Goal: Task Accomplishment & Management: Manage account settings

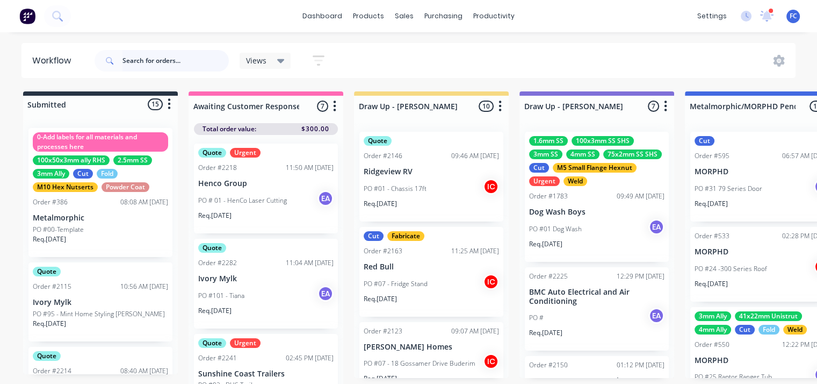
click at [166, 57] on input "text" at bounding box center [176, 60] width 106 height 21
type input "k&f"
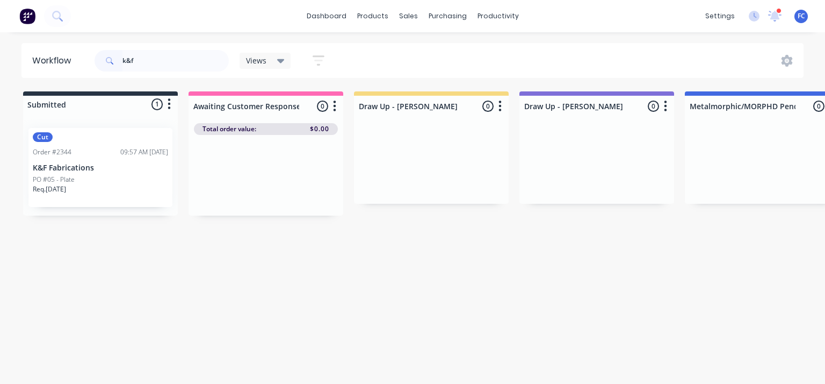
click at [86, 173] on div "Cut Order #2344 09:57 AM 23/09/25 K&F Fabrications PO #05 - Plate Req. 17/10/25" at bounding box center [100, 167] width 144 height 79
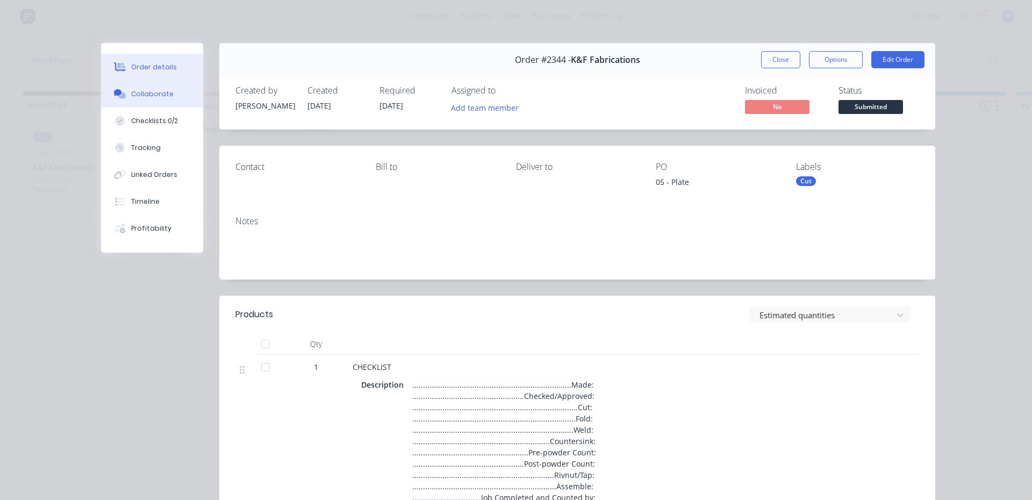
click at [145, 102] on button "Collaborate" at bounding box center [152, 94] width 102 height 27
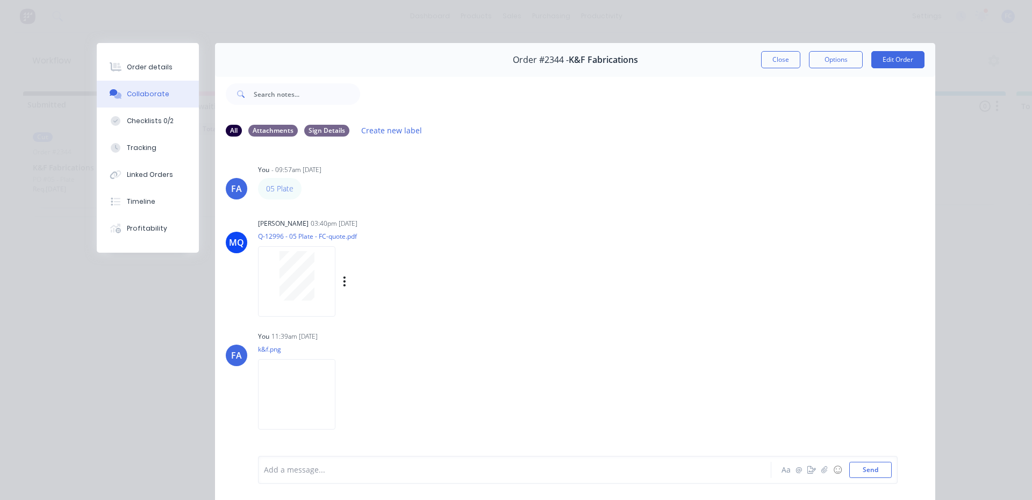
click at [266, 278] on div at bounding box center [297, 275] width 68 height 49
click at [769, 57] on button "Close" at bounding box center [780, 59] width 39 height 17
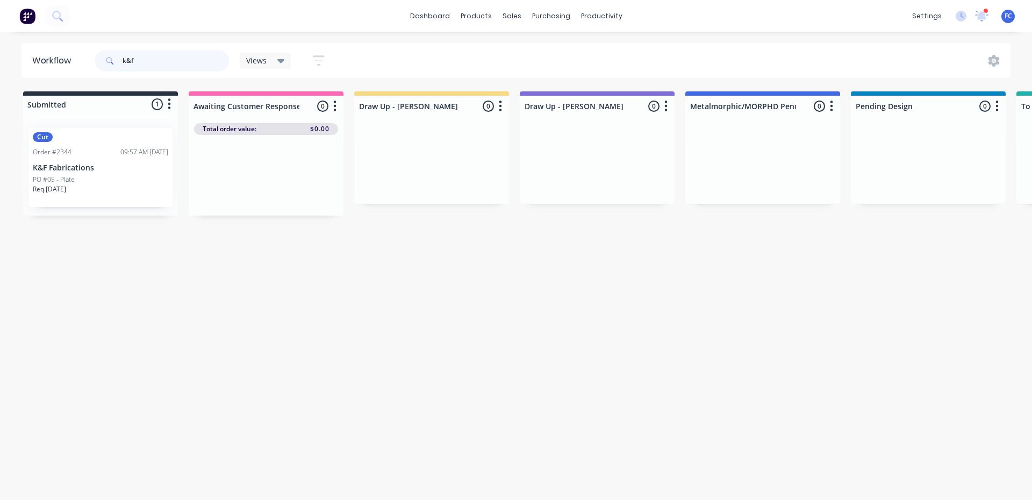
click at [64, 59] on header "Workflow k&f Views Save new view None (Default) edit Greg edit Greg edit Show/H…" at bounding box center [515, 60] width 989 height 35
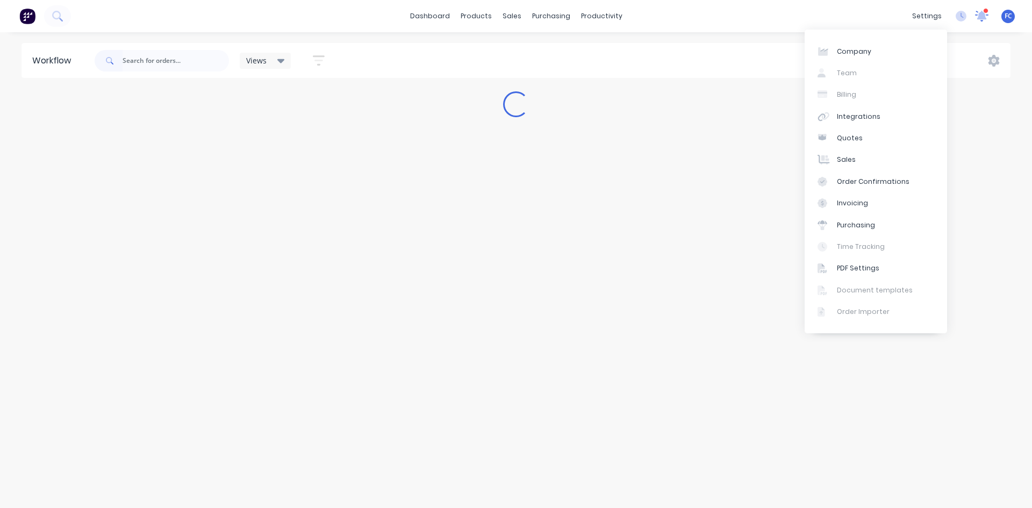
click at [825, 16] on icon at bounding box center [982, 15] width 10 height 9
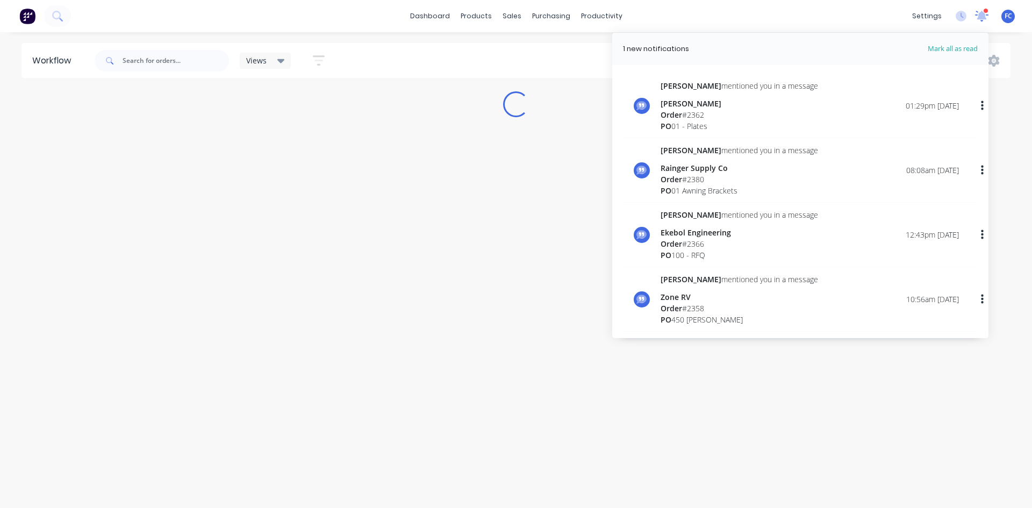
click at [825, 16] on icon at bounding box center [981, 15] width 11 height 10
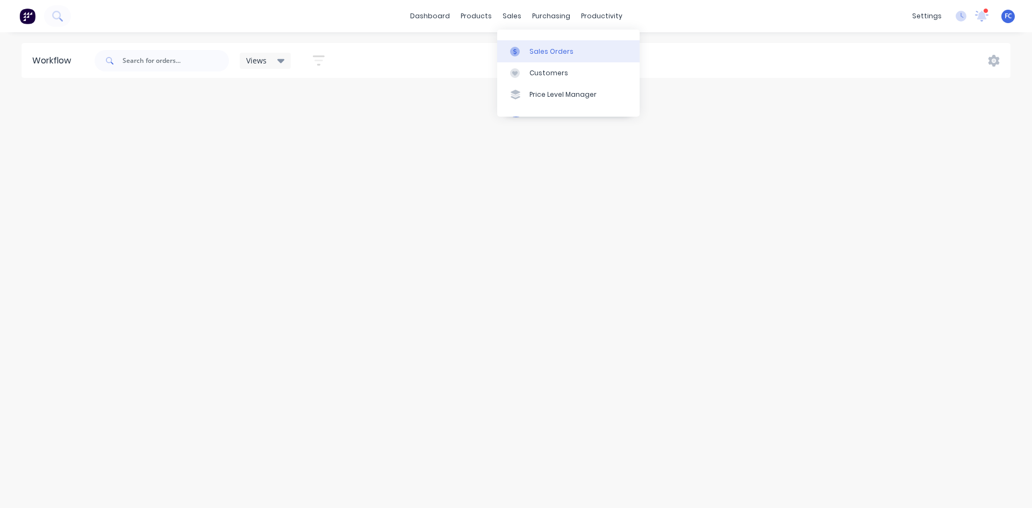
click at [529, 54] on div "Sales Orders" at bounding box center [551, 52] width 44 height 10
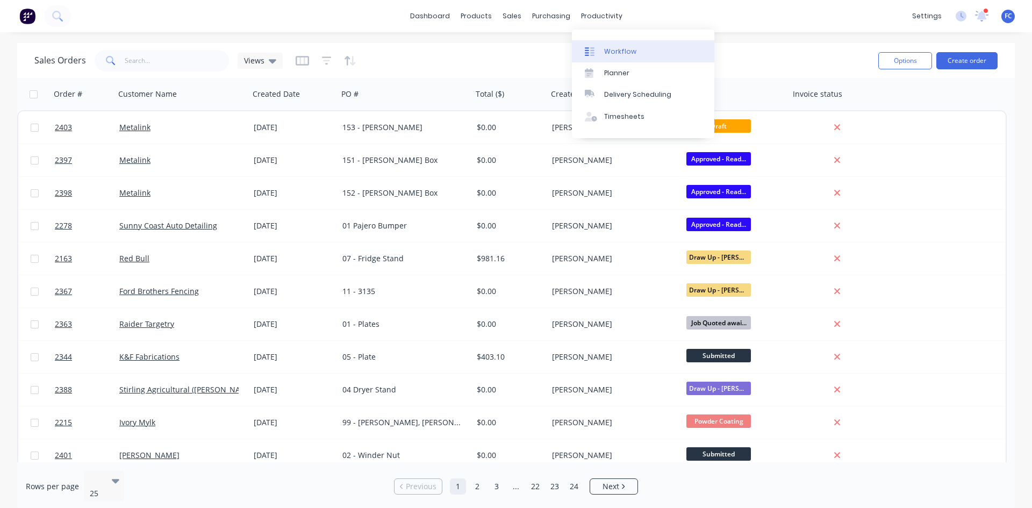
click at [615, 58] on link "Workflow" at bounding box center [643, 50] width 142 height 21
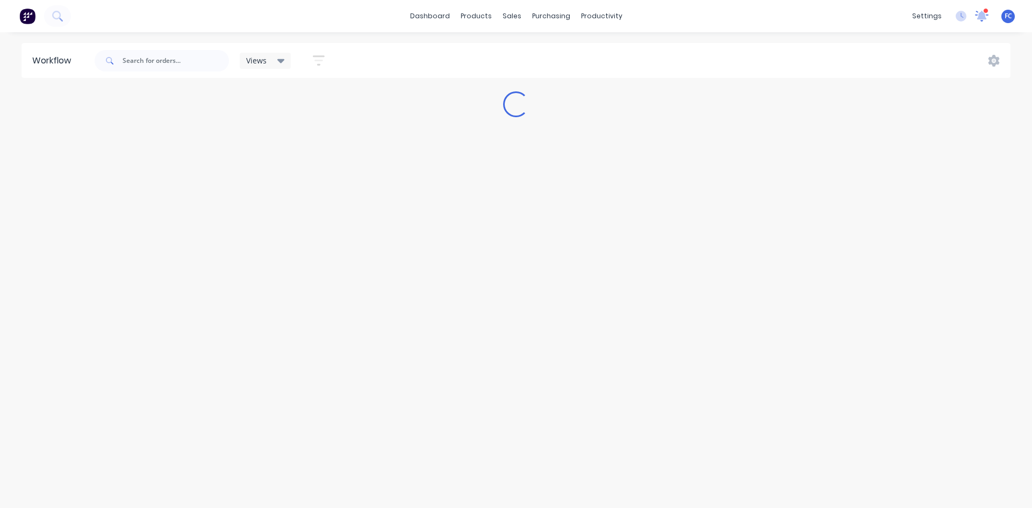
click at [825, 17] on icon at bounding box center [982, 14] width 10 height 9
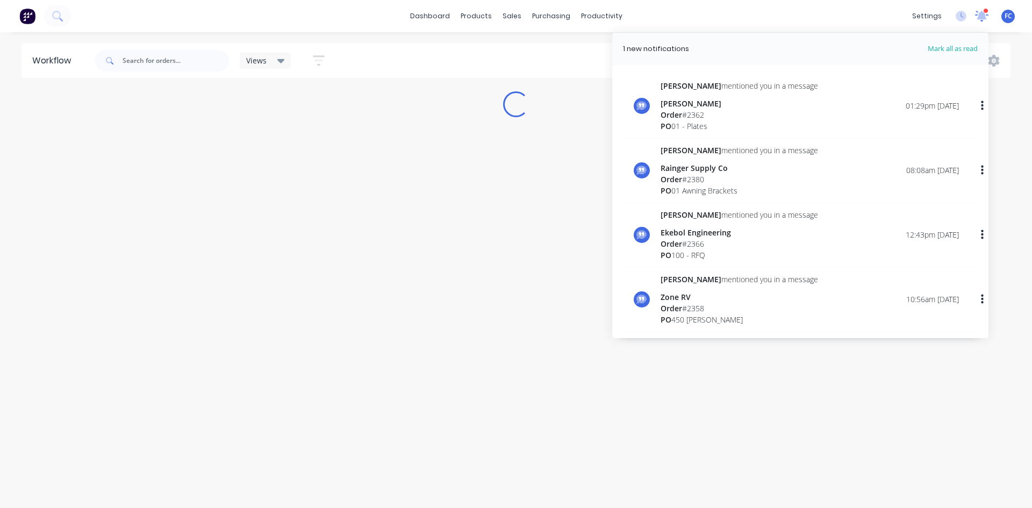
click at [825, 17] on icon at bounding box center [981, 15] width 11 height 10
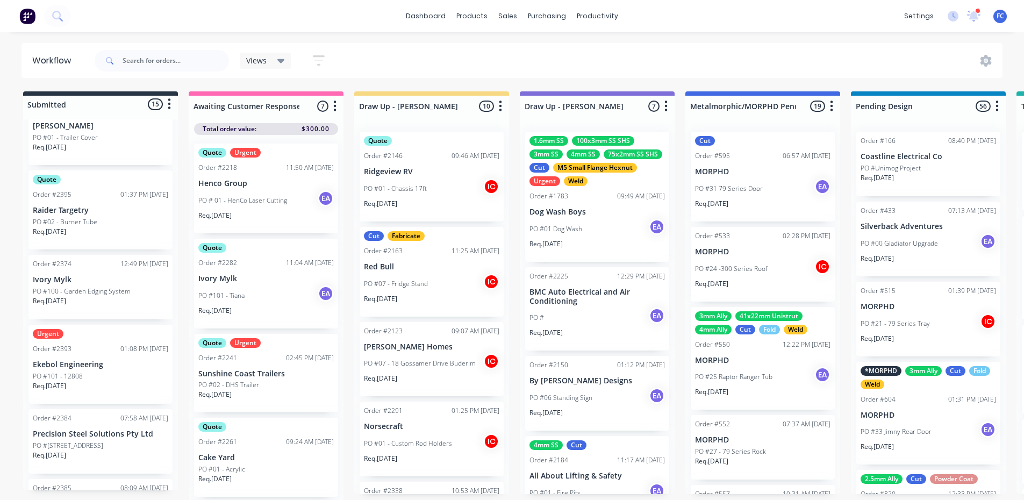
scroll to position [376, 0]
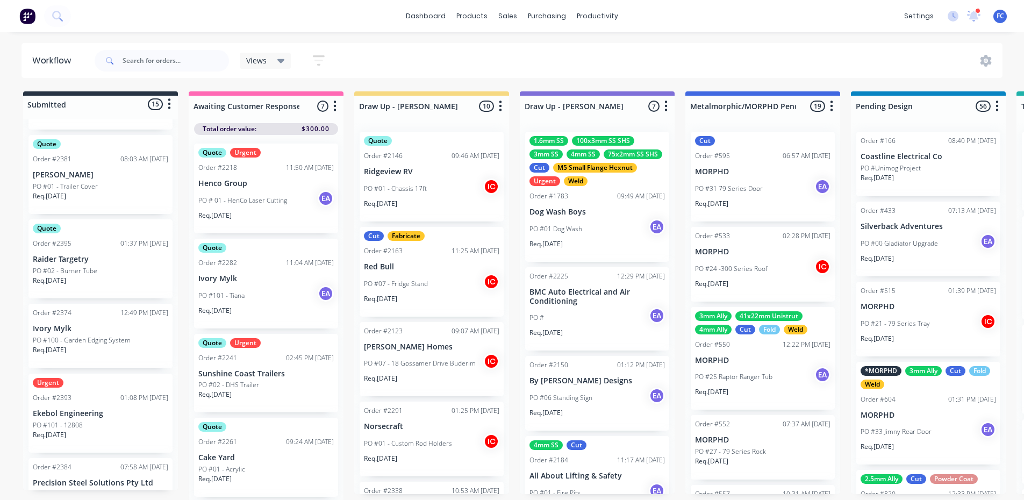
click at [97, 269] on div "PO #02 - Burner Tube" at bounding box center [100, 271] width 135 height 10
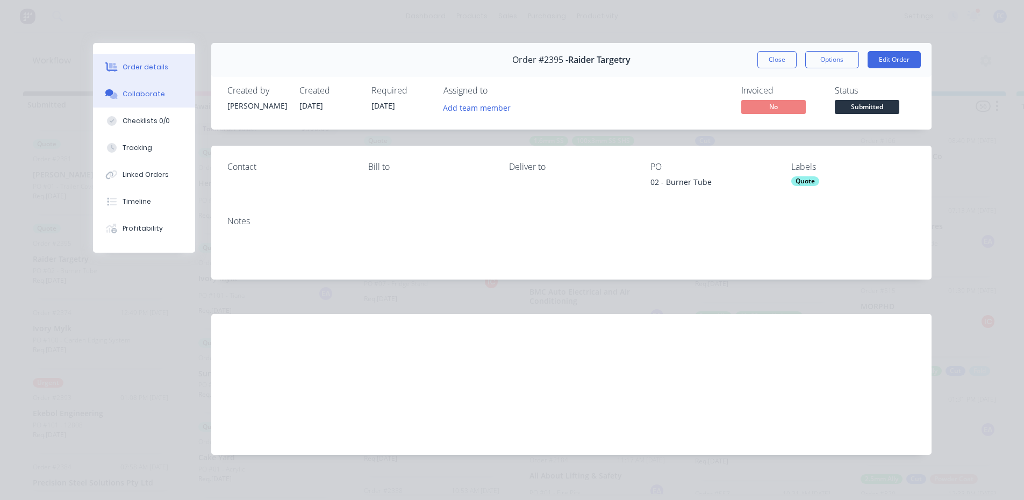
click at [129, 92] on div "Collaborate" at bounding box center [144, 94] width 42 height 10
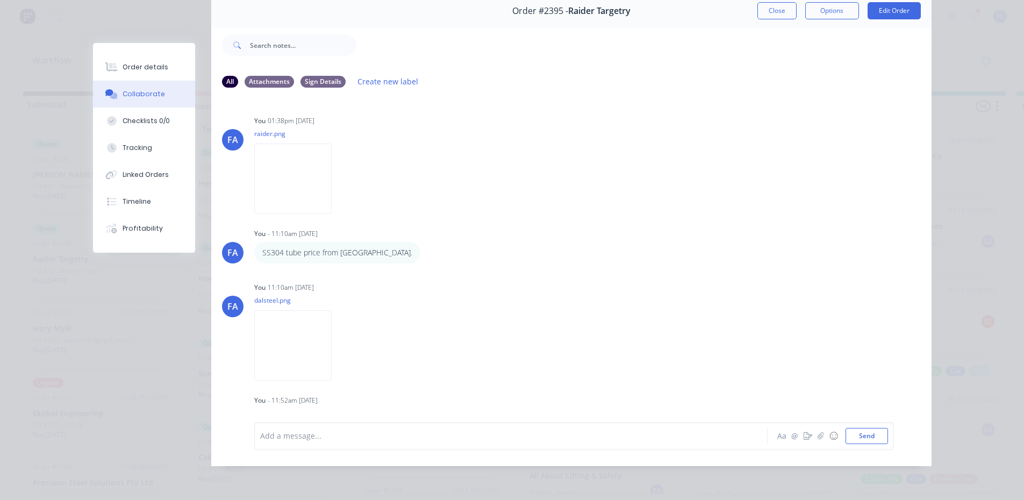
scroll to position [139, 0]
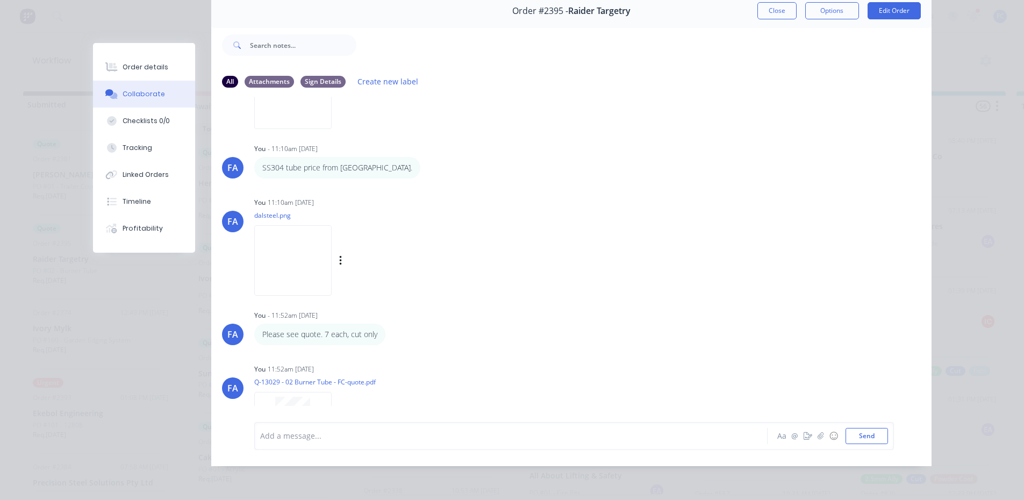
click at [279, 247] on img at bounding box center [292, 260] width 77 height 70
click at [771, 2] on button "Close" at bounding box center [776, 10] width 39 height 17
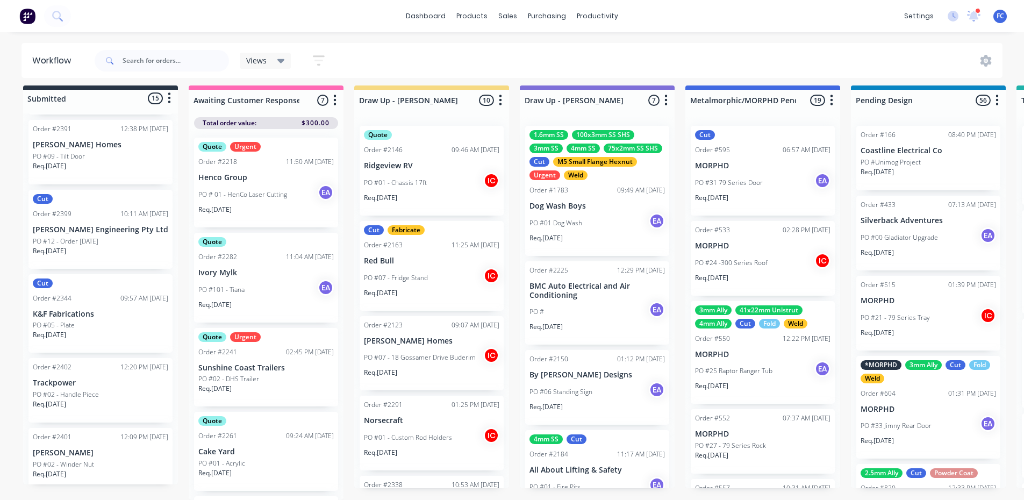
scroll to position [857, 0]
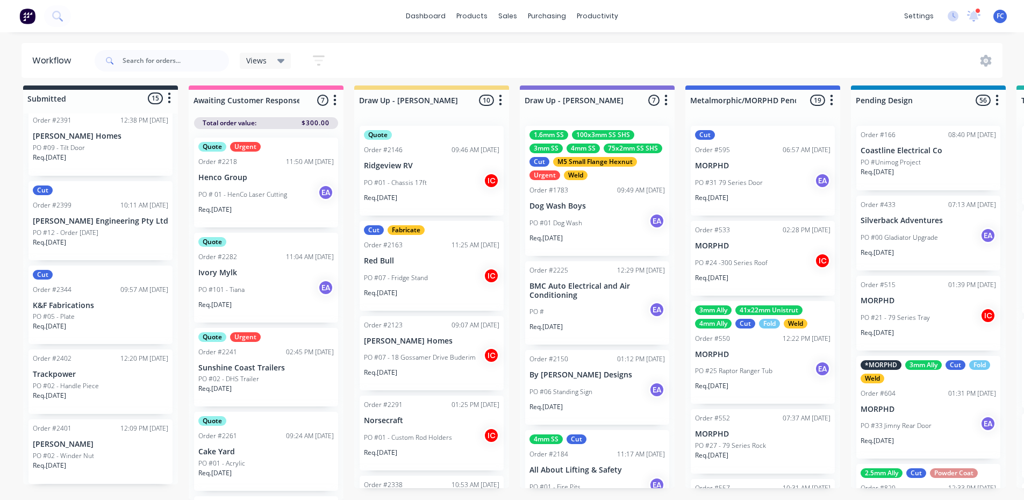
click at [75, 370] on p "Trackpower" at bounding box center [100, 374] width 135 height 9
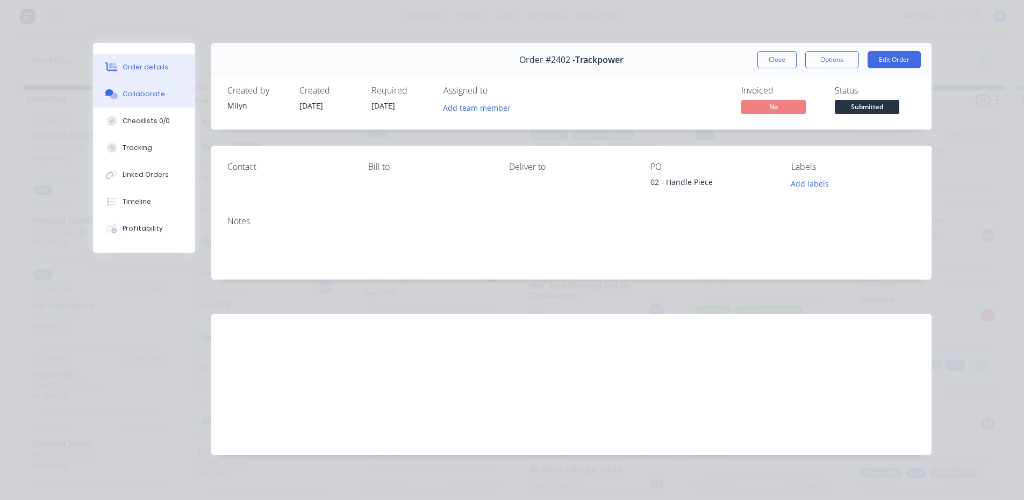
click at [145, 93] on div "Collaborate" at bounding box center [144, 94] width 42 height 10
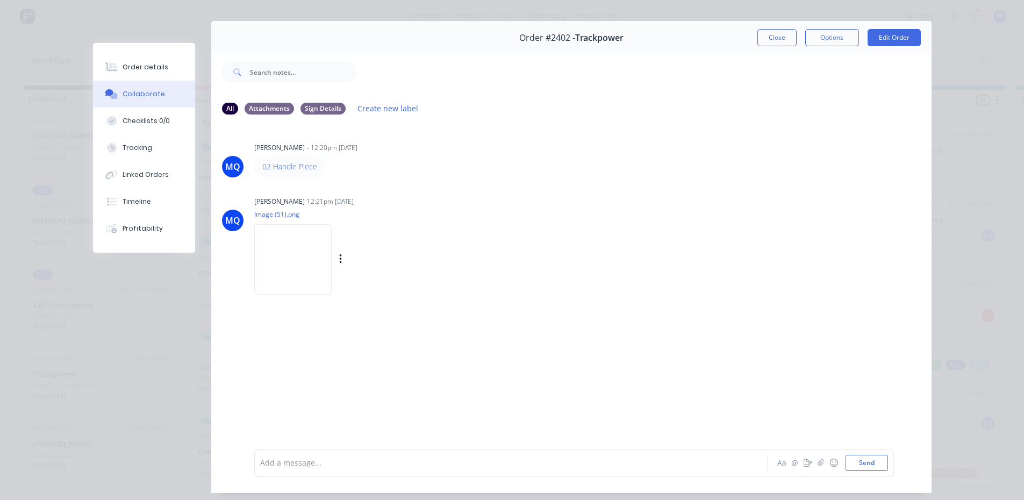
scroll to position [57, 0]
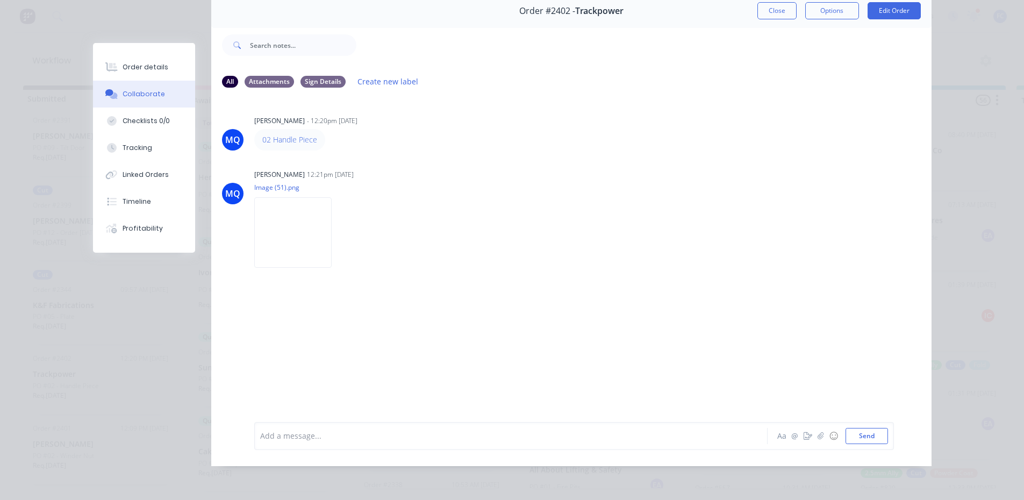
click at [772, 5] on button "Close" at bounding box center [776, 10] width 39 height 17
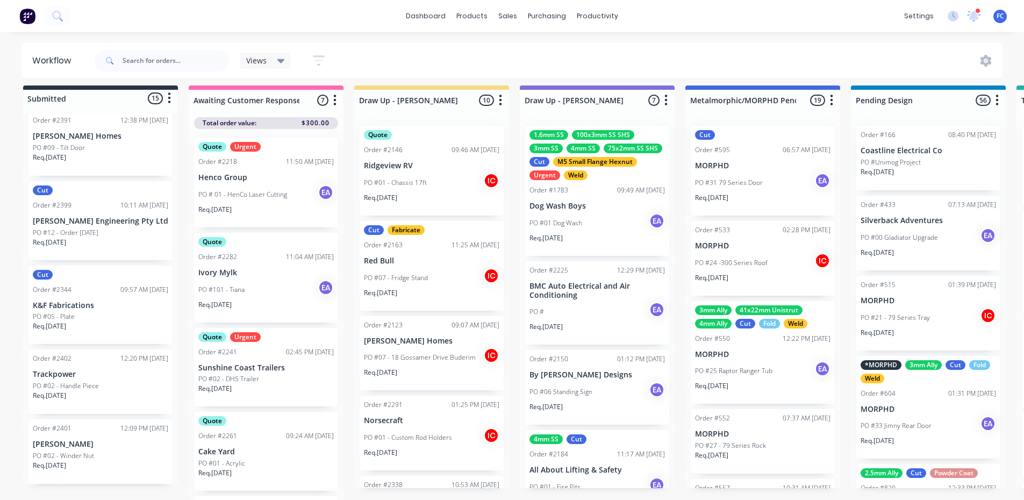
click at [82, 392] on p "[PERSON_NAME]" at bounding box center [100, 444] width 135 height 9
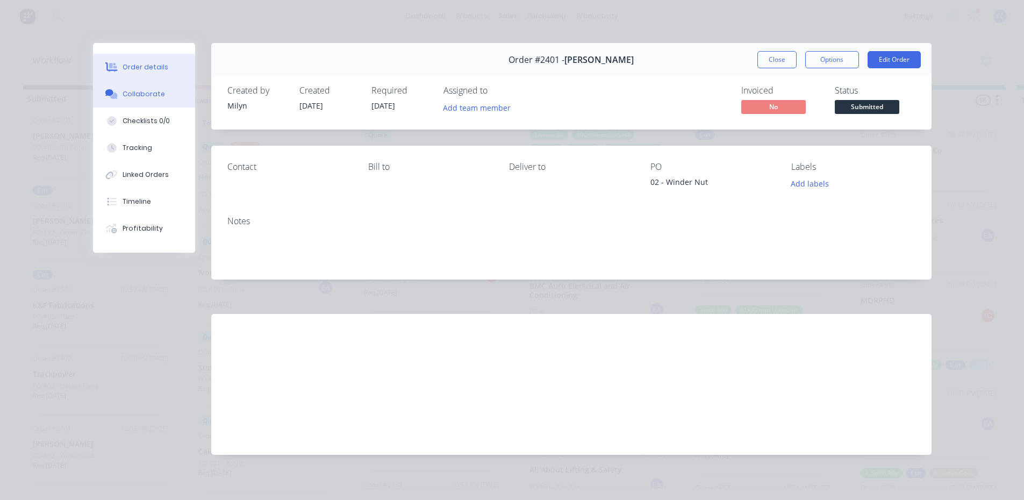
drag, startPoint x: 139, startPoint y: 95, endPoint x: 155, endPoint y: 111, distance: 23.6
click at [139, 95] on div "Collaborate" at bounding box center [144, 94] width 42 height 10
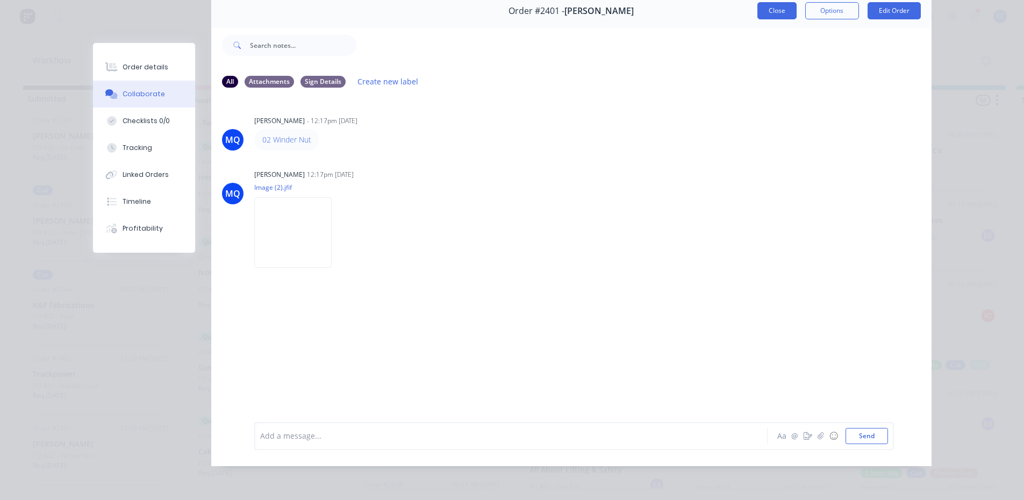
click at [773, 6] on button "Close" at bounding box center [776, 10] width 39 height 17
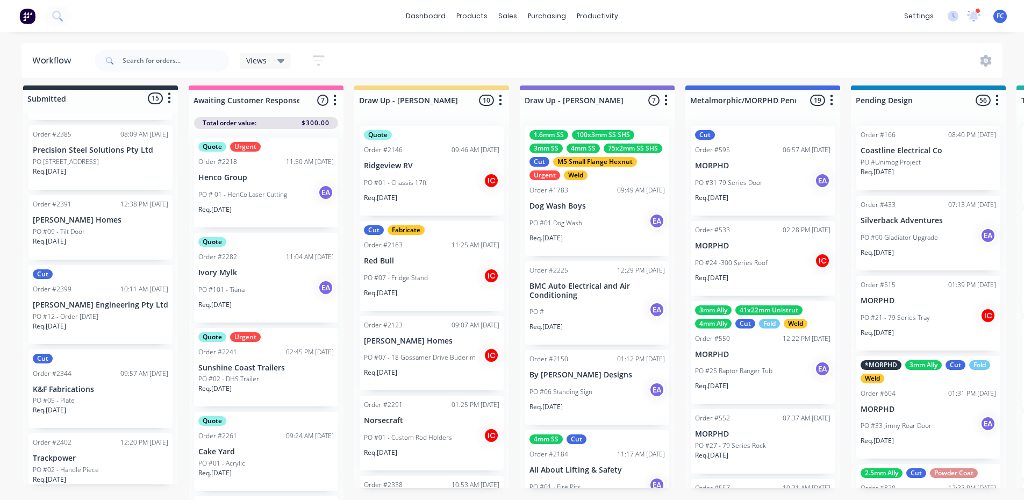
scroll to position [749, 0]
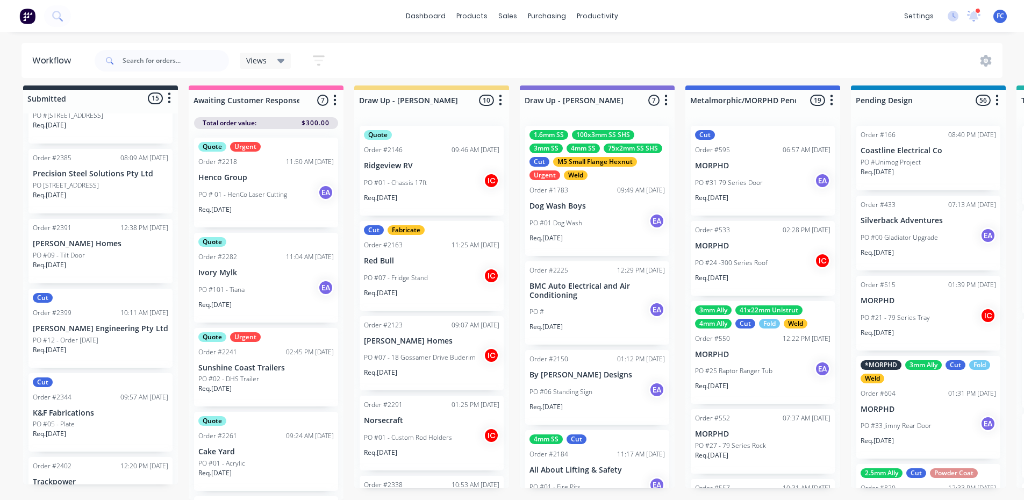
click at [77, 310] on div "Cut Order #2399 10:11 AM 02/10/25 Emery Engineering Pty Ltd PO #12 - Order 2-10…" at bounding box center [100, 328] width 144 height 79
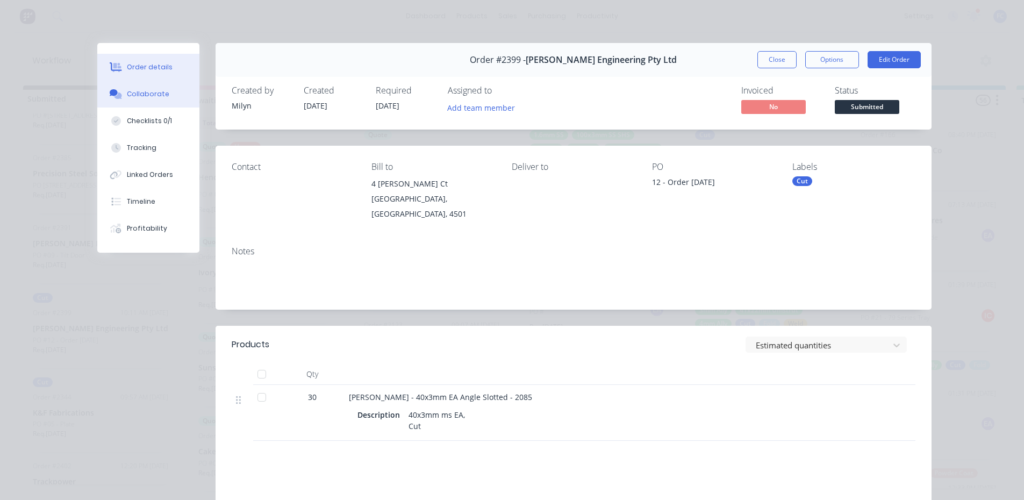
click at [122, 92] on button "Collaborate" at bounding box center [148, 94] width 102 height 27
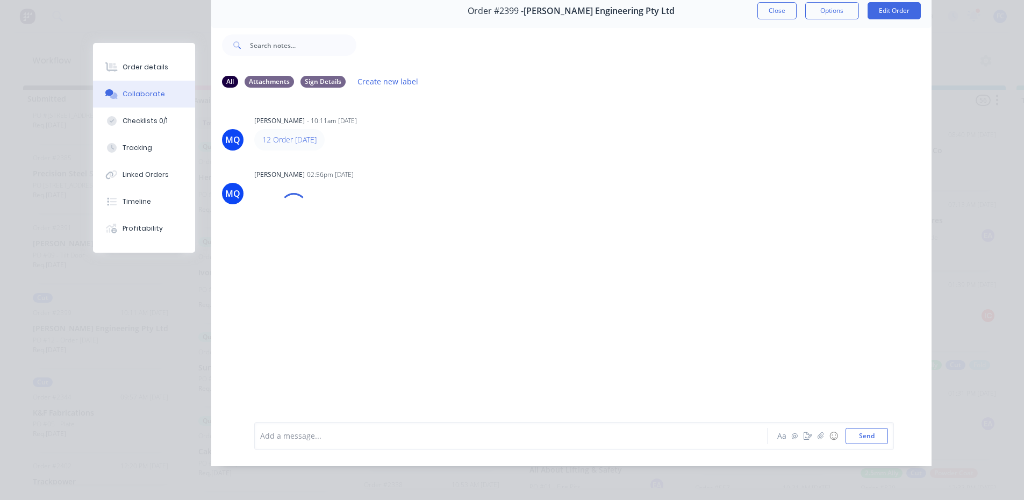
scroll to position [57, 0]
click at [306, 220] on img at bounding box center [292, 232] width 77 height 70
click at [771, 9] on button "Close" at bounding box center [776, 10] width 39 height 17
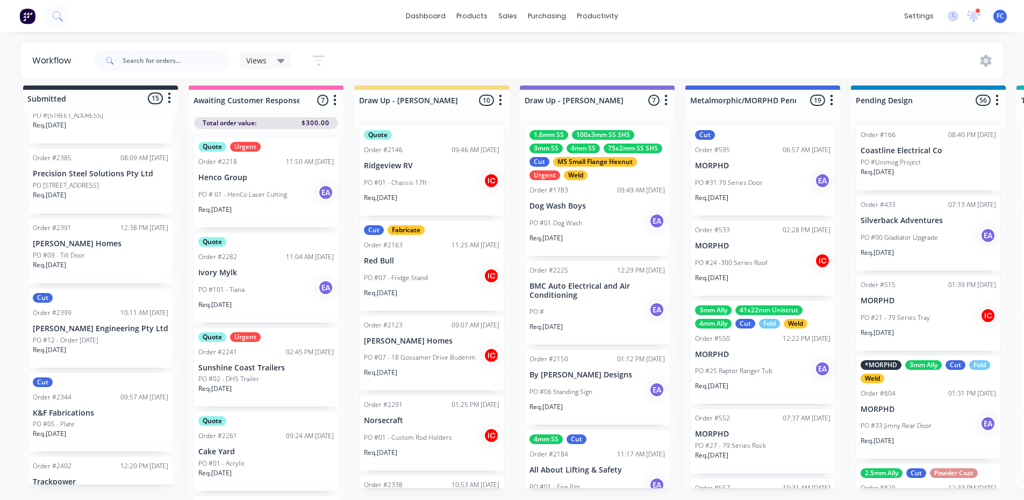
click at [119, 250] on div "PO #09 - Tilt Door" at bounding box center [100, 255] width 135 height 10
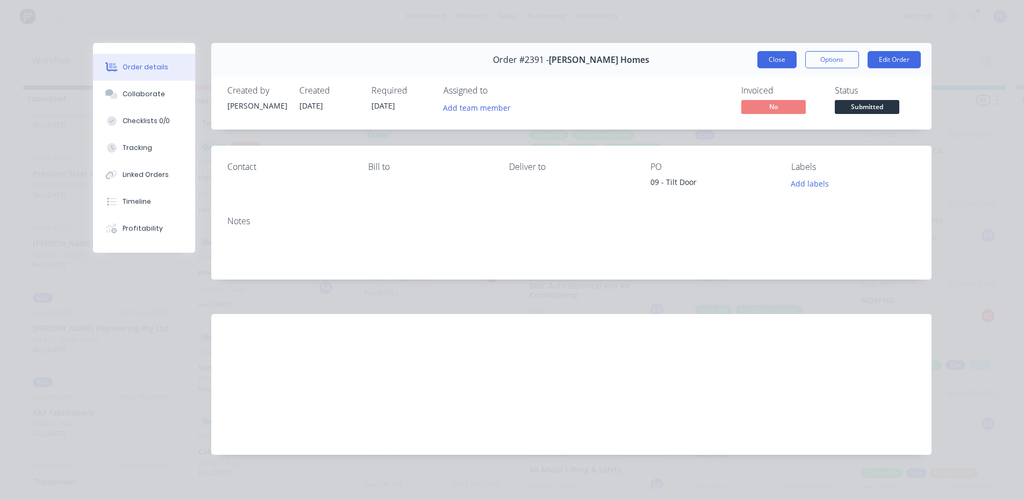
click at [778, 59] on button "Close" at bounding box center [776, 59] width 39 height 17
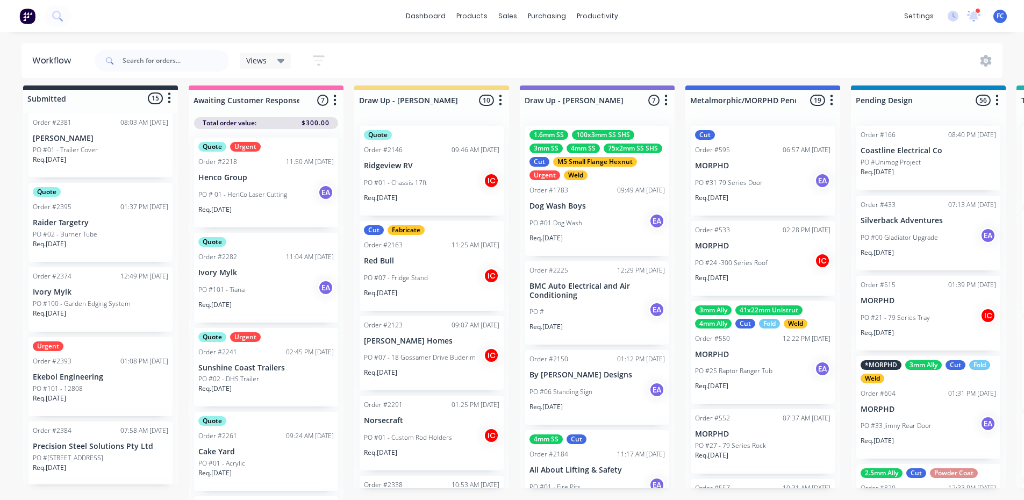
scroll to position [373, 0]
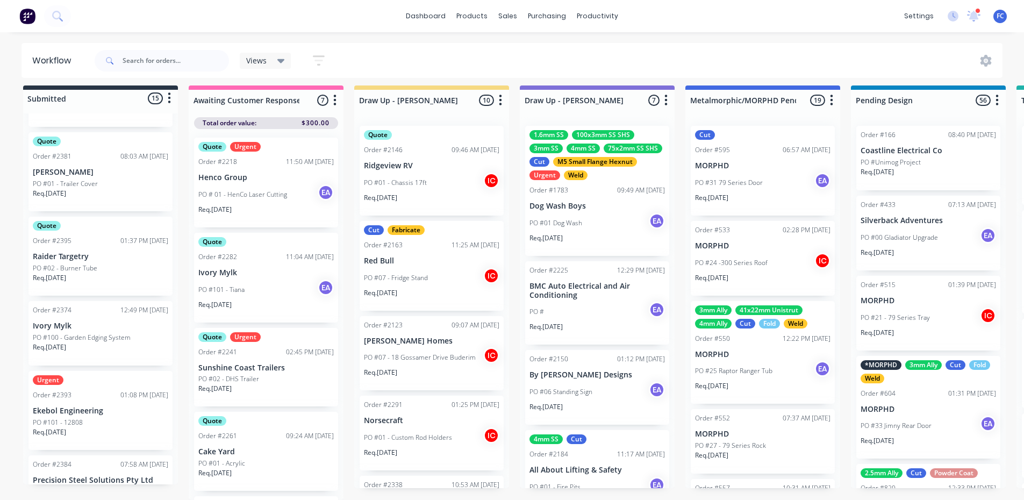
click at [90, 392] on p "Ekebol Engineering" at bounding box center [100, 410] width 135 height 9
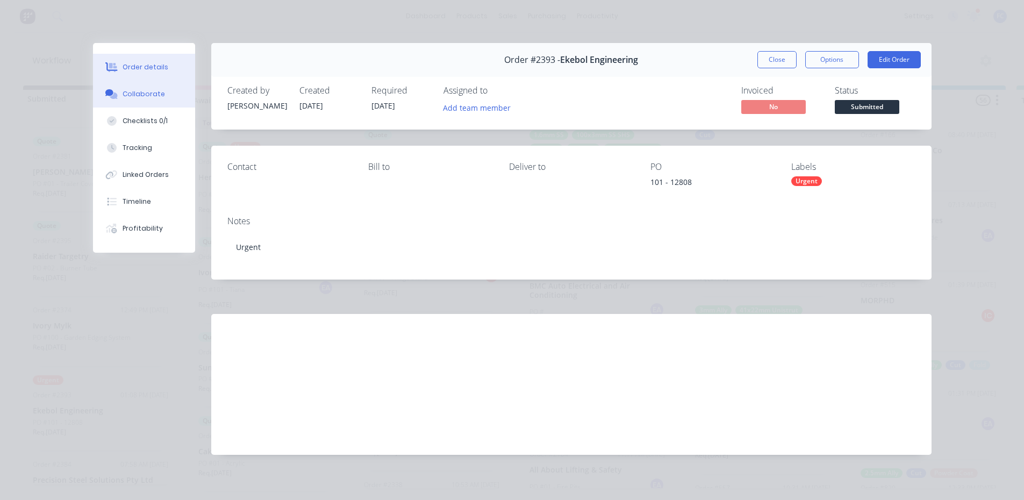
click at [136, 96] on div "Collaborate" at bounding box center [144, 94] width 42 height 10
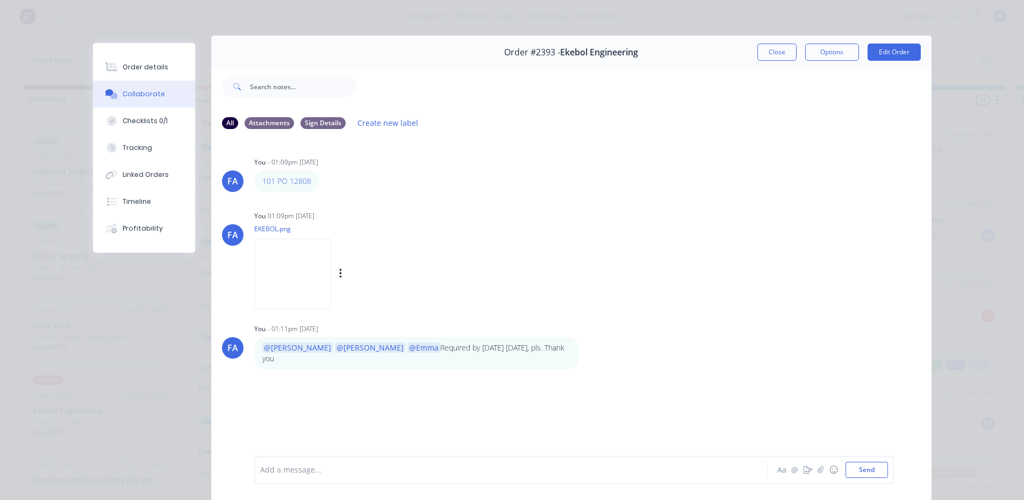
scroll to position [3, 0]
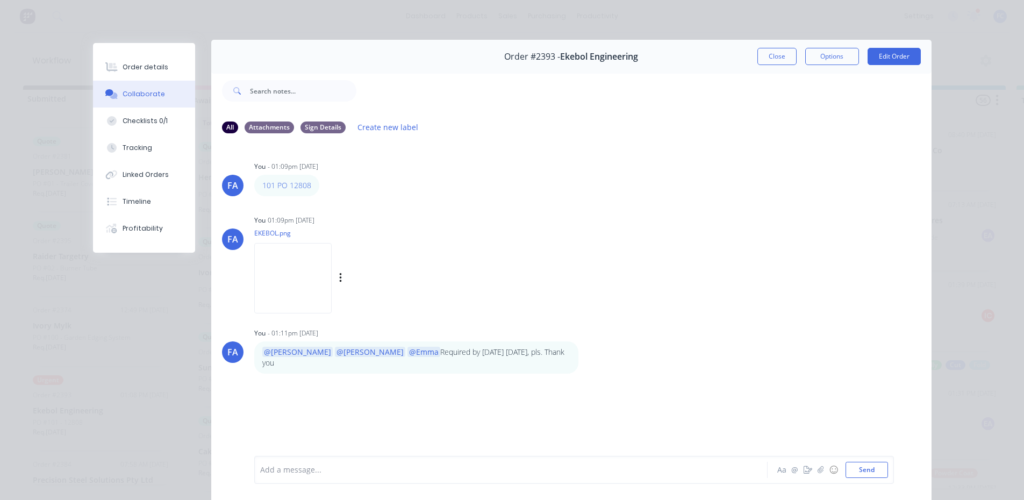
click at [291, 262] on img at bounding box center [292, 278] width 77 height 70
click at [771, 60] on button "Close" at bounding box center [776, 56] width 39 height 17
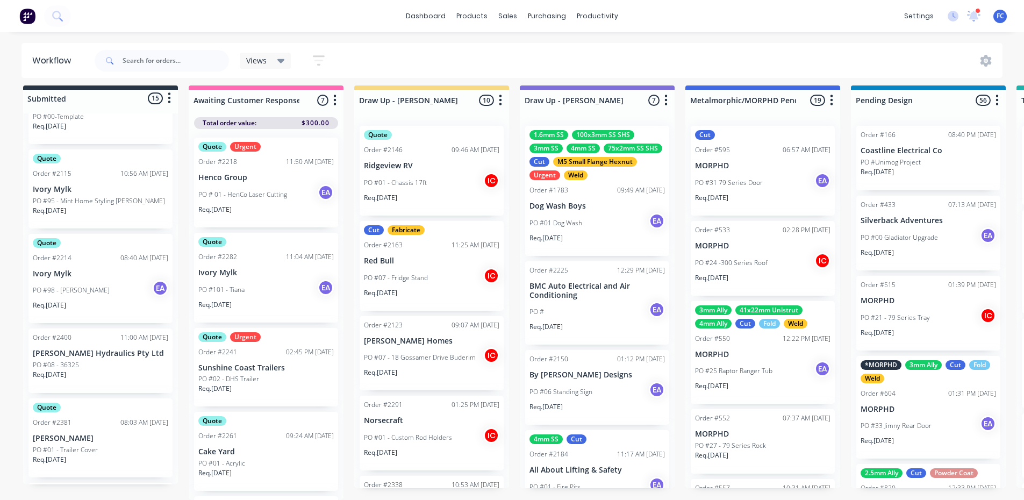
scroll to position [104, 0]
click at [97, 351] on p "[PERSON_NAME] Hydraulics Pty Ltd" at bounding box center [100, 355] width 135 height 9
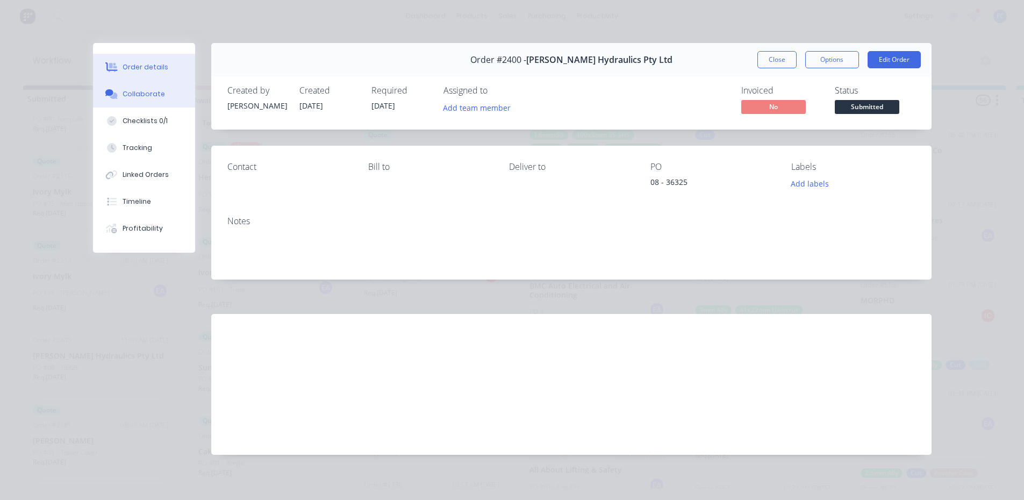
click at [130, 100] on button "Collaborate" at bounding box center [144, 94] width 102 height 27
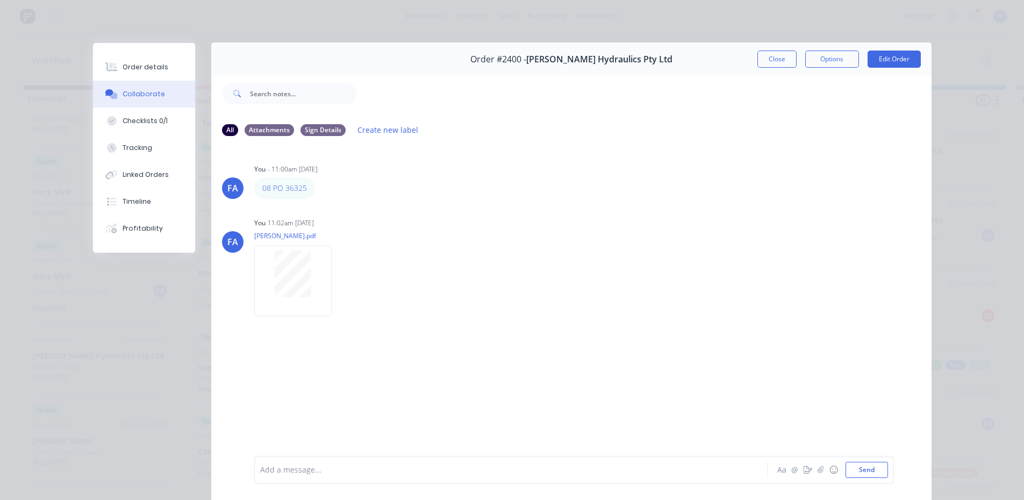
scroll to position [0, 0]
click at [277, 304] on div at bounding box center [292, 281] width 77 height 70
click at [764, 59] on button "Close" at bounding box center [776, 59] width 39 height 17
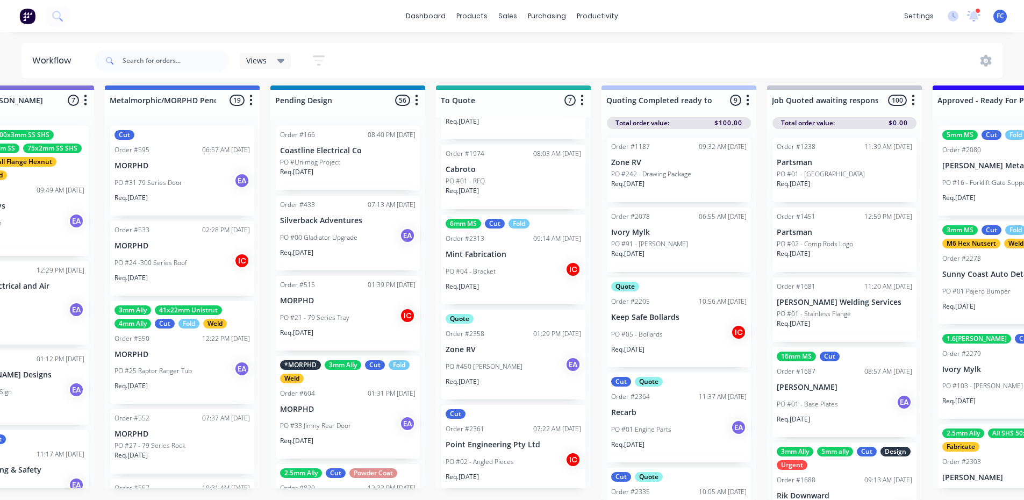
scroll to position [276, 0]
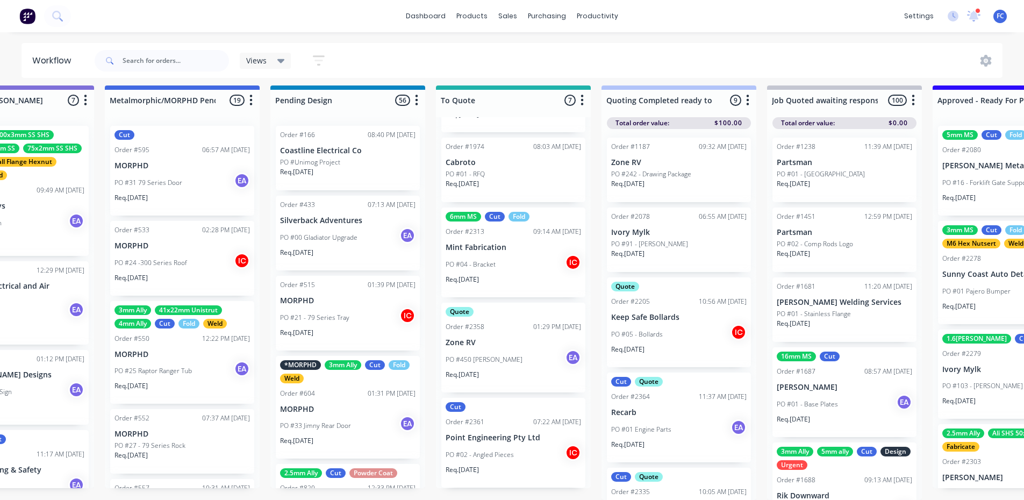
click at [498, 392] on p "PO #02 - Angled Pieces" at bounding box center [479, 455] width 68 height 10
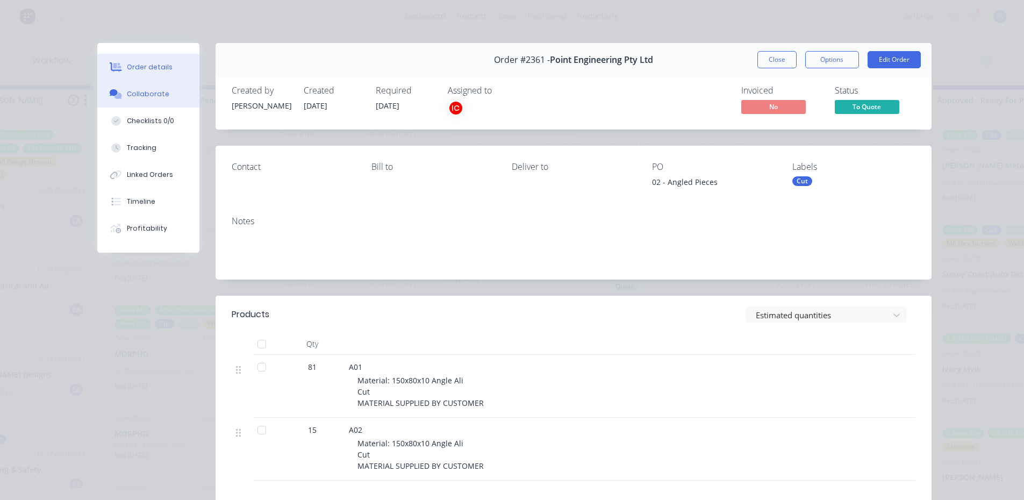
click at [132, 96] on div "Collaborate" at bounding box center [148, 94] width 42 height 10
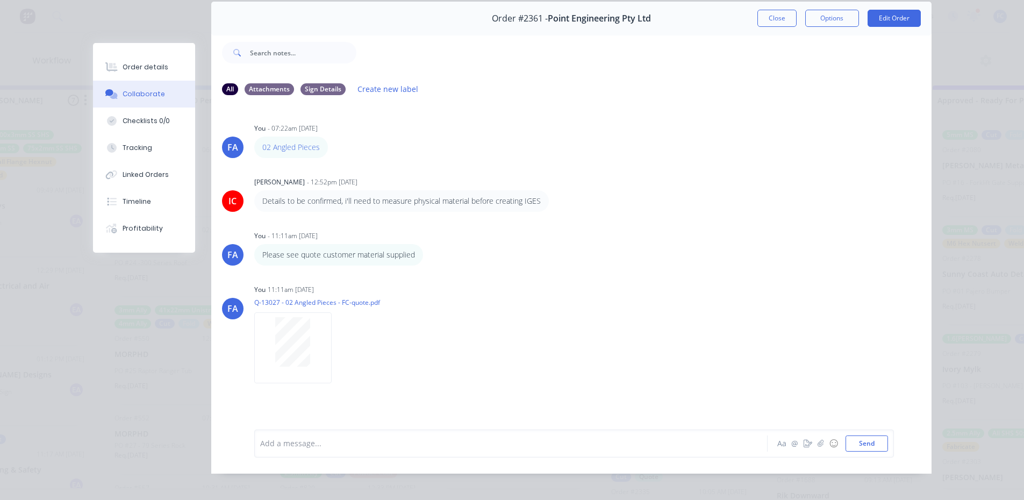
scroll to position [0, 0]
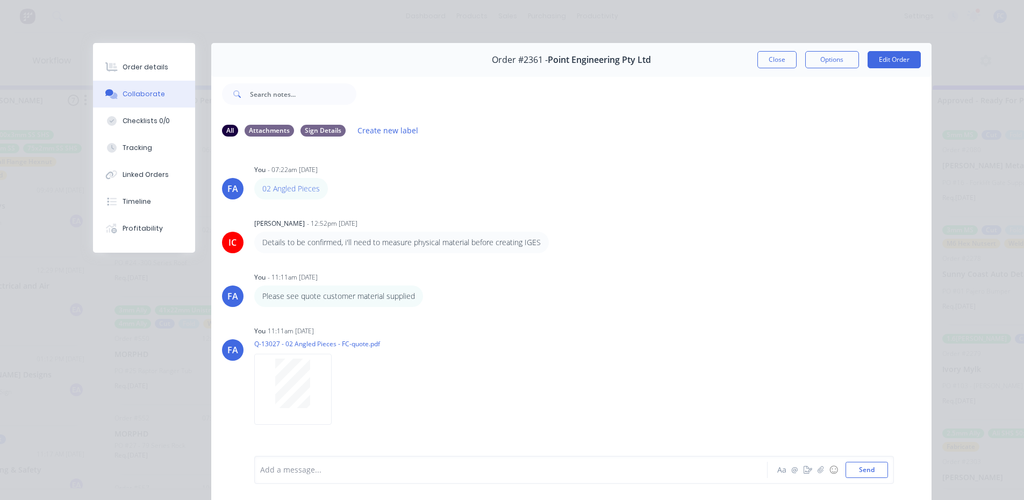
click at [760, 56] on button "Close" at bounding box center [776, 59] width 39 height 17
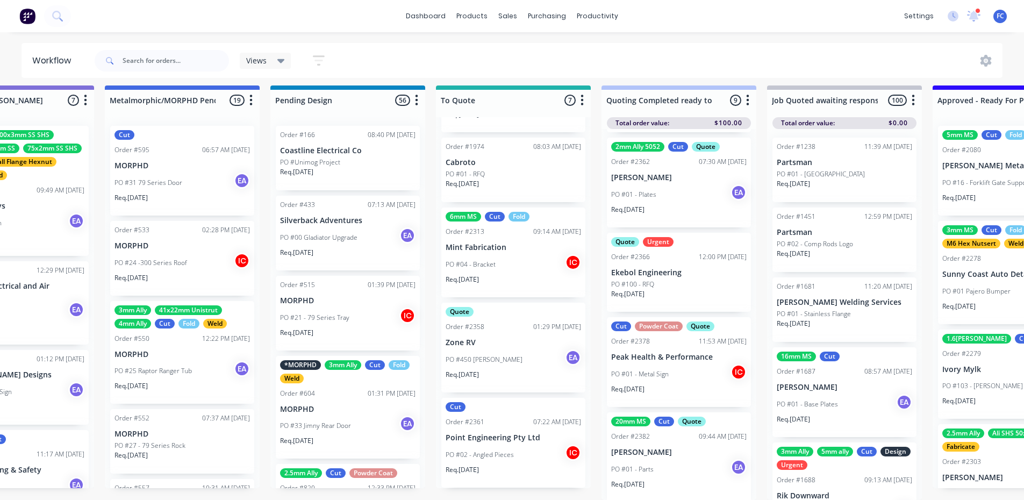
scroll to position [427, 0]
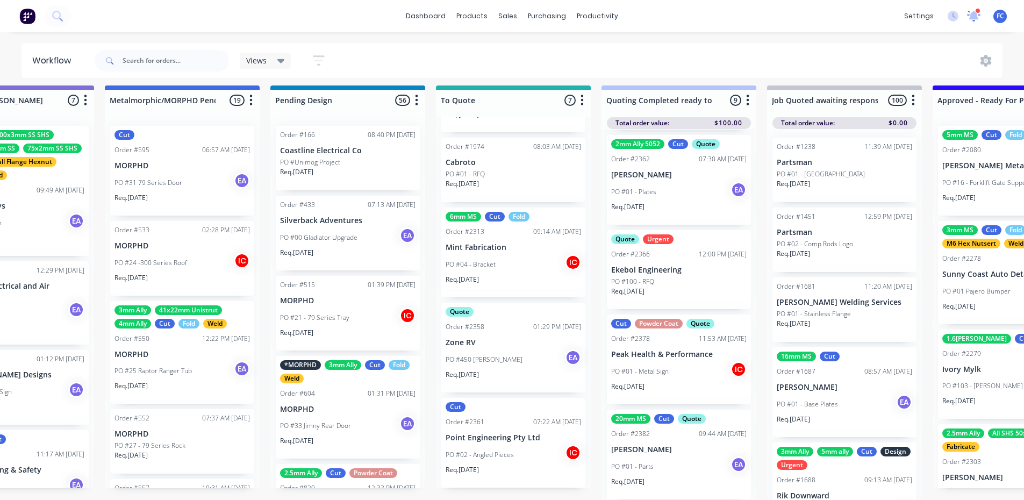
click at [825, 10] on div at bounding box center [973, 16] width 13 height 16
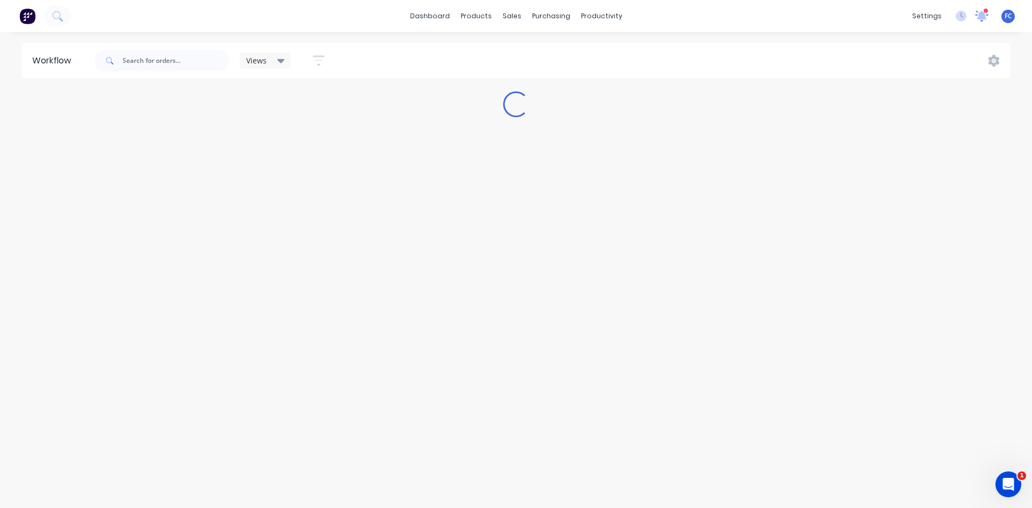
click at [975, 18] on icon at bounding box center [981, 16] width 15 height 12
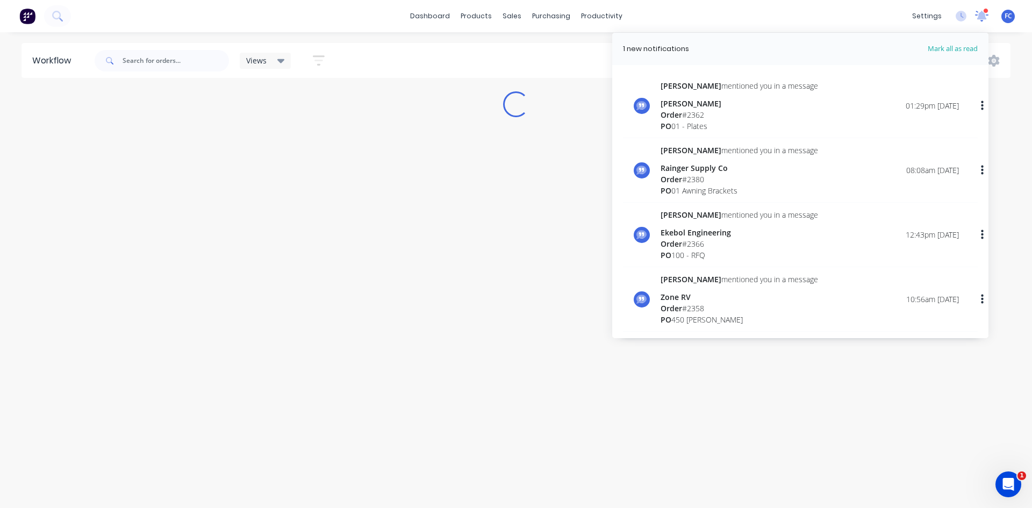
click at [975, 18] on icon at bounding box center [981, 15] width 13 height 11
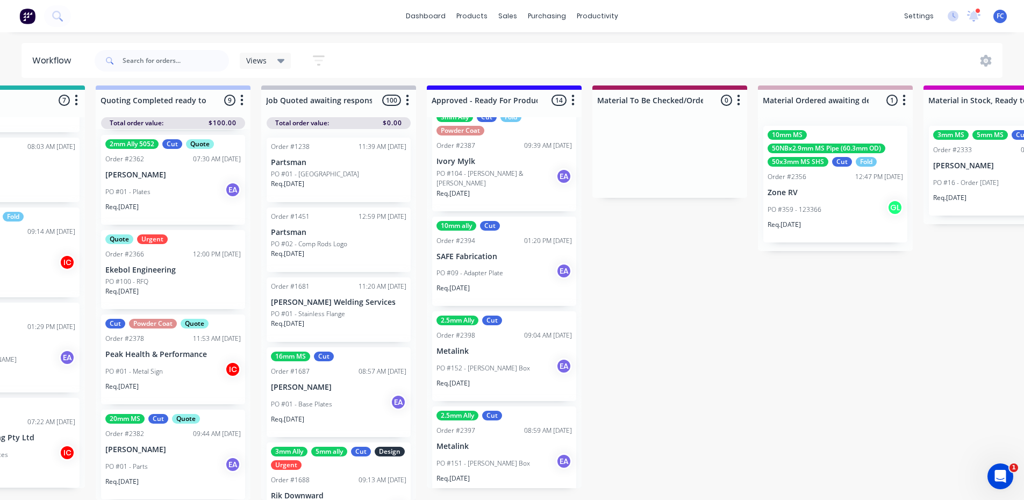
scroll to position [1039, 0]
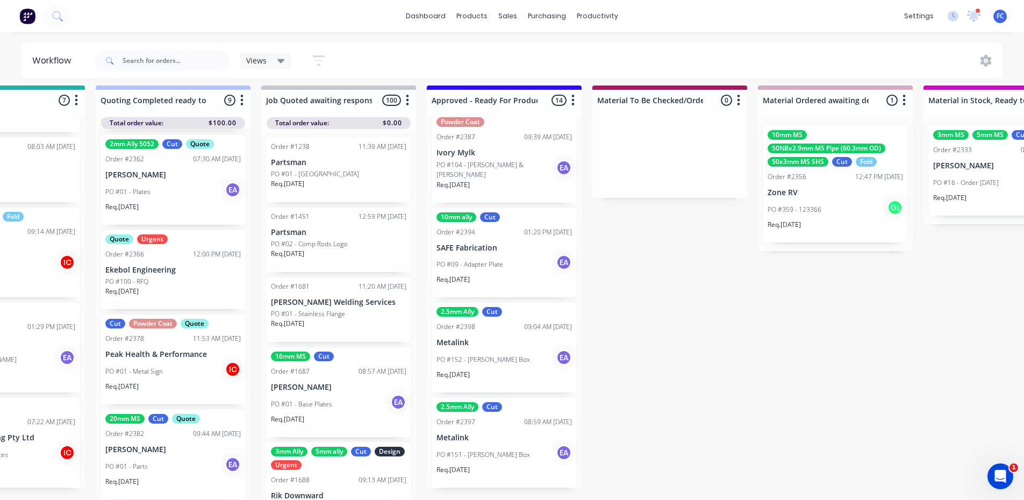
click at [475, 451] on p "PO #151 - Mick Guse Box" at bounding box center [483, 455] width 94 height 10
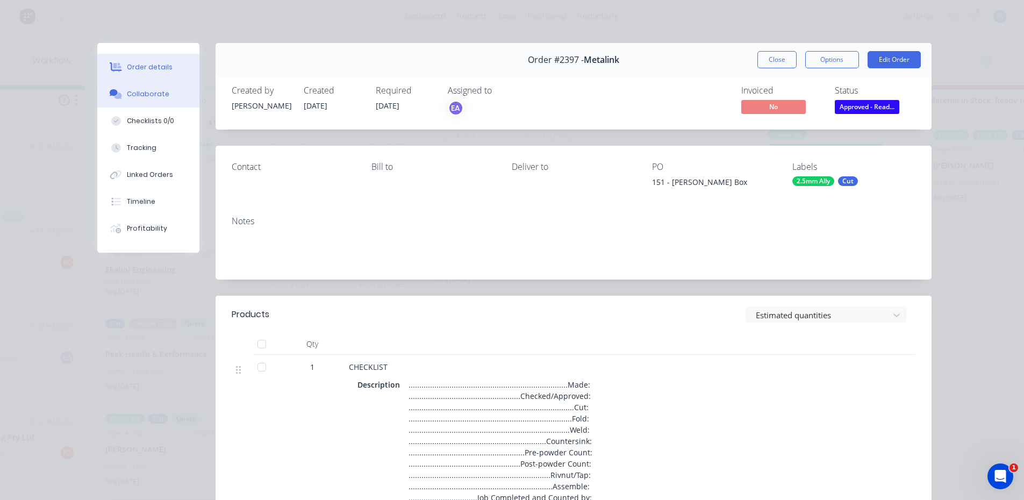
click at [136, 98] on div "Collaborate" at bounding box center [148, 94] width 42 height 10
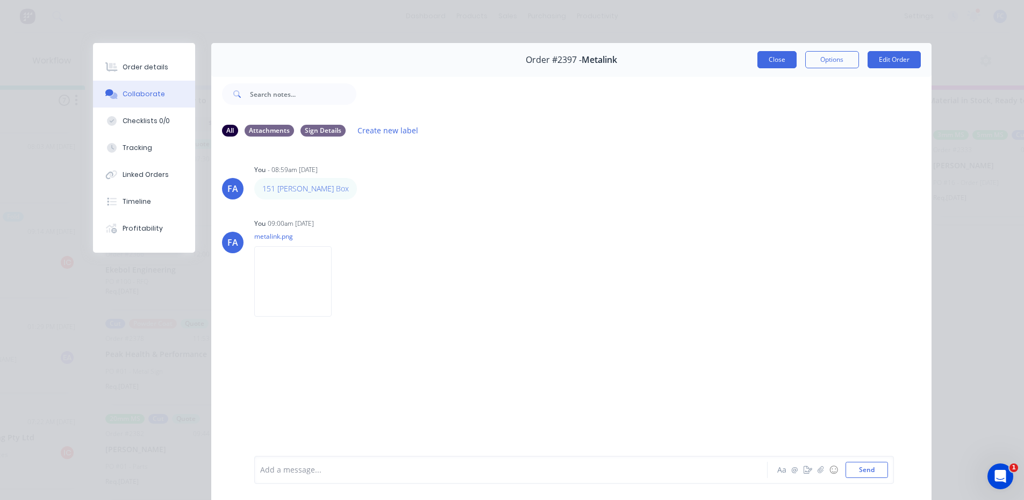
click at [768, 62] on button "Close" at bounding box center [776, 59] width 39 height 17
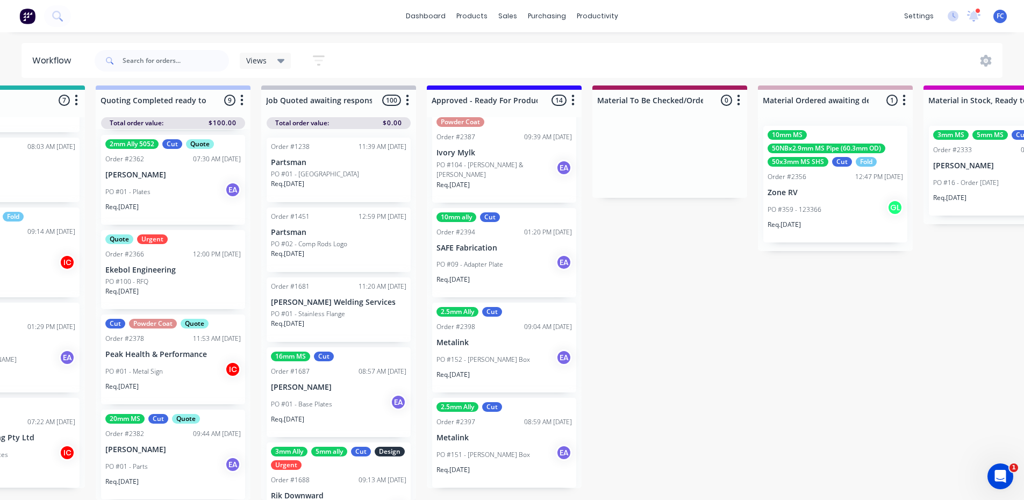
click at [464, 444] on div "PO #151 - Mick Guse Box EA" at bounding box center [503, 454] width 135 height 20
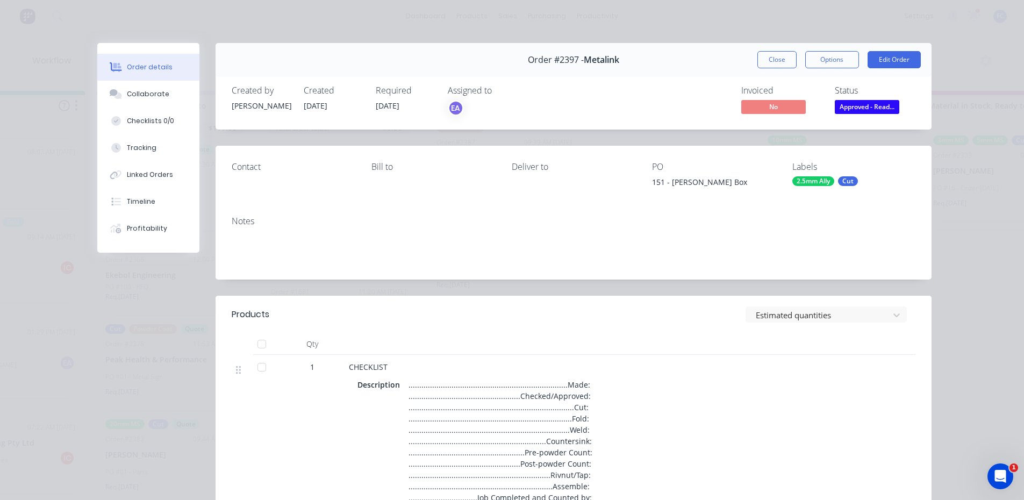
scroll to position [0, 1086]
click at [771, 53] on button "Close" at bounding box center [776, 59] width 39 height 17
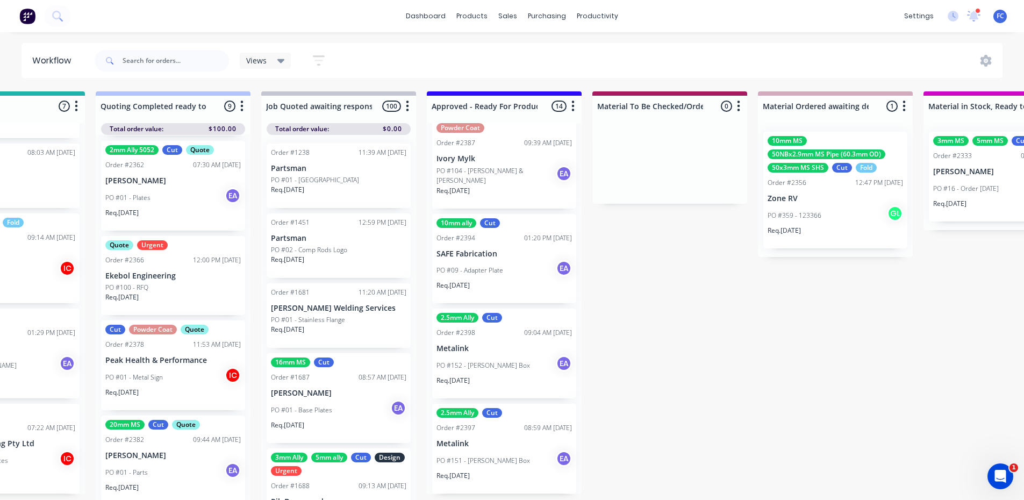
scroll to position [14, 1086]
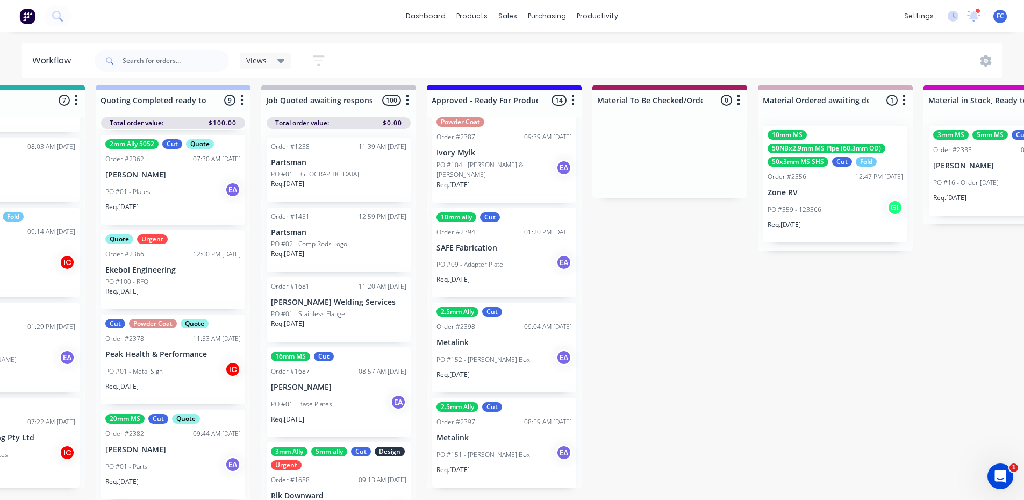
click at [480, 433] on p "Metalink" at bounding box center [503, 437] width 135 height 9
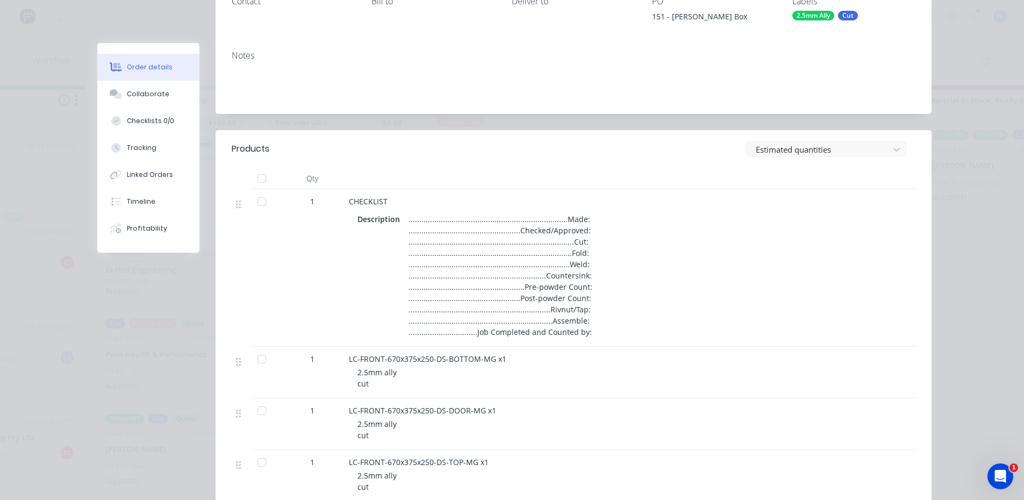
scroll to position [161, 0]
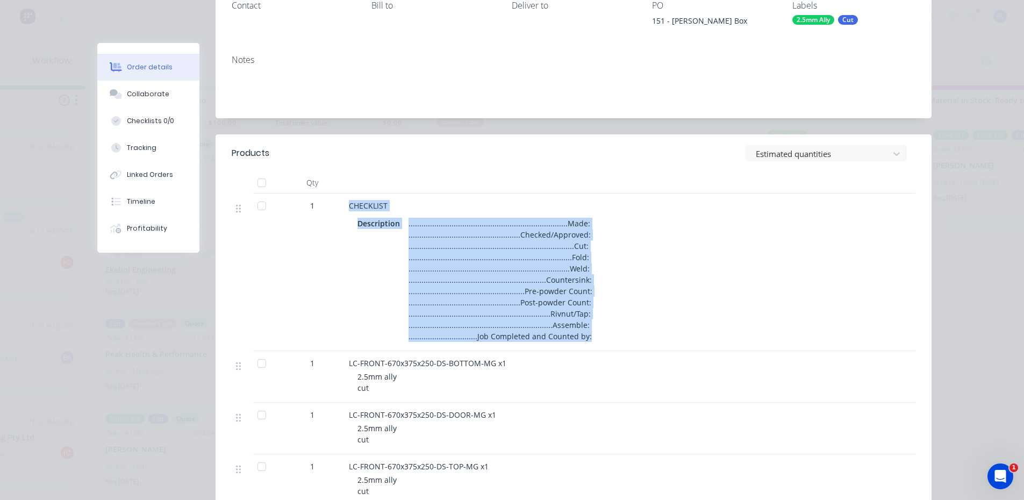
drag, startPoint x: 343, startPoint y: 205, endPoint x: 600, endPoint y: 346, distance: 292.5
click at [599, 346] on div "CHECKLIST Description .........................................................…" at bounding box center [559, 271] width 430 height 157
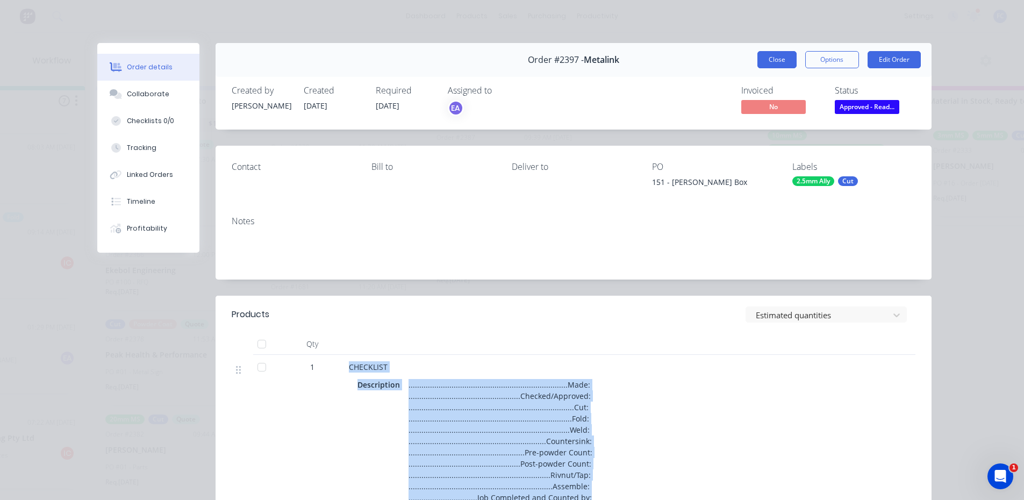
scroll to position [0, 1086]
click at [759, 61] on button "Close" at bounding box center [776, 59] width 39 height 17
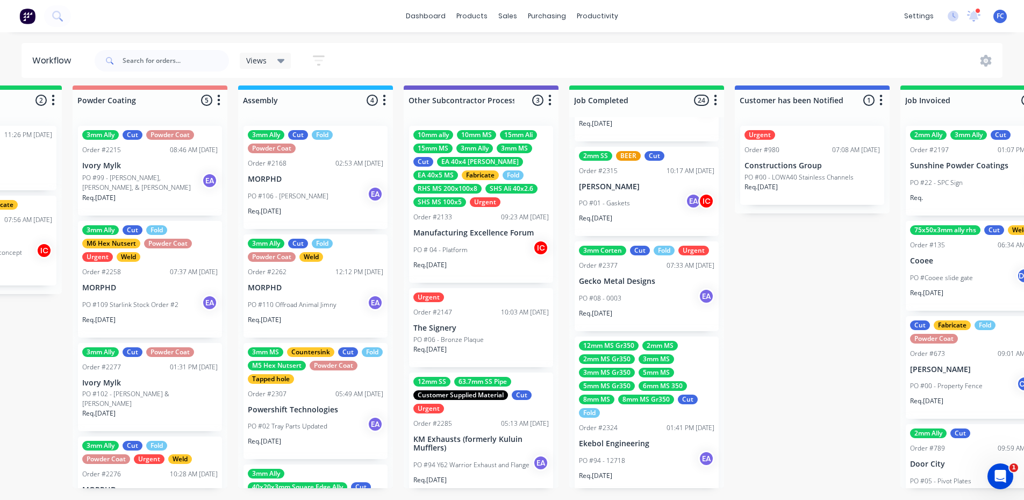
scroll to position [1619, 0]
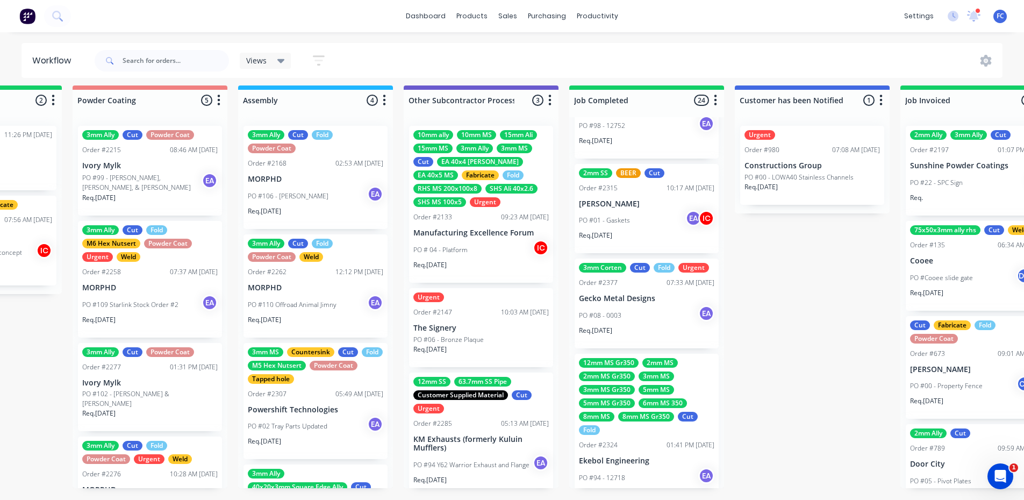
click at [615, 401] on div "12mm MS Gr350 2mm MS 2mm MS Gr350 3mm MS 3mm MS Gr350 5mm MS 5mm MS Gr350 6mm M…" at bounding box center [646, 396] width 135 height 77
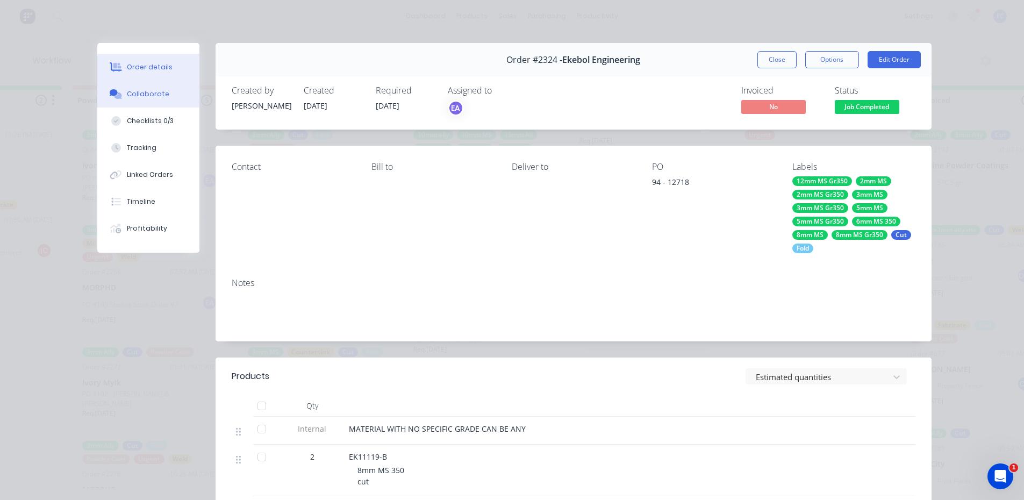
click at [127, 94] on div "Collaborate" at bounding box center [148, 94] width 42 height 10
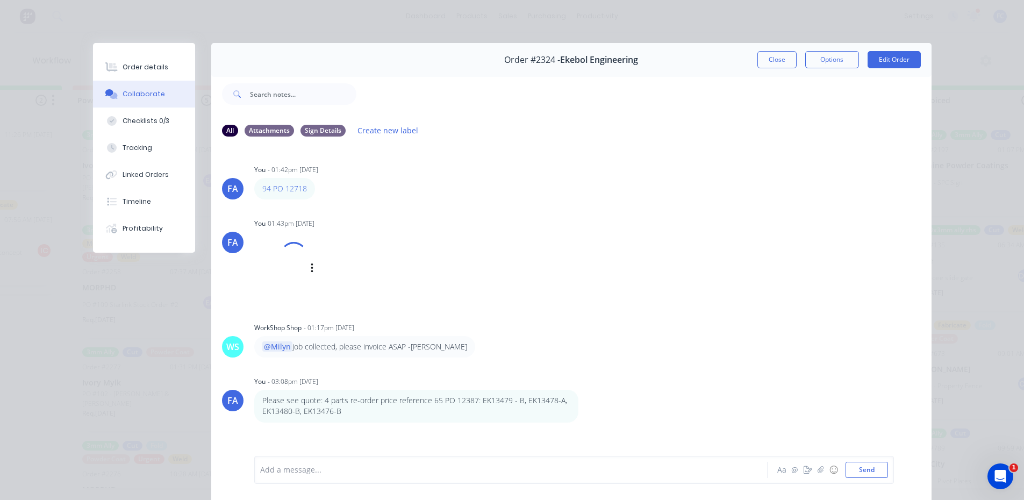
scroll to position [54, 0]
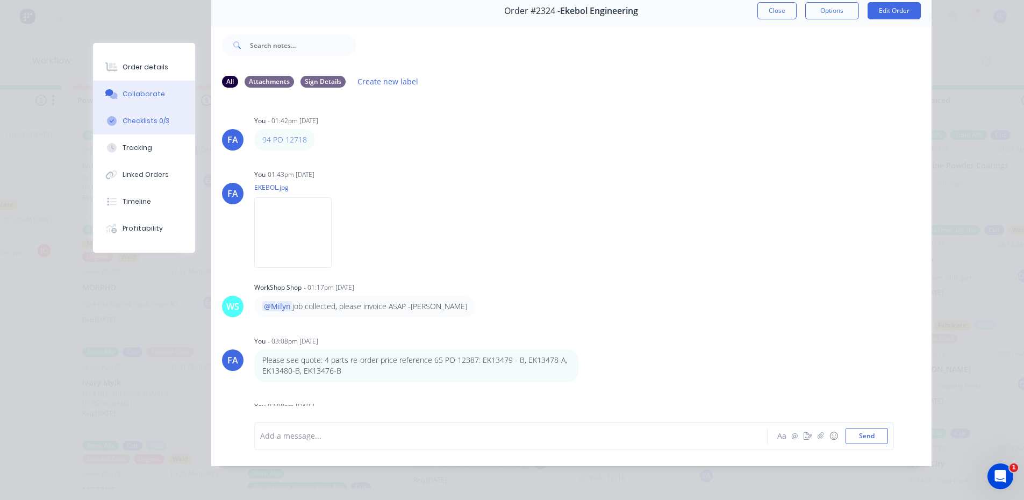
click at [137, 115] on button "Checklists 0/3" at bounding box center [144, 120] width 102 height 27
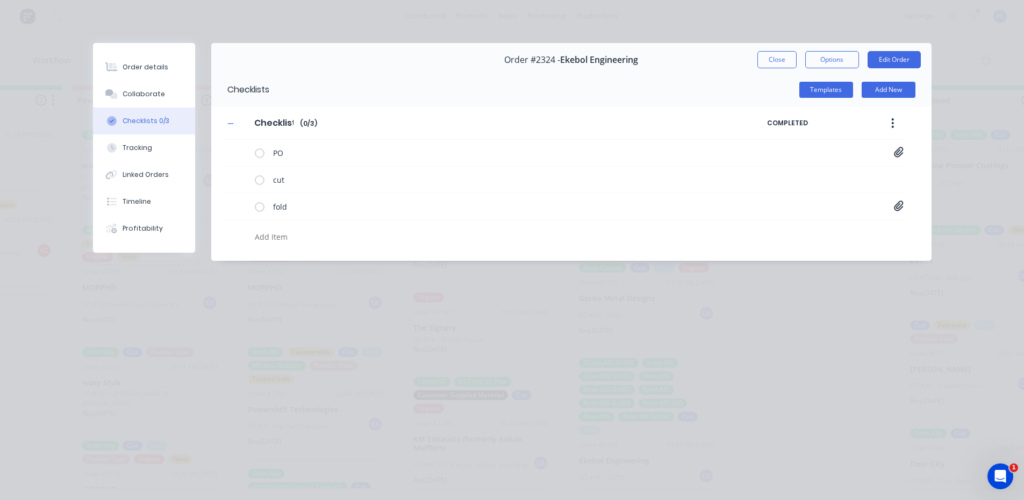
scroll to position [0, 0]
click at [777, 60] on button "Close" at bounding box center [776, 59] width 39 height 17
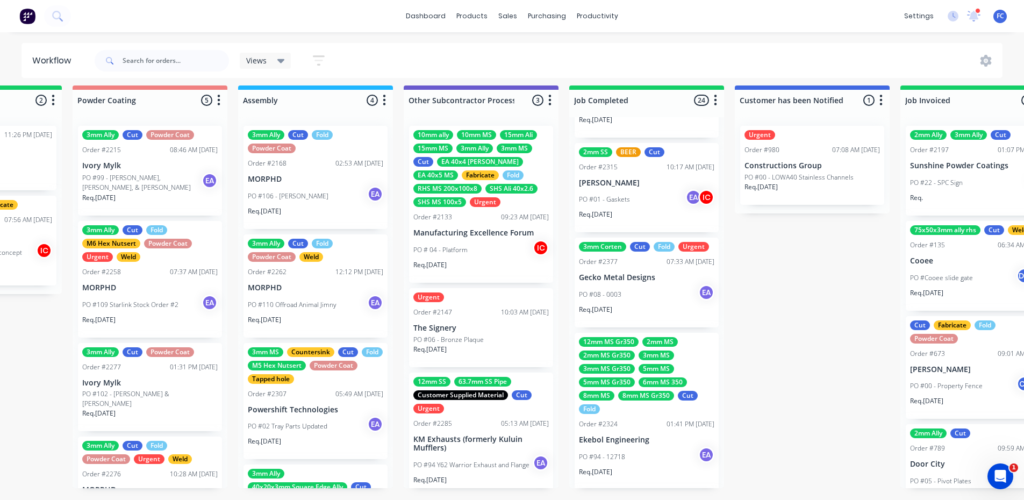
scroll to position [1726, 0]
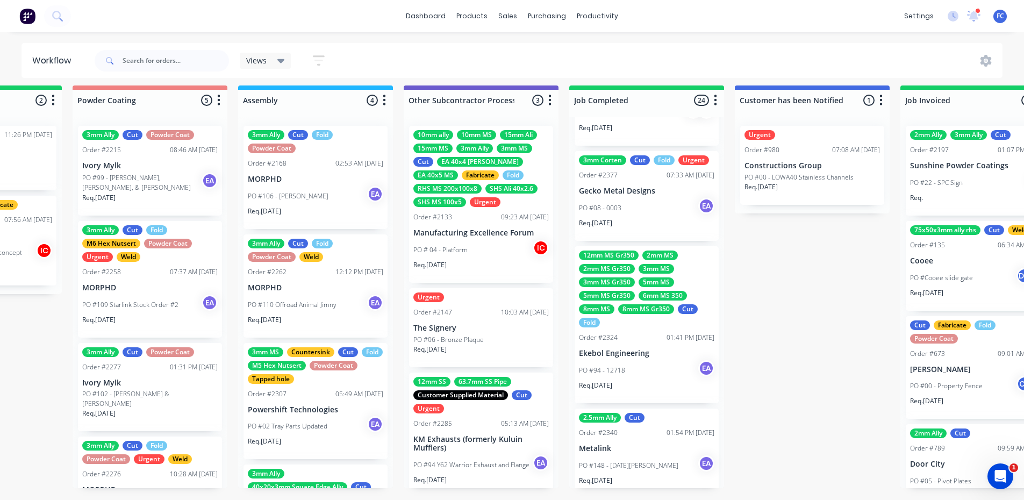
click at [631, 269] on div "12mm MS Gr350 2mm MS 2mm MS Gr350 3mm MS 3mm MS Gr350 5mm MS 5mm MS Gr350 6mm M…" at bounding box center [646, 288] width 135 height 77
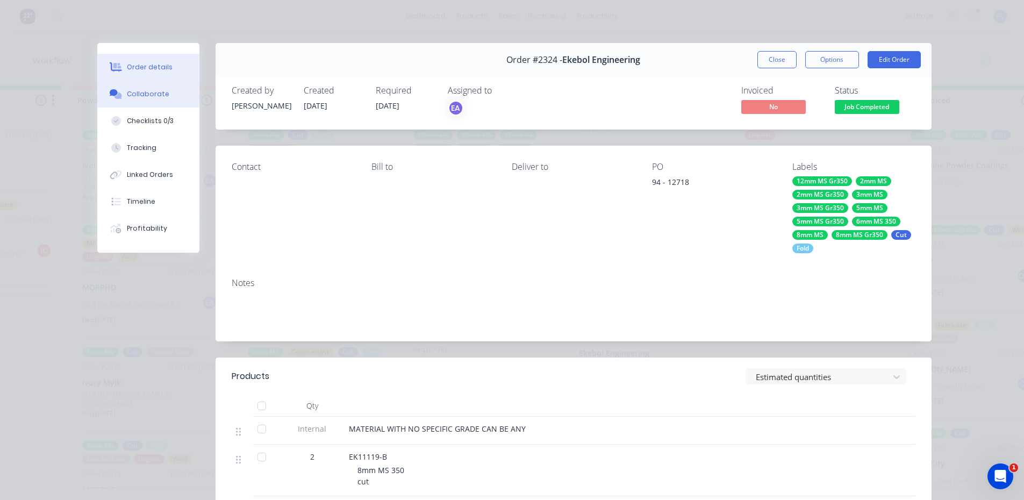
click at [144, 100] on button "Collaborate" at bounding box center [148, 94] width 102 height 27
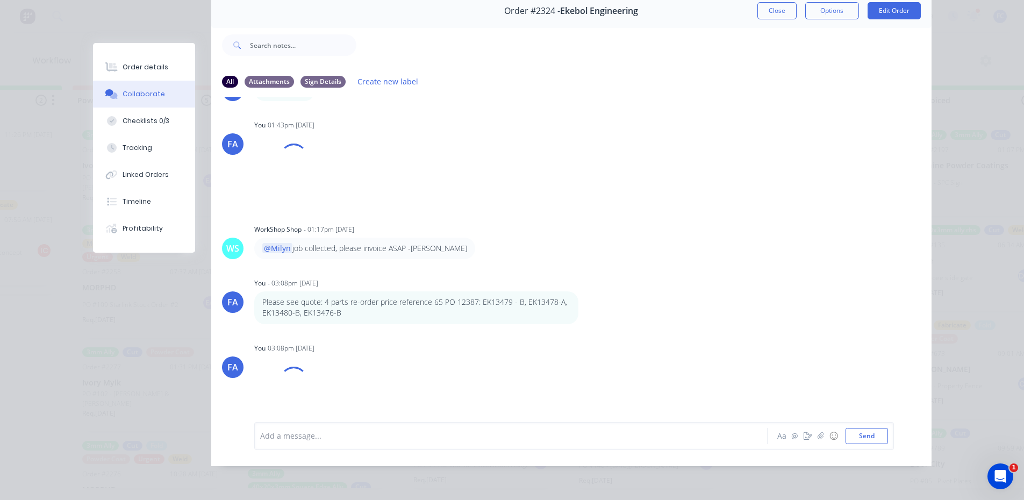
scroll to position [65, 0]
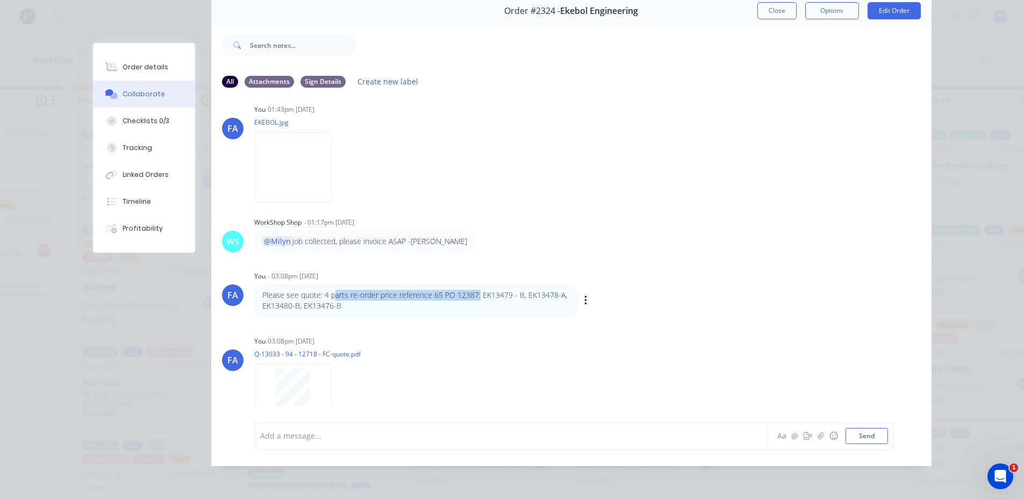
drag, startPoint x: 330, startPoint y: 284, endPoint x: 479, endPoint y: 279, distance: 148.4
click at [476, 284] on div "Please see quote: 4 parts re-order price reference 65 PO 12387: EK13479 - B, EK…" at bounding box center [416, 300] width 324 height 33
click at [499, 290] on p "Please see quote: 4 parts re-order price reference 65 PO 12387: EK13479 - B, EK…" at bounding box center [416, 301] width 308 height 22
drag, startPoint x: 495, startPoint y: 286, endPoint x: 508, endPoint y: 284, distance: 12.5
click at [502, 290] on p "Please see quote: 4 parts re-order price reference 65 PO 12387: EK13479 - B, EK…" at bounding box center [416, 301] width 308 height 22
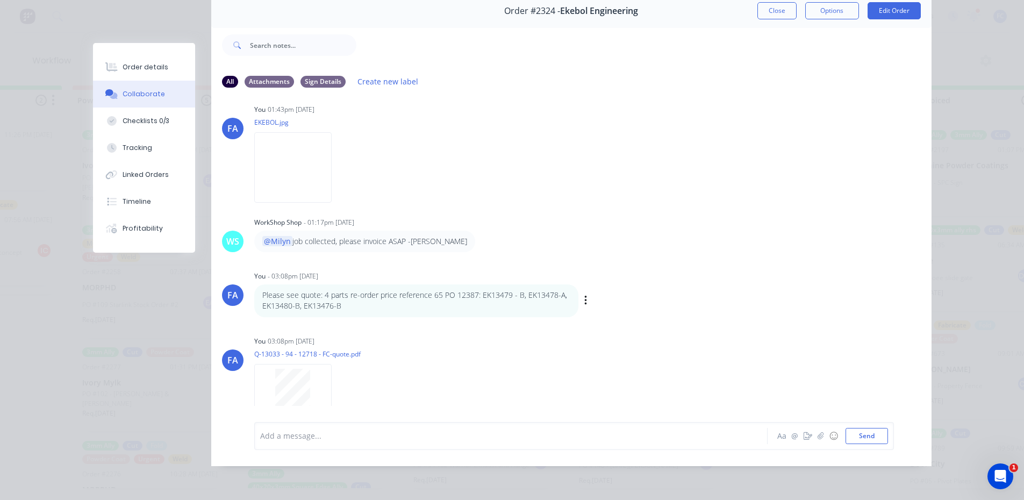
drag, startPoint x: 528, startPoint y: 281, endPoint x: 417, endPoint y: 286, distance: 110.8
click at [529, 284] on div "Please see quote: 4 parts re-order price reference 65 PO 12387: EK13479 - B, EK…" at bounding box center [416, 300] width 324 height 33
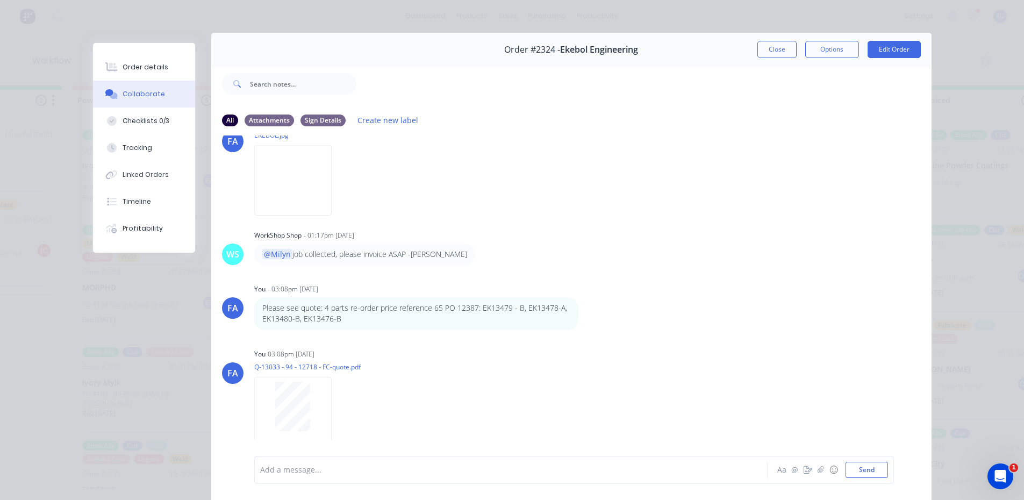
scroll to position [0, 0]
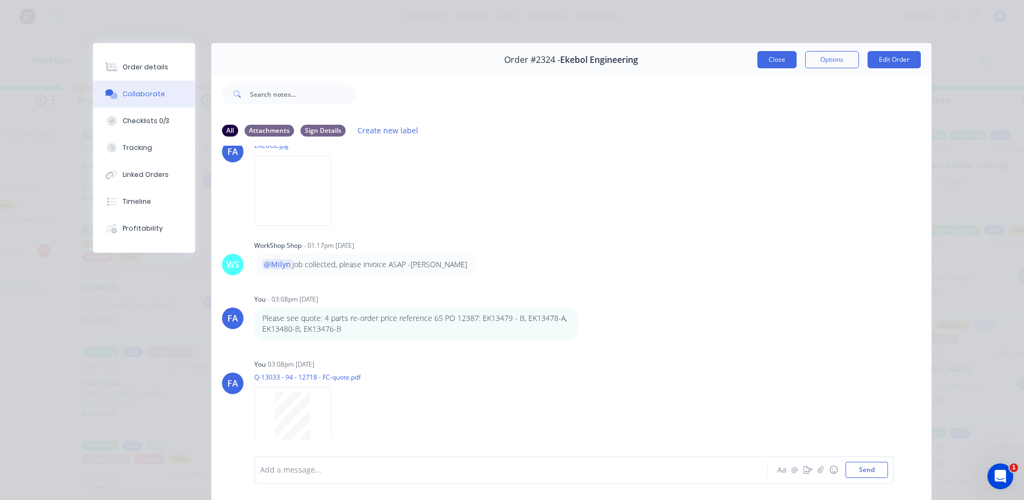
click at [764, 60] on button "Close" at bounding box center [776, 59] width 39 height 17
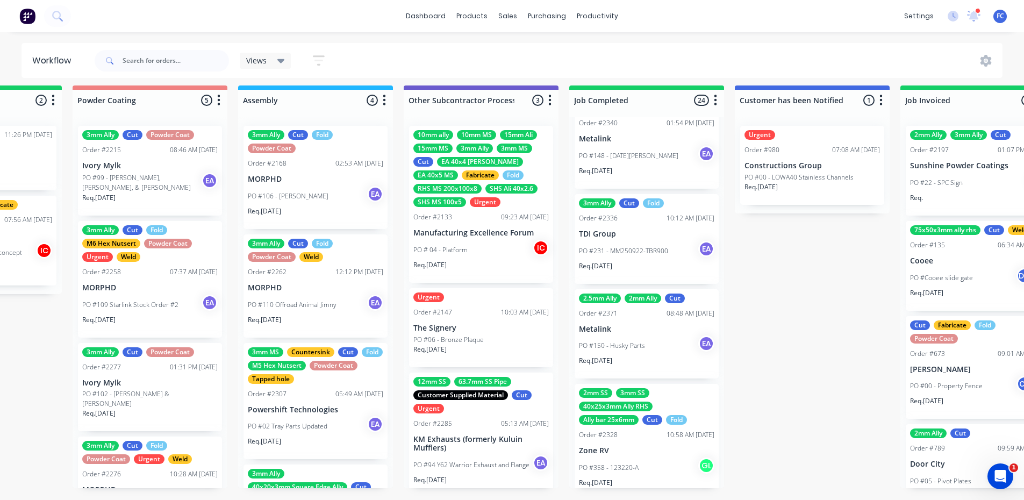
scroll to position [2049, 0]
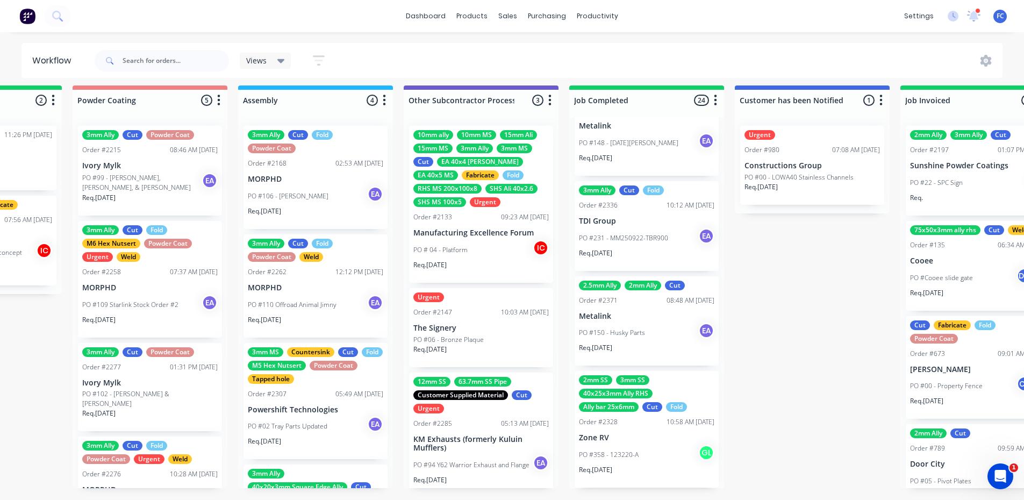
click at [631, 312] on p "Metalink" at bounding box center [646, 316] width 135 height 9
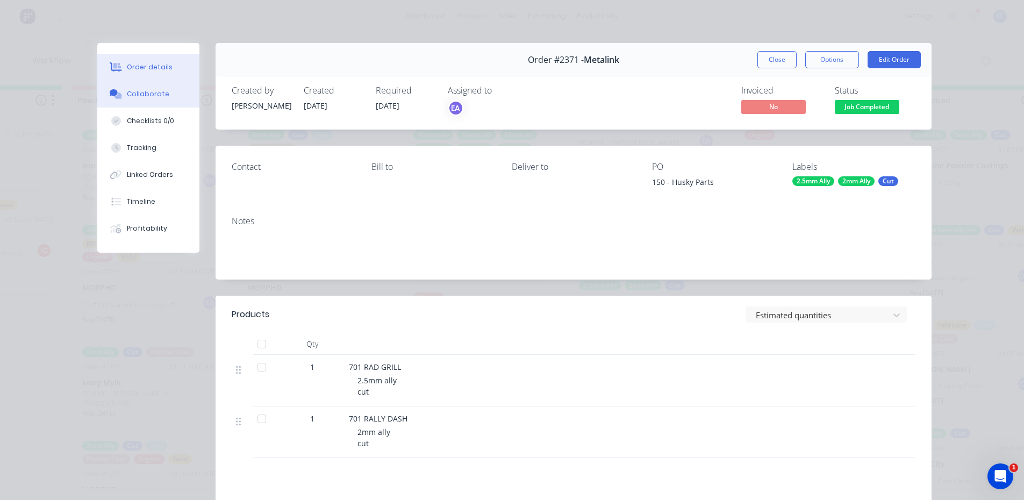
click at [141, 89] on button "Collaborate" at bounding box center [148, 94] width 102 height 27
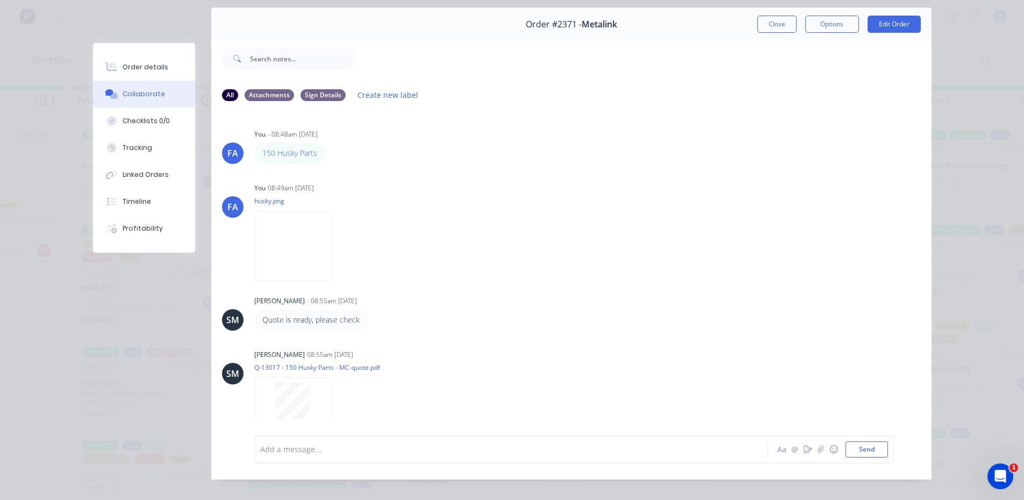
scroll to position [0, 0]
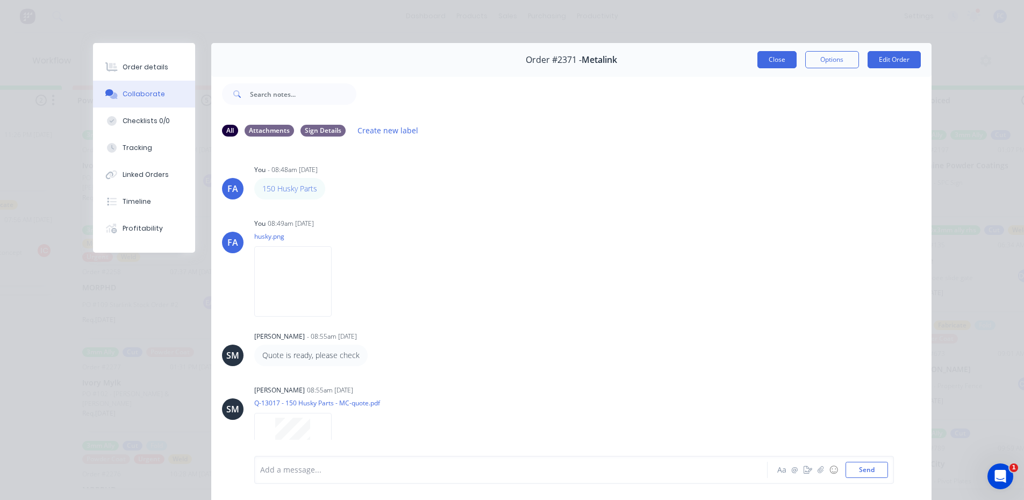
click at [768, 64] on button "Close" at bounding box center [776, 59] width 39 height 17
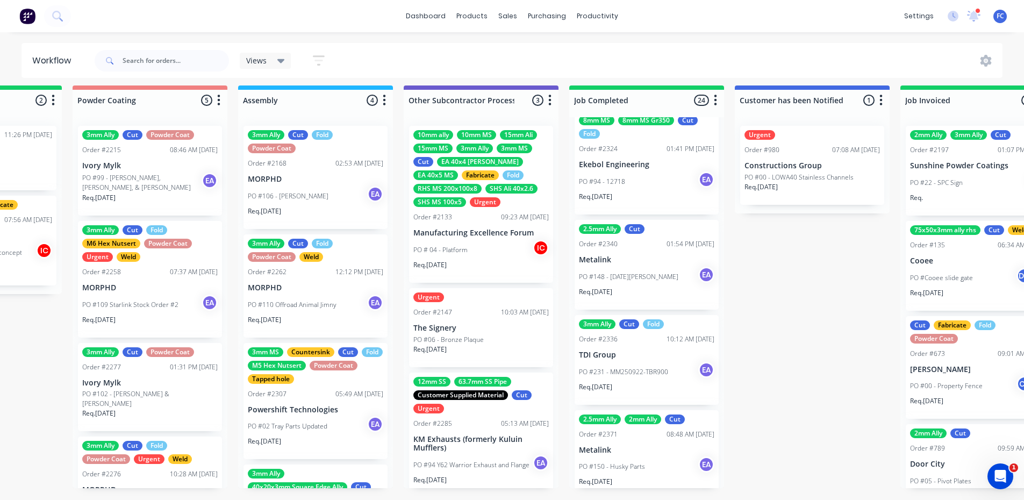
scroll to position [1887, 0]
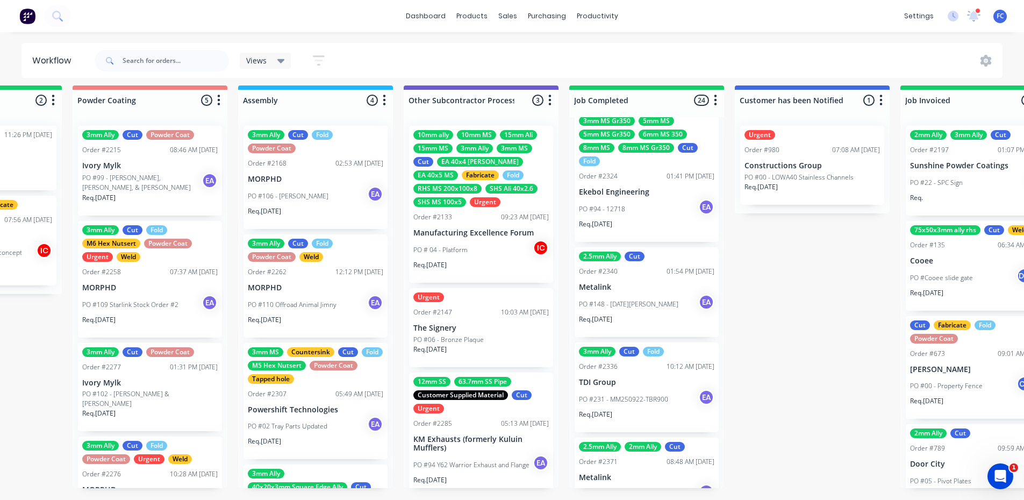
click at [616, 273] on div "2.5mm Ally Cut Order #2340 01:54 PM 22/09/25 Metalink PO #148 - Noel Perren EA …" at bounding box center [646, 292] width 144 height 90
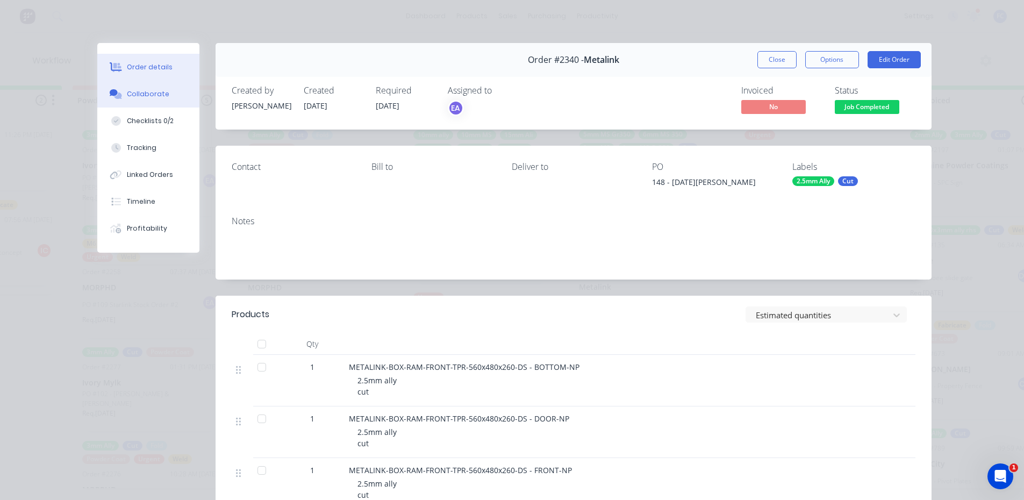
click at [147, 96] on div "Collaborate" at bounding box center [148, 94] width 42 height 10
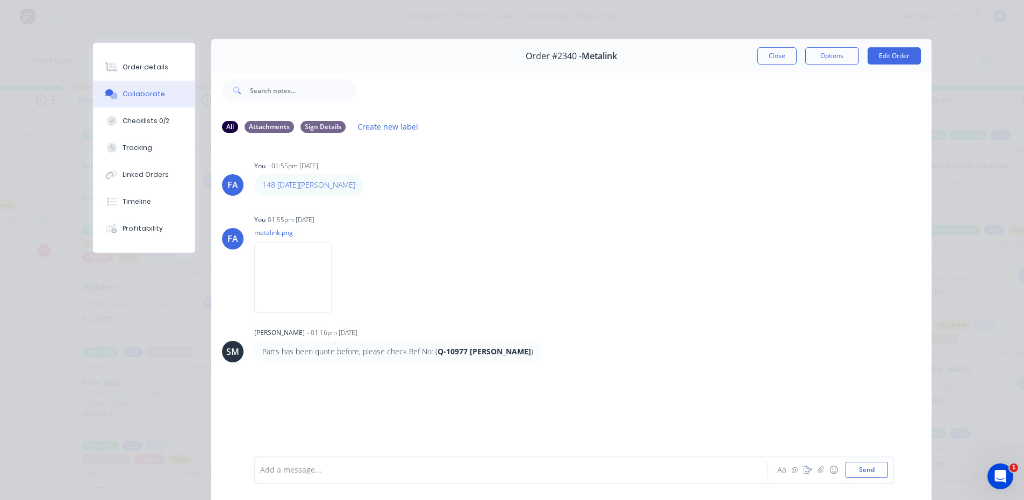
scroll to position [3, 0]
click at [774, 58] on button "Close" at bounding box center [776, 56] width 39 height 17
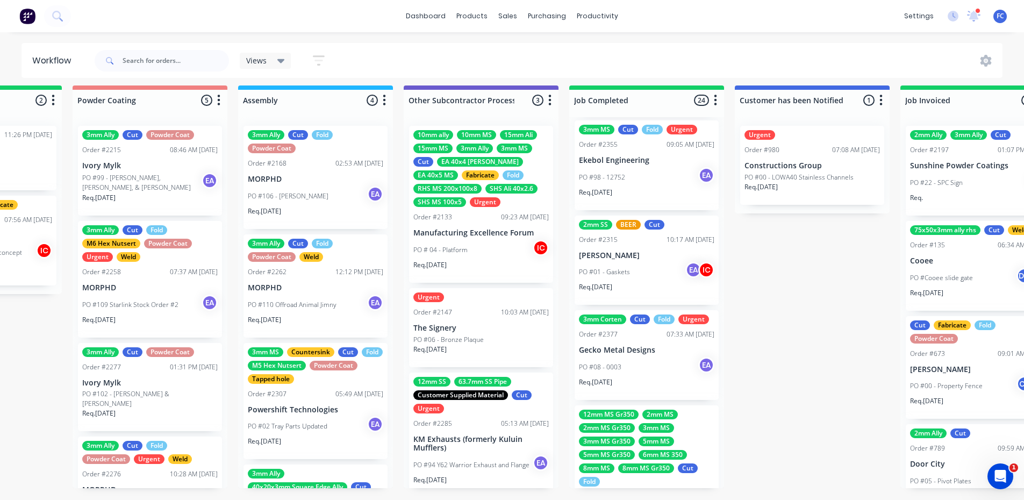
scroll to position [1565, 0]
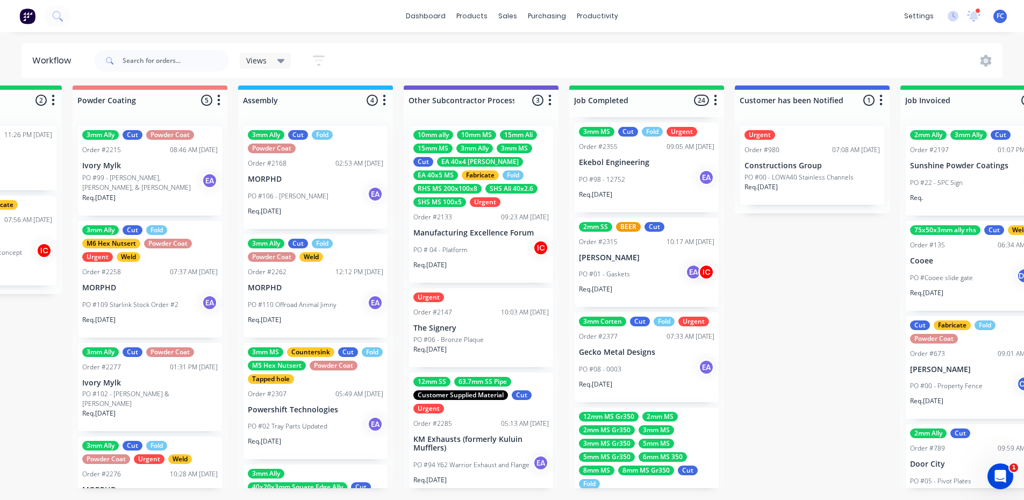
click at [607, 348] on p "Gecko Metal Designs" at bounding box center [646, 352] width 135 height 9
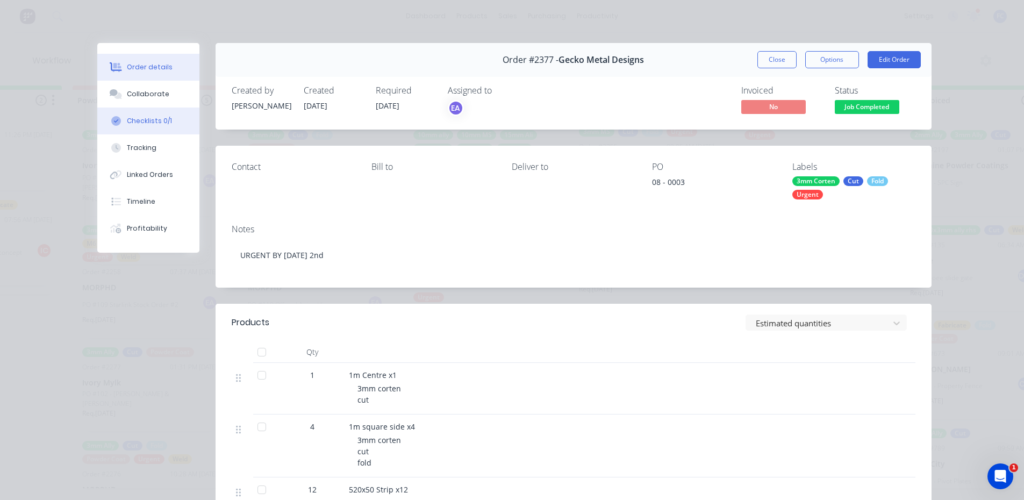
click at [149, 122] on div "Checklists 0/1" at bounding box center [149, 121] width 45 height 10
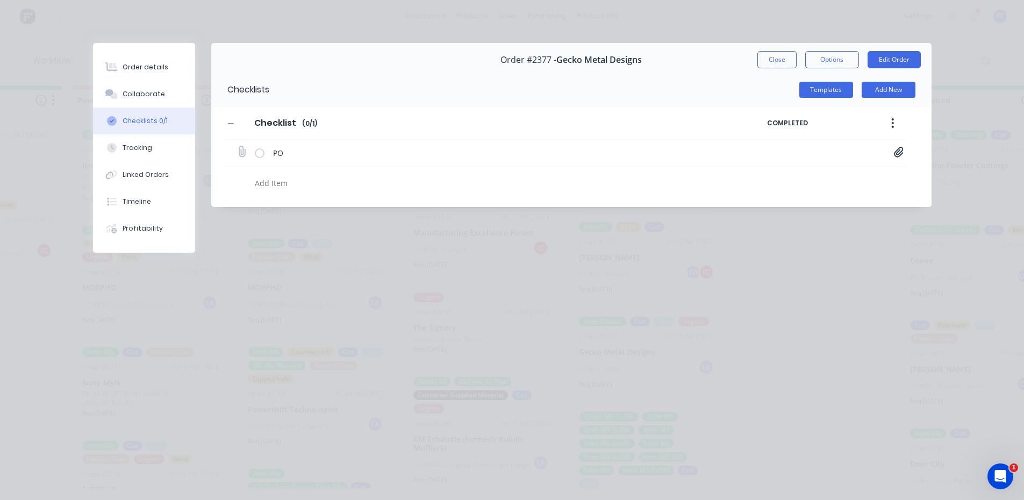
drag, startPoint x: 907, startPoint y: 153, endPoint x: 899, endPoint y: 155, distance: 7.8
click at [907, 154] on div "Checklist Checklist Enter Checklist name ( 0 / 1 ) COMPLETED PO Purchase Order …" at bounding box center [571, 150] width 720 height 87
click at [898, 156] on icon at bounding box center [899, 152] width 10 height 11
click at [825, 174] on link "Purchase Order PO0003 (1).pdf" at bounding box center [812, 175] width 125 height 11
click at [779, 58] on button "Close" at bounding box center [776, 59] width 39 height 17
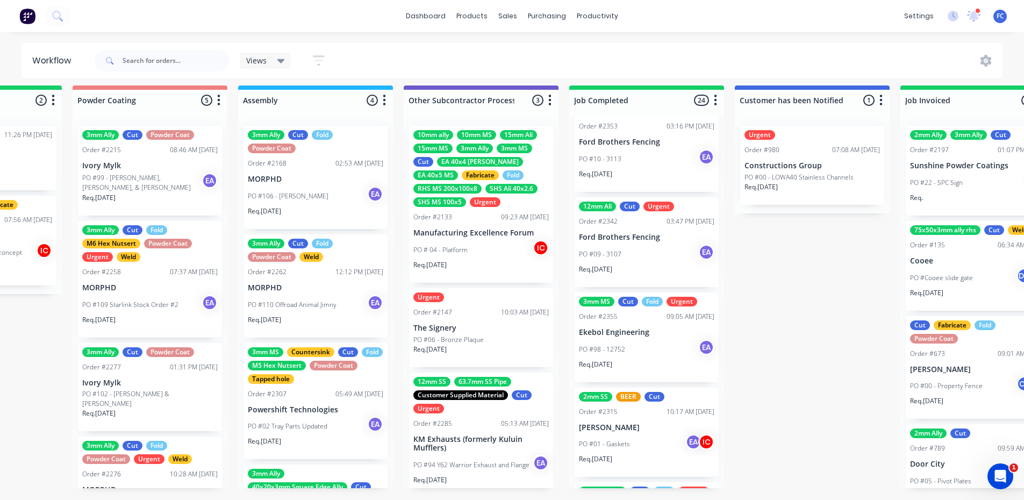
scroll to position [1350, 0]
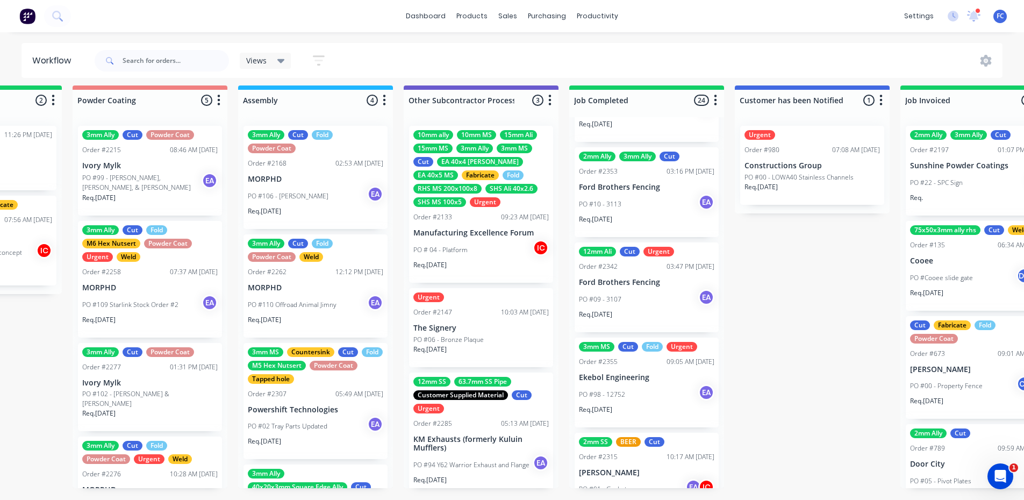
click at [622, 390] on p "PO #98 - 12752" at bounding box center [602, 395] width 46 height 10
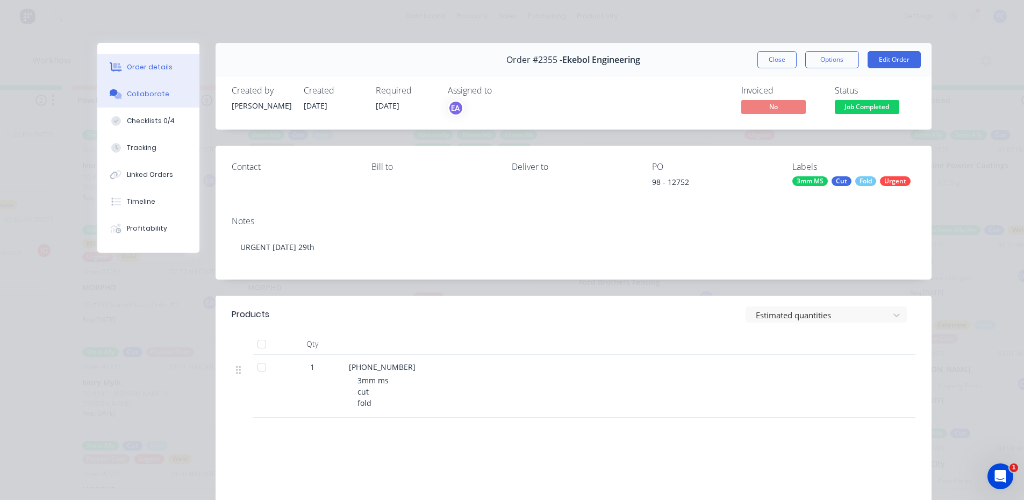
click at [127, 95] on div "Collaborate" at bounding box center [148, 94] width 42 height 10
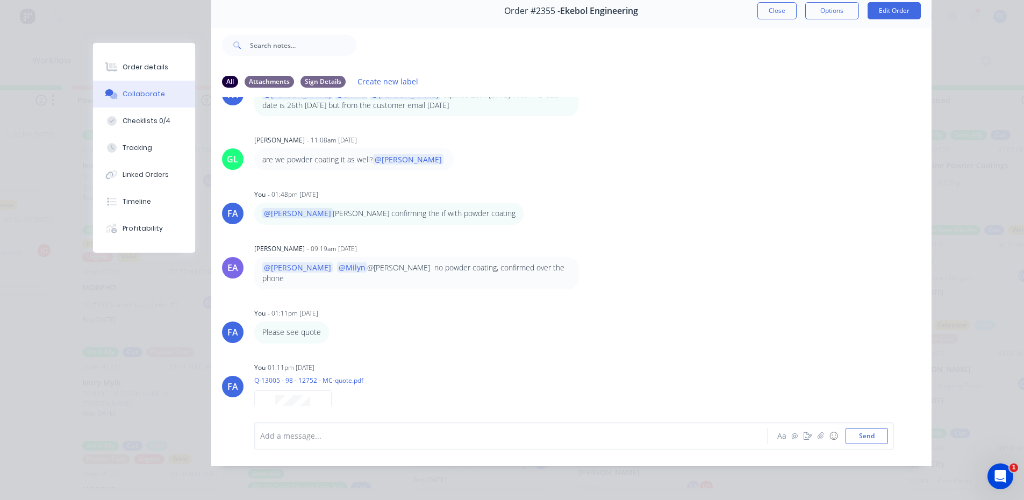
scroll to position [91, 0]
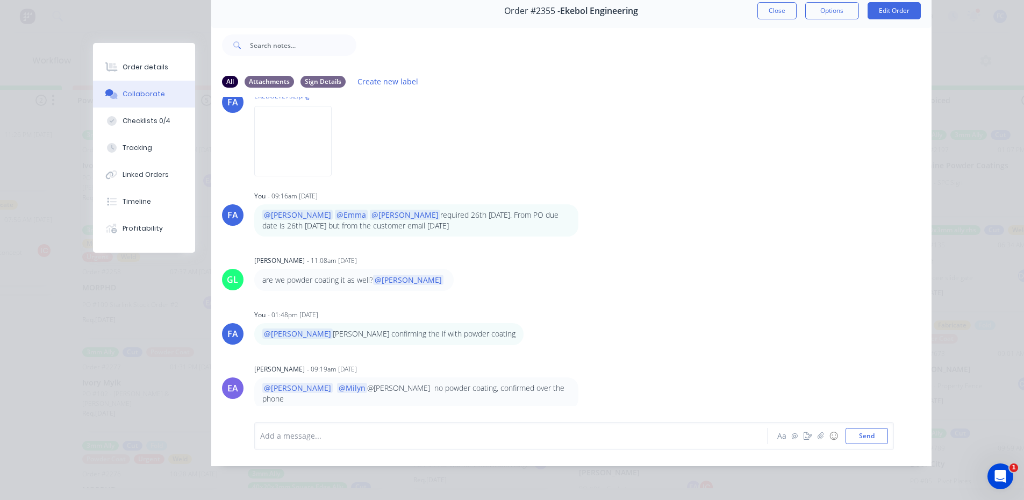
click at [762, 3] on button "Close" at bounding box center [776, 10] width 39 height 17
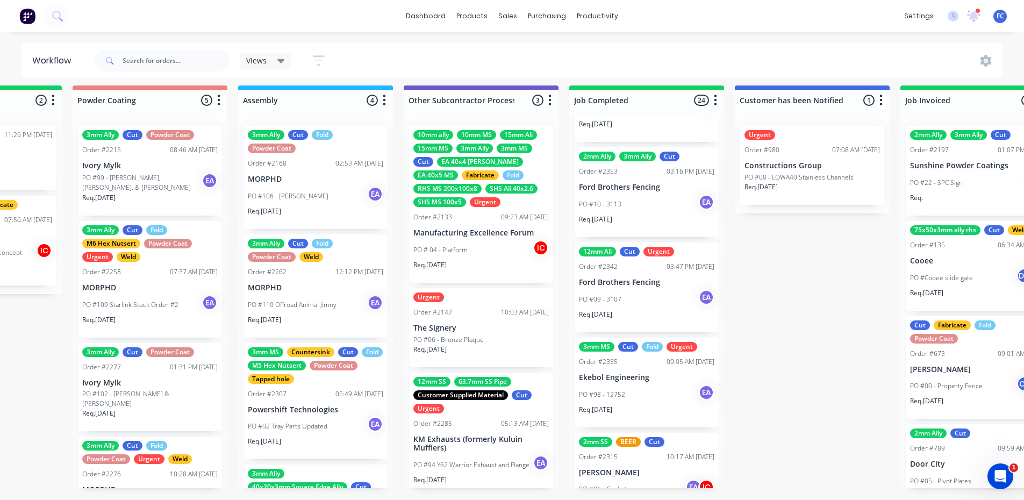
scroll to position [1296, 0]
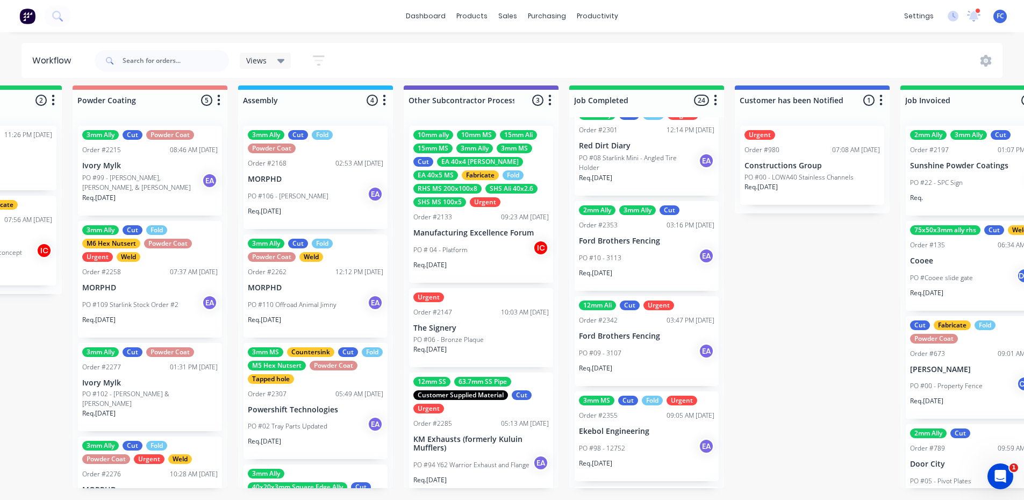
click at [623, 332] on p "Ford Brothers Fencing" at bounding box center [646, 336] width 135 height 9
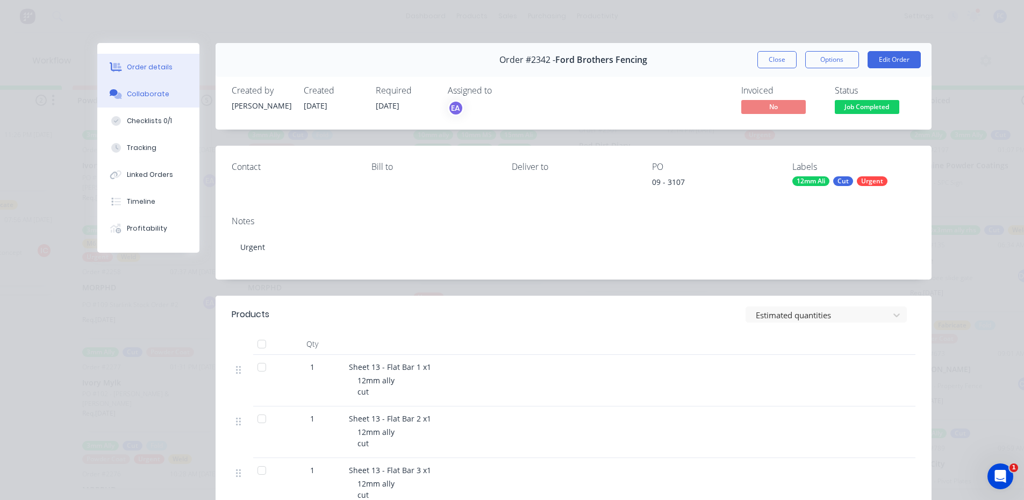
click at [153, 93] on div "Collaborate" at bounding box center [148, 94] width 42 height 10
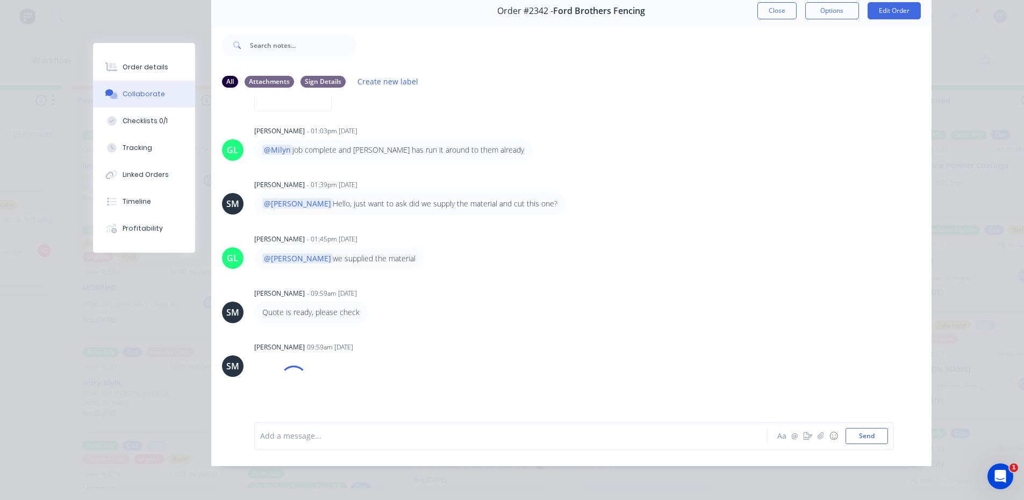
scroll to position [413, 0]
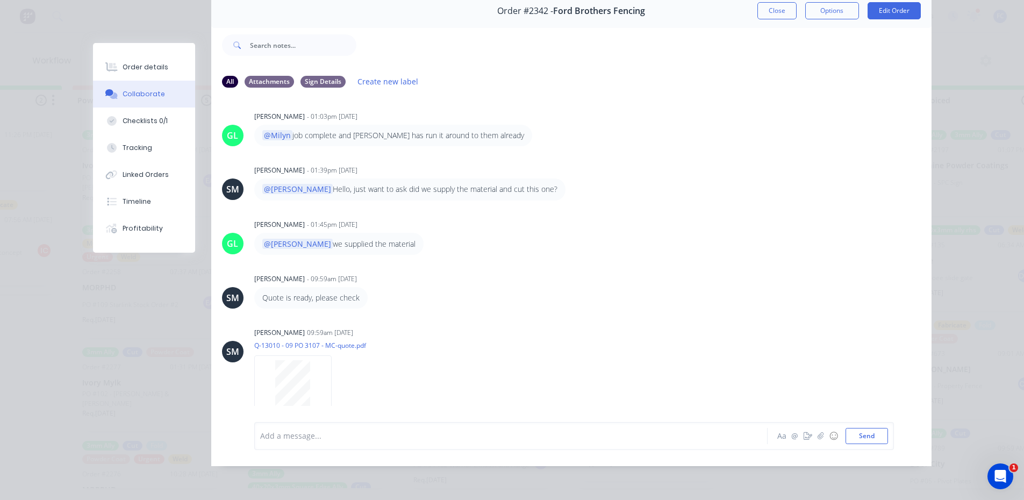
click at [772, 8] on button "Close" at bounding box center [776, 10] width 39 height 17
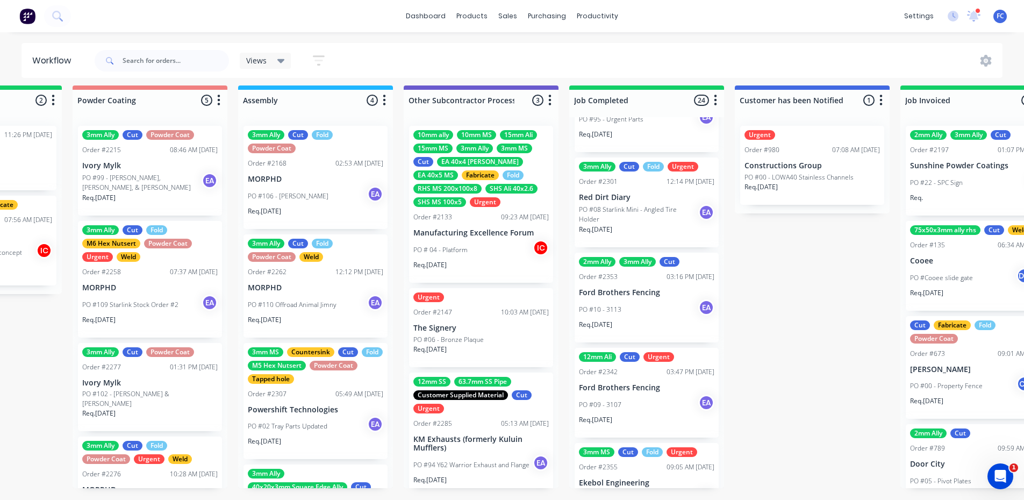
scroll to position [1242, 0]
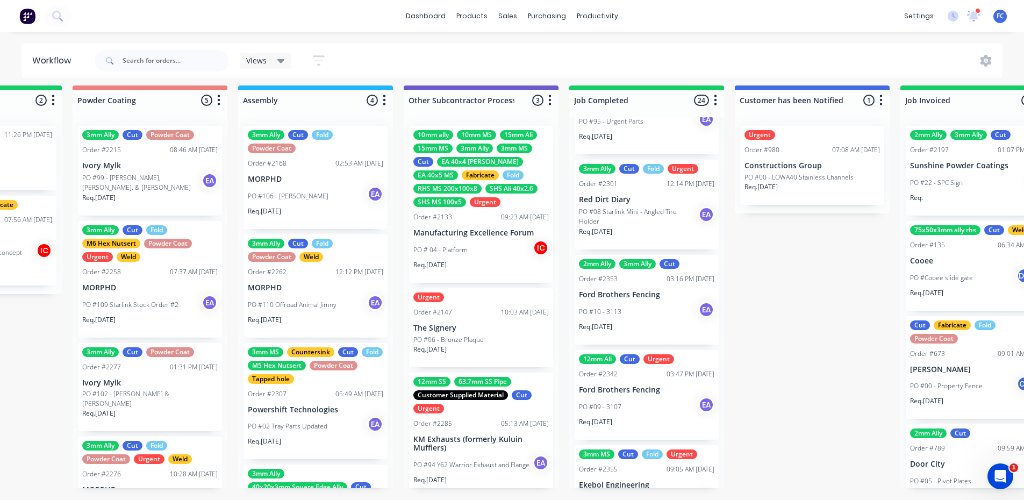
click at [608, 290] on p "Ford Brothers Fencing" at bounding box center [646, 294] width 135 height 9
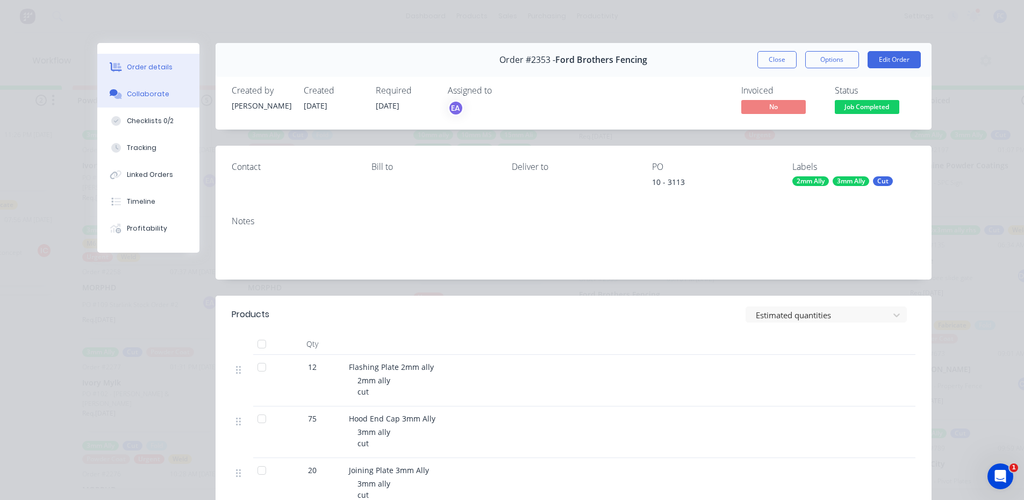
click at [129, 95] on div "Collaborate" at bounding box center [148, 94] width 42 height 10
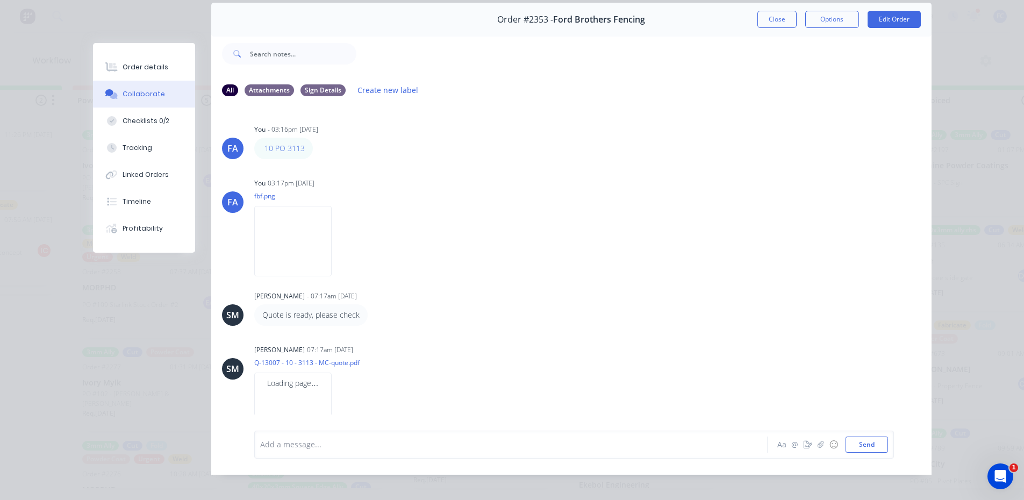
scroll to position [0, 0]
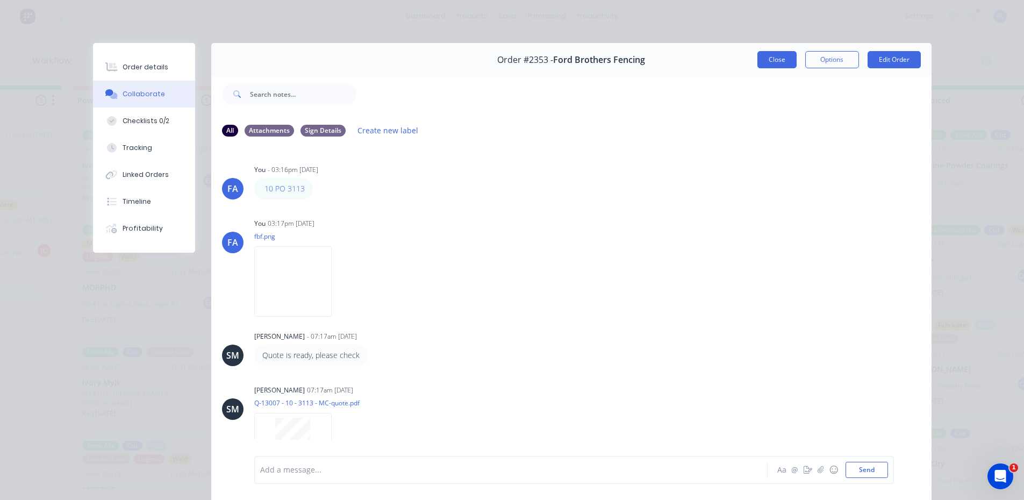
click at [776, 60] on button "Close" at bounding box center [776, 59] width 39 height 17
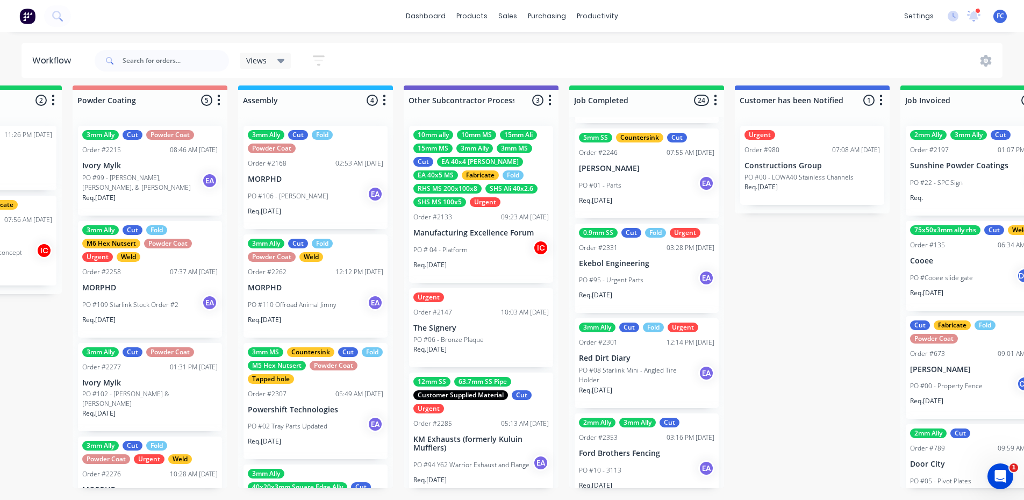
scroll to position [1081, 0]
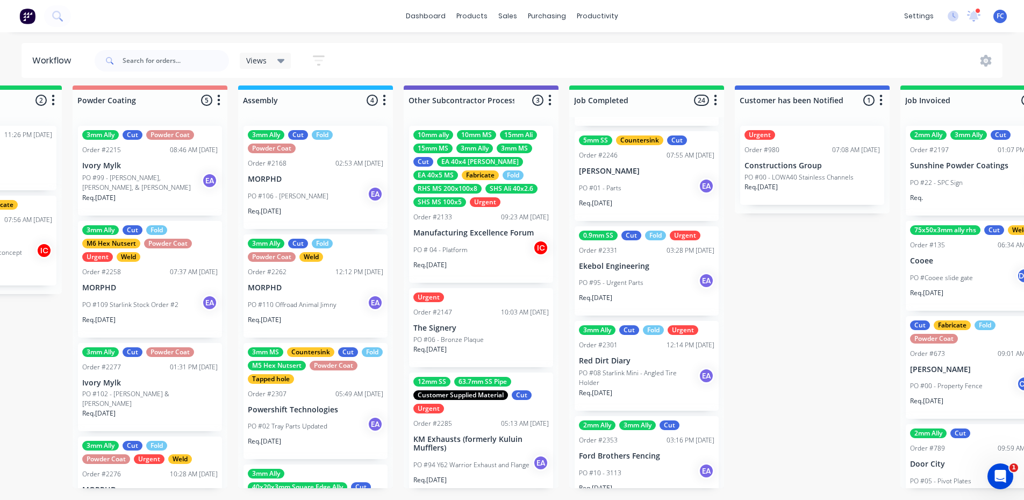
click at [625, 279] on p "PO #95 - Urgent Parts" at bounding box center [611, 283] width 64 height 10
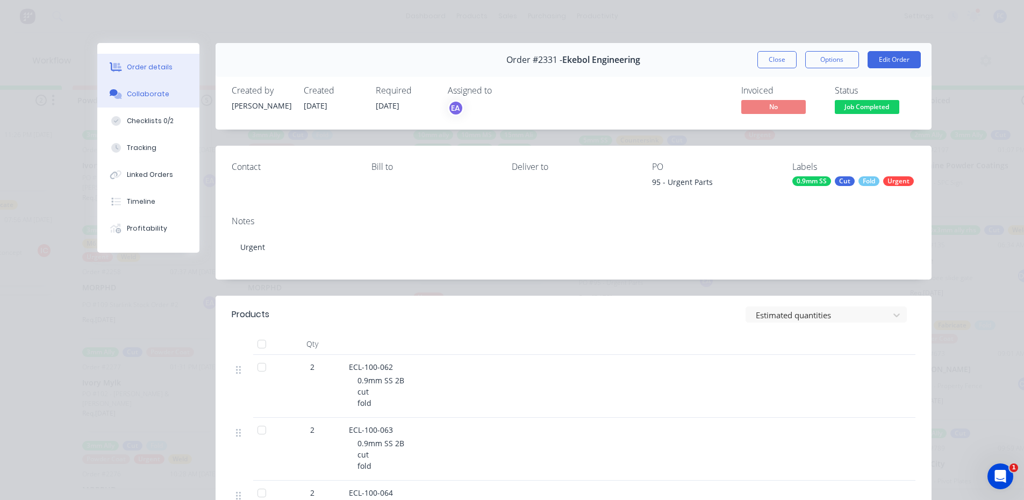
click at [141, 93] on div "Collaborate" at bounding box center [148, 94] width 42 height 10
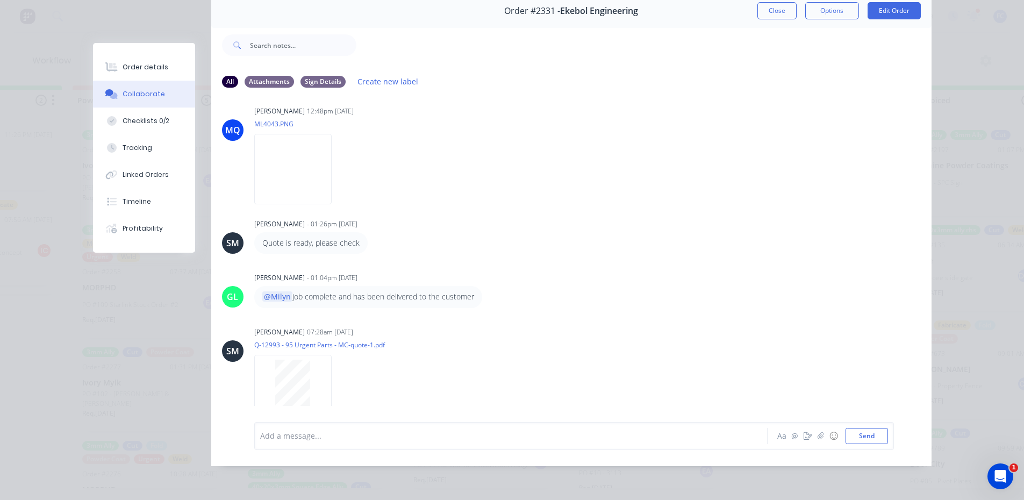
scroll to position [247, 0]
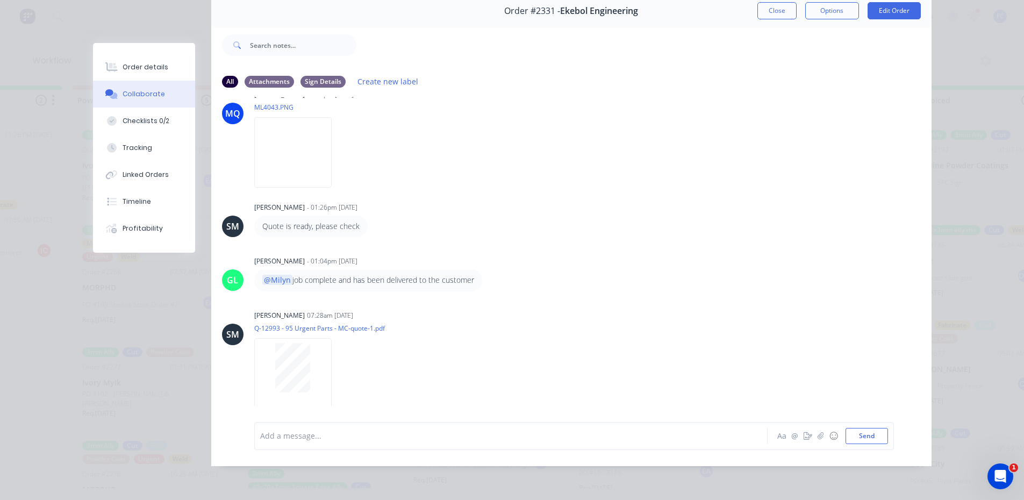
drag, startPoint x: 778, startPoint y: 8, endPoint x: 718, endPoint y: 164, distance: 167.4
click at [778, 7] on button "Close" at bounding box center [776, 10] width 39 height 17
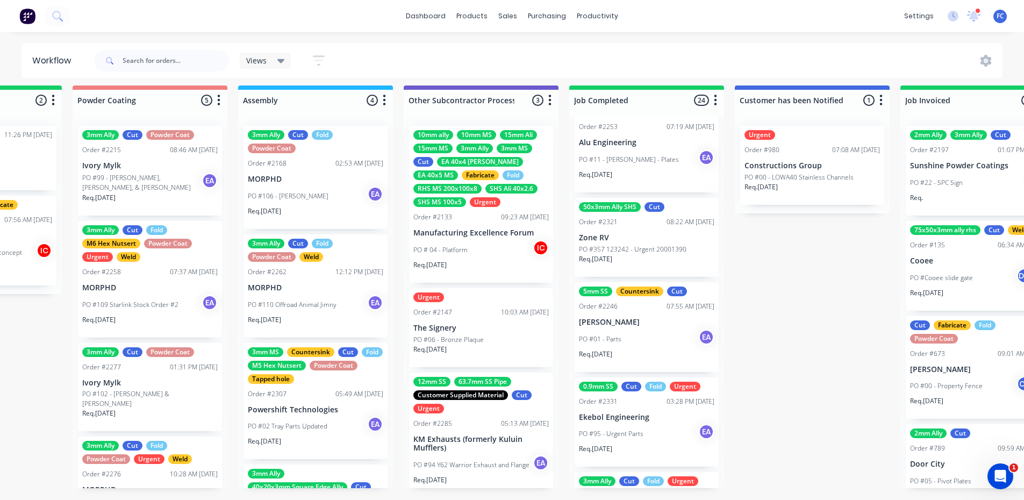
scroll to position [920, 0]
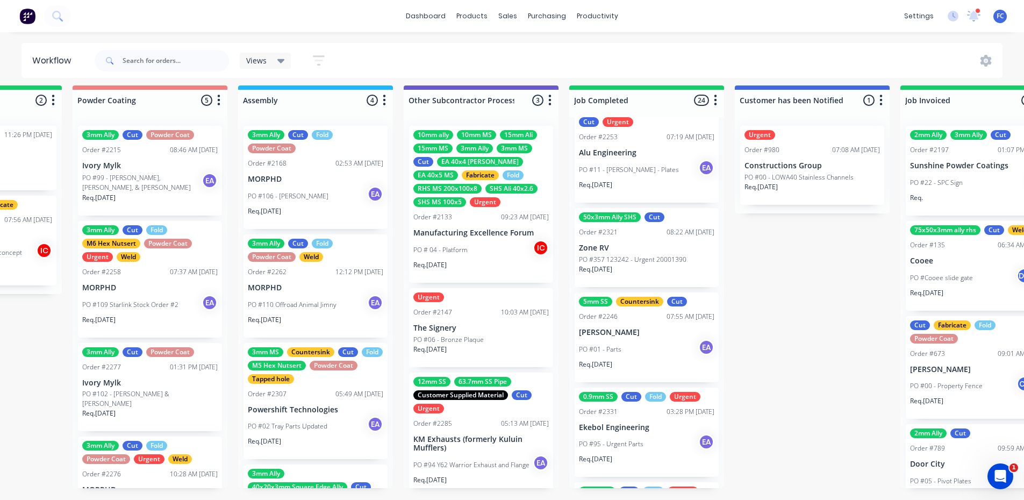
click at [620, 328] on p "Rick Schleusener" at bounding box center [646, 332] width 135 height 9
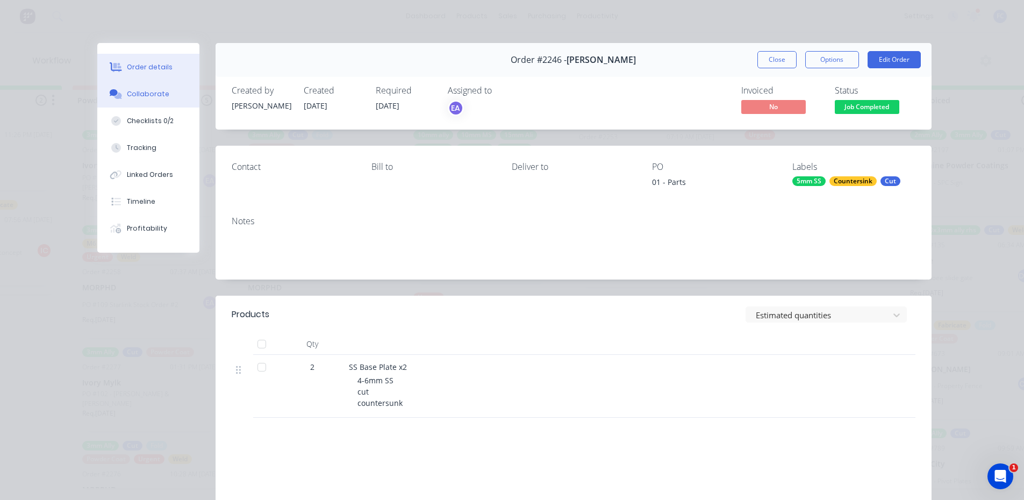
click at [163, 98] on button "Collaborate" at bounding box center [148, 94] width 102 height 27
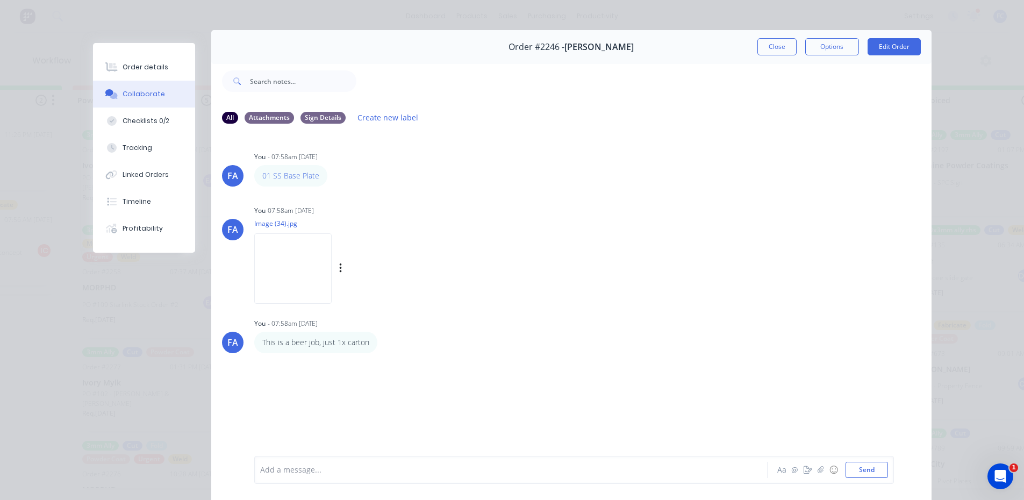
scroll to position [0, 0]
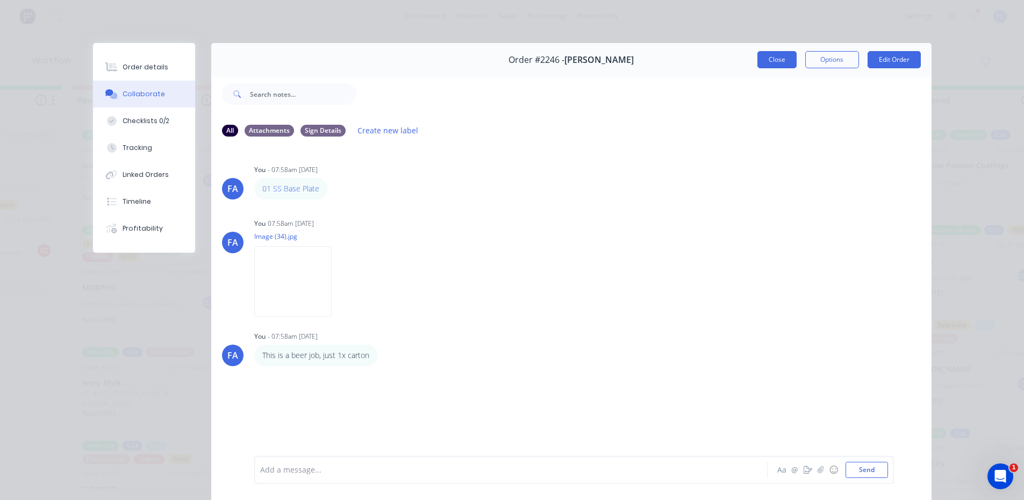
click at [762, 60] on button "Close" at bounding box center [776, 59] width 39 height 17
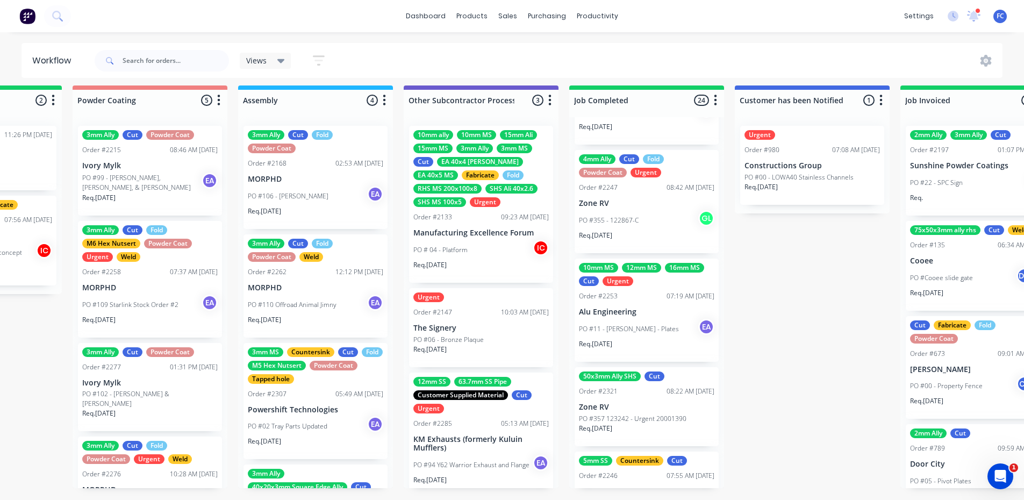
scroll to position [759, 0]
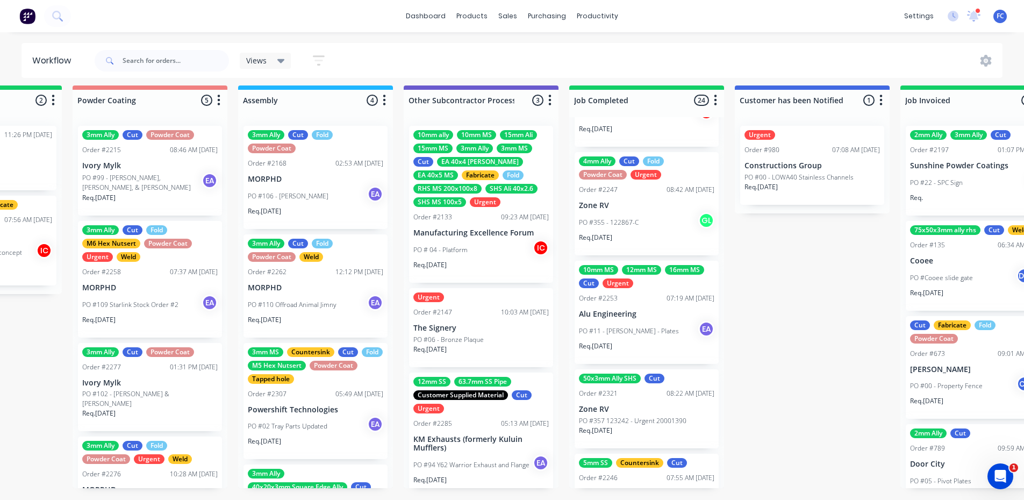
click at [600, 405] on p "Zone RV" at bounding box center [646, 409] width 135 height 9
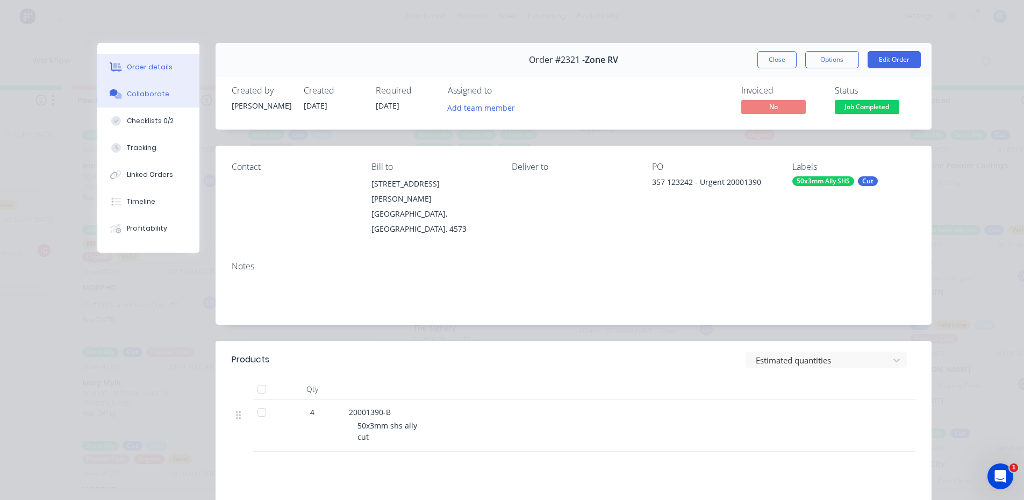
click at [133, 98] on div "Collaborate" at bounding box center [148, 94] width 42 height 10
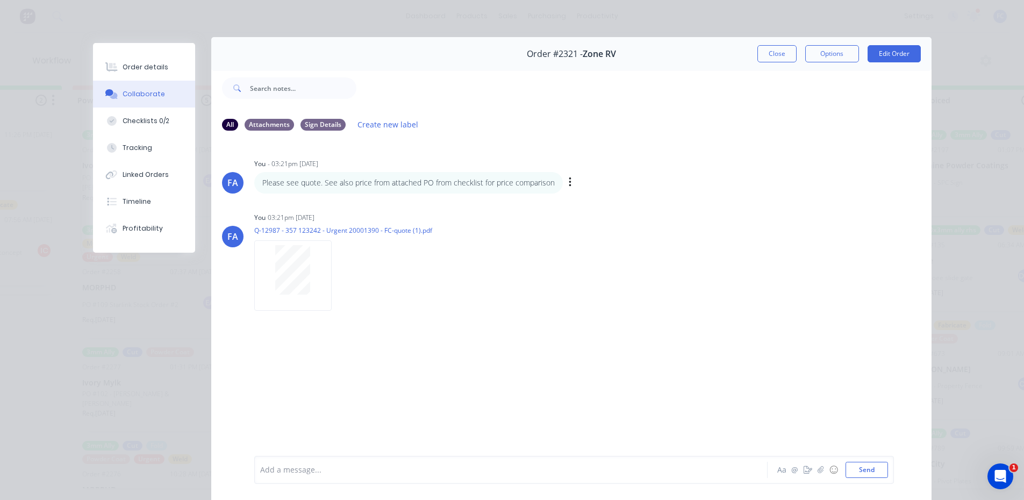
scroll to position [3, 0]
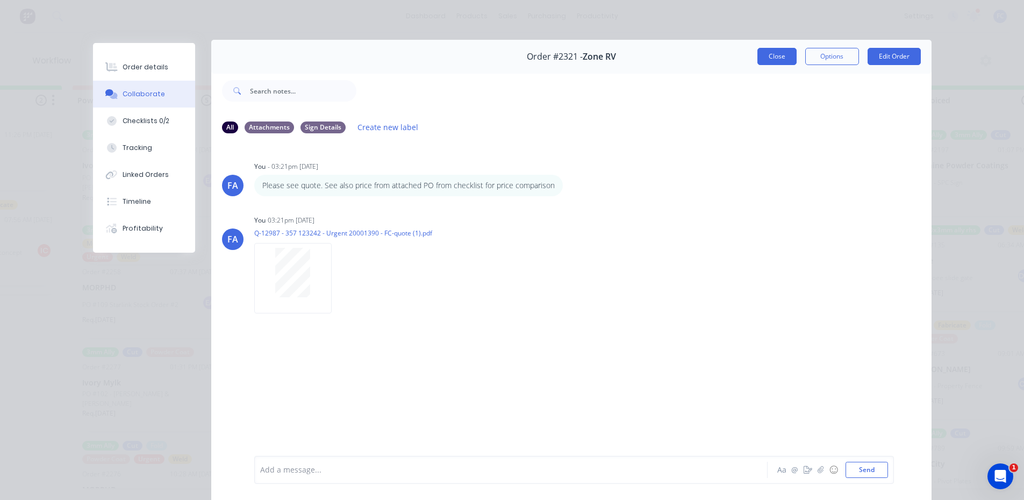
click at [764, 57] on button "Close" at bounding box center [776, 56] width 39 height 17
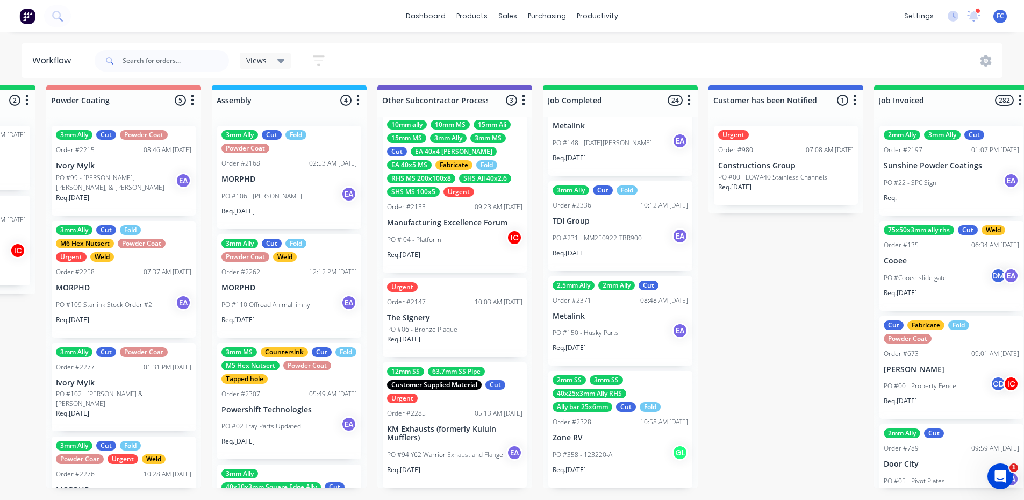
scroll to position [14, 3127]
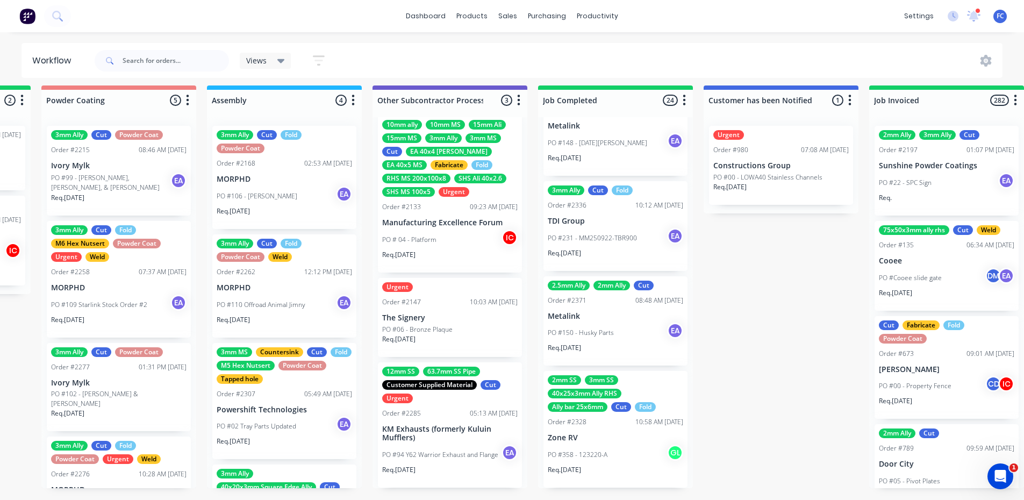
click at [610, 421] on div "2mm SS 3mm SS 40x25x3mm Ally RHS Ally bar 25x6mm Cut Fold Order #2328 10:58 AM …" at bounding box center [615, 429] width 144 height 117
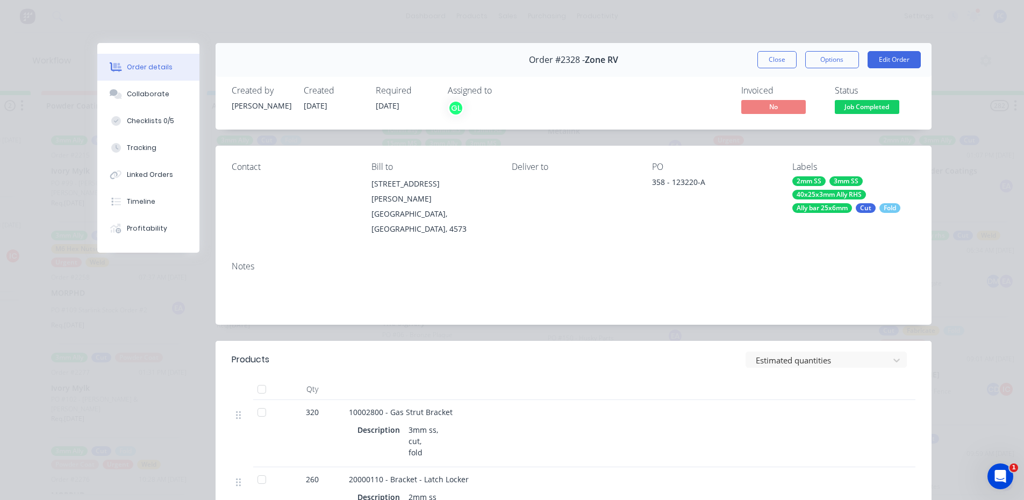
scroll to position [0, 3127]
click at [769, 58] on button "Close" at bounding box center [776, 59] width 39 height 17
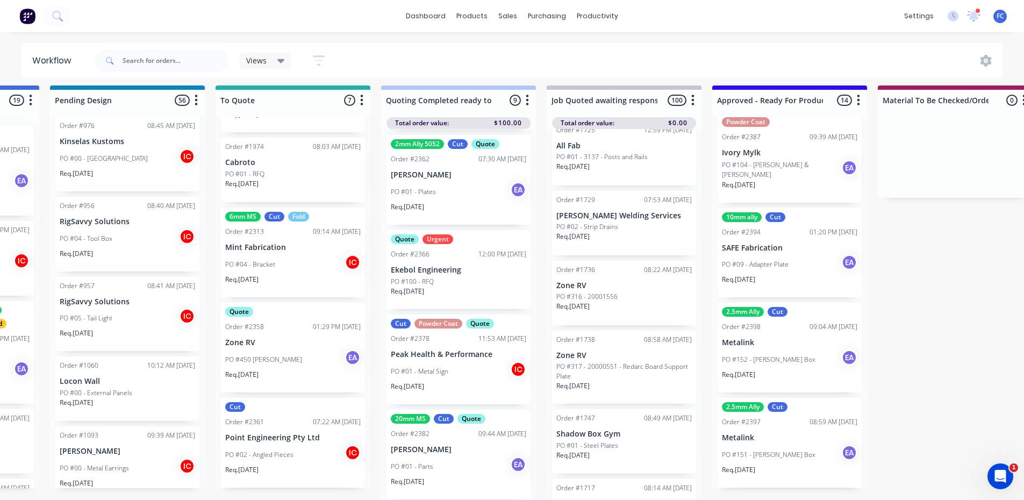
scroll to position [14, 794]
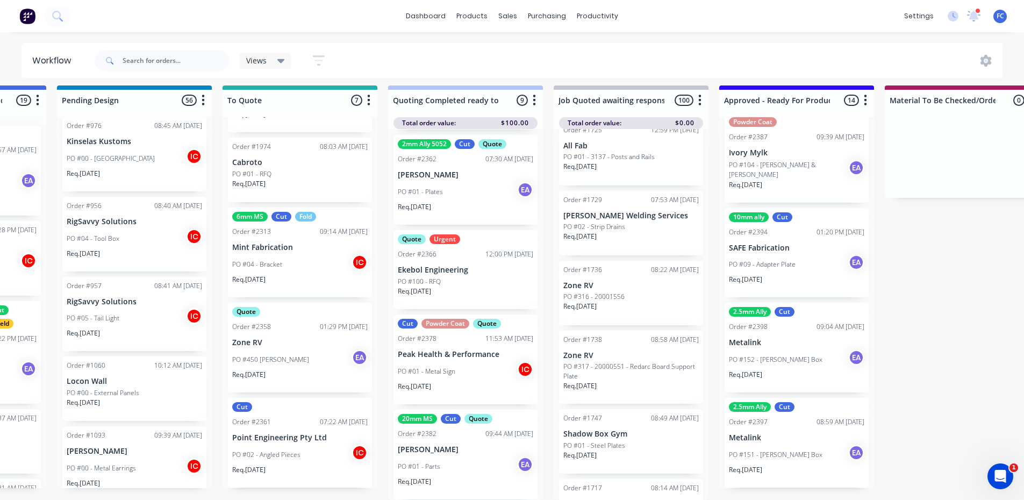
click at [272, 339] on p "Zone RV" at bounding box center [299, 342] width 135 height 9
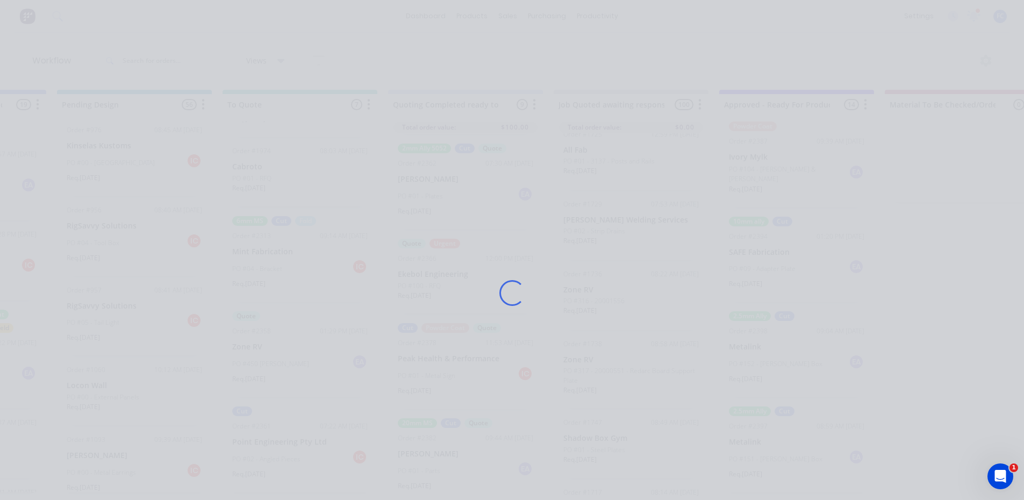
scroll to position [0, 794]
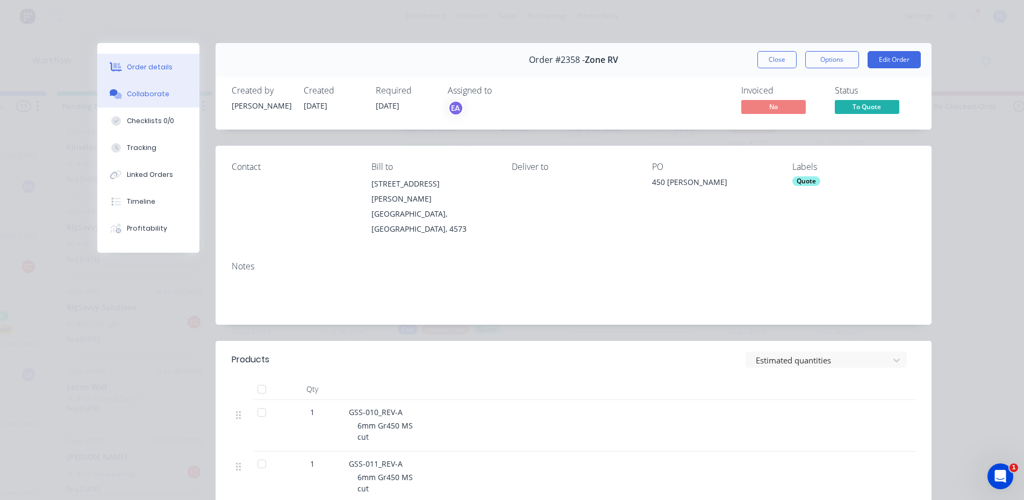
click at [153, 97] on div "Collaborate" at bounding box center [148, 94] width 42 height 10
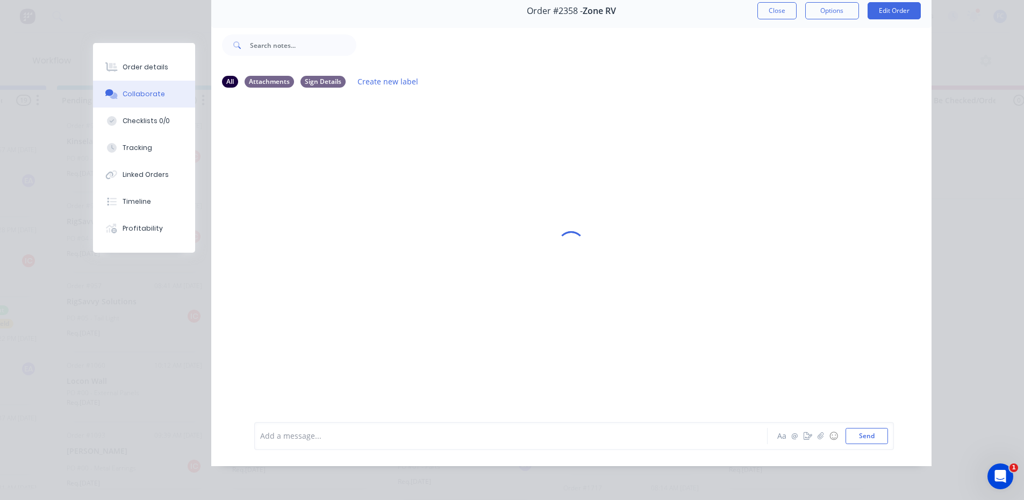
scroll to position [57, 0]
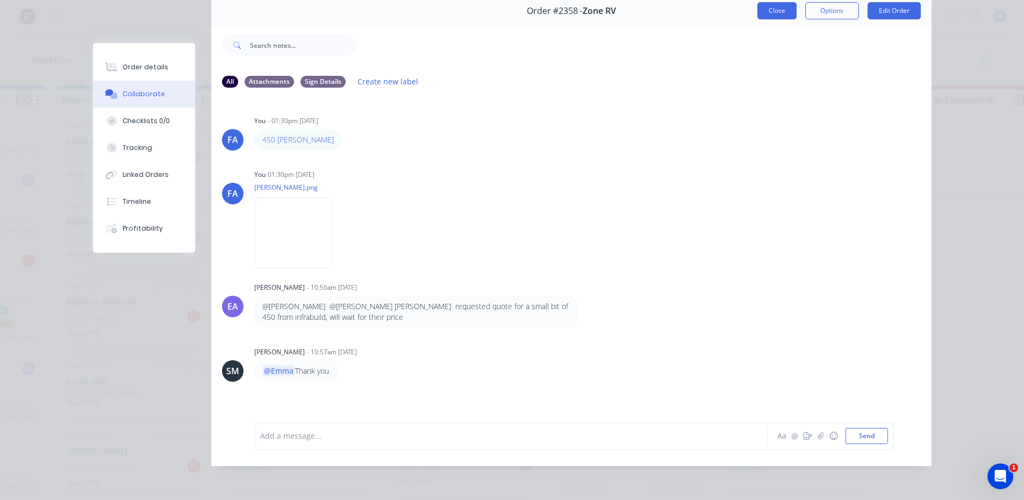
click at [770, 2] on button "Close" at bounding box center [776, 10] width 39 height 17
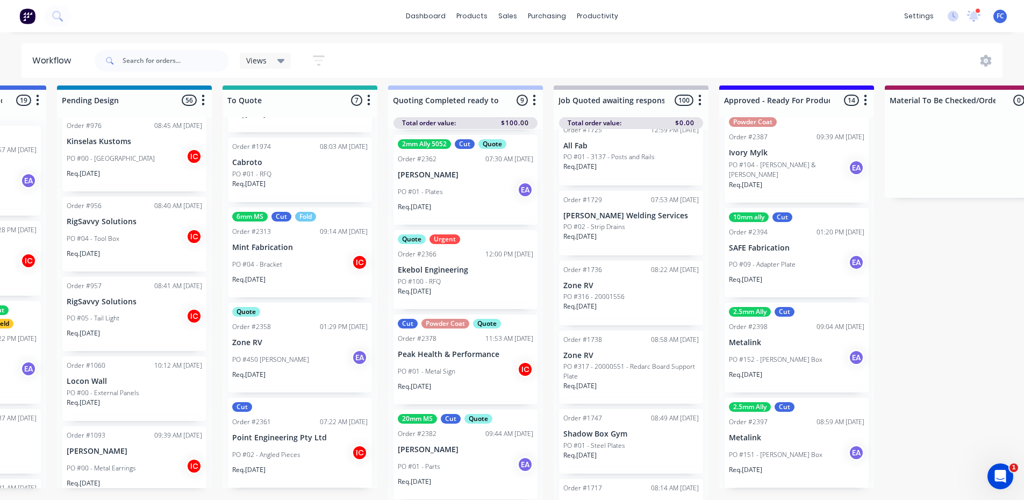
click at [293, 419] on div "Cut Order #2361 07:22 AM 25/09/25 Point Engineering Pty Ltd PO #02 - Angled Pie…" at bounding box center [300, 443] width 144 height 90
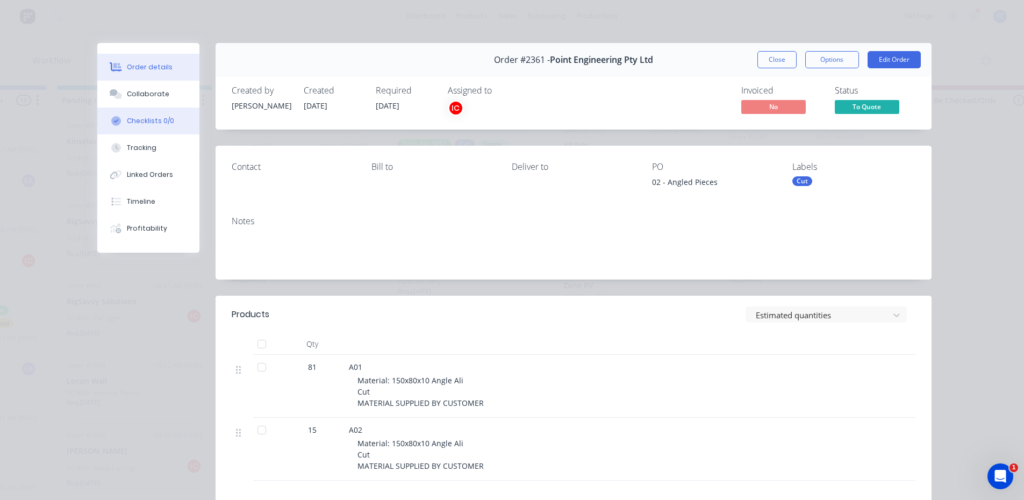
click at [147, 116] on div "Checklists 0/0" at bounding box center [150, 121] width 47 height 10
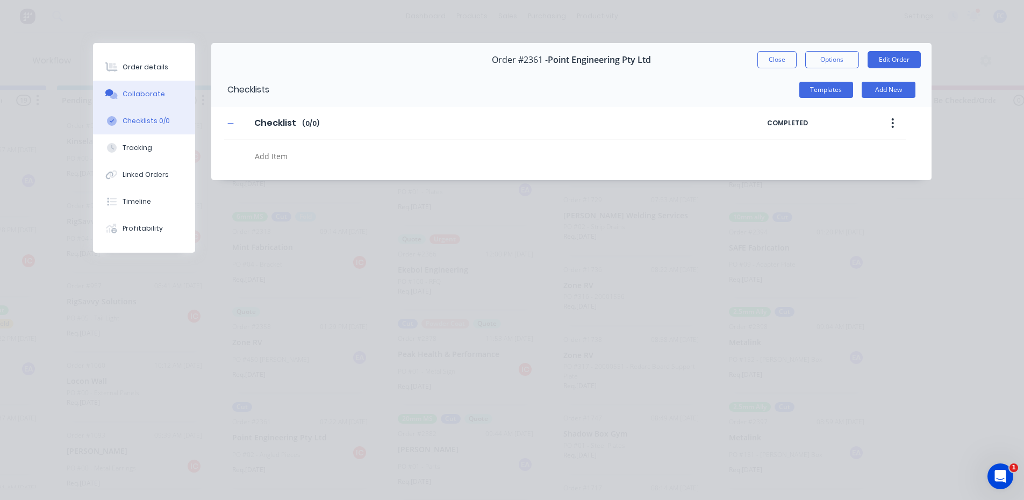
click at [151, 84] on button "Collaborate" at bounding box center [144, 94] width 102 height 27
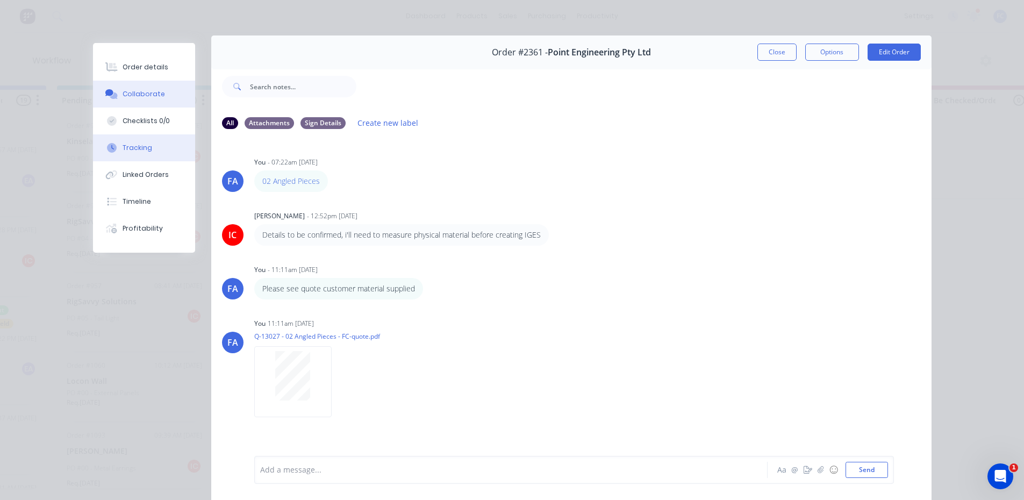
scroll to position [0, 0]
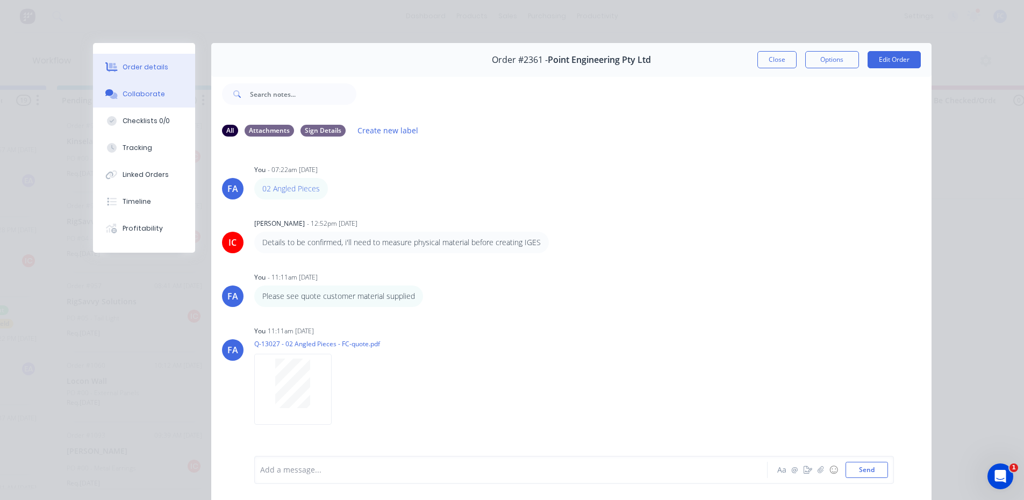
click at [135, 63] on div "Order details" at bounding box center [146, 67] width 46 height 10
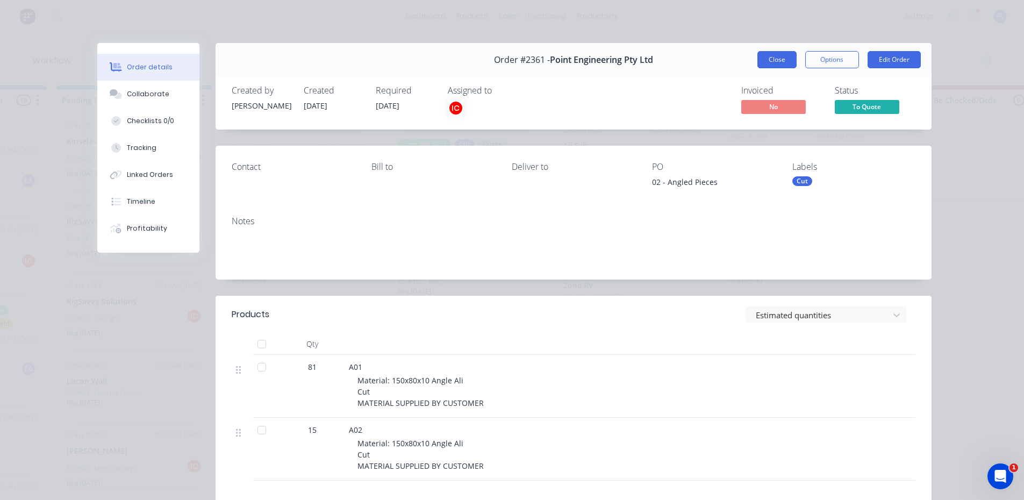
click at [764, 60] on button "Close" at bounding box center [776, 59] width 39 height 17
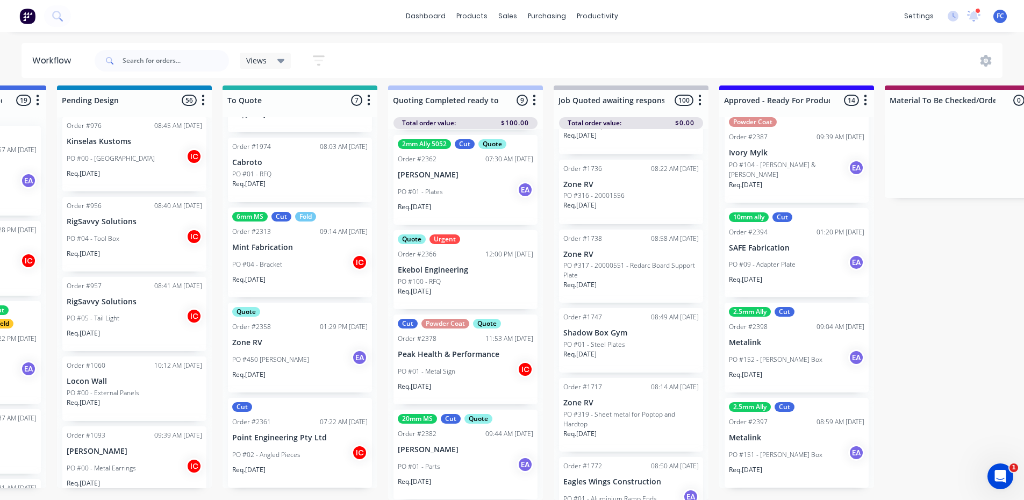
scroll to position [537, 0]
click at [330, 10] on div "dashboard products sales purchasing productivity dashboard products Product Cat…" at bounding box center [512, 16] width 1024 height 32
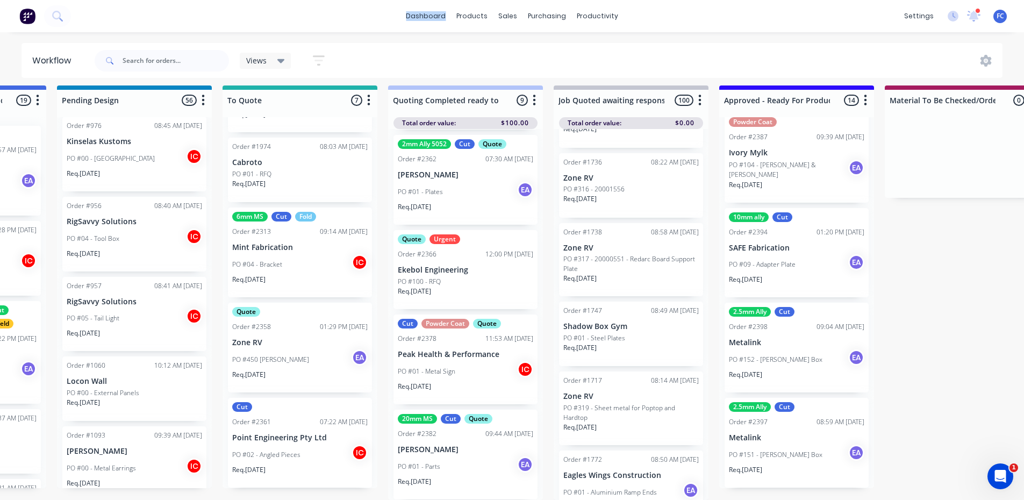
click at [330, 10] on div "dashboard products sales purchasing productivity dashboard products Product Cat…" at bounding box center [512, 16] width 1024 height 32
click at [980, 16] on icon at bounding box center [973, 16] width 15 height 12
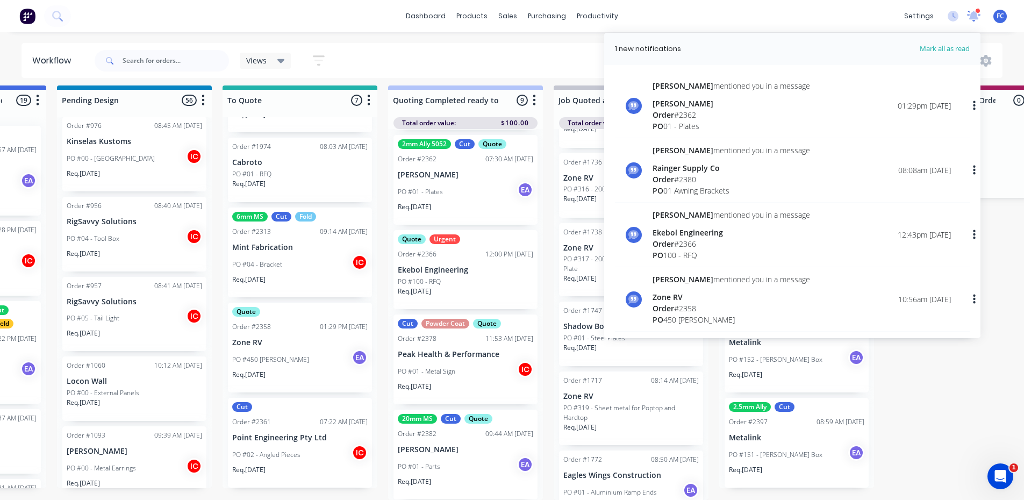
click at [975, 16] on icon at bounding box center [973, 15] width 10 height 10
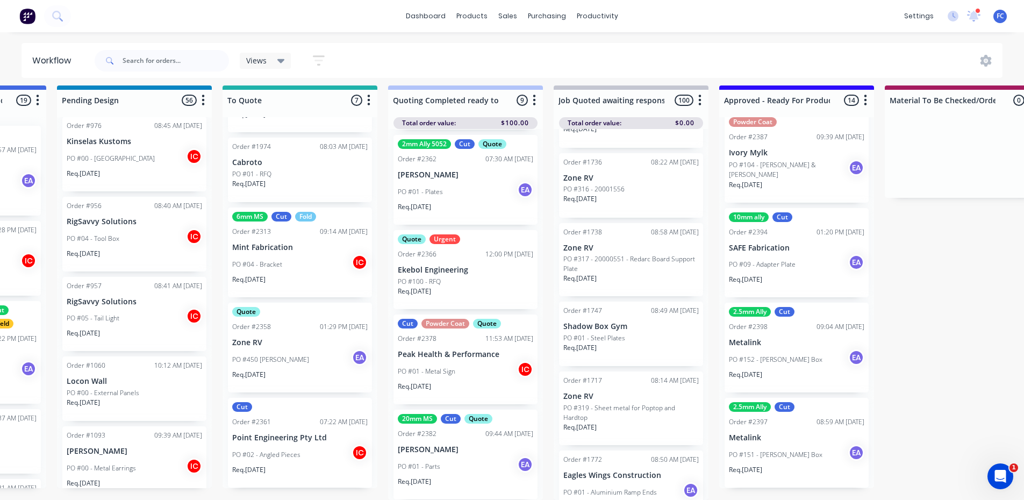
drag, startPoint x: 343, startPoint y: 18, endPoint x: 286, endPoint y: 6, distance: 58.2
click at [329, 17] on div "dashboard products sales purchasing productivity dashboard products Product Cat…" at bounding box center [512, 16] width 1024 height 32
click at [781, 450] on p "PO #151 - Mick Guse Box" at bounding box center [776, 455] width 94 height 10
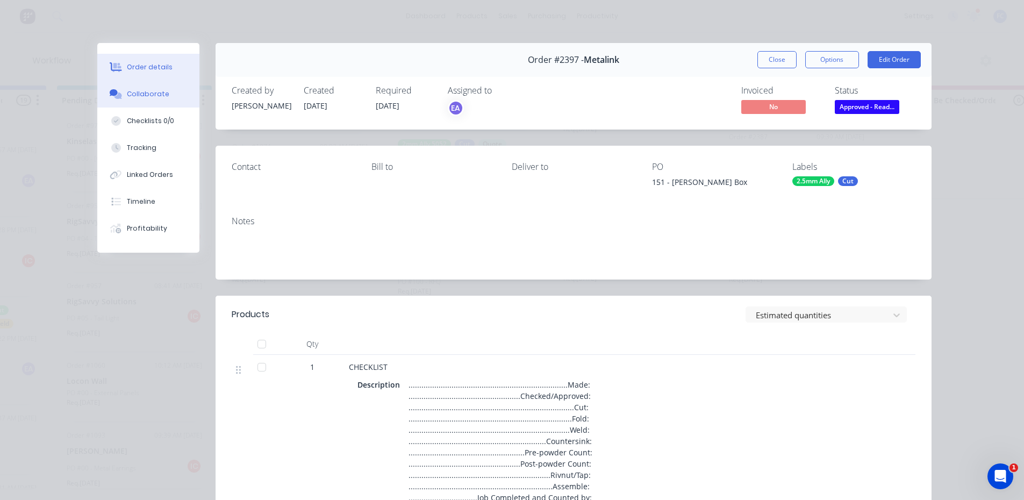
click at [146, 92] on div "Collaborate" at bounding box center [148, 94] width 42 height 10
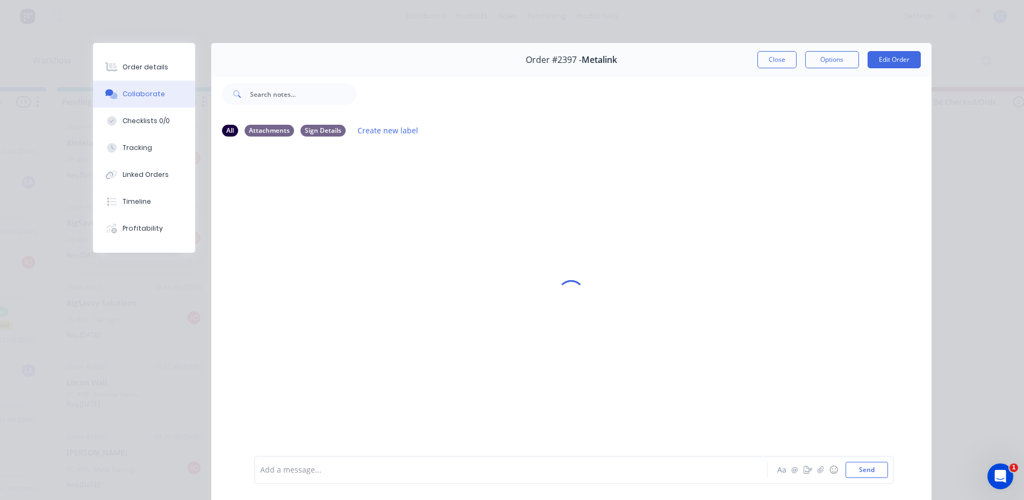
scroll to position [0, 794]
click at [768, 69] on div "Order #2397 - Metalink Close Options Edit Order" at bounding box center [571, 60] width 720 height 34
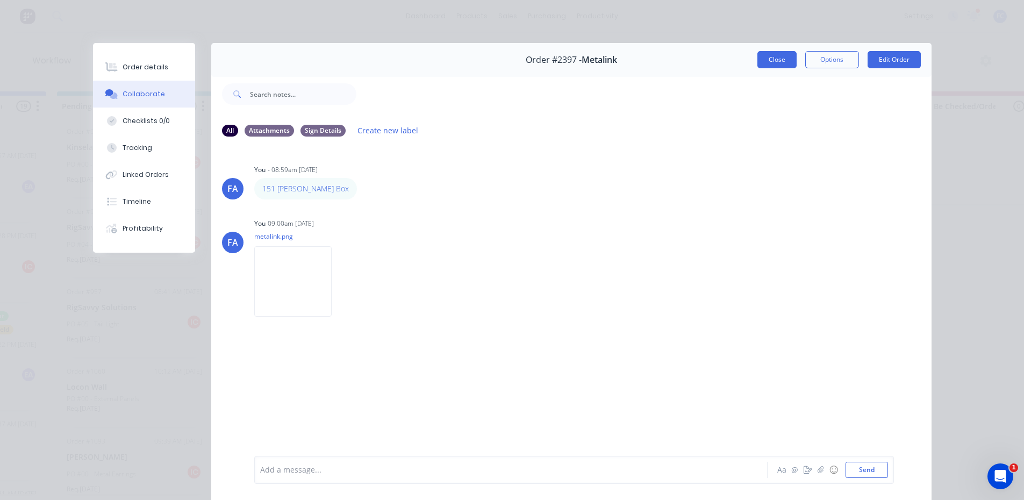
click at [767, 62] on button "Close" at bounding box center [776, 59] width 39 height 17
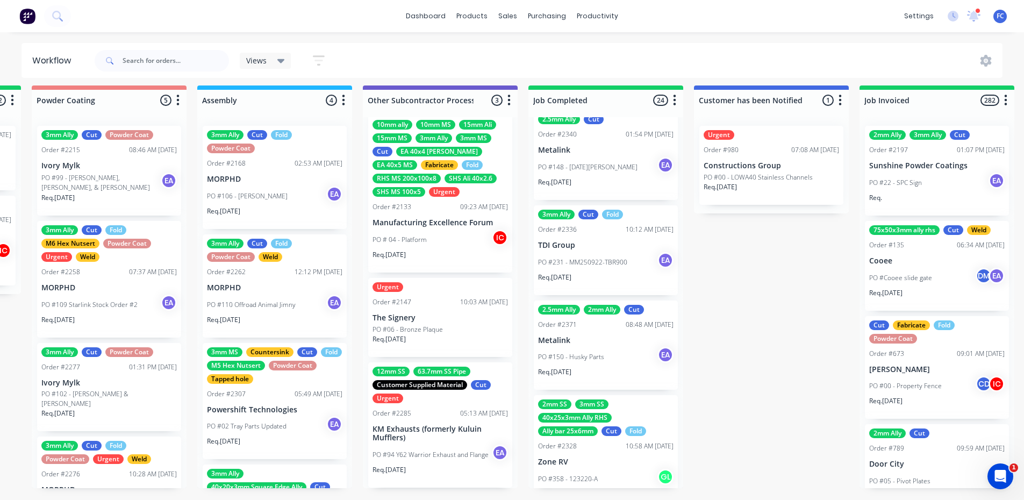
scroll to position [1941, 0]
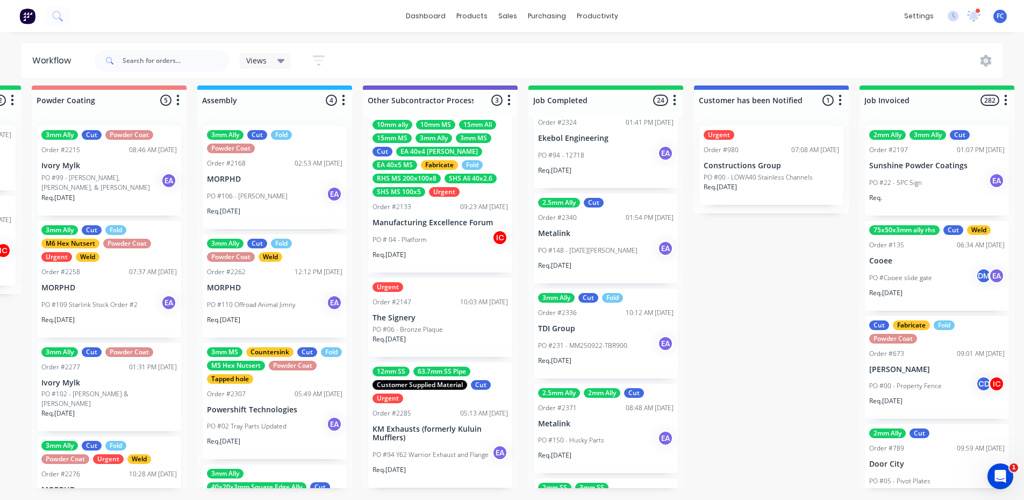
click at [609, 240] on div "PO #148 - Noel Perren EA" at bounding box center [605, 250] width 135 height 20
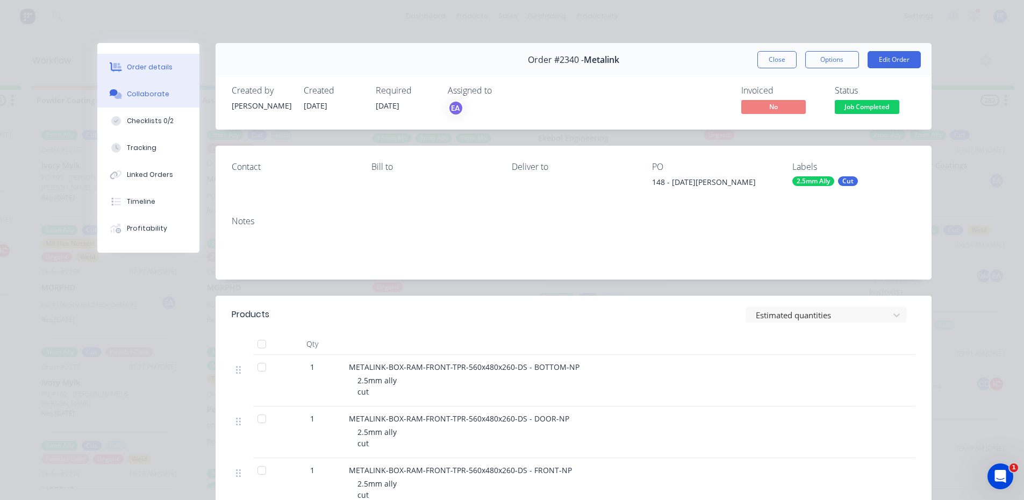
click at [146, 98] on div "Collaborate" at bounding box center [148, 94] width 42 height 10
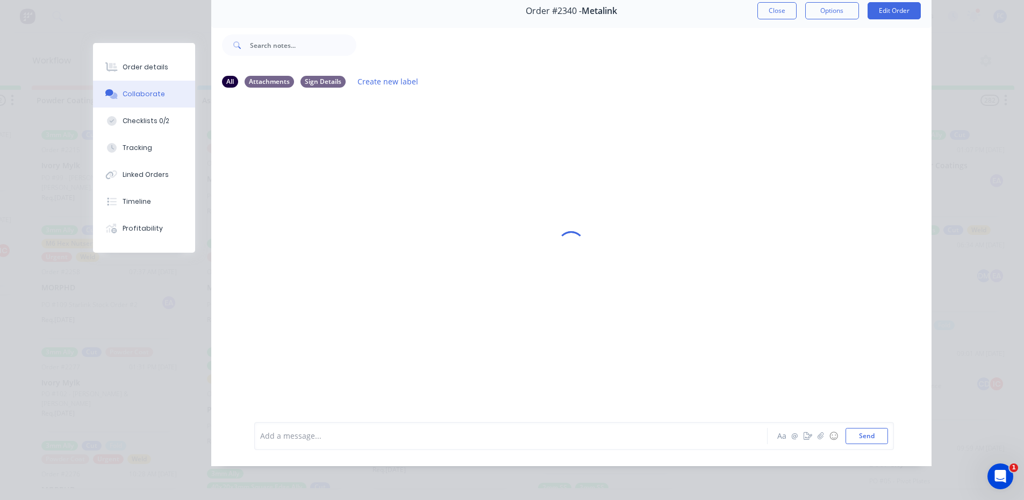
scroll to position [57, 0]
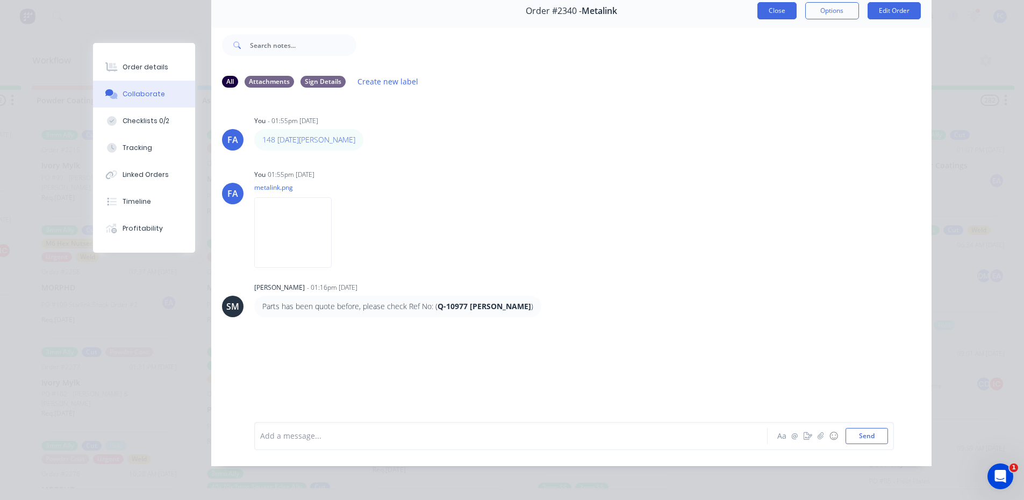
click at [757, 2] on button "Close" at bounding box center [776, 10] width 39 height 17
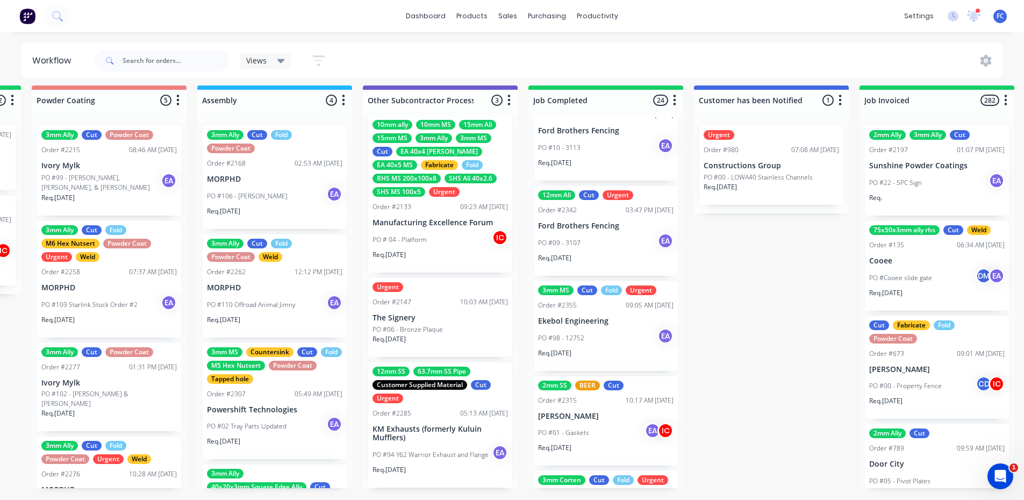
scroll to position [1404, 0]
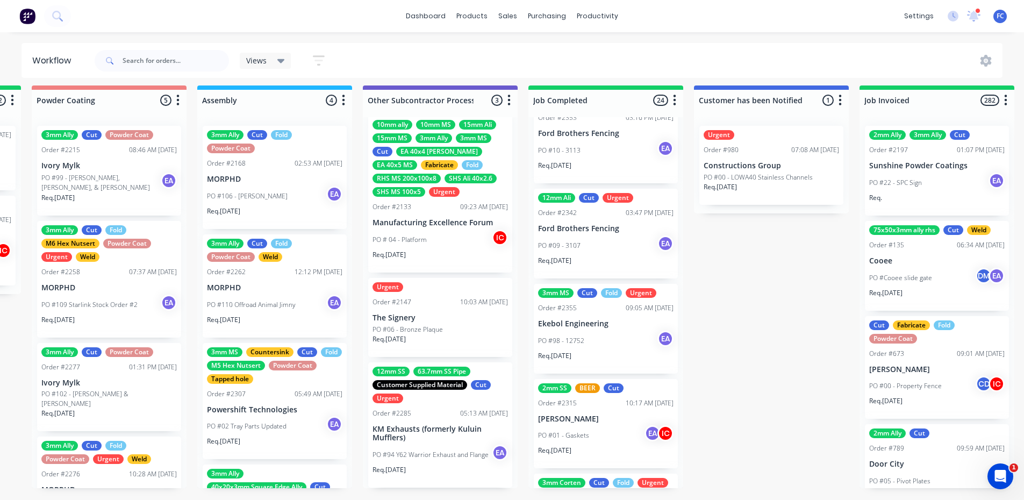
click at [592, 330] on div "PO #98 - 12752 EA" at bounding box center [605, 340] width 135 height 20
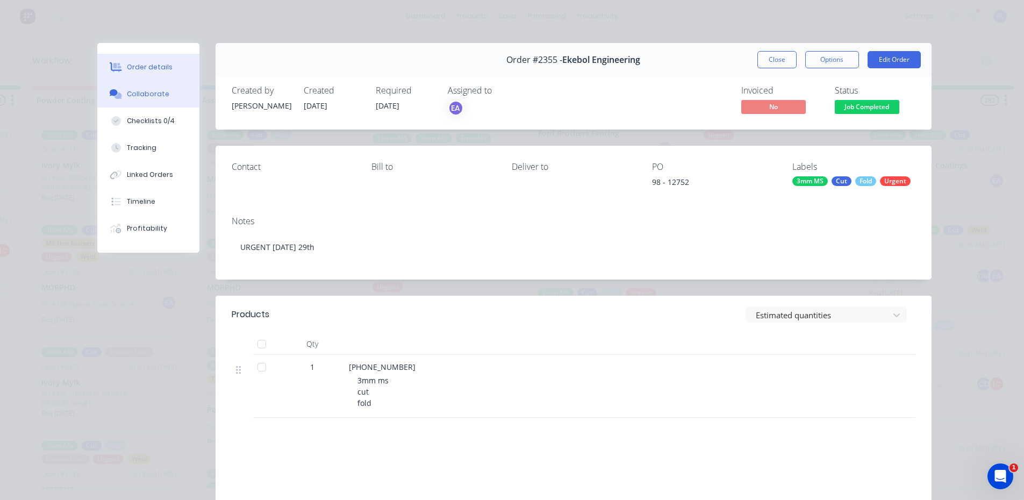
click at [156, 97] on div "Collaborate" at bounding box center [148, 94] width 42 height 10
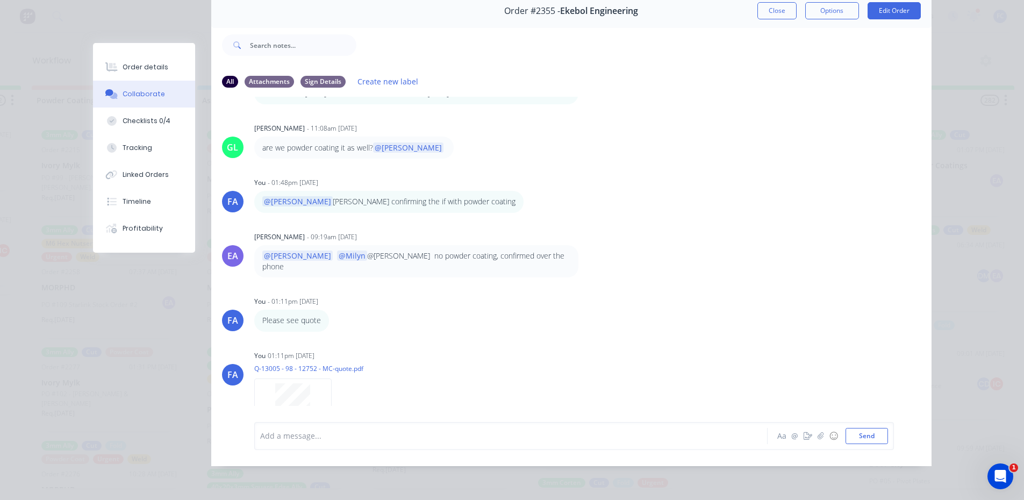
scroll to position [253, 0]
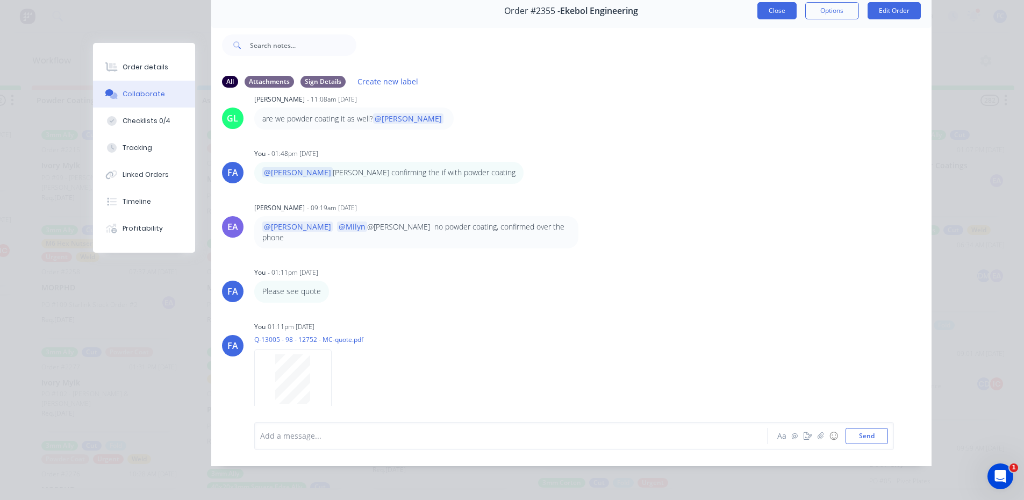
click at [770, 11] on button "Close" at bounding box center [776, 10] width 39 height 17
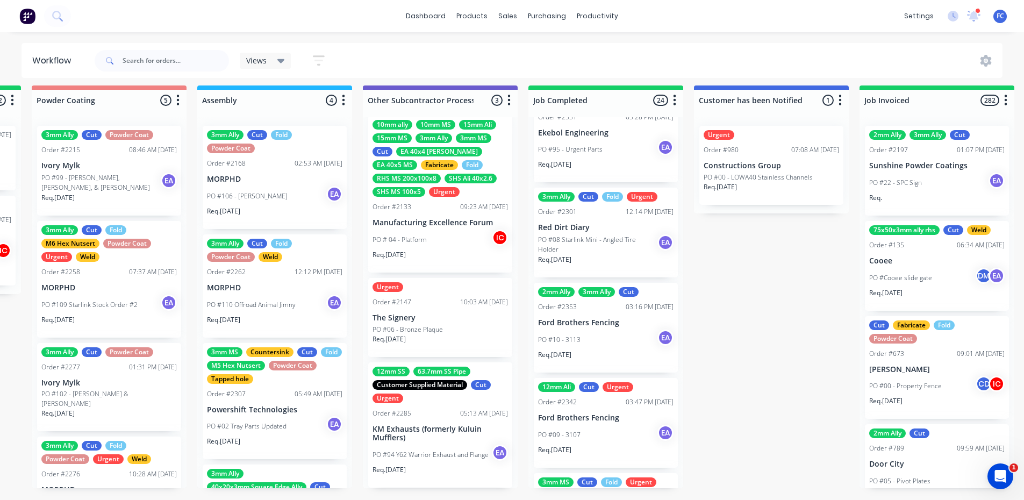
scroll to position [1189, 0]
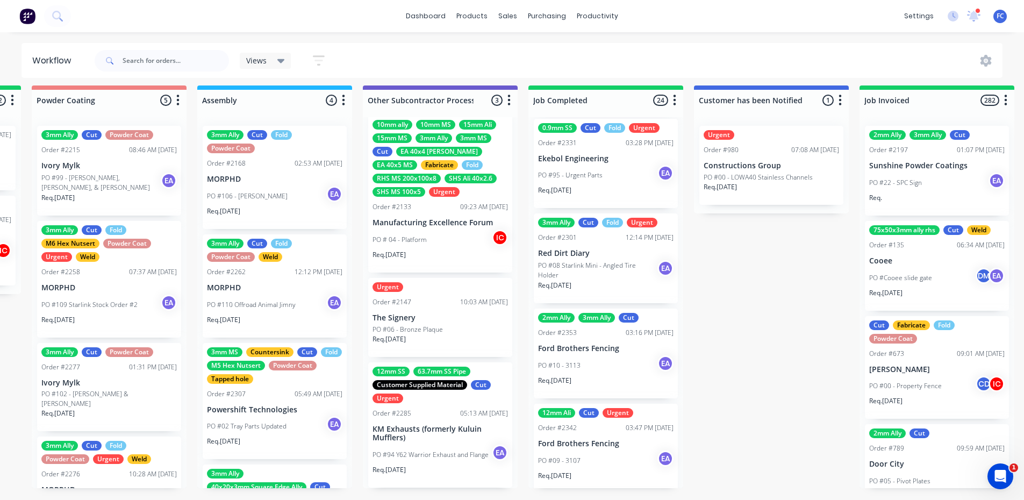
click at [587, 355] on div "PO #10 - 3113 EA" at bounding box center [605, 365] width 135 height 20
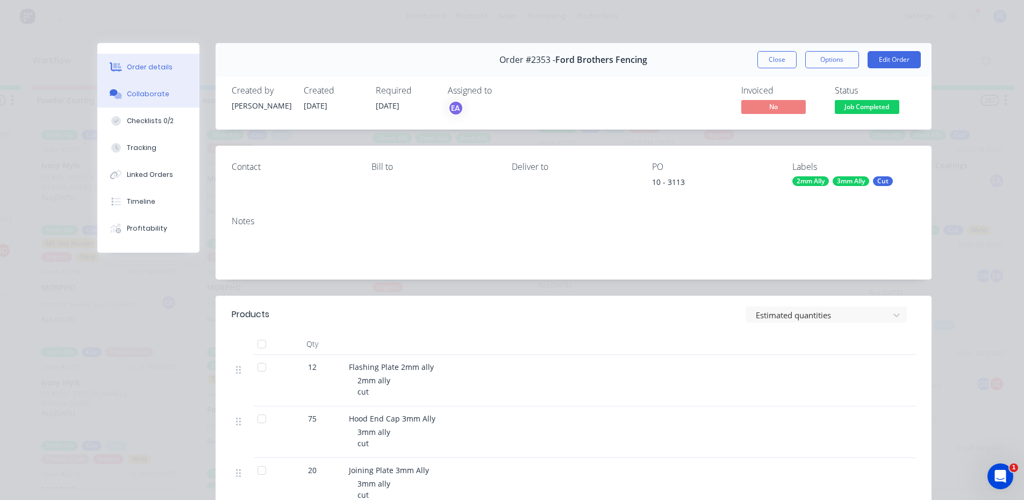
click at [147, 95] on div "Collaborate" at bounding box center [148, 94] width 42 height 10
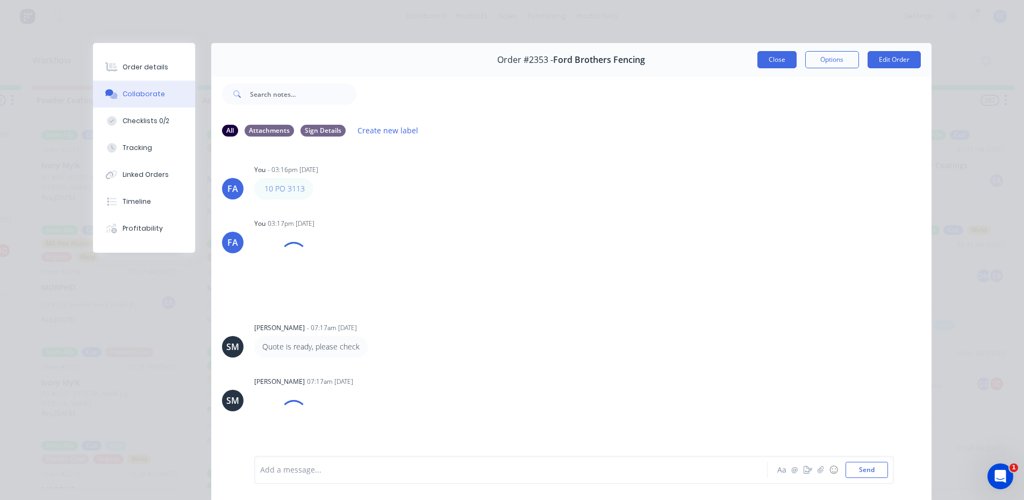
click at [772, 59] on button "Close" at bounding box center [776, 59] width 39 height 17
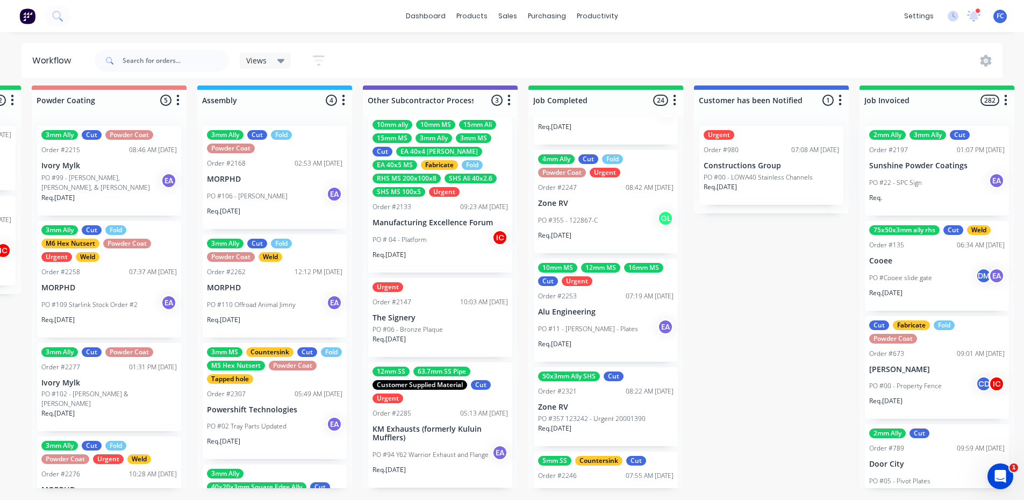
scroll to position [759, 0]
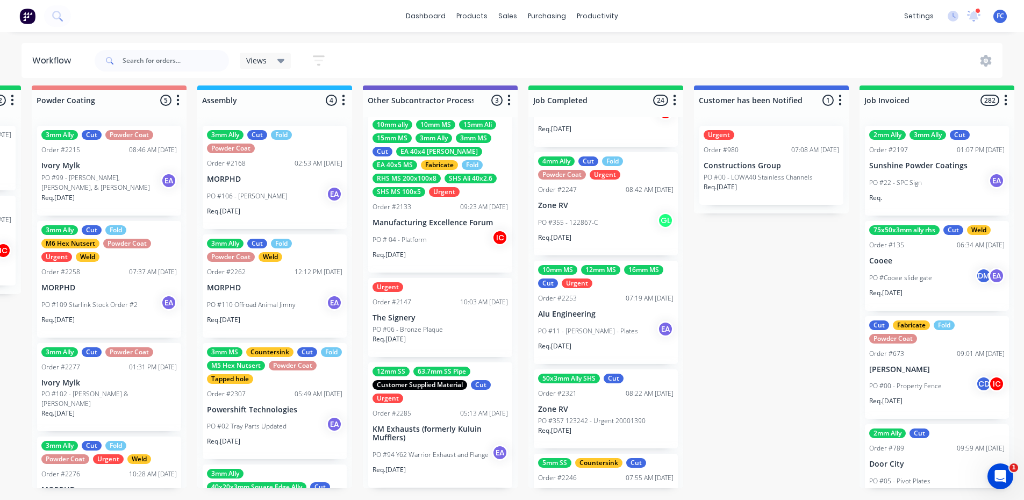
click at [570, 294] on div "Order #2253" at bounding box center [557, 298] width 39 height 10
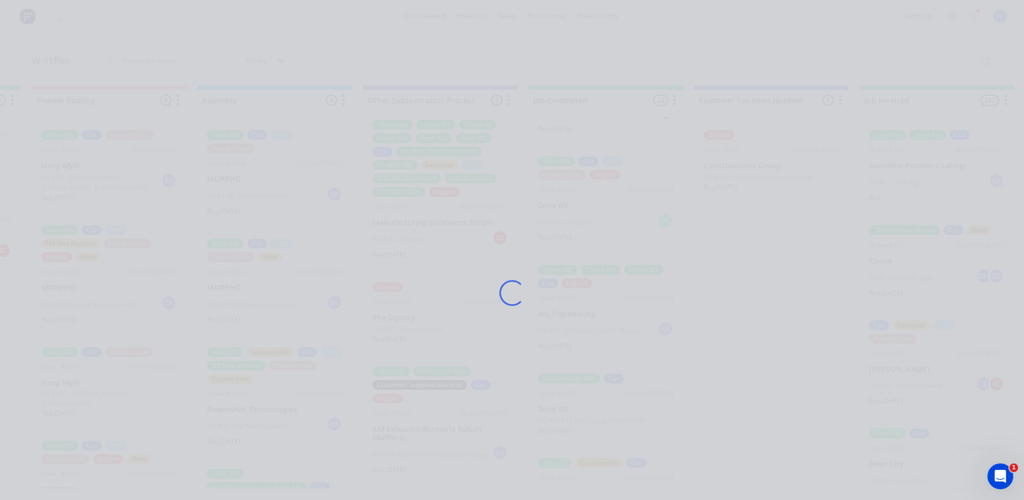
scroll to position [0, 3136]
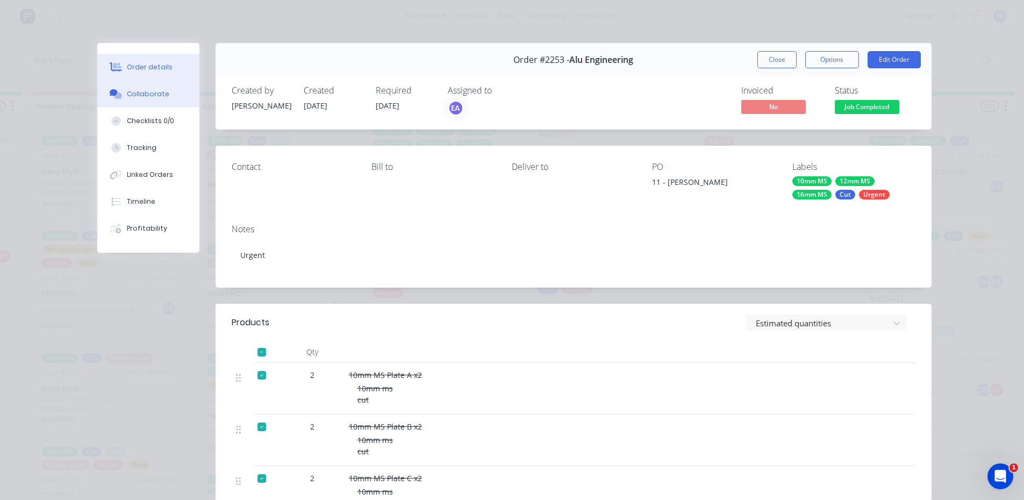
click at [145, 90] on div "Collaborate" at bounding box center [148, 94] width 42 height 10
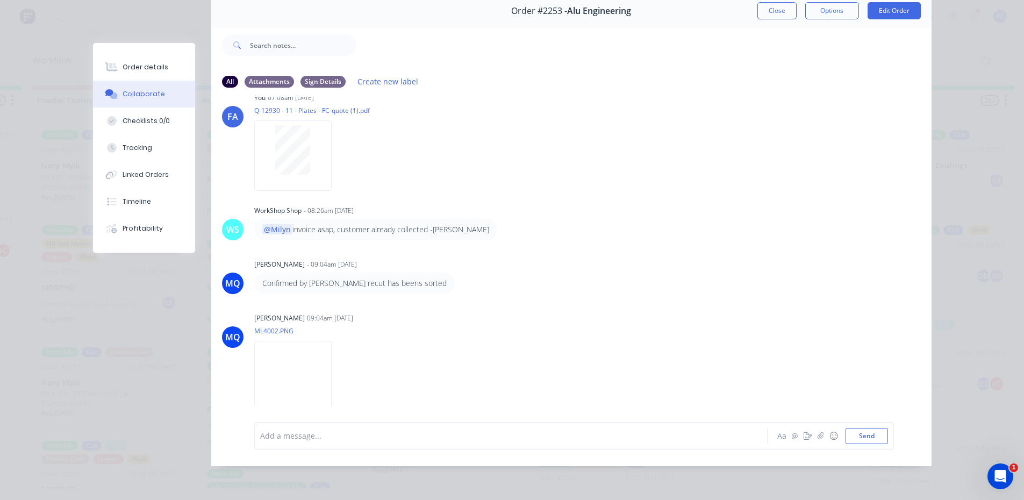
scroll to position [699, 0]
click at [768, 2] on button "Close" at bounding box center [776, 10] width 39 height 17
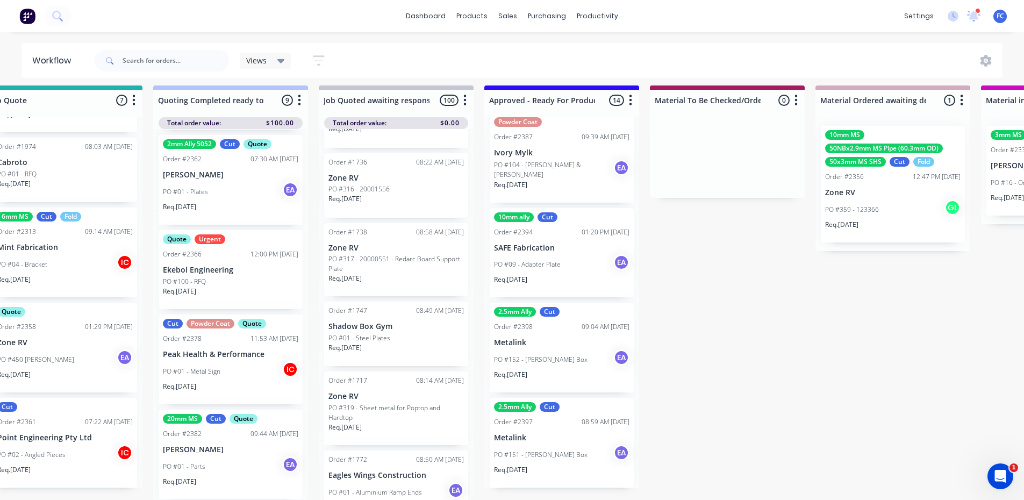
scroll to position [14, 1058]
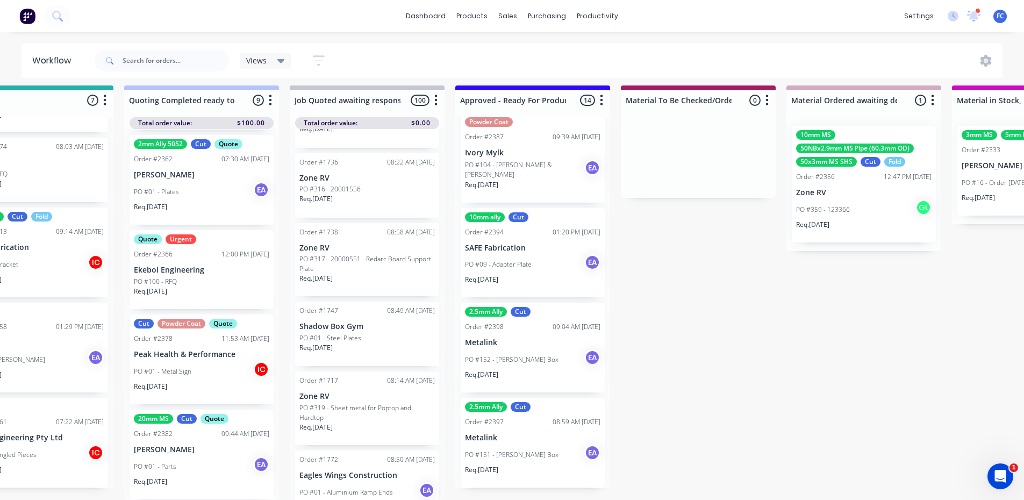
click at [499, 444] on div "PO #151 - Mick Guse Box EA" at bounding box center [532, 454] width 135 height 20
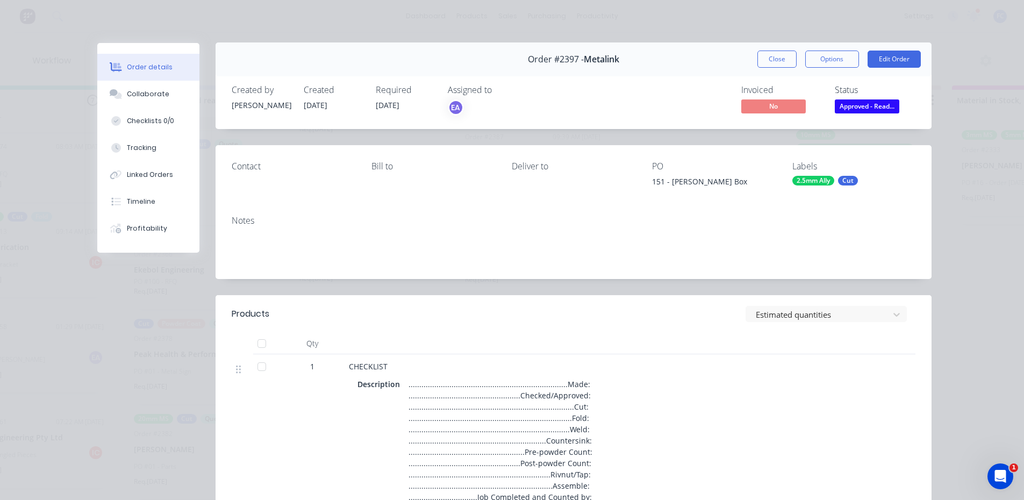
scroll to position [0, 0]
drag, startPoint x: 768, startPoint y: 60, endPoint x: 263, endPoint y: 105, distance: 507.7
click at [764, 59] on button "Close" at bounding box center [776, 59] width 39 height 17
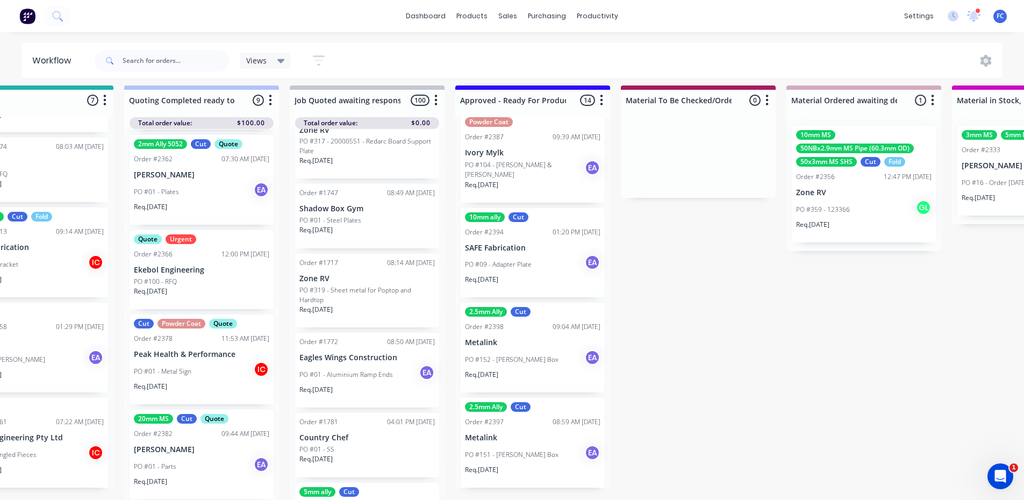
scroll to position [699, 0]
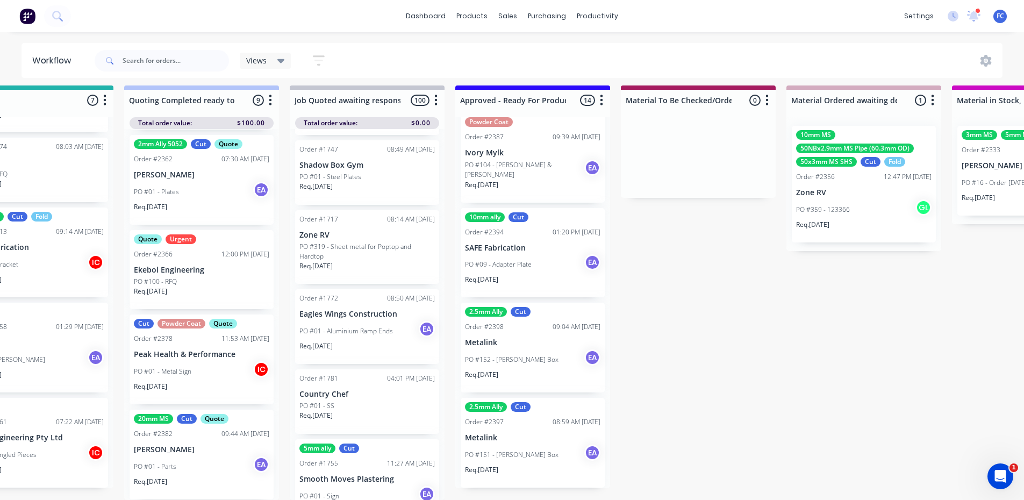
click at [493, 444] on div "PO #151 - Mick Guse Box EA" at bounding box center [532, 454] width 135 height 20
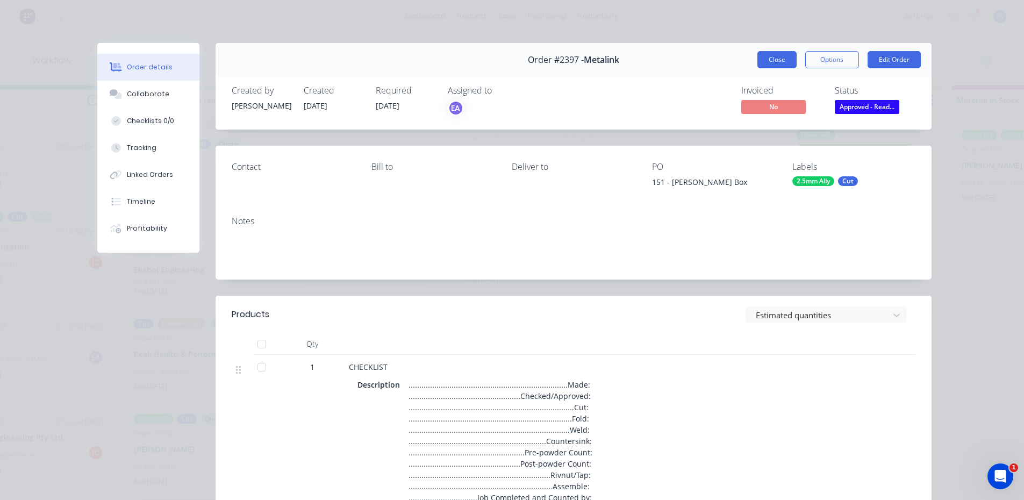
click at [775, 55] on button "Close" at bounding box center [776, 59] width 39 height 17
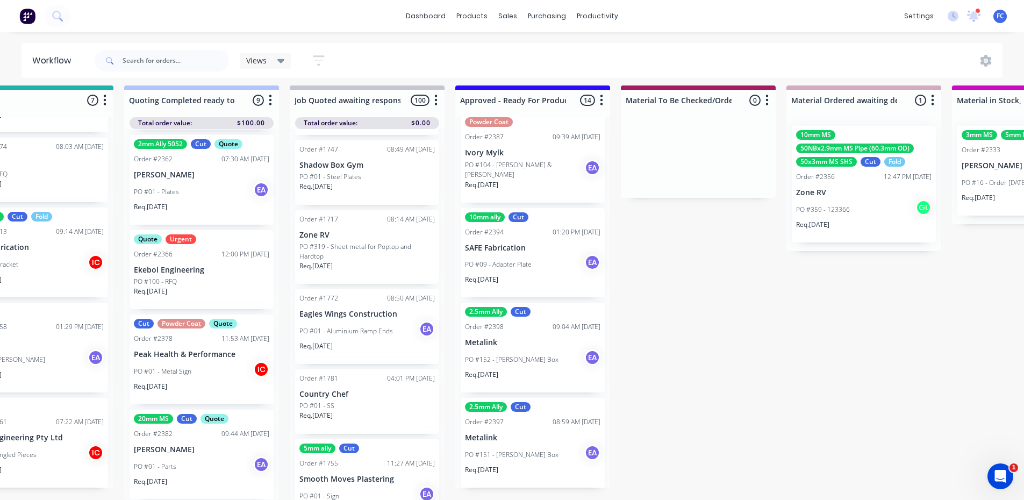
click at [964, 19] on div "settings 1 new notifications Mark all as read Emma mentioned you in a message N…" at bounding box center [961, 16] width 125 height 16
click at [976, 18] on icon at bounding box center [973, 15] width 10 height 10
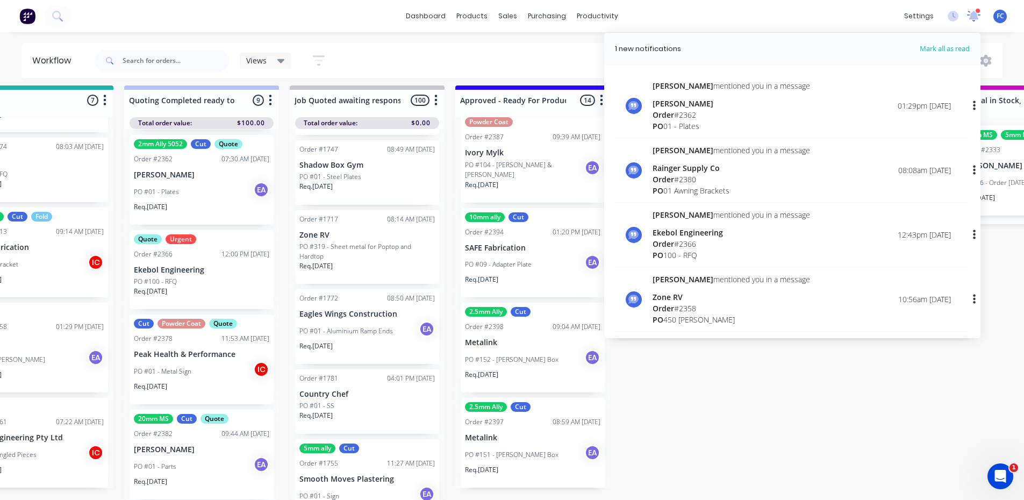
click at [976, 18] on icon at bounding box center [973, 15] width 11 height 10
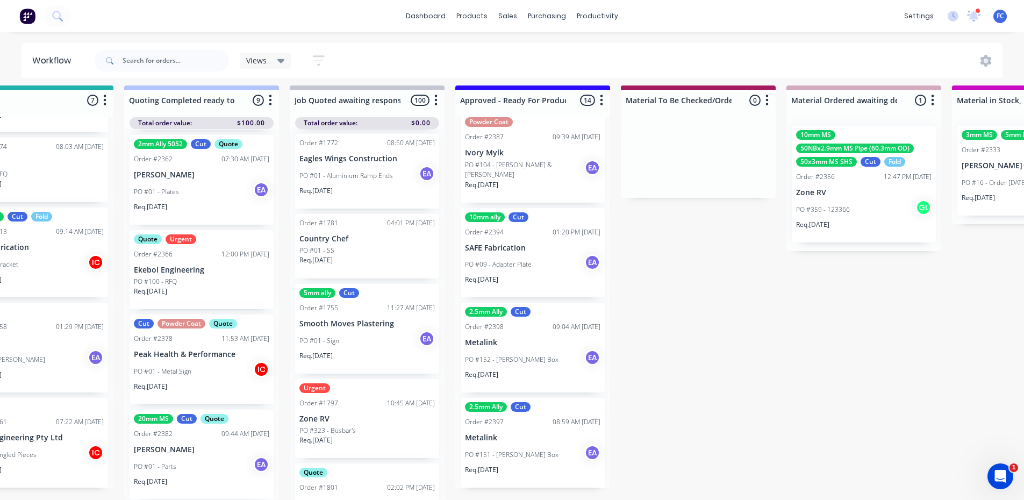
scroll to position [967, 0]
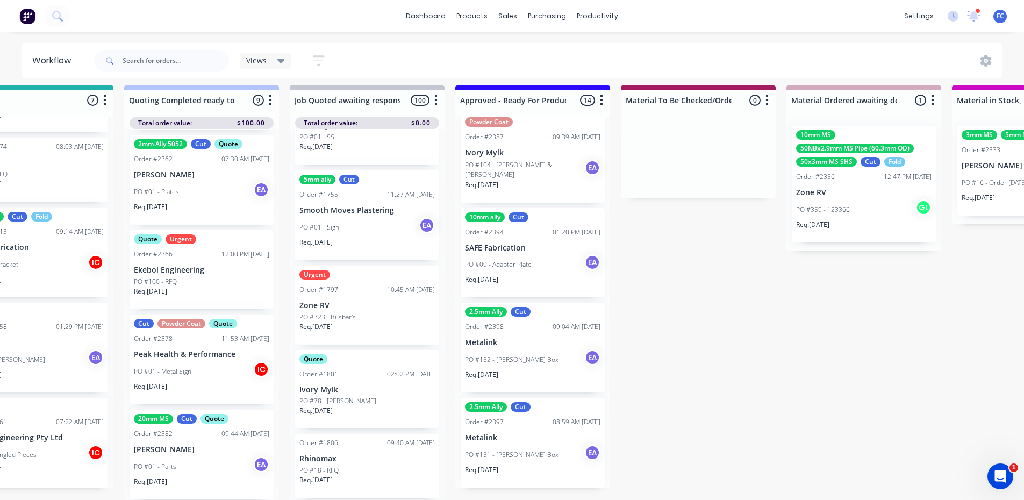
click at [502, 450] on p "PO #151 - Mick Guse Box" at bounding box center [512, 455] width 94 height 10
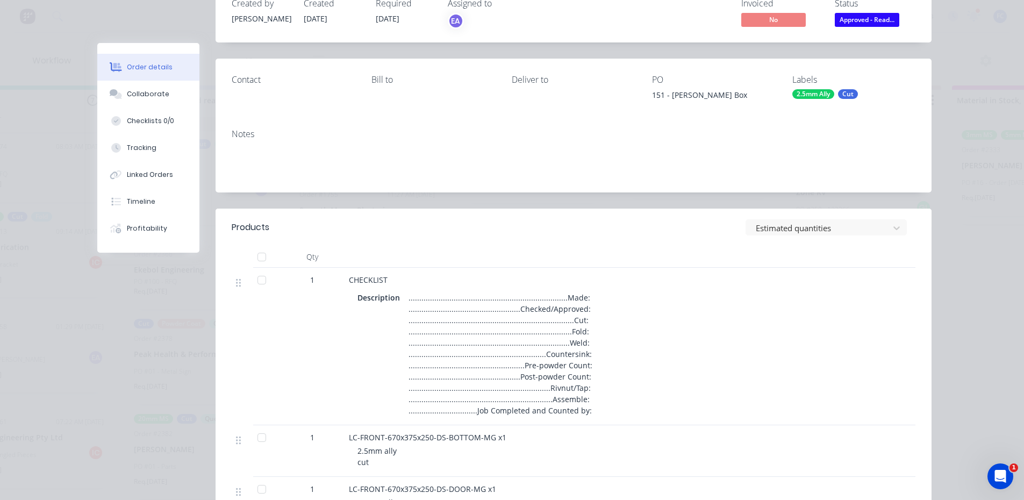
scroll to position [107, 0]
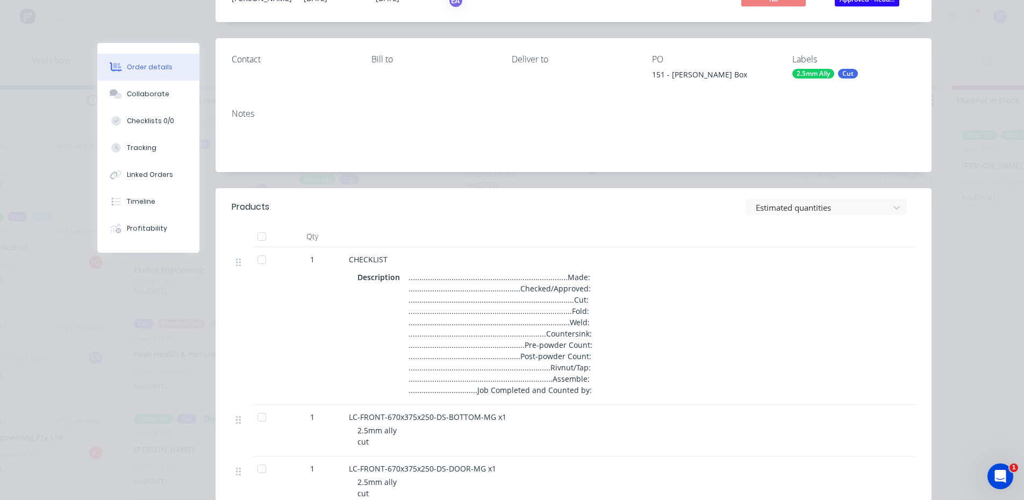
drag, startPoint x: 570, startPoint y: 341, endPoint x: 564, endPoint y: 374, distance: 33.7
drag, startPoint x: 564, startPoint y: 374, endPoint x: 585, endPoint y: 398, distance: 32.0
click at [585, 398] on div "CHECKLIST Description .........................................................…" at bounding box center [559, 325] width 430 height 157
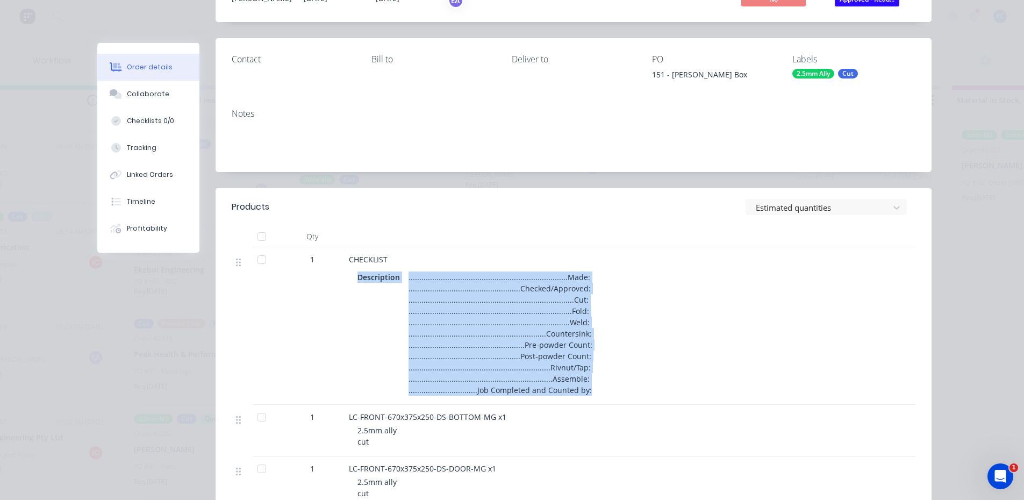
drag, startPoint x: 574, startPoint y: 392, endPoint x: 348, endPoint y: 268, distance: 258.1
click at [349, 268] on div "Description ...................................................................…" at bounding box center [559, 332] width 421 height 131
click at [763, 388] on div "Description ...................................................................…" at bounding box center [559, 332] width 421 height 131
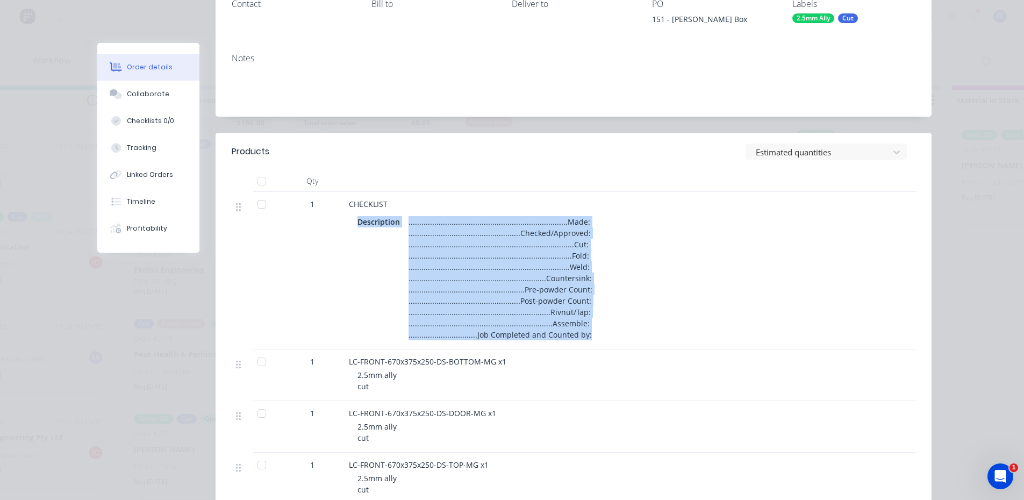
scroll to position [161, 0]
click at [687, 325] on div "Description ...................................................................…" at bounding box center [559, 279] width 404 height 128
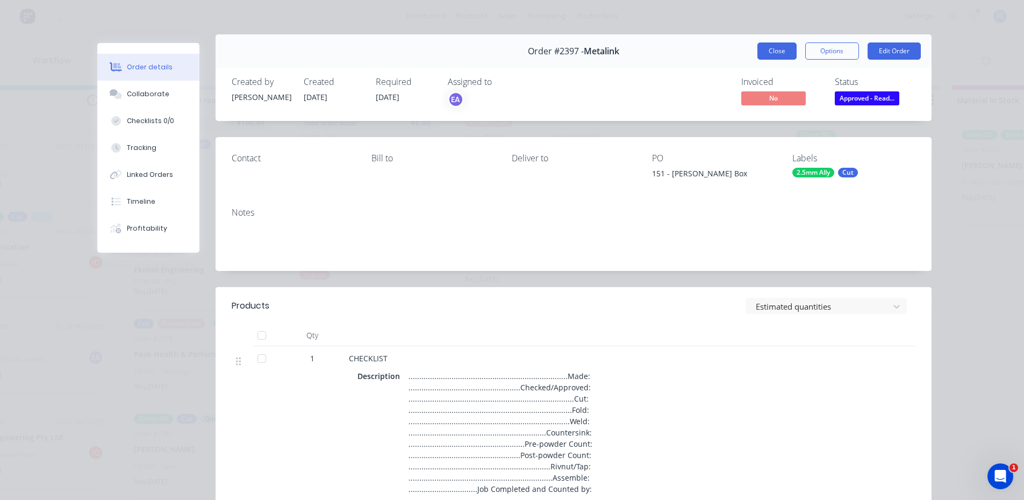
scroll to position [0, 0]
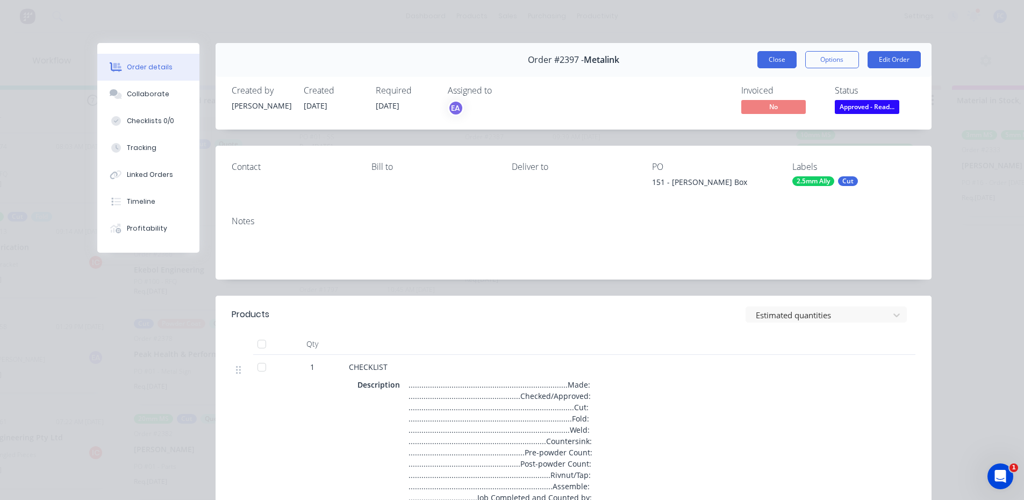
click at [761, 56] on button "Close" at bounding box center [776, 59] width 39 height 17
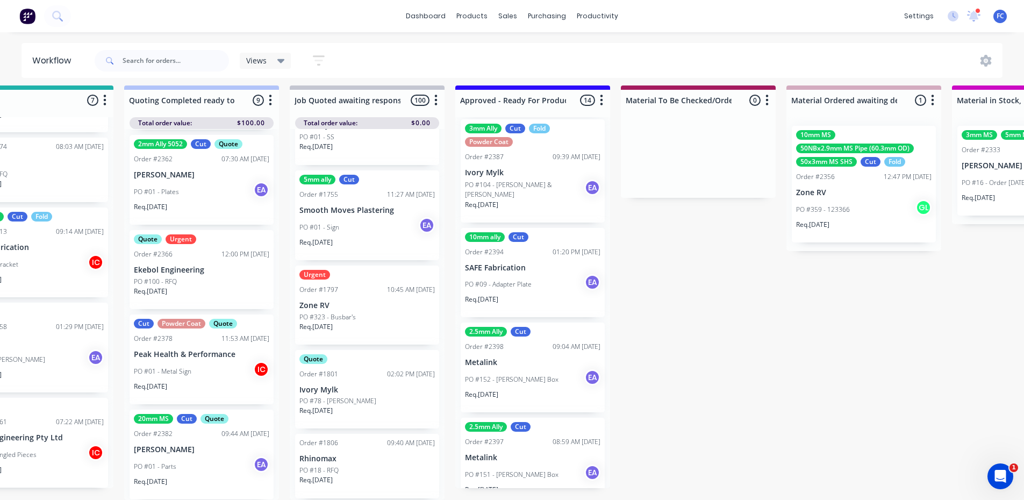
scroll to position [986, 0]
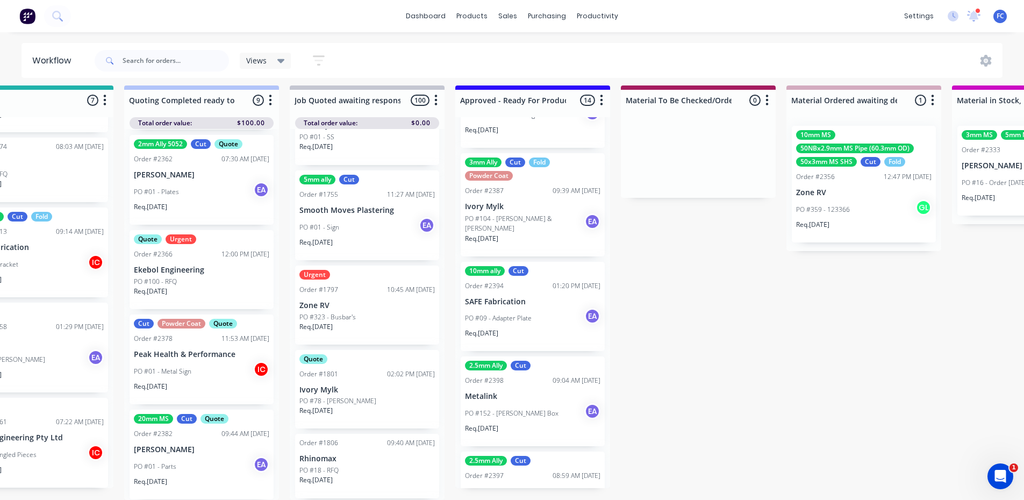
click at [507, 297] on p "SAFE Fabrication" at bounding box center [532, 301] width 135 height 9
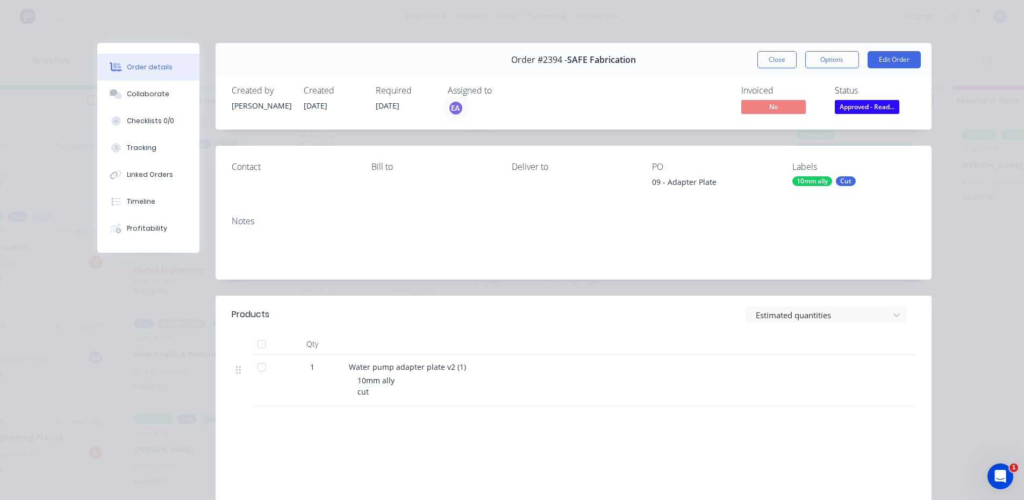
scroll to position [0, 1058]
click at [136, 98] on div "Collaborate" at bounding box center [148, 94] width 42 height 10
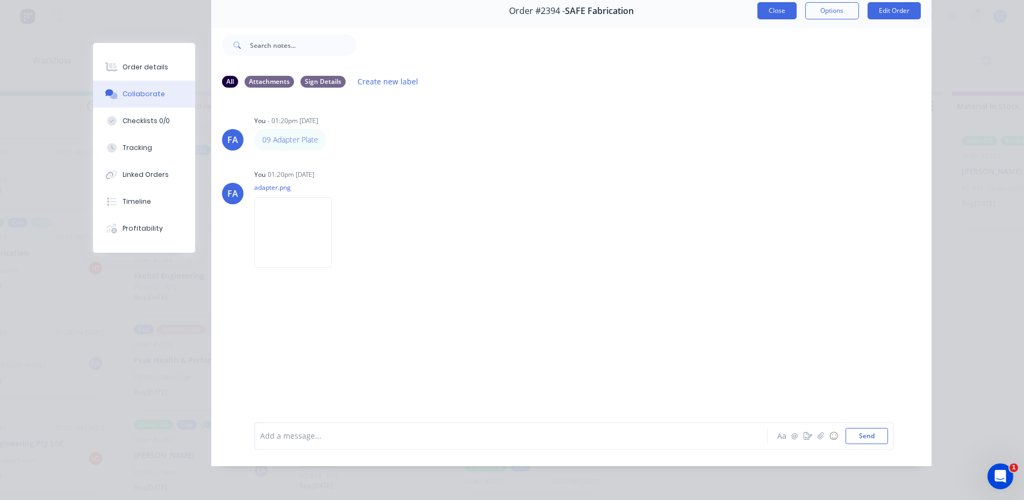
click at [771, 4] on button "Close" at bounding box center [776, 10] width 39 height 17
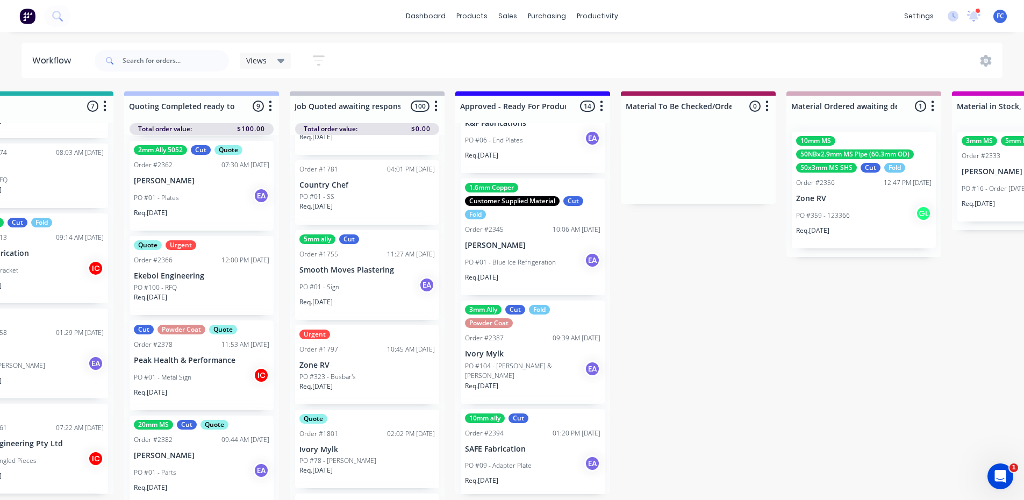
scroll to position [824, 0]
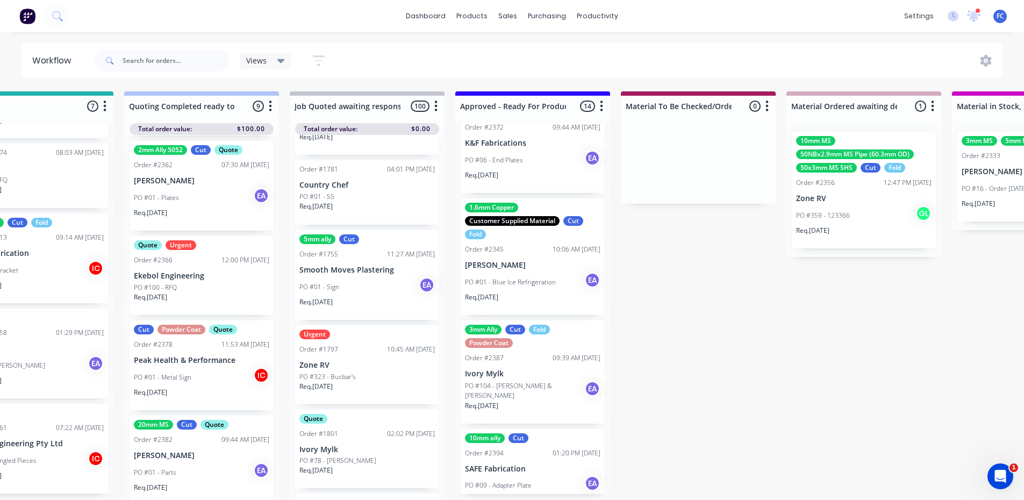
click at [506, 386] on p "PO #104 - Sarah C & Emily C" at bounding box center [524, 390] width 119 height 19
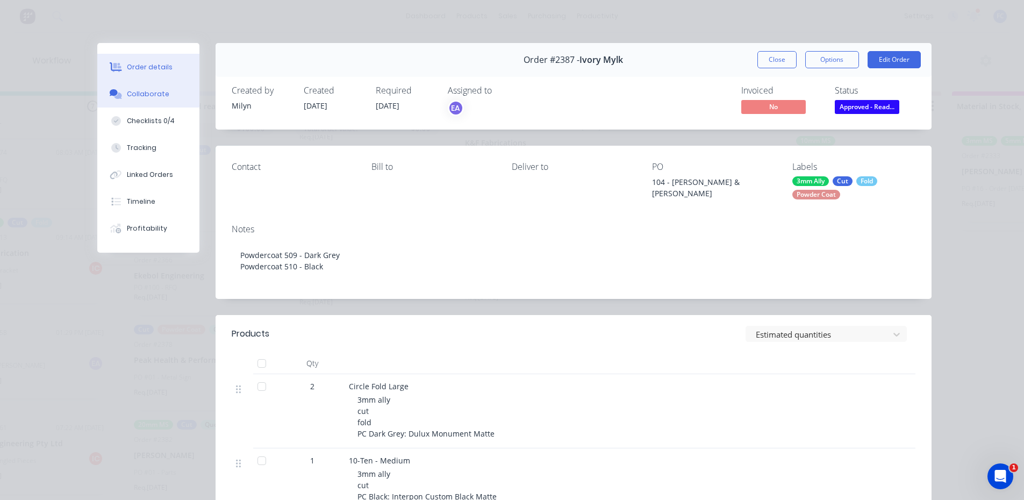
click at [141, 93] on div "Collaborate" at bounding box center [148, 94] width 42 height 10
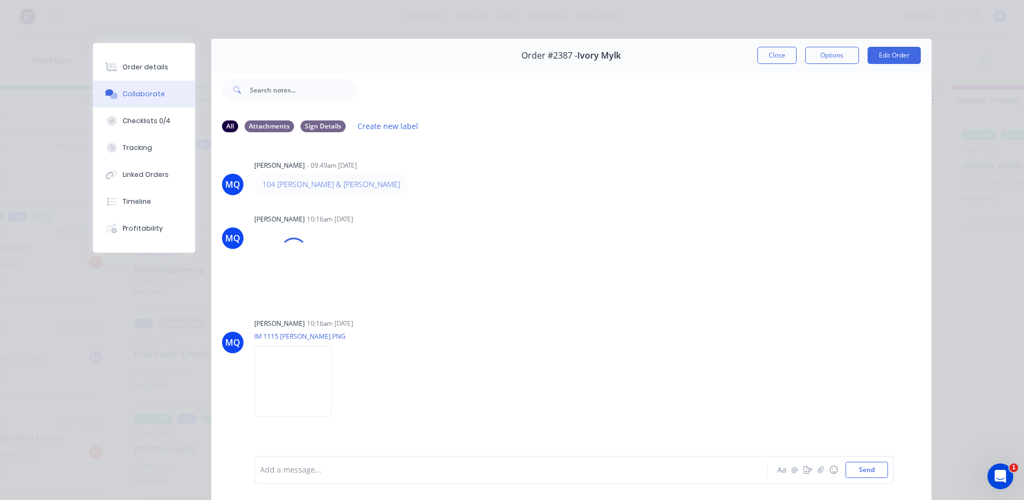
scroll to position [0, 0]
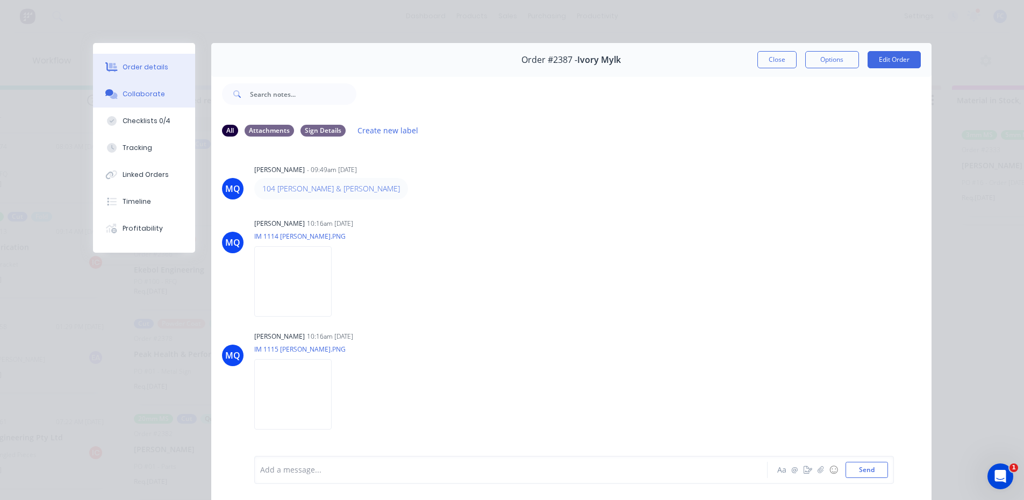
click at [135, 70] on div "Order details" at bounding box center [146, 67] width 46 height 10
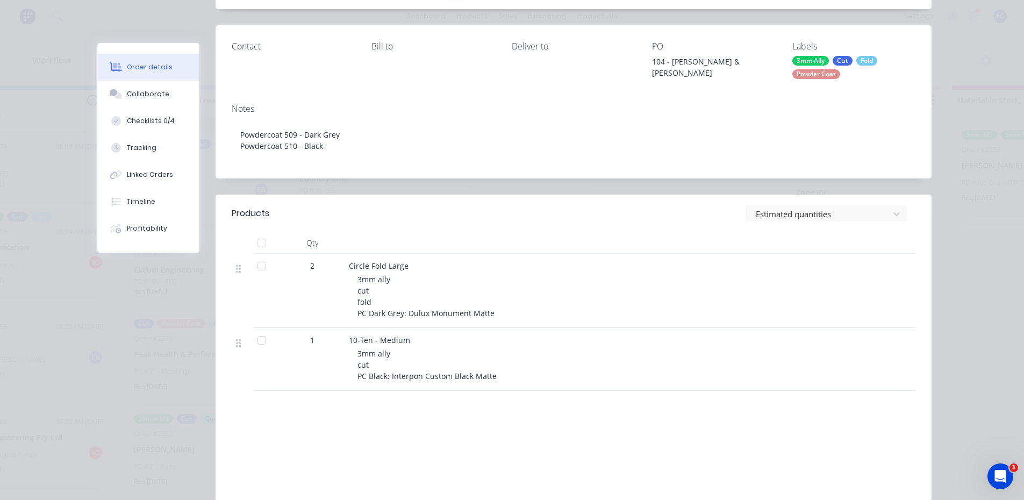
scroll to position [54, 0]
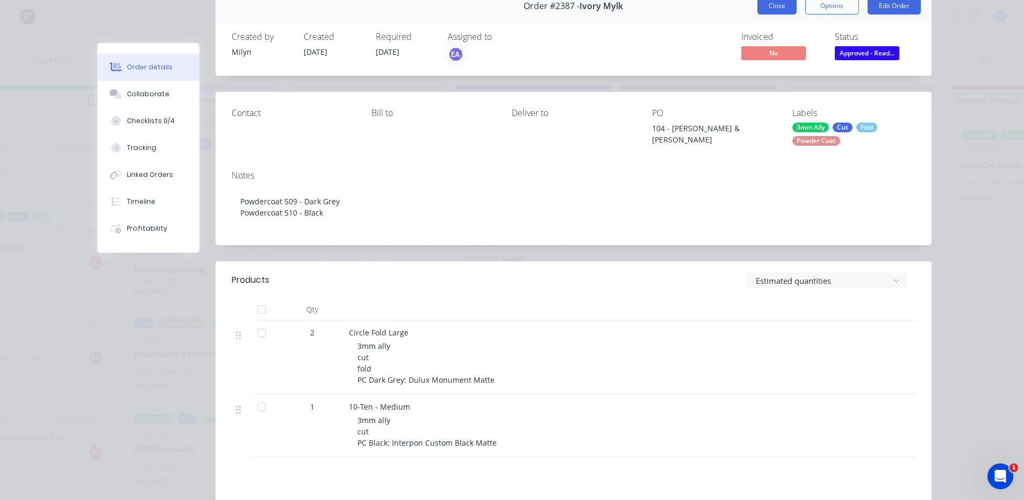
click at [757, 4] on button "Close" at bounding box center [776, 5] width 39 height 17
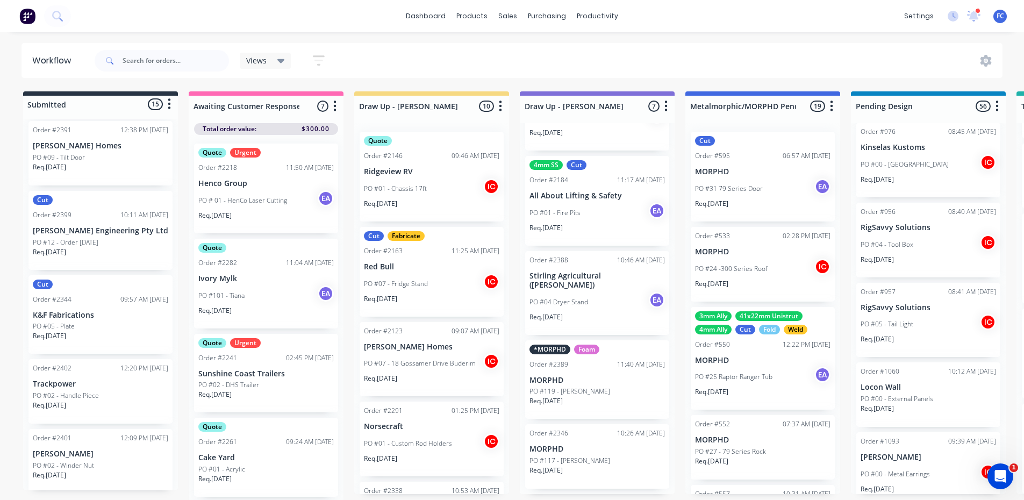
scroll to position [857, 0]
click at [69, 445] on p "[PERSON_NAME]" at bounding box center [100, 449] width 135 height 9
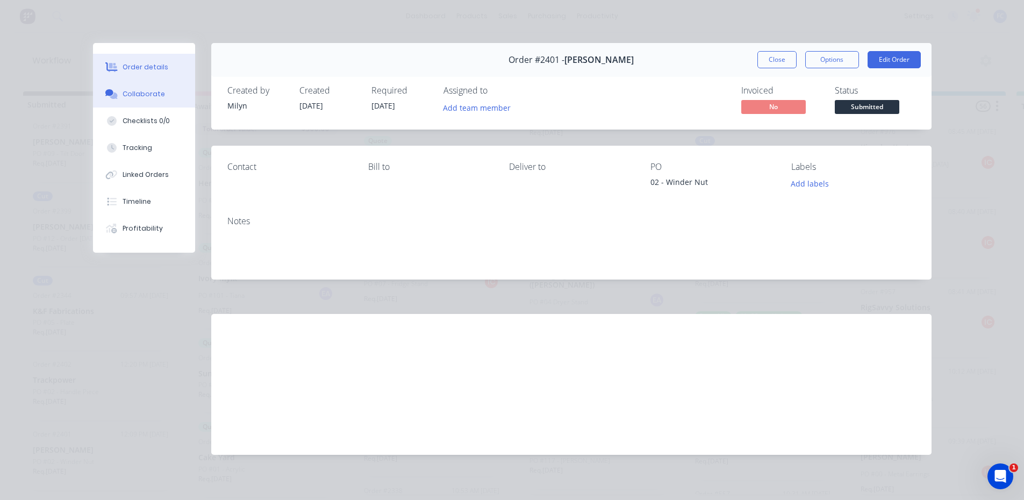
click at [131, 85] on button "Collaborate" at bounding box center [144, 94] width 102 height 27
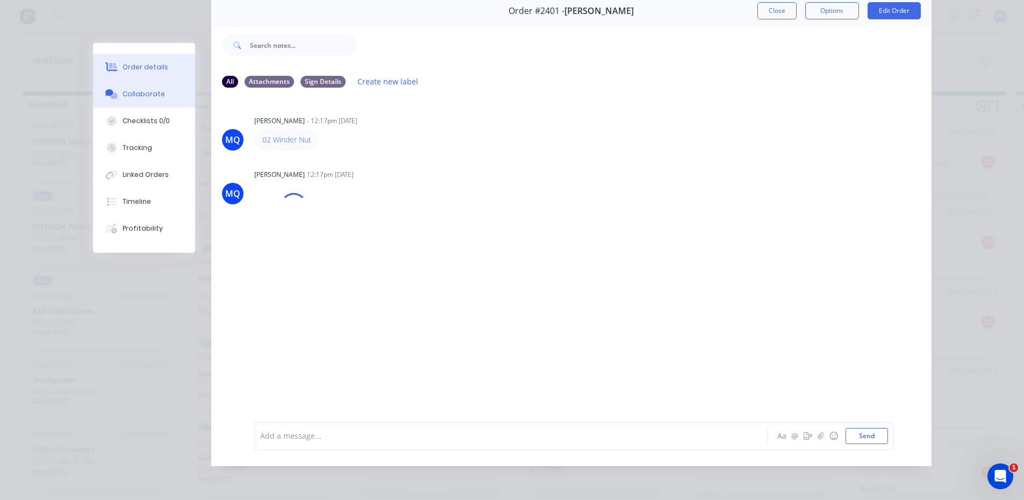
click at [141, 56] on button "Order details" at bounding box center [144, 67] width 102 height 27
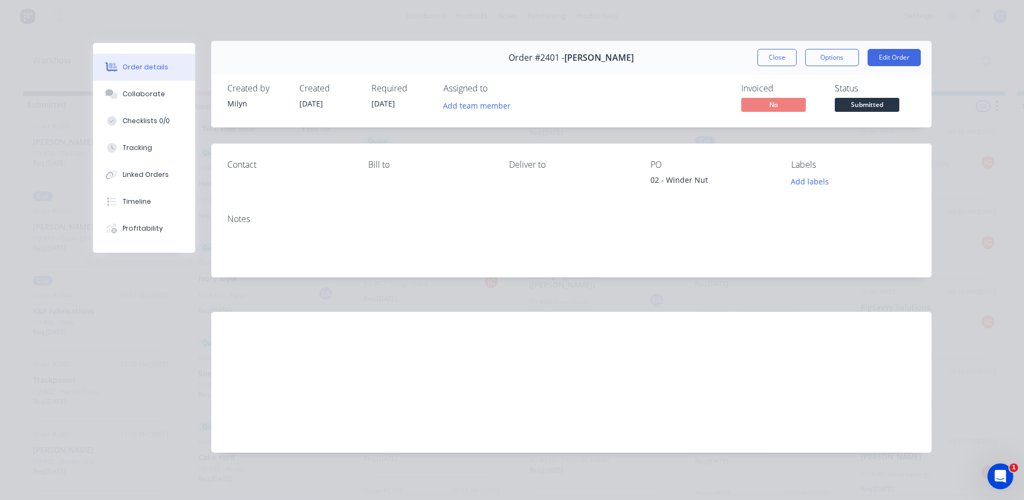
scroll to position [0, 0]
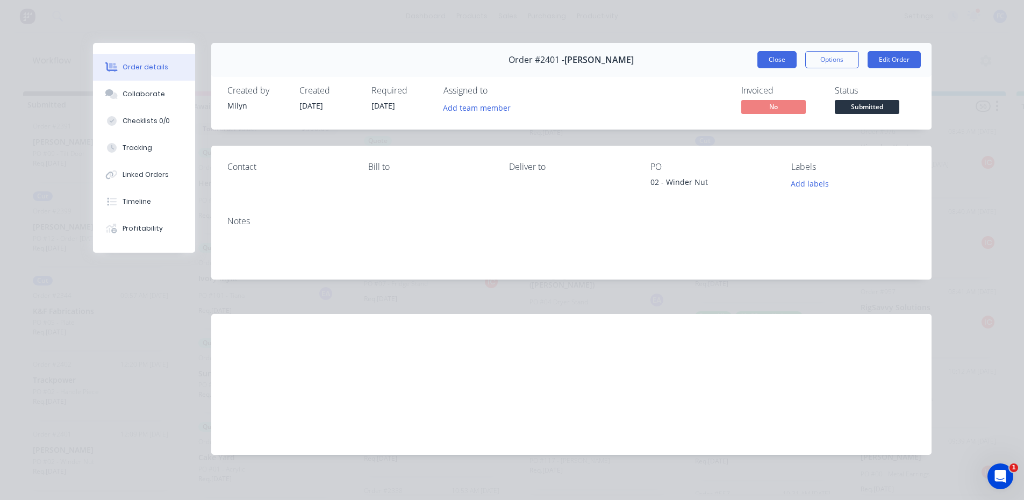
click at [764, 56] on button "Close" at bounding box center [776, 59] width 39 height 17
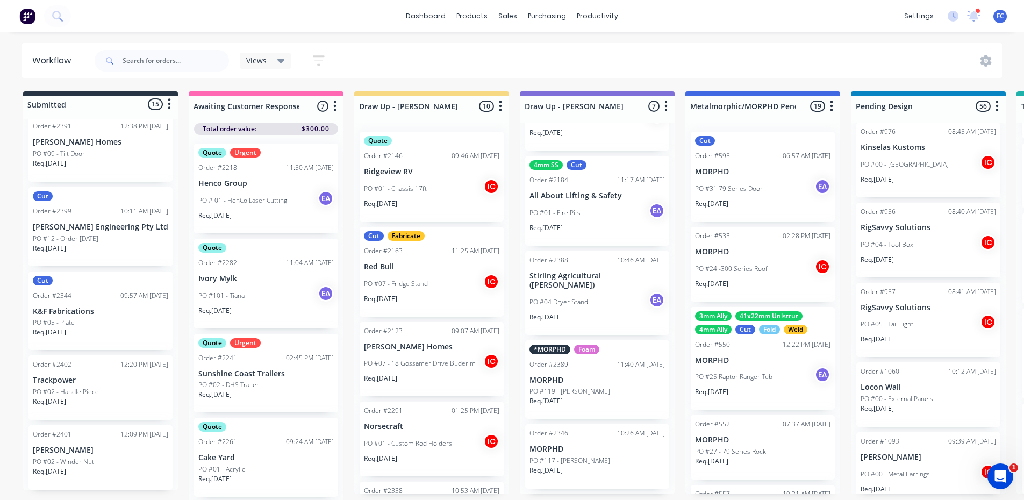
click at [57, 310] on p "K&F Fabrications" at bounding box center [100, 311] width 135 height 9
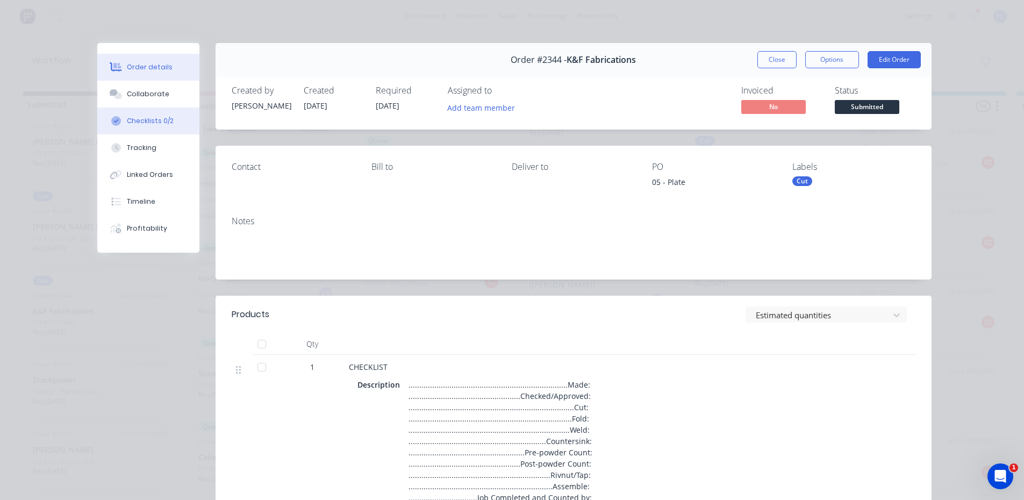
click at [150, 116] on button "Checklists 0/2" at bounding box center [148, 120] width 102 height 27
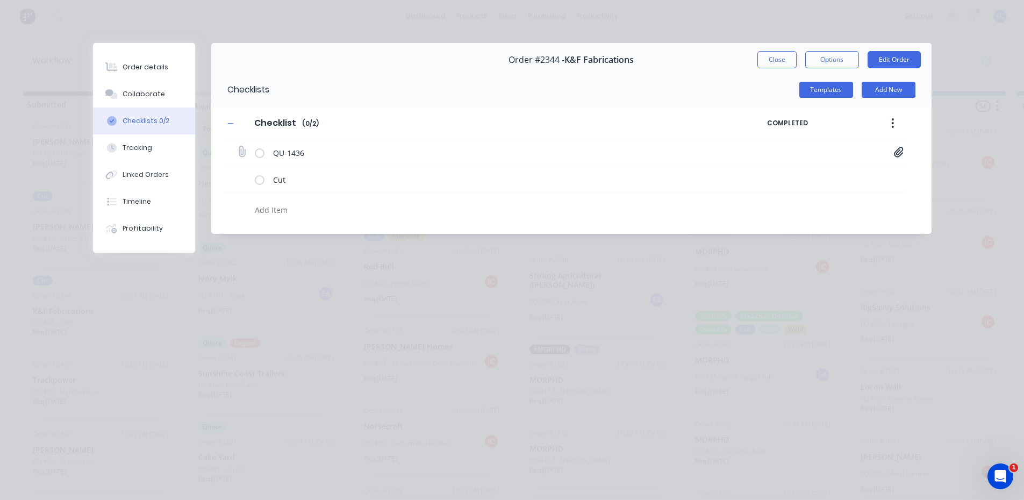
click at [895, 153] on icon at bounding box center [899, 152] width 10 height 11
click at [814, 173] on link "Quote QU1436.pdf" at bounding box center [812, 175] width 125 height 11
click at [771, 66] on button "Close" at bounding box center [776, 59] width 39 height 17
type textarea "x"
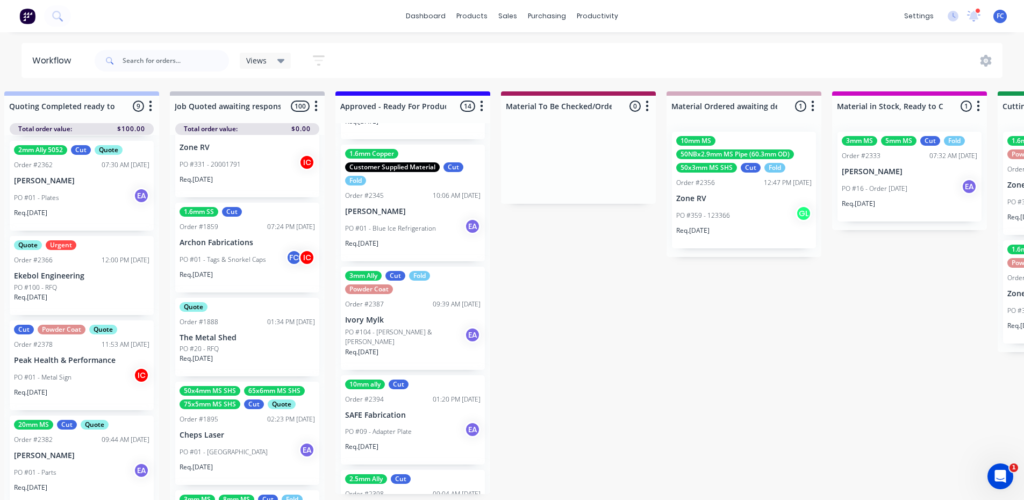
scroll to position [0, 1175]
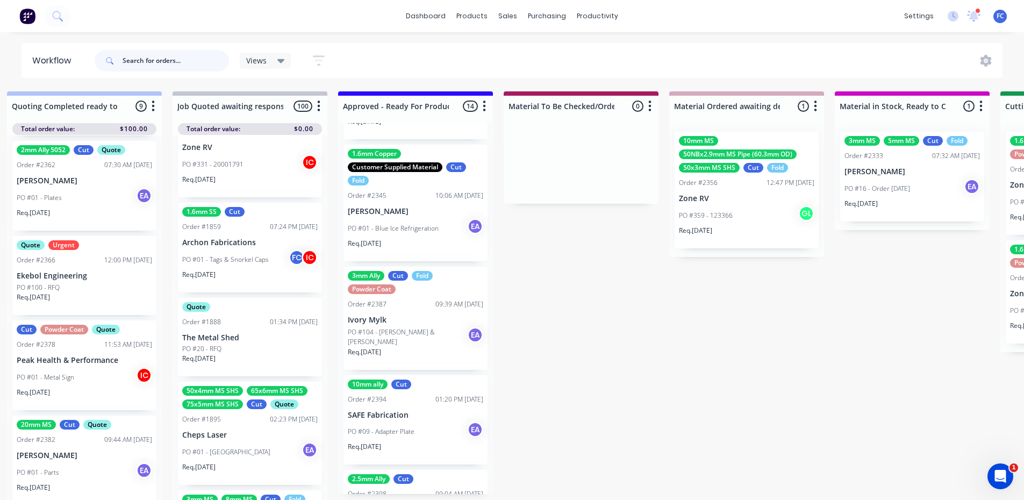
click at [138, 56] on input "text" at bounding box center [176, 60] width 106 height 21
type input "e"
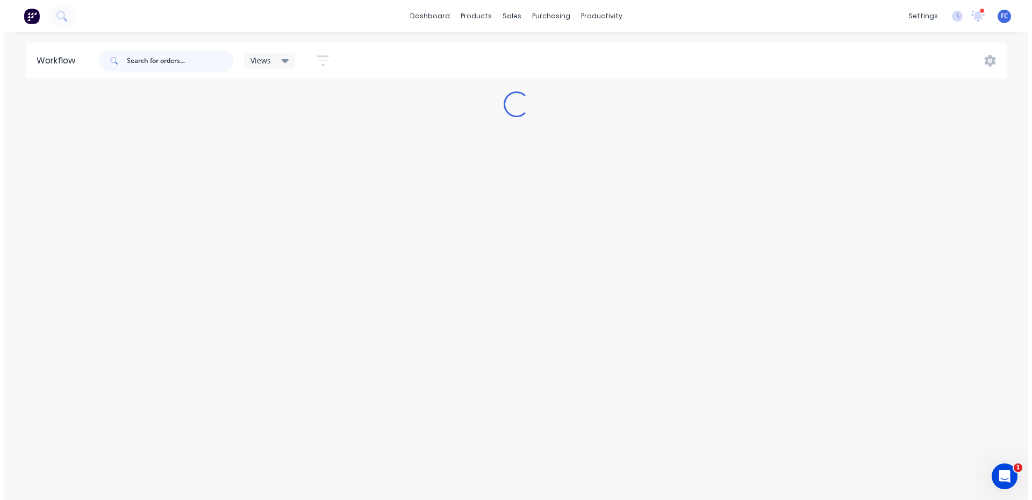
scroll to position [0, 0]
type input "andrew"
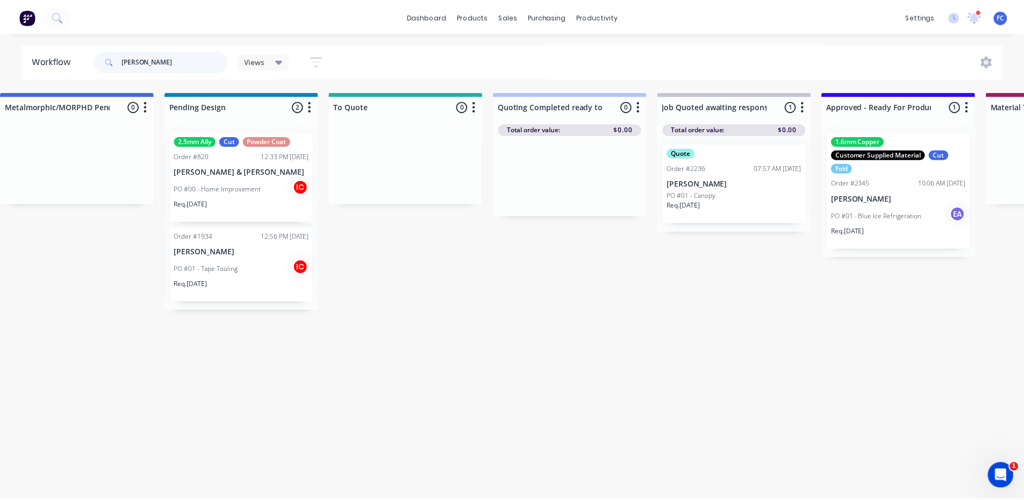
scroll to position [0, 687]
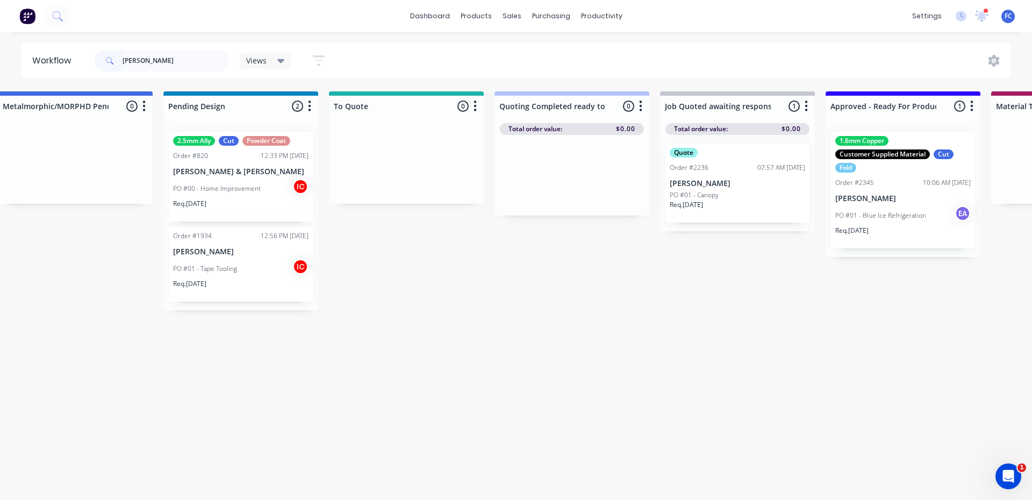
click at [866, 200] on p "Andrew Nichols" at bounding box center [902, 198] width 135 height 9
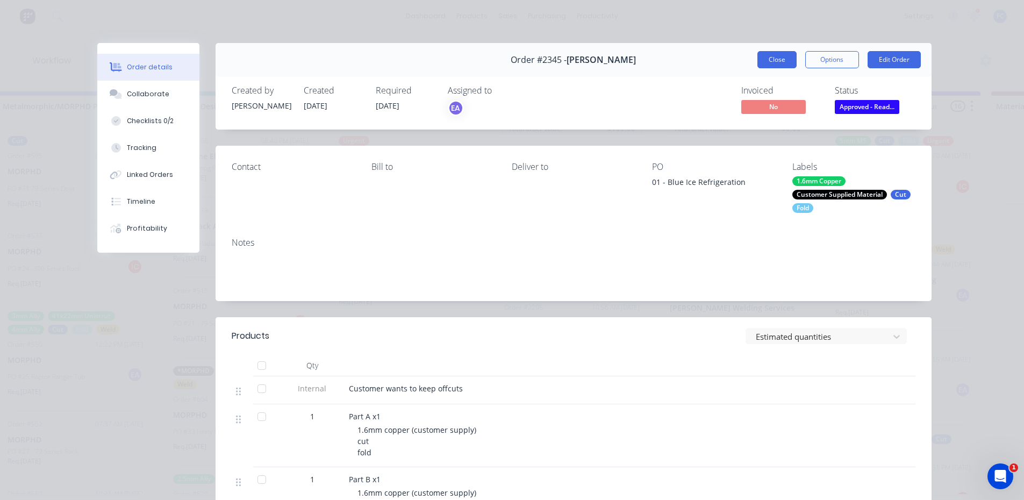
click at [770, 54] on button "Close" at bounding box center [776, 59] width 39 height 17
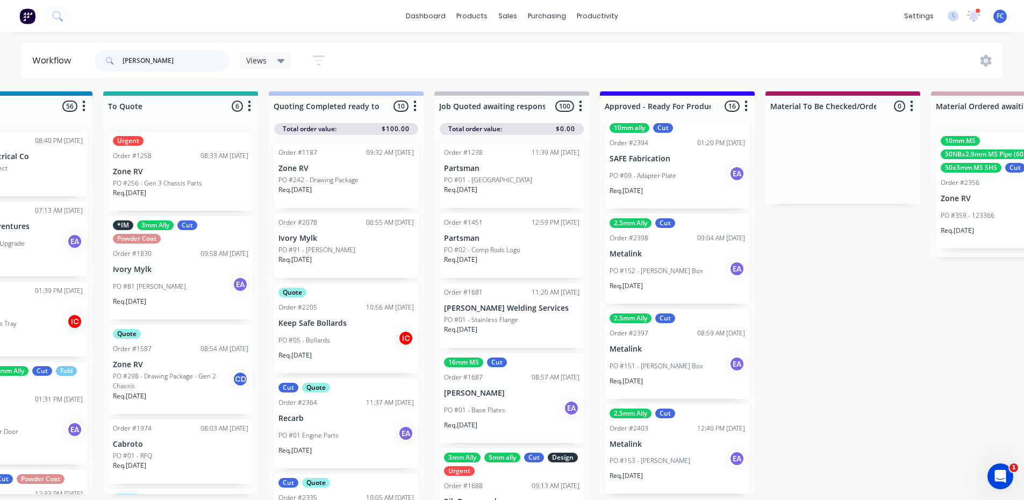
scroll to position [14, 913]
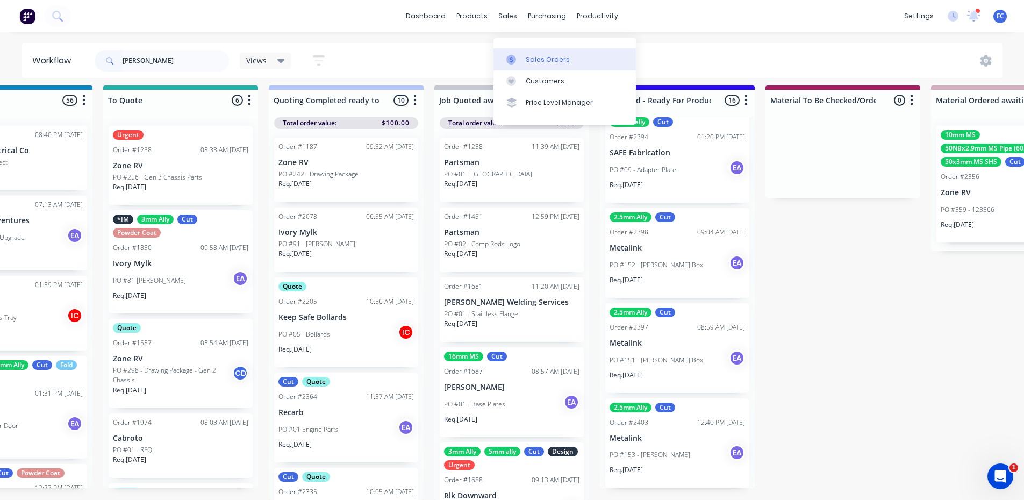
click at [526, 55] on div "Sales Orders" at bounding box center [548, 60] width 44 height 10
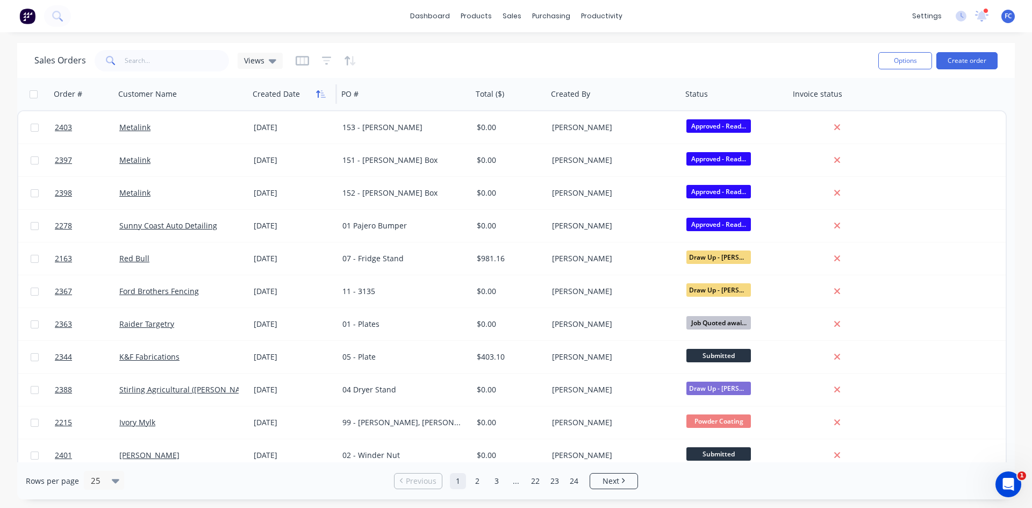
click at [322, 99] on button "button" at bounding box center [321, 94] width 16 height 16
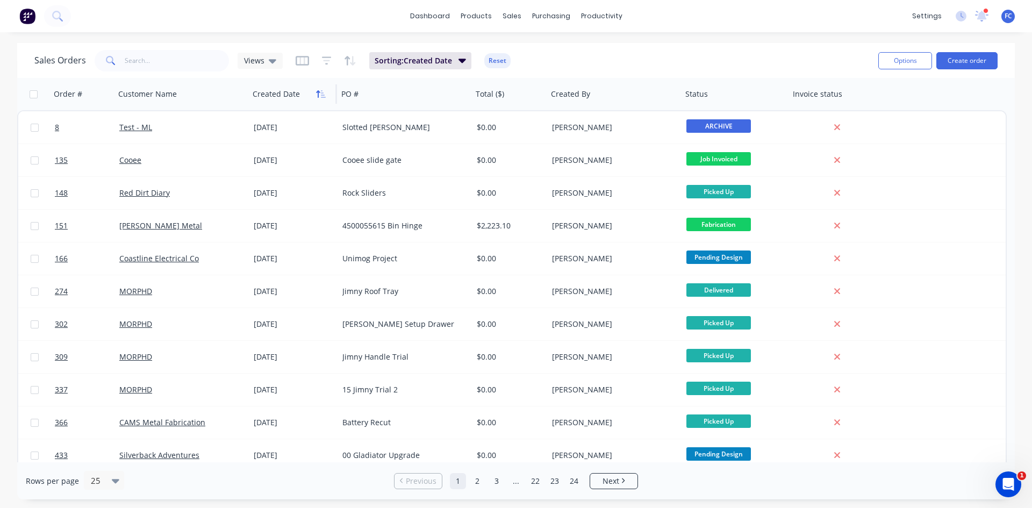
click at [320, 96] on icon "button" at bounding box center [321, 94] width 10 height 9
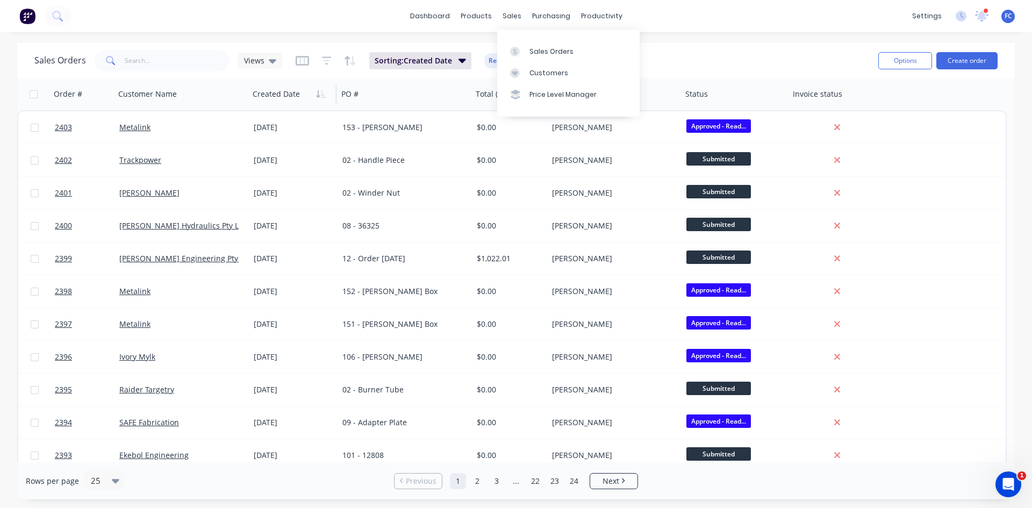
drag, startPoint x: 540, startPoint y: 53, endPoint x: 519, endPoint y: 35, distance: 27.5
click at [540, 53] on div "Sales Orders" at bounding box center [551, 52] width 44 height 10
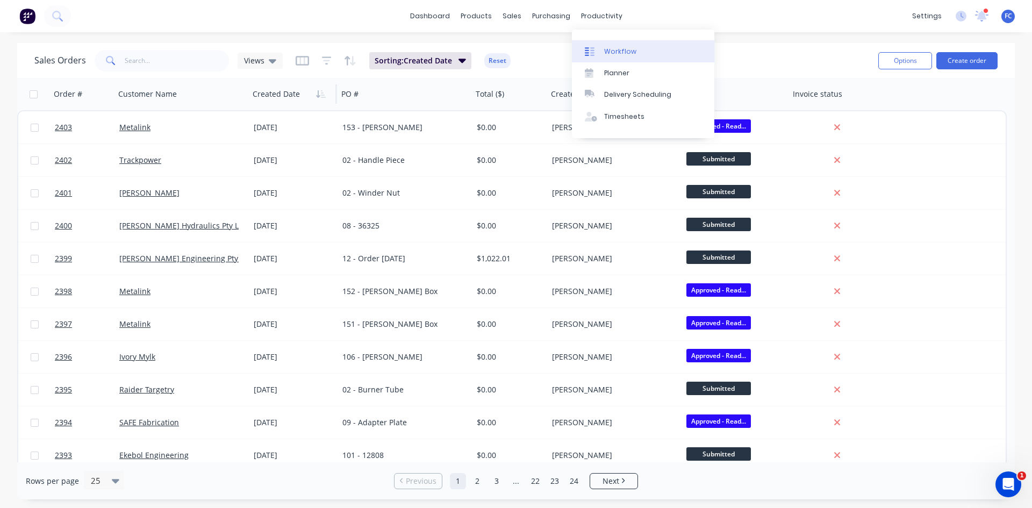
click at [610, 45] on link "Workflow" at bounding box center [643, 50] width 142 height 21
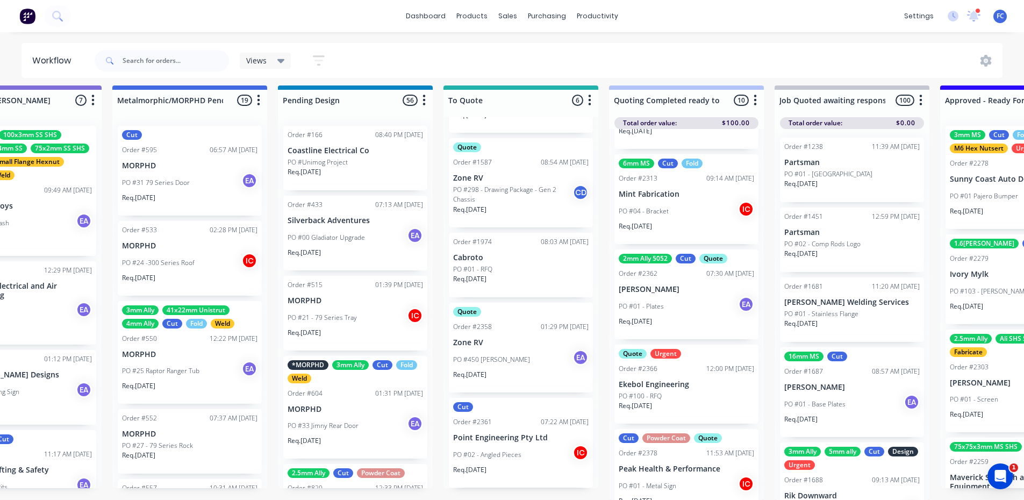
scroll to position [484, 0]
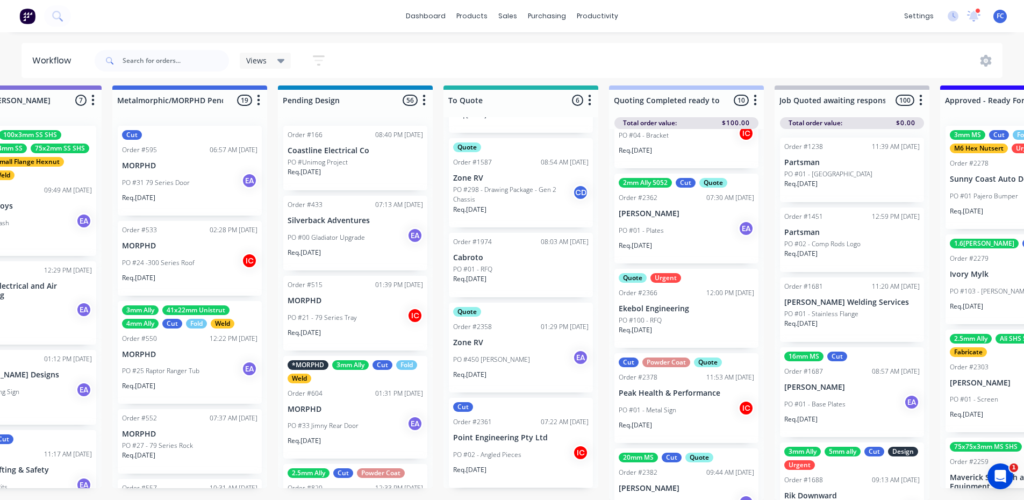
click at [660, 209] on p "Noah Finlay" at bounding box center [686, 213] width 135 height 9
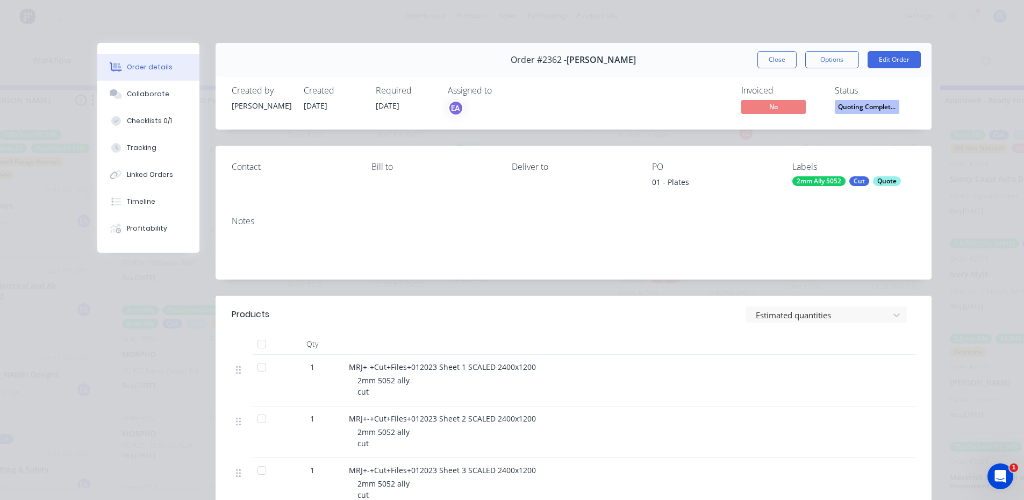
drag, startPoint x: 140, startPoint y: 85, endPoint x: 352, endPoint y: 181, distance: 232.6
click at [140, 85] on button "Collaborate" at bounding box center [148, 94] width 102 height 27
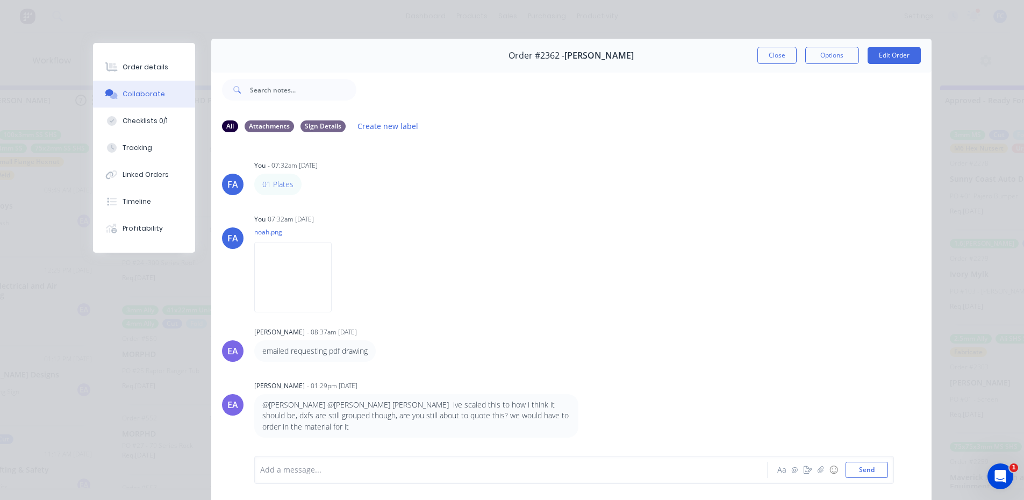
scroll to position [0, 0]
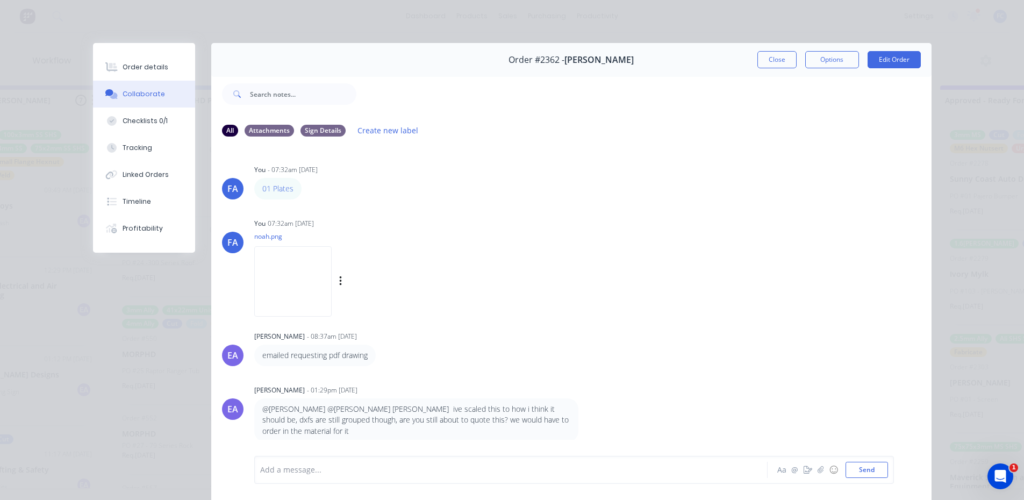
click at [292, 275] on img at bounding box center [292, 281] width 77 height 70
click at [759, 54] on button "Close" at bounding box center [776, 59] width 39 height 17
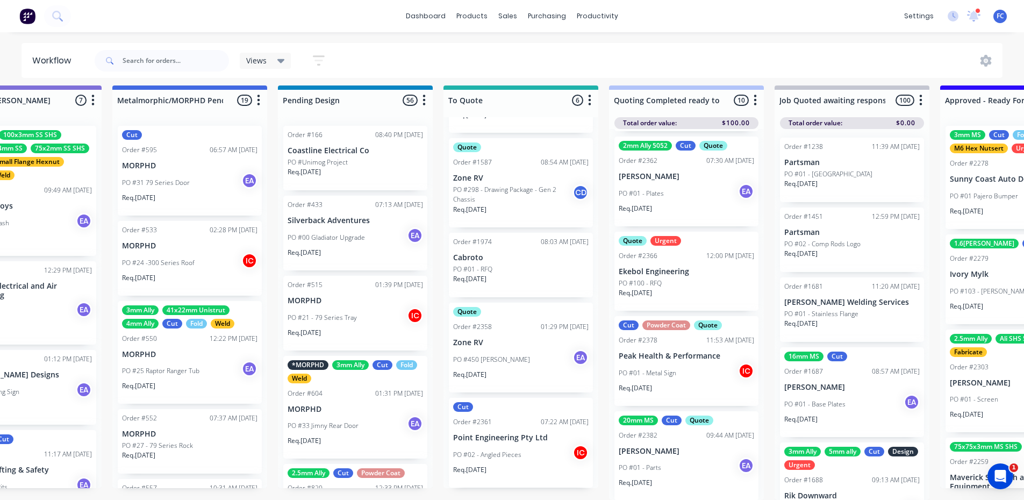
scroll to position [522, 0]
click at [184, 60] on input "text" at bounding box center [176, 60] width 106 height 21
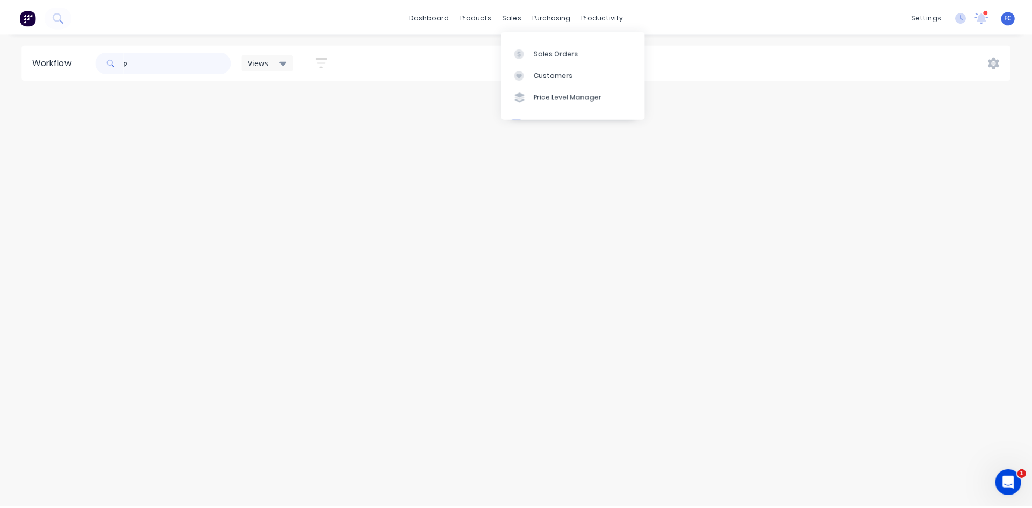
scroll to position [0, 0]
type input "p"
click at [536, 48] on div "Sales Orders" at bounding box center [551, 52] width 44 height 10
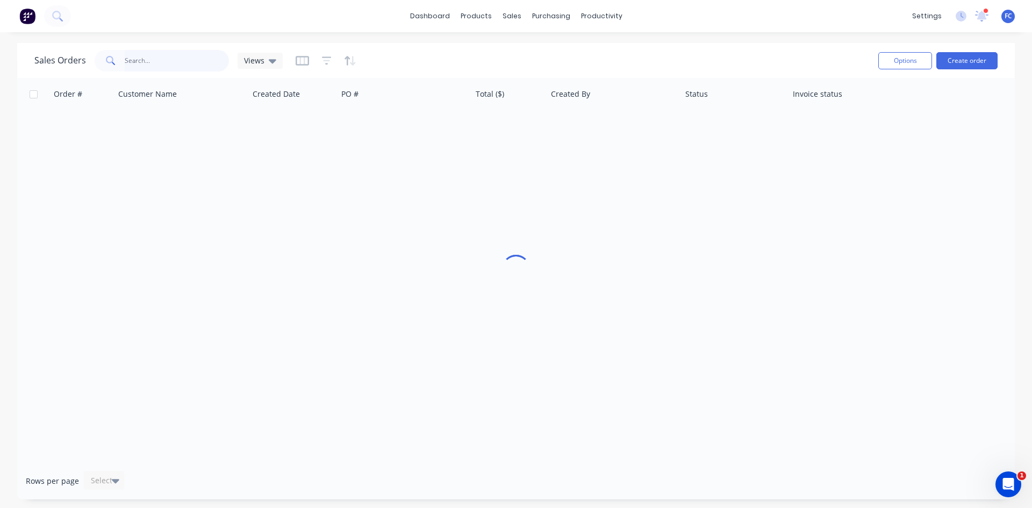
click at [150, 58] on input "text" at bounding box center [177, 60] width 105 height 21
click at [131, 61] on input "prostar" at bounding box center [177, 60] width 105 height 21
click at [134, 61] on input "prostar" at bounding box center [177, 60] width 105 height 21
type input "star"
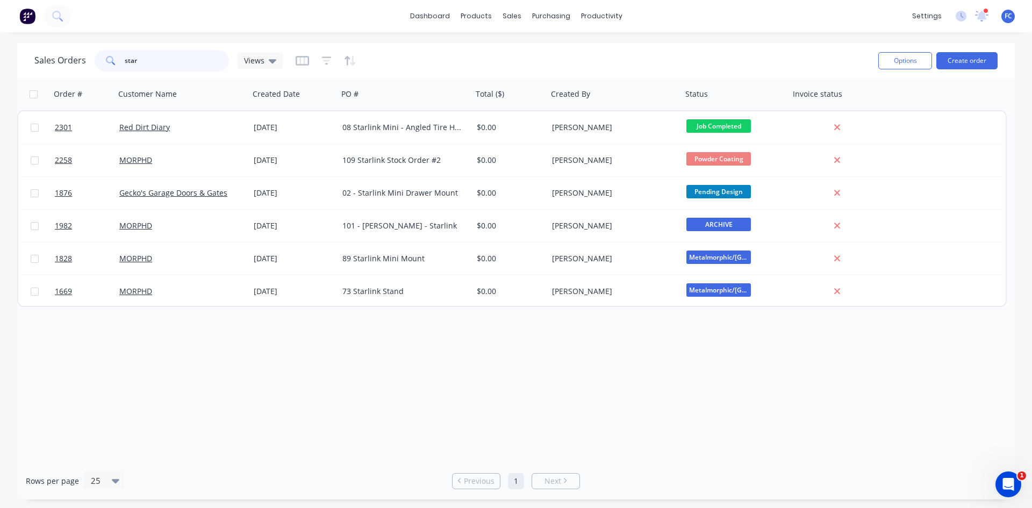
drag, startPoint x: 106, startPoint y: 64, endPoint x: 81, endPoint y: 62, distance: 25.3
click at [88, 64] on div "Sales Orders star Views" at bounding box center [158, 60] width 248 height 21
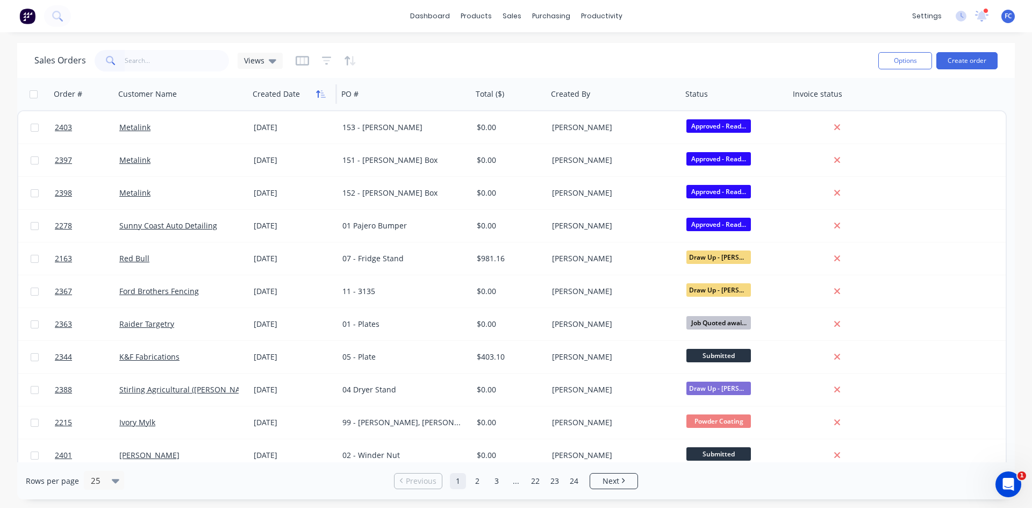
click at [315, 99] on button "button" at bounding box center [321, 94] width 16 height 16
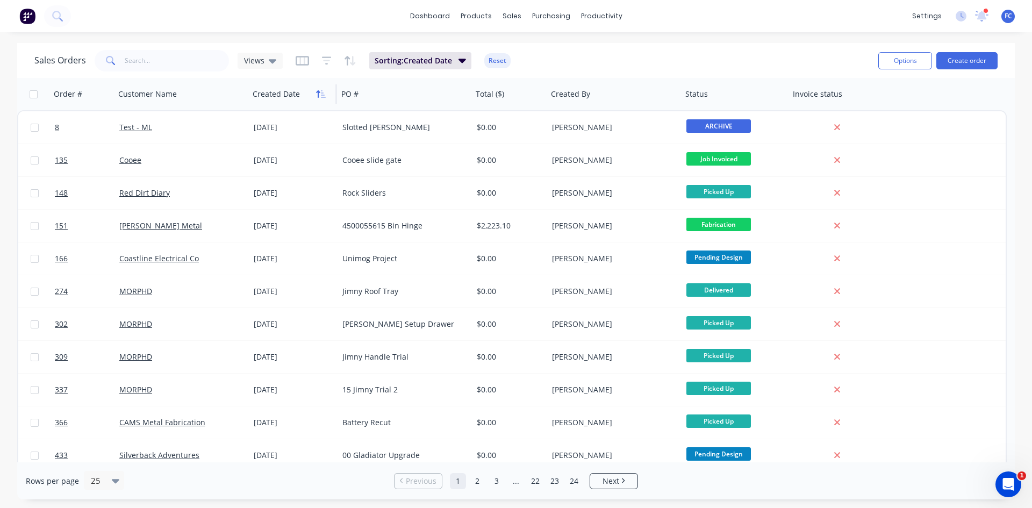
click at [316, 96] on icon "button" at bounding box center [321, 94] width 10 height 9
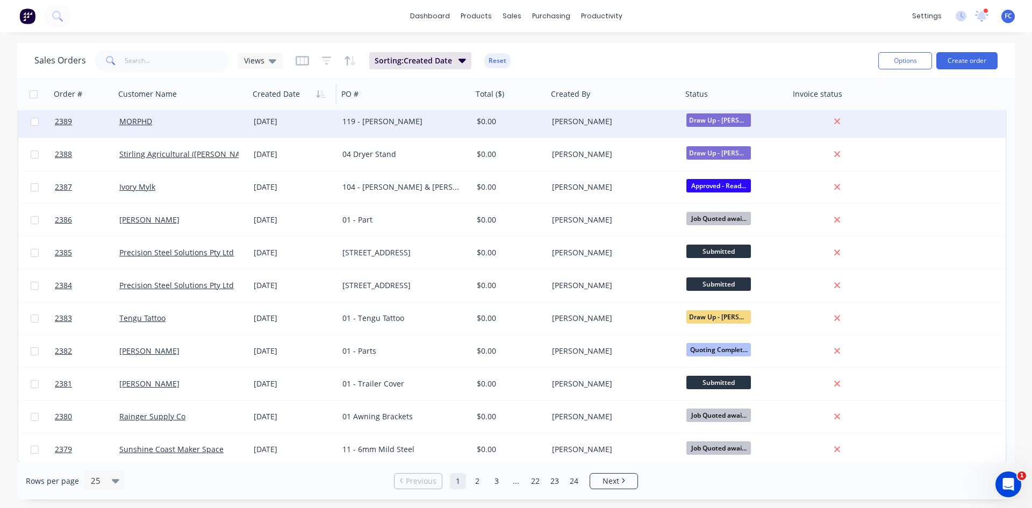
scroll to position [468, 0]
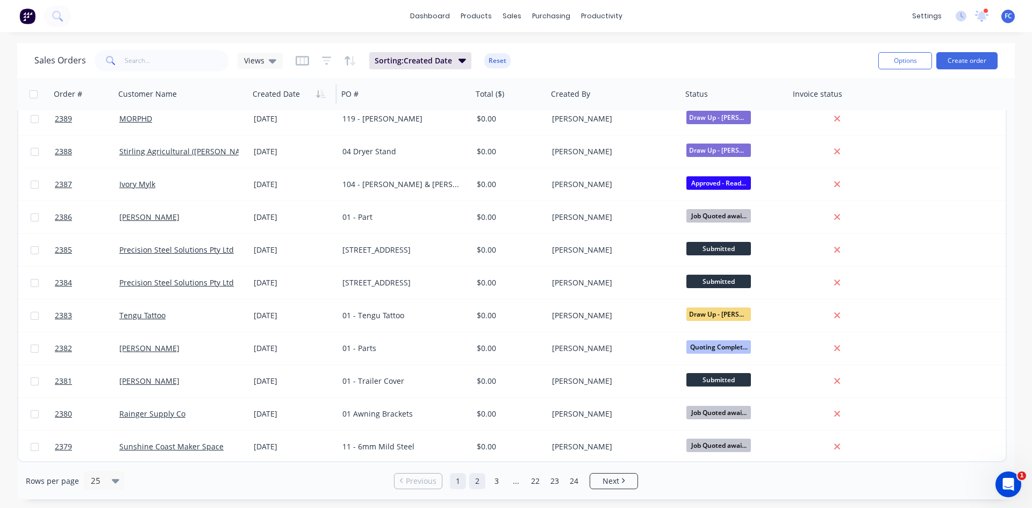
click at [476, 481] on link "2" at bounding box center [477, 481] width 16 height 16
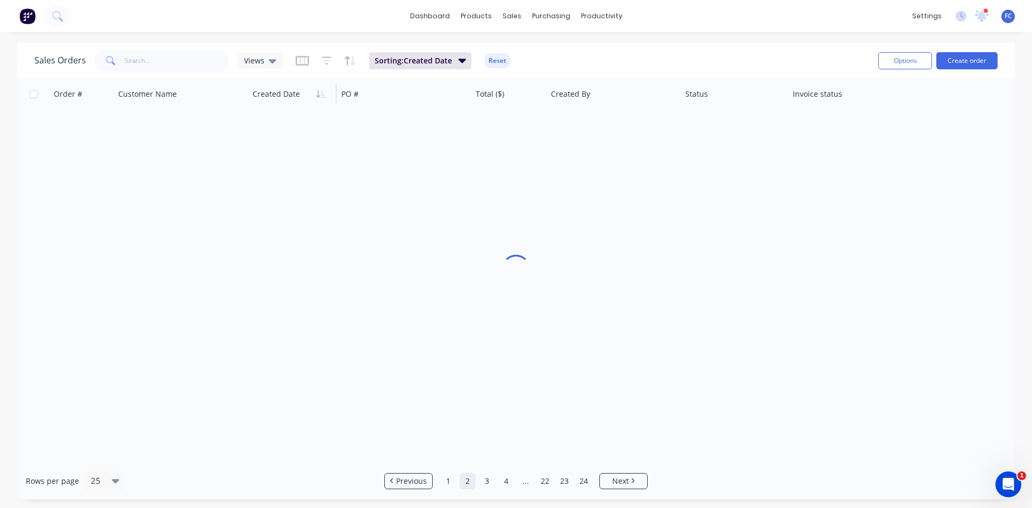
scroll to position [0, 0]
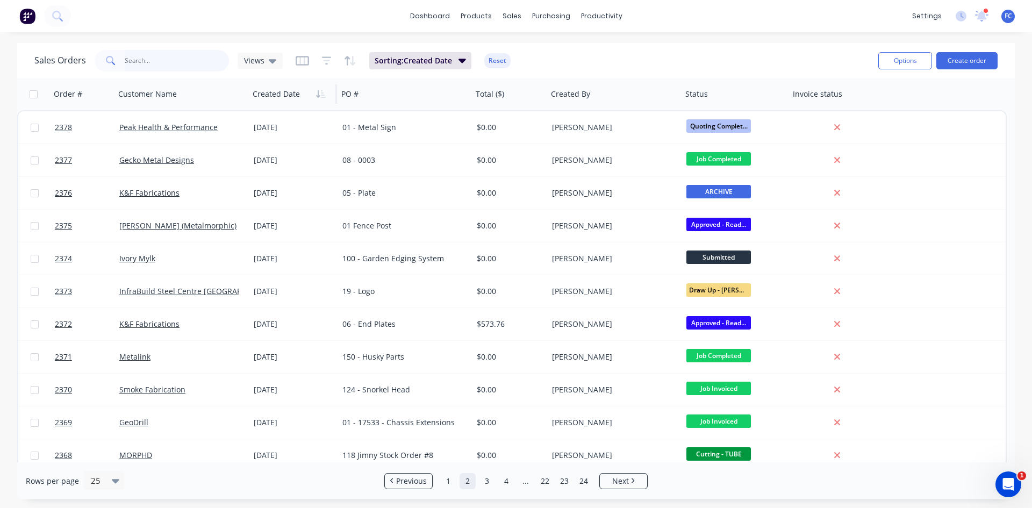
drag, startPoint x: 166, startPoint y: 62, endPoint x: 171, endPoint y: 52, distance: 11.5
click at [166, 61] on input "text" at bounding box center [177, 60] width 105 height 21
type input "e"
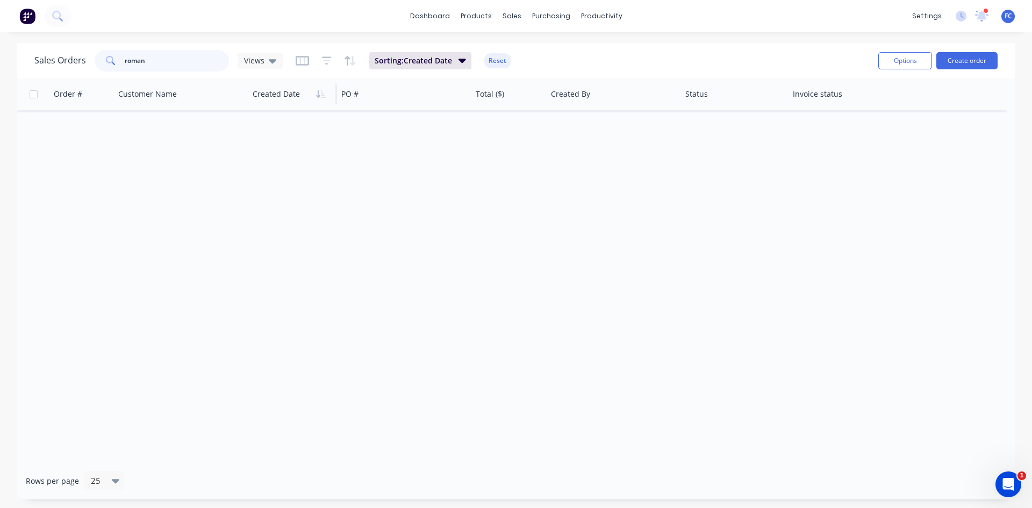
drag, startPoint x: 116, startPoint y: 68, endPoint x: 110, endPoint y: 44, distance: 24.4
click at [104, 68] on div "roman" at bounding box center [162, 60] width 134 height 21
type input "r"
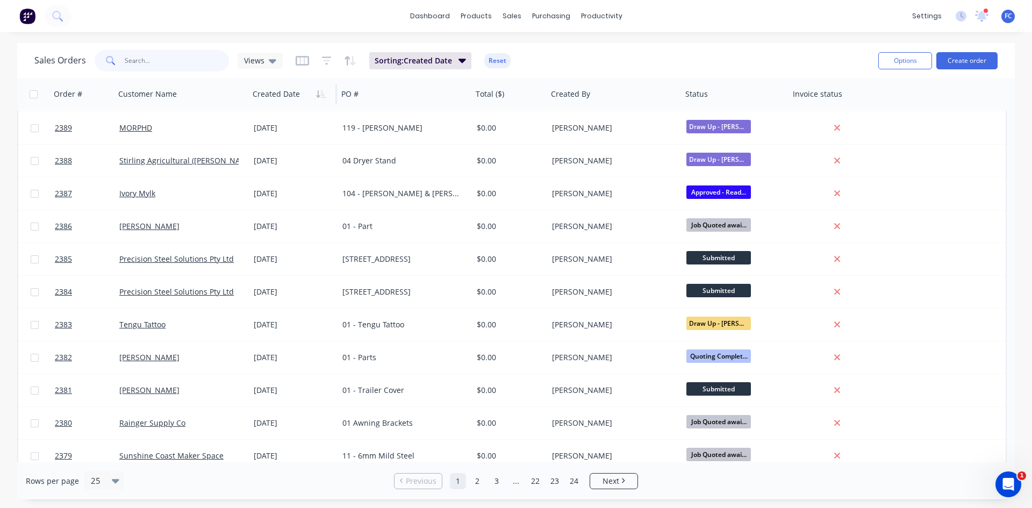
scroll to position [468, 0]
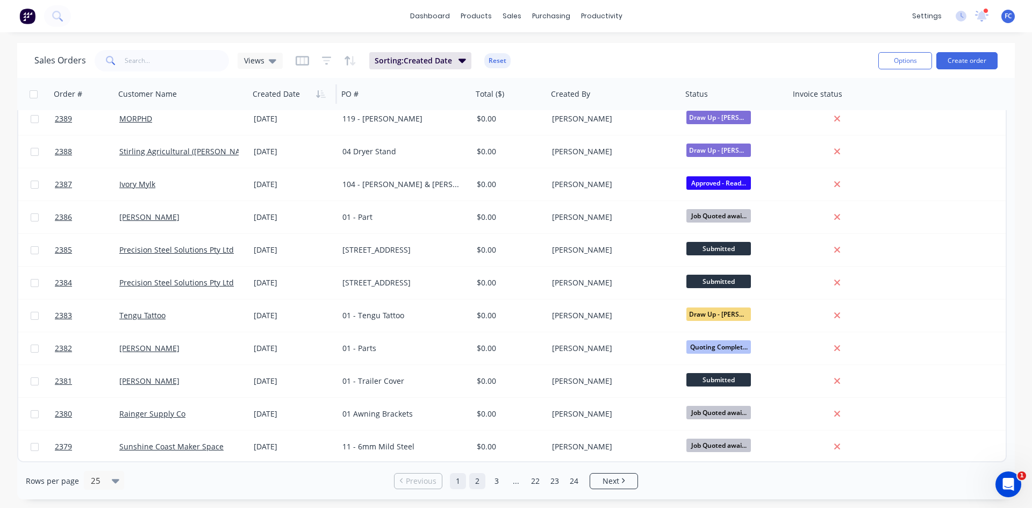
click at [480, 481] on link "2" at bounding box center [477, 481] width 16 height 16
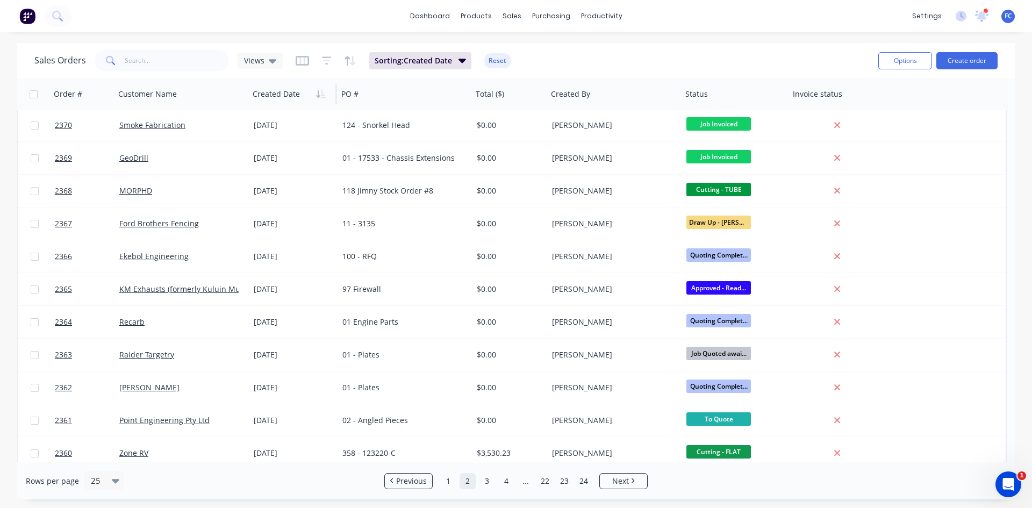
scroll to position [269, 0]
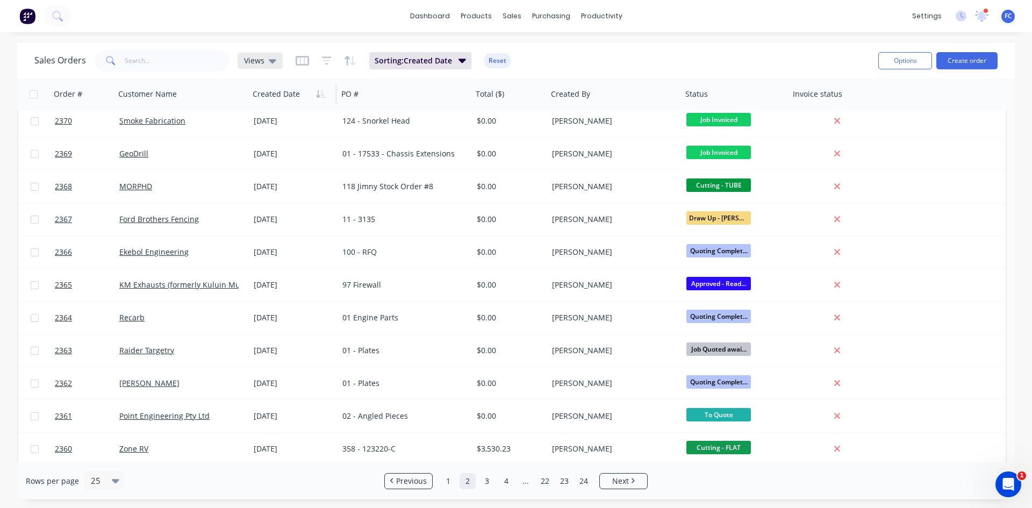
click at [264, 54] on div "Views" at bounding box center [260, 61] width 45 height 16
click at [264, 176] on button "archive" at bounding box center [302, 174] width 123 height 12
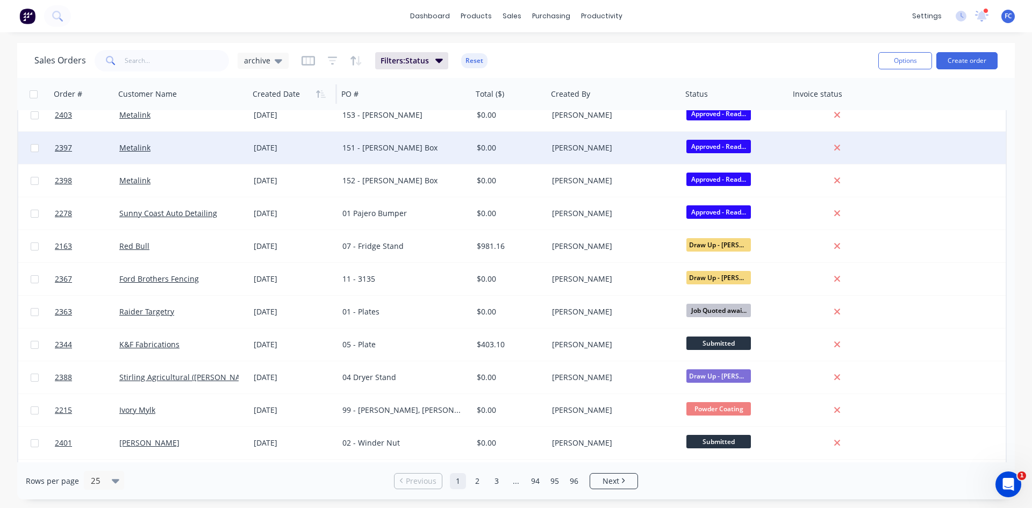
scroll to position [0, 0]
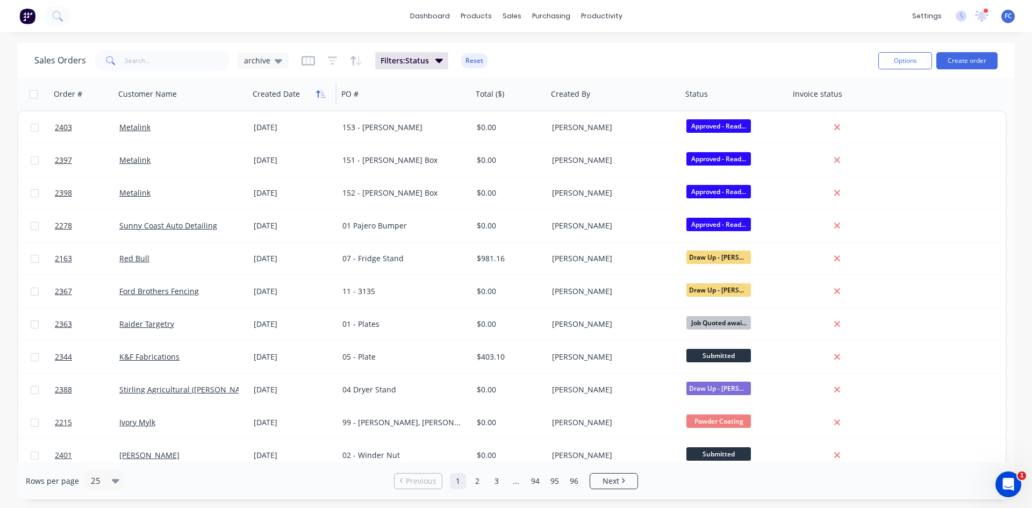
click at [320, 96] on icon "button" at bounding box center [321, 94] width 10 height 9
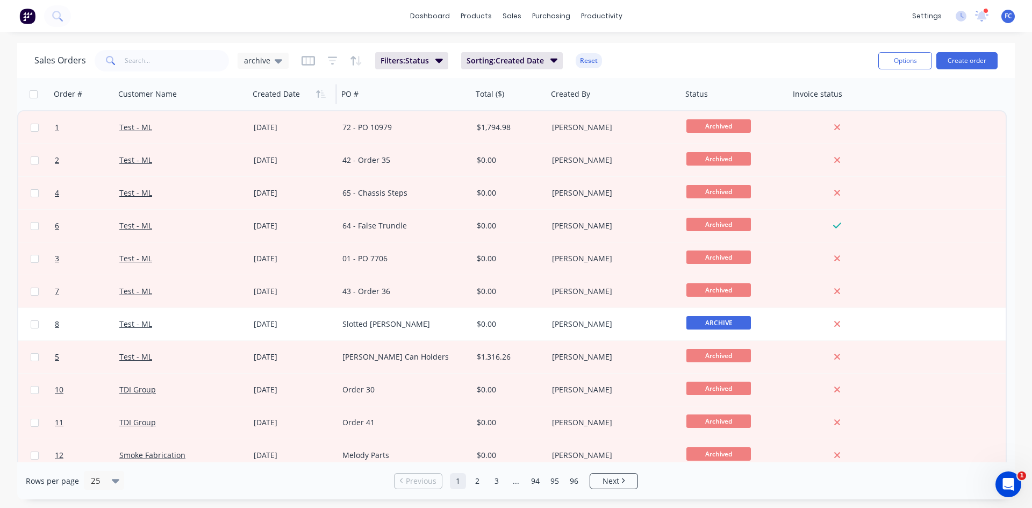
click at [320, 96] on icon "button" at bounding box center [321, 94] width 10 height 9
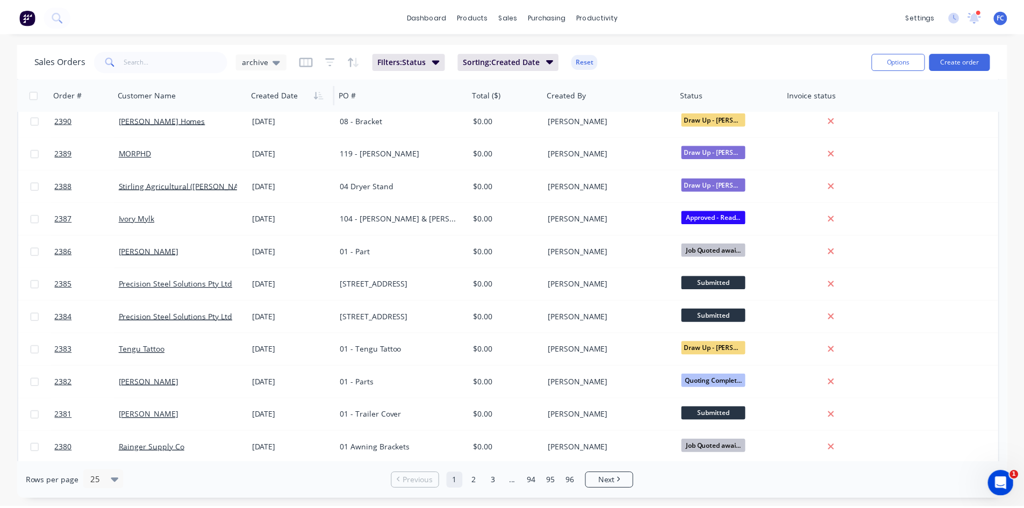
scroll to position [468, 0]
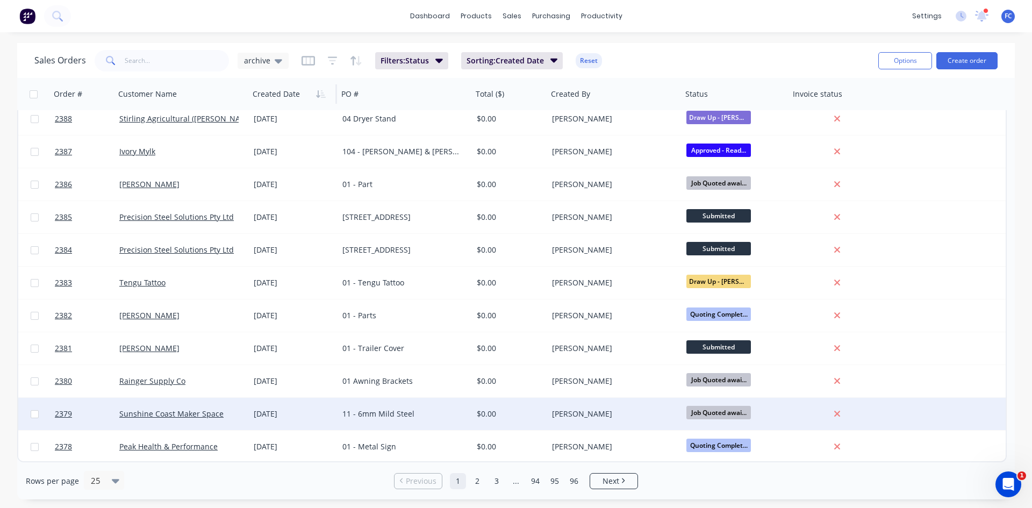
click at [329, 416] on div "29 Sep 2025" at bounding box center [294, 413] width 80 height 11
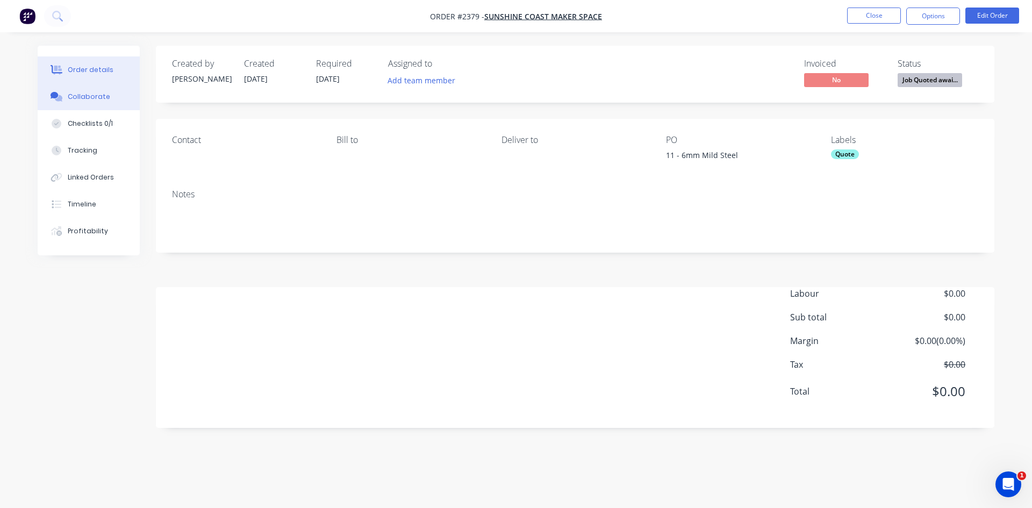
click at [96, 93] on div "Collaborate" at bounding box center [89, 97] width 42 height 10
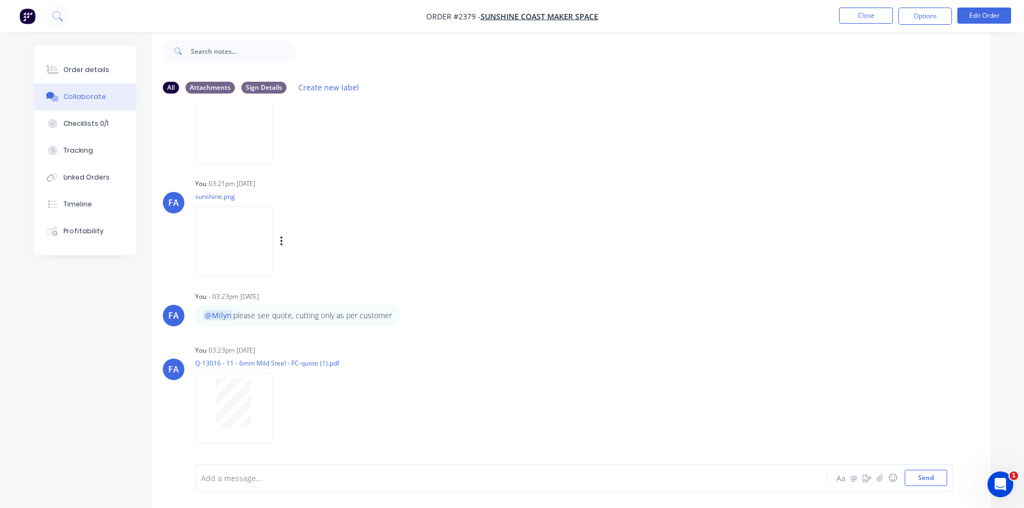
scroll to position [111, 0]
click at [861, 17] on button "Close" at bounding box center [866, 16] width 54 height 16
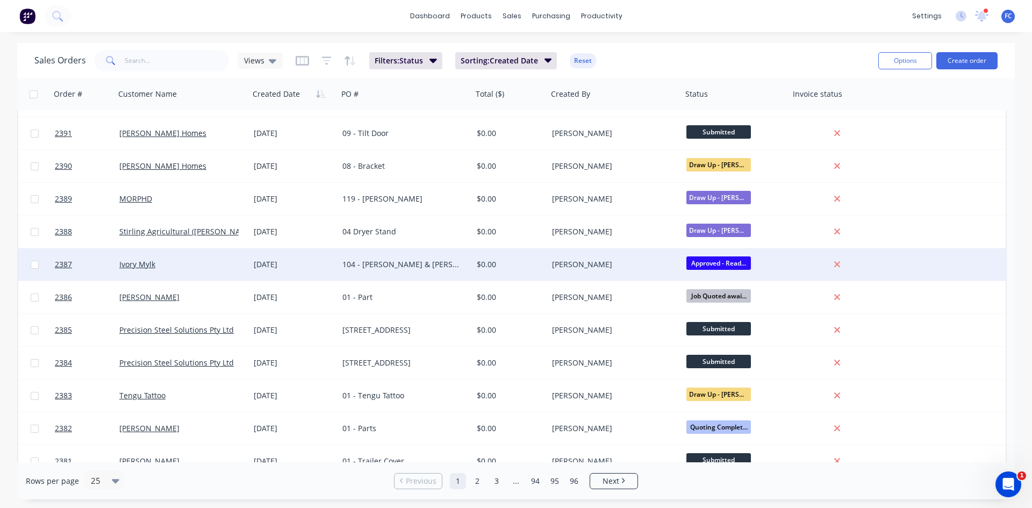
scroll to position [468, 0]
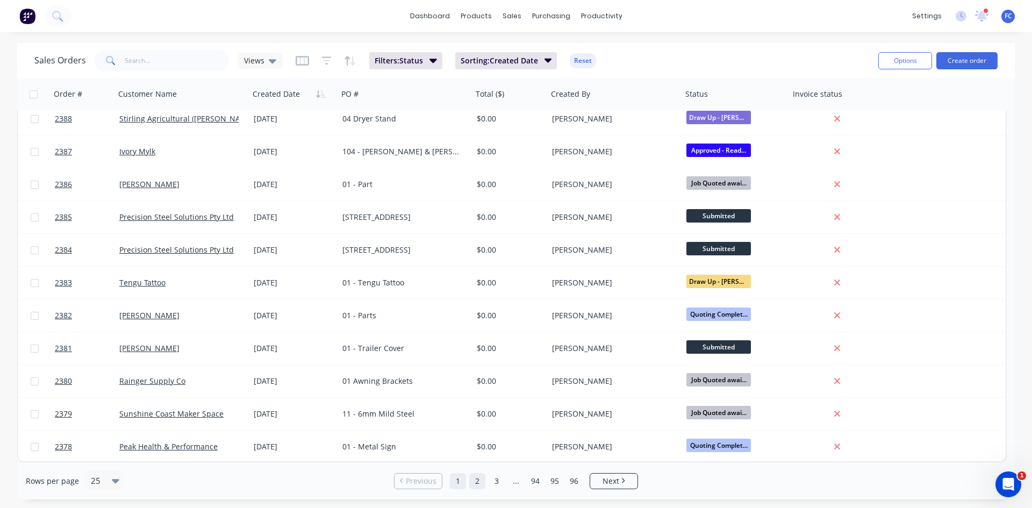
click at [479, 481] on link "2" at bounding box center [477, 481] width 16 height 16
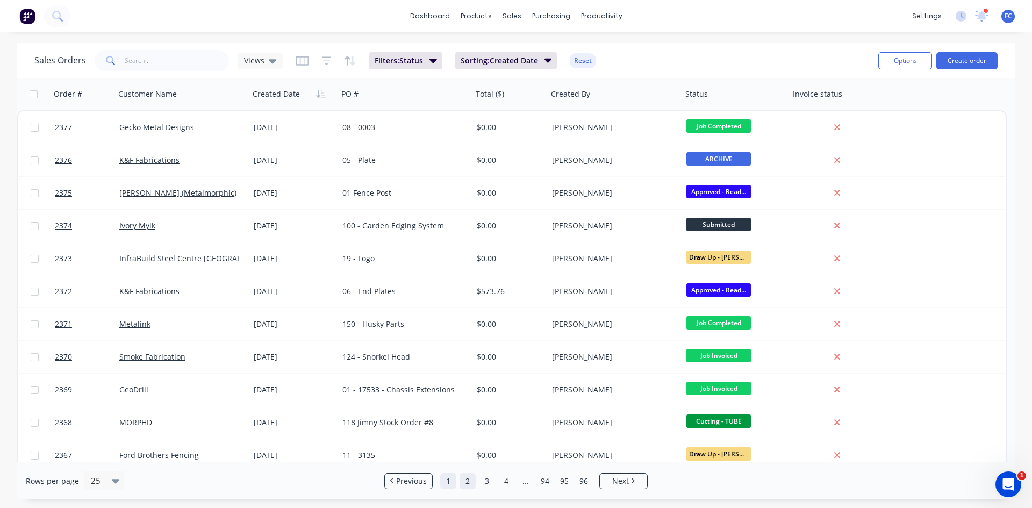
click at [450, 484] on link "1" at bounding box center [448, 481] width 16 height 16
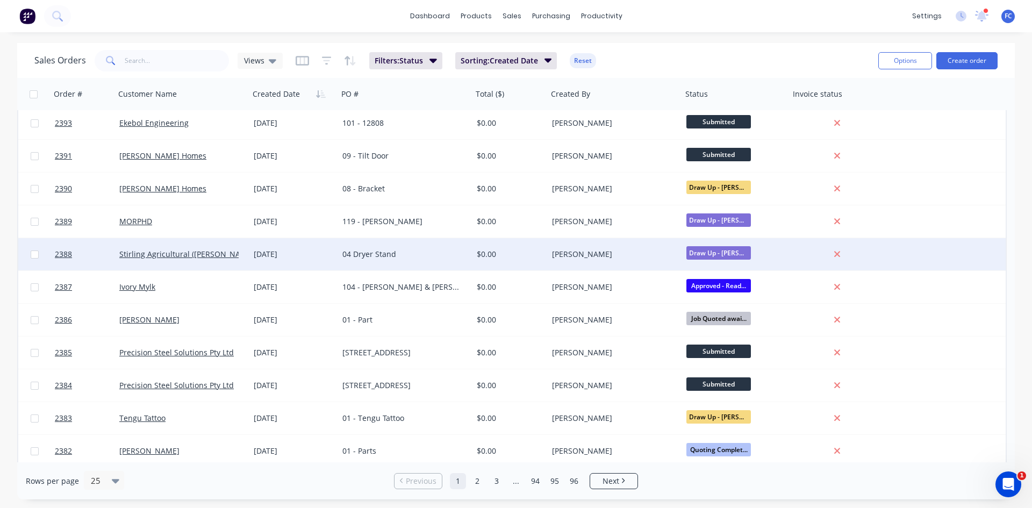
scroll to position [306, 0]
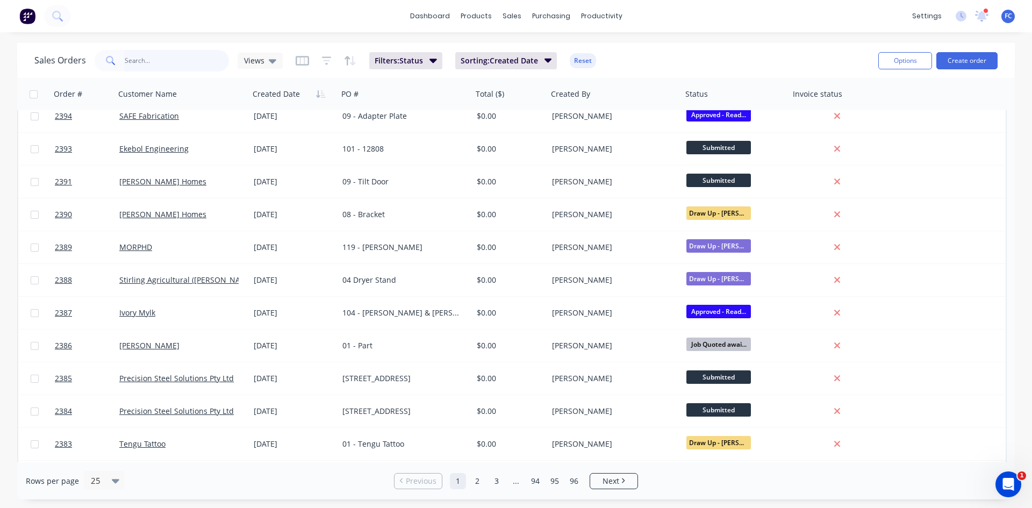
click at [169, 65] on input "text" at bounding box center [177, 60] width 105 height 21
click at [146, 61] on input "text" at bounding box center [177, 60] width 105 height 21
type input "prostar"
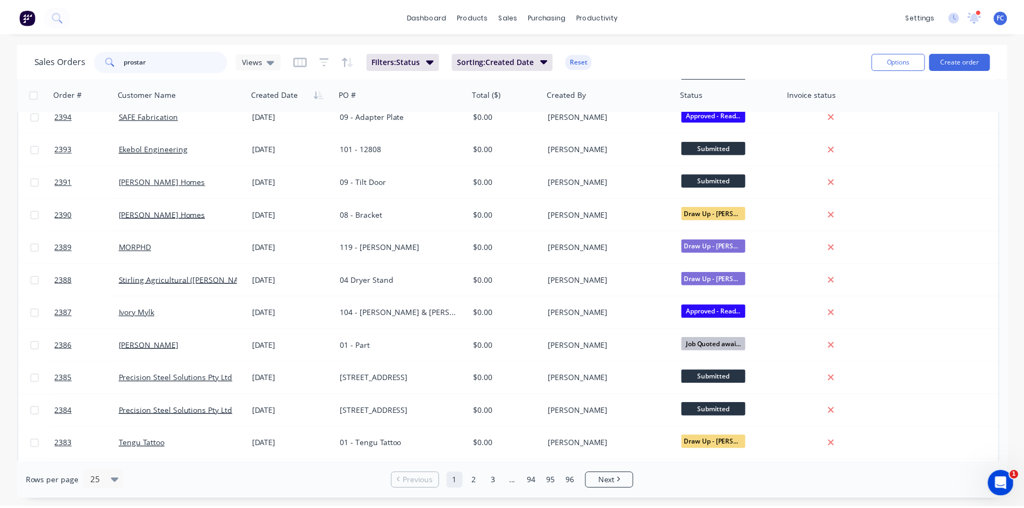
scroll to position [0, 0]
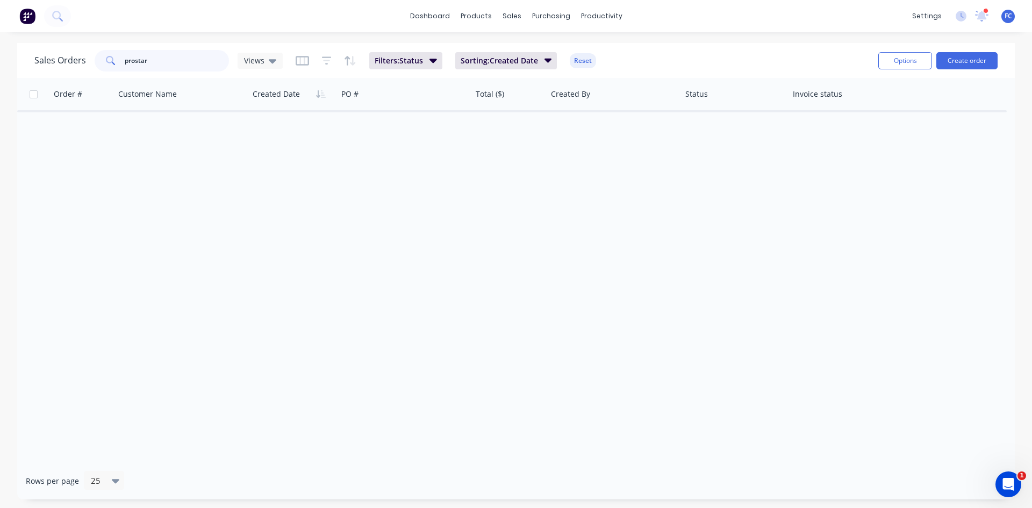
drag, startPoint x: 135, startPoint y: 60, endPoint x: 176, endPoint y: 60, distance: 41.4
click at [140, 60] on input "prostar" at bounding box center [177, 60] width 105 height 21
drag, startPoint x: 176, startPoint y: 60, endPoint x: 92, endPoint y: 59, distance: 84.4
click at [92, 59] on div "Sales Orders prostar Views" at bounding box center [158, 60] width 248 height 21
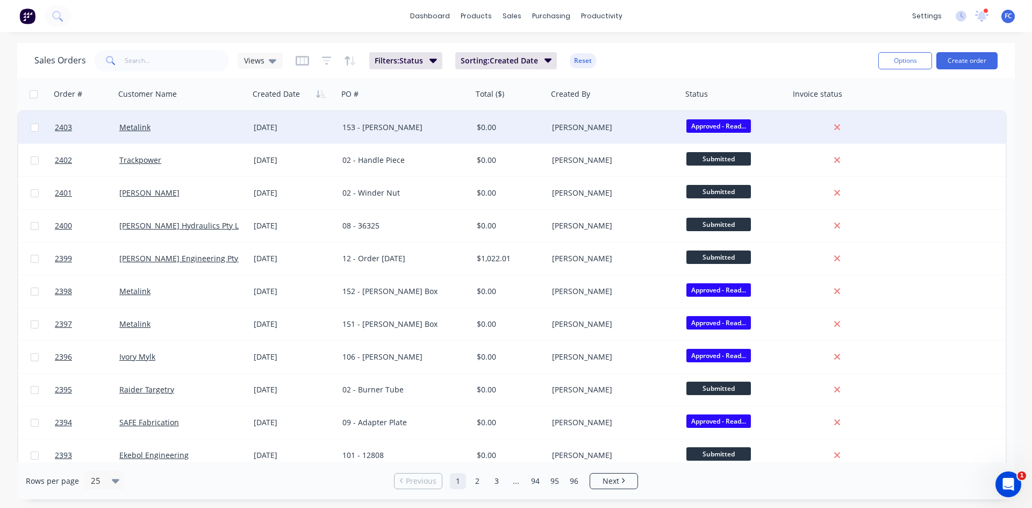
click at [235, 135] on div "Metalink" at bounding box center [182, 127] width 134 height 32
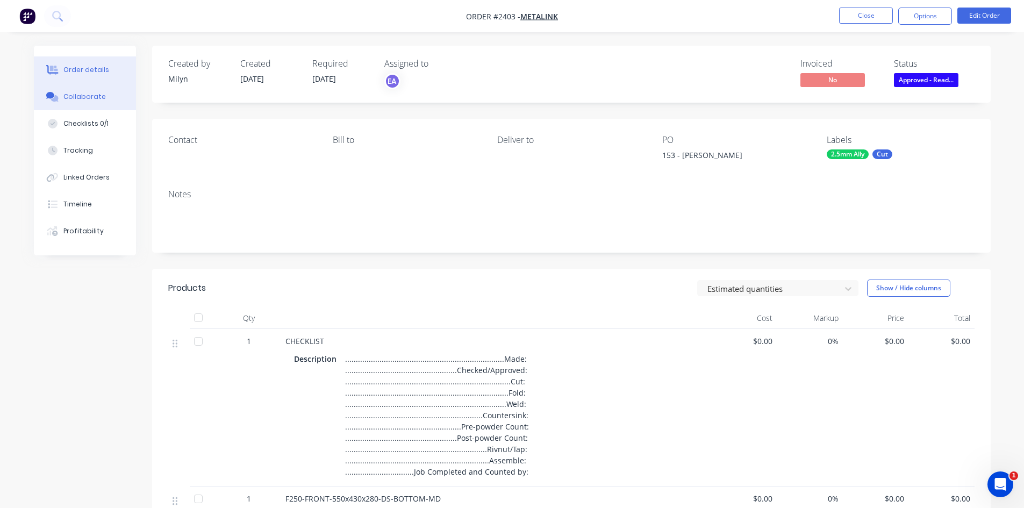
click at [88, 96] on div "Collaborate" at bounding box center [84, 97] width 42 height 10
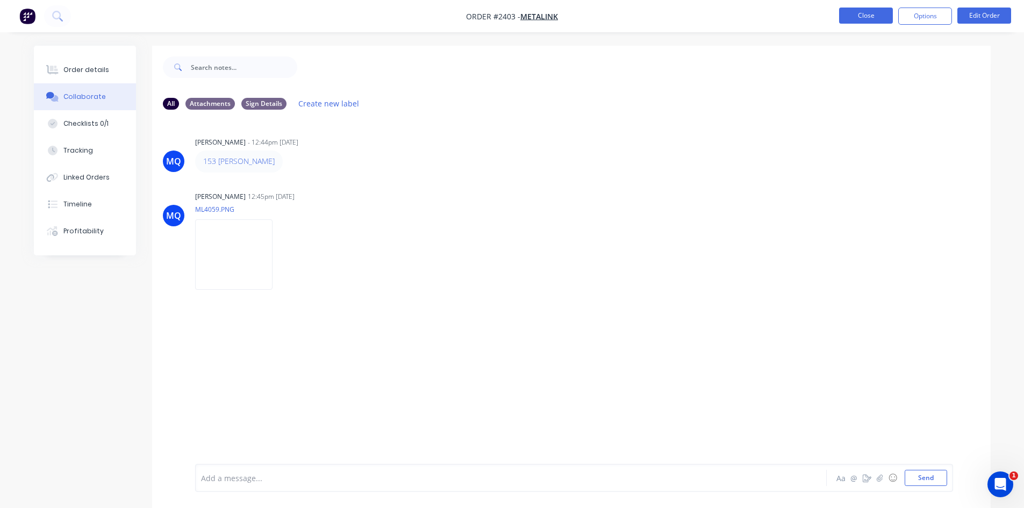
click at [868, 15] on button "Close" at bounding box center [866, 16] width 54 height 16
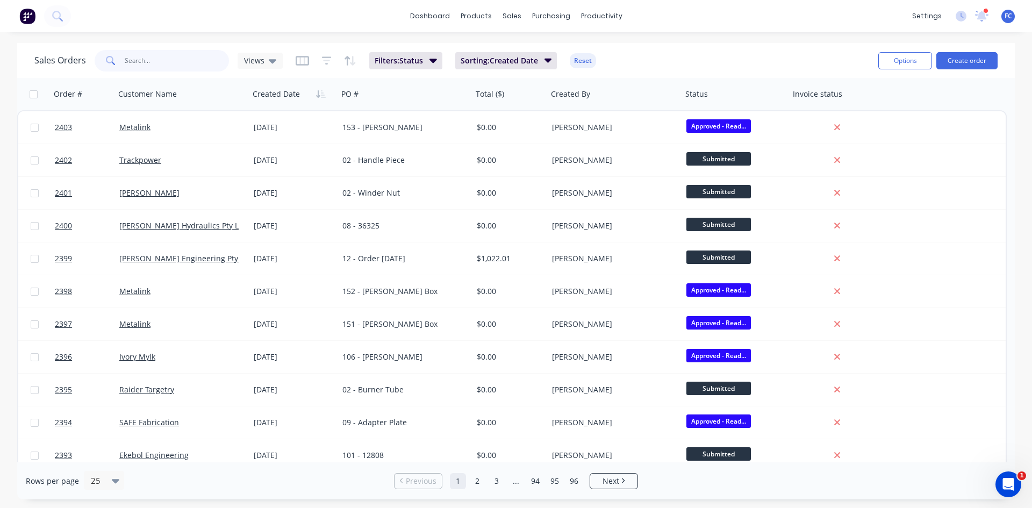
click at [178, 60] on input "text" at bounding box center [177, 60] width 105 height 21
type input "management"
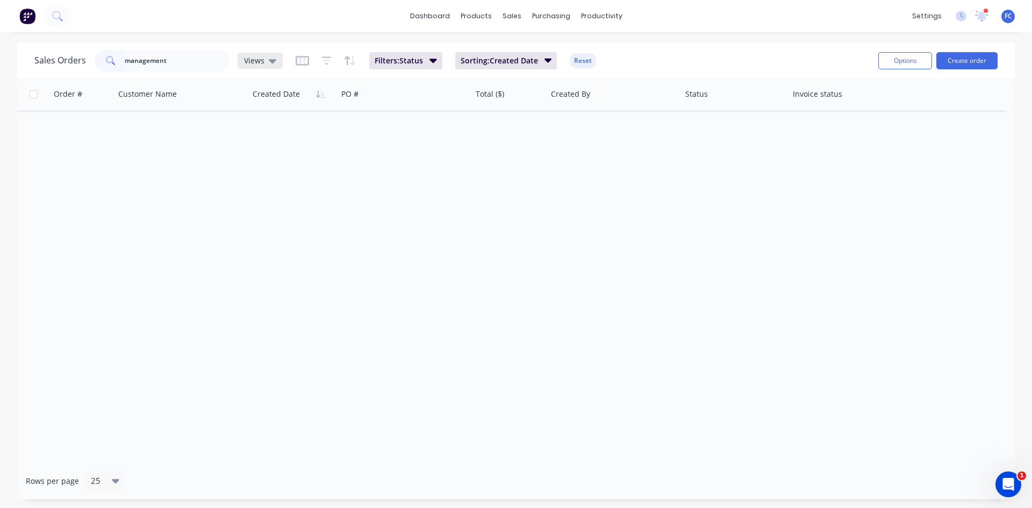
click at [275, 55] on div "Views" at bounding box center [260, 61] width 45 height 16
click at [275, 175] on button "archive" at bounding box center [302, 174] width 123 height 12
drag, startPoint x: 178, startPoint y: 61, endPoint x: 32, endPoint y: 53, distance: 146.4
click at [32, 53] on div "Sales Orders management archive Filters: Status Reset Options Create order" at bounding box center [515, 60] width 997 height 35
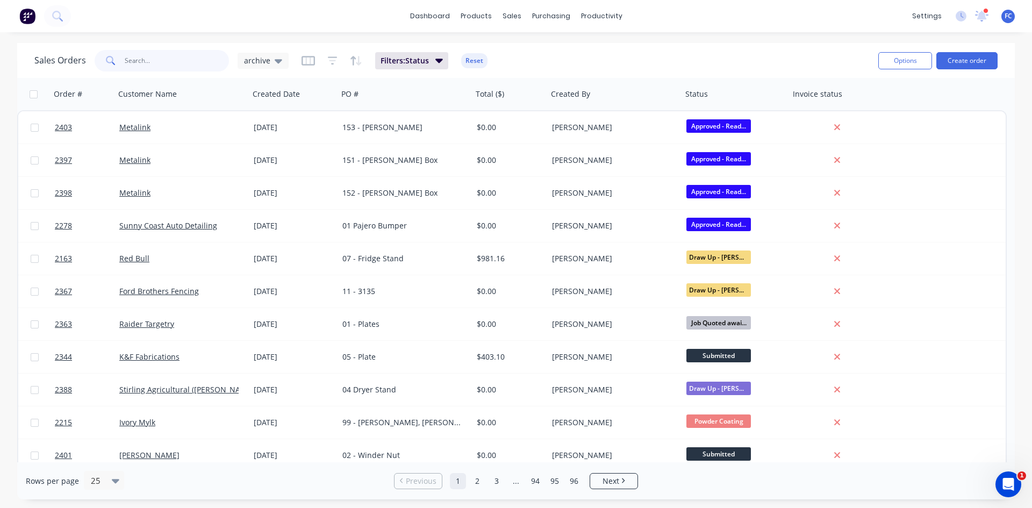
click at [168, 61] on input "text" at bounding box center [177, 60] width 105 height 21
click at [143, 62] on input "text" at bounding box center [177, 60] width 105 height 21
type input "metalink"
type input "o"
type input "0"
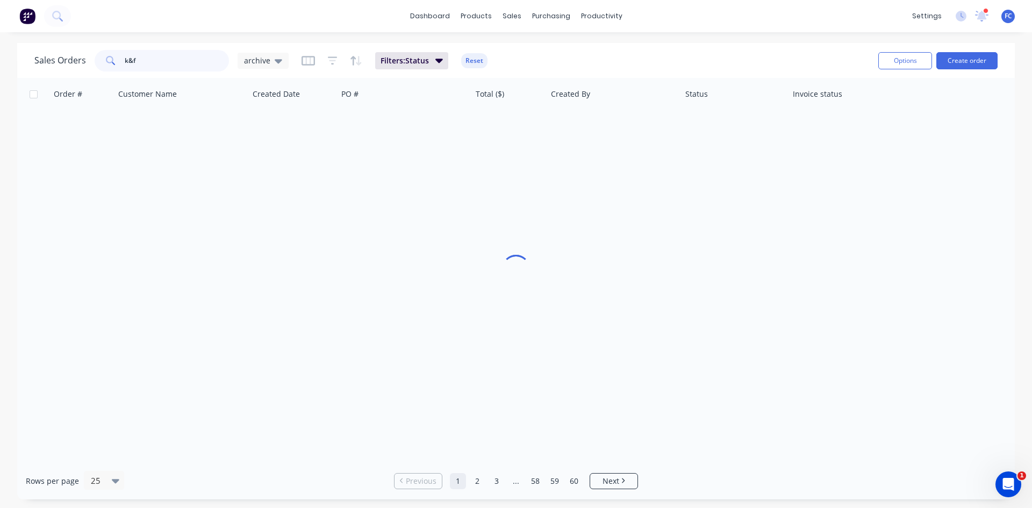
type input "k&f"
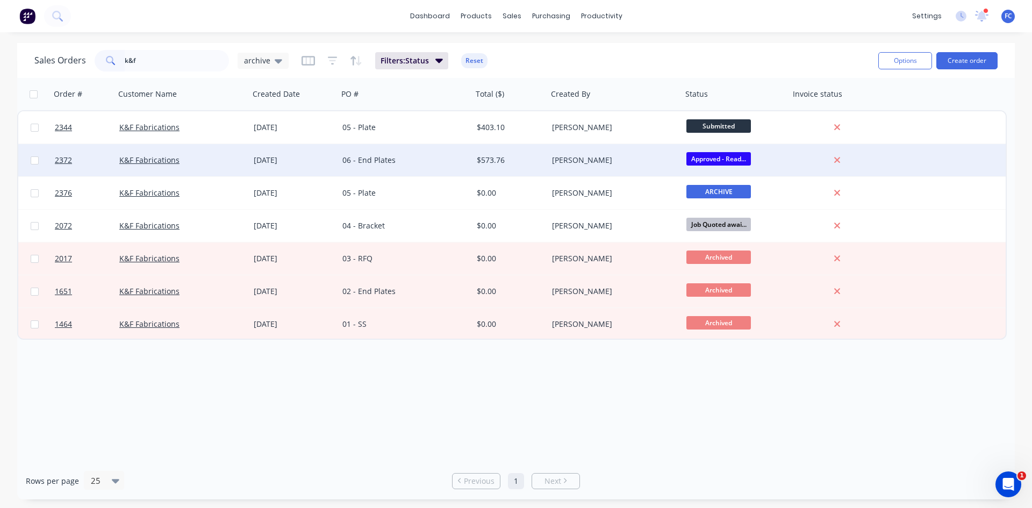
click at [296, 156] on div "[DATE]" at bounding box center [294, 160] width 80 height 11
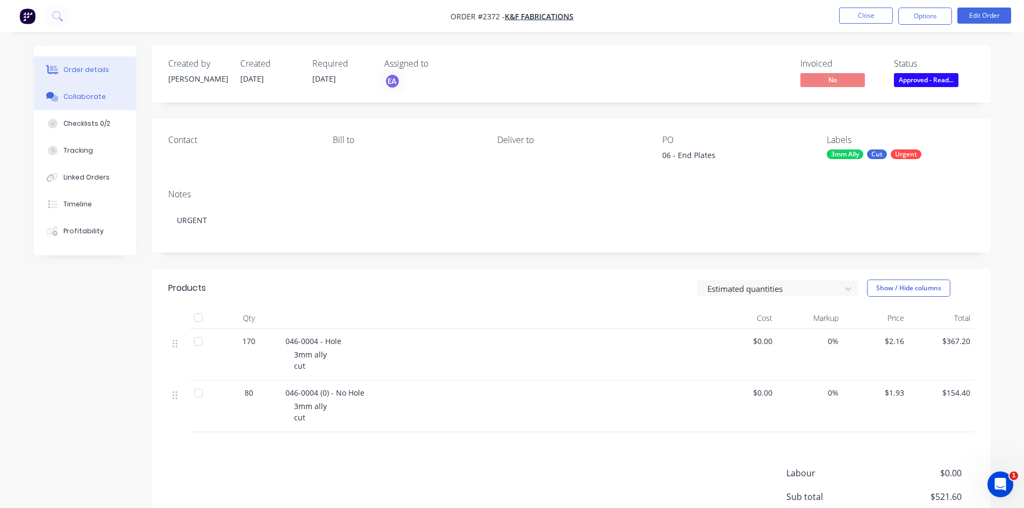
click at [114, 98] on button "Collaborate" at bounding box center [85, 96] width 102 height 27
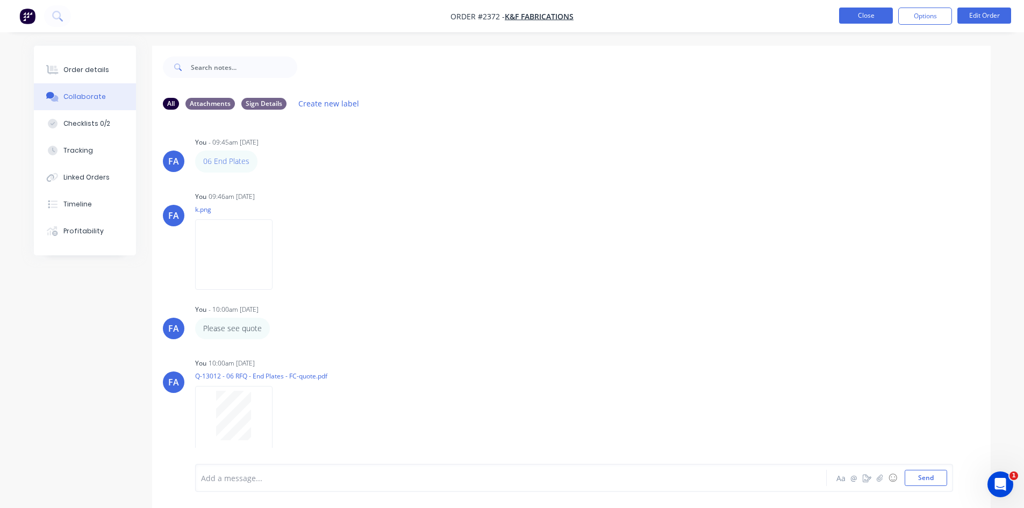
click at [846, 14] on button "Close" at bounding box center [866, 16] width 54 height 16
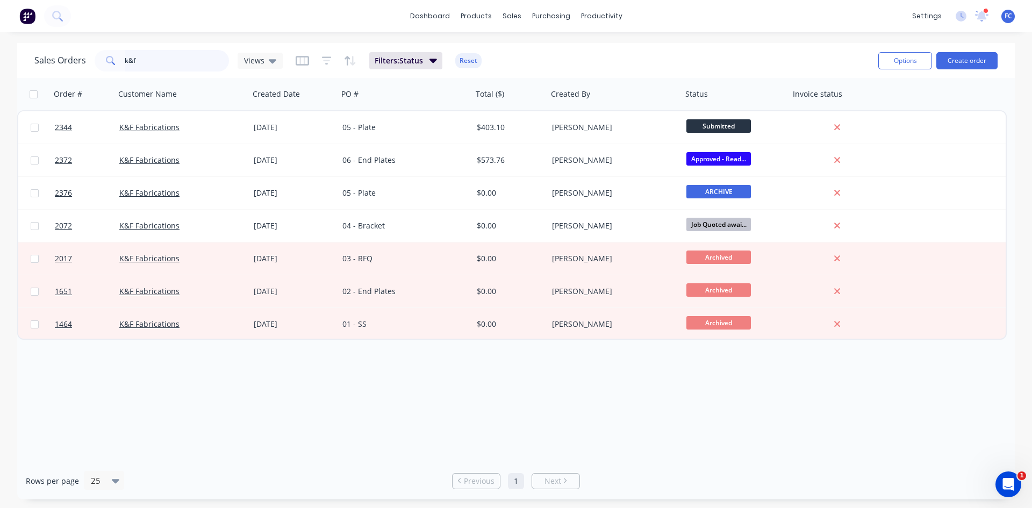
click at [127, 64] on input "k&f" at bounding box center [177, 60] width 105 height 21
type input "k"
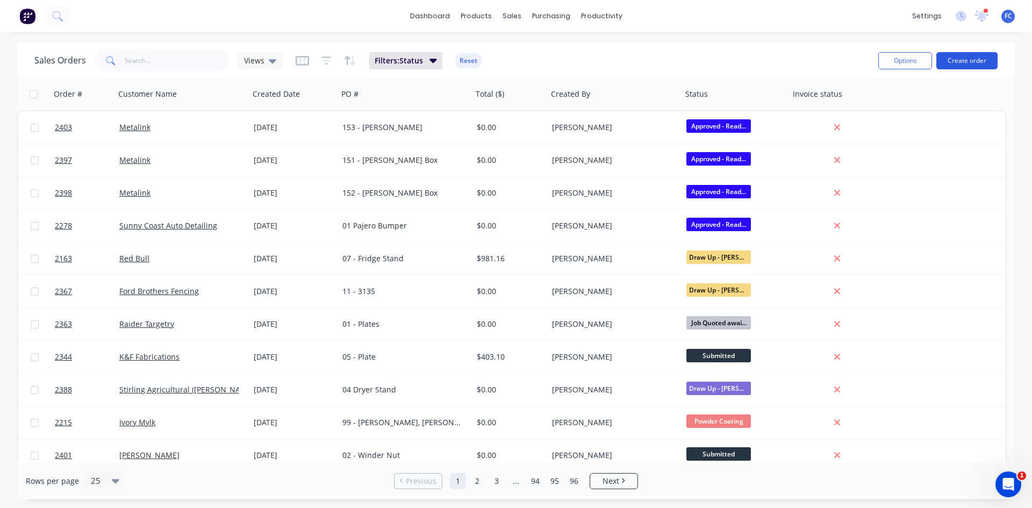
click at [954, 64] on button "Create order" at bounding box center [966, 60] width 61 height 17
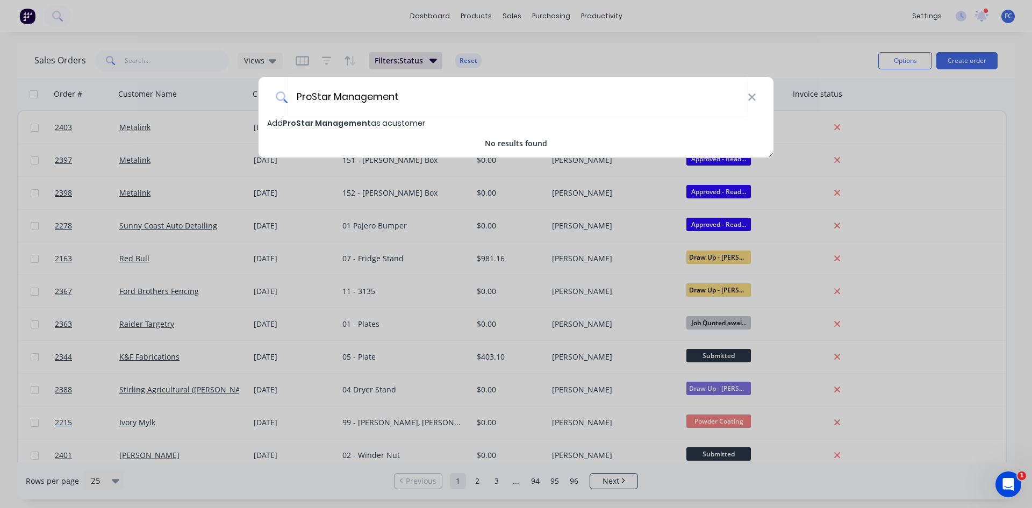
type input "ProStar Management"
click at [314, 129] on div "Add ProStar Management as a customer No results found" at bounding box center [515, 133] width 515 height 32
click at [323, 117] on div "Add ProStar Management as a customer" at bounding box center [515, 123] width 515 height 12
select select "AU"
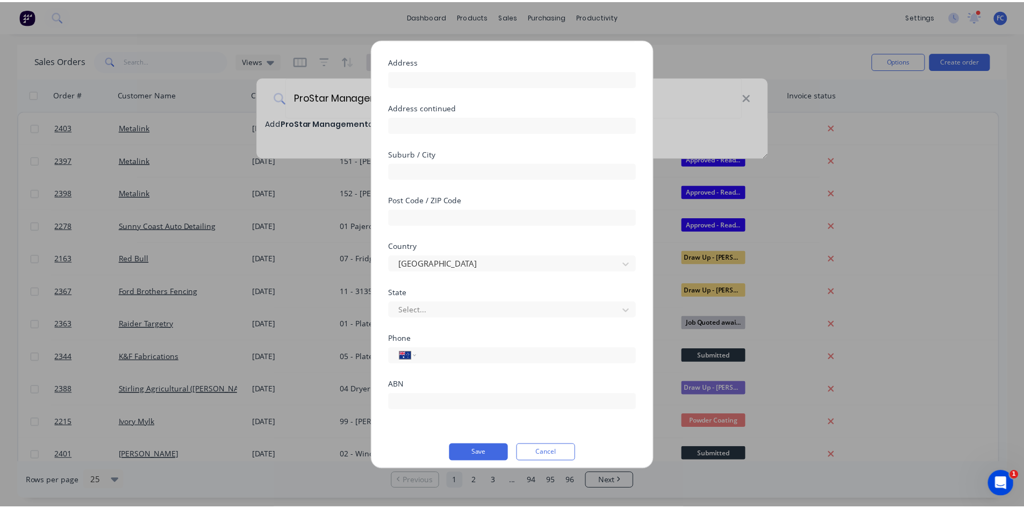
scroll to position [81, 0]
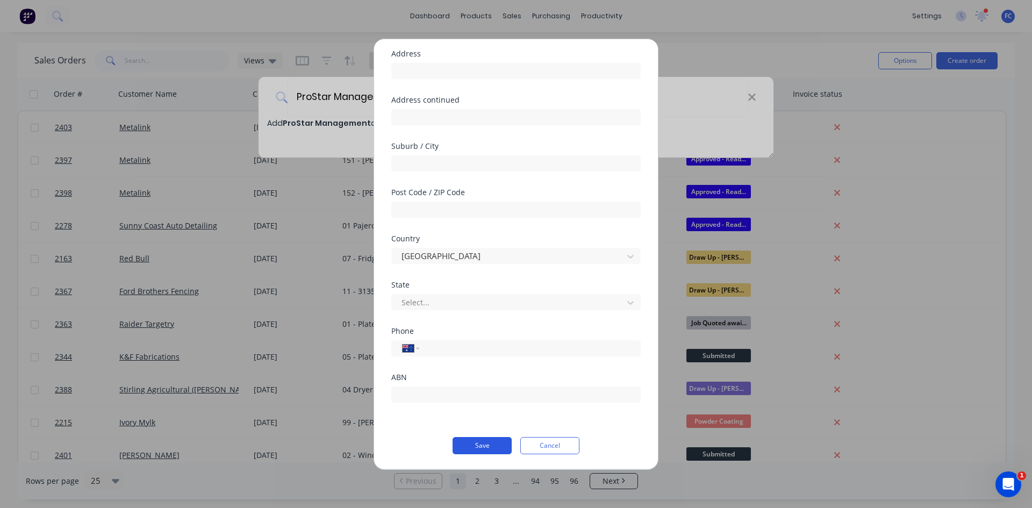
click at [472, 442] on button "Save" at bounding box center [481, 445] width 59 height 17
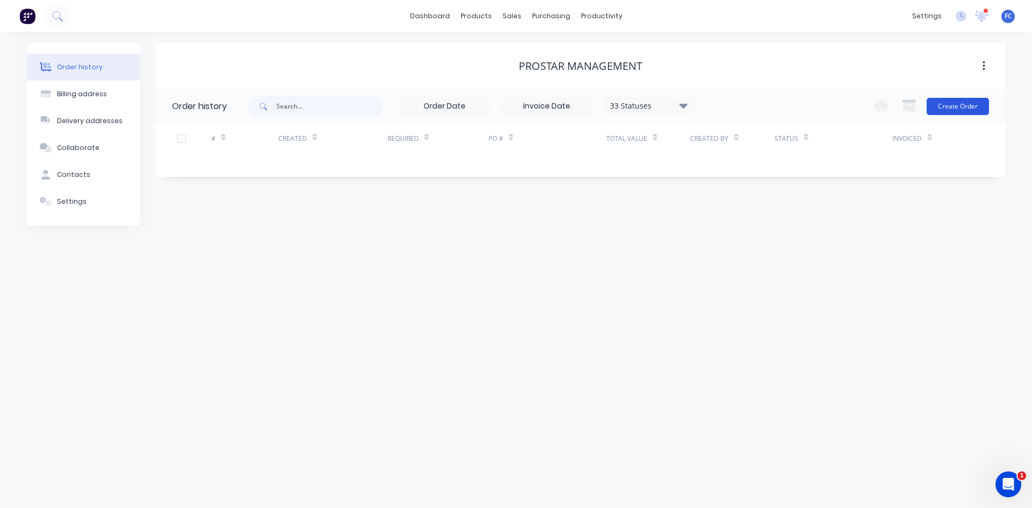
click at [953, 107] on button "Create Order" at bounding box center [957, 106] width 62 height 17
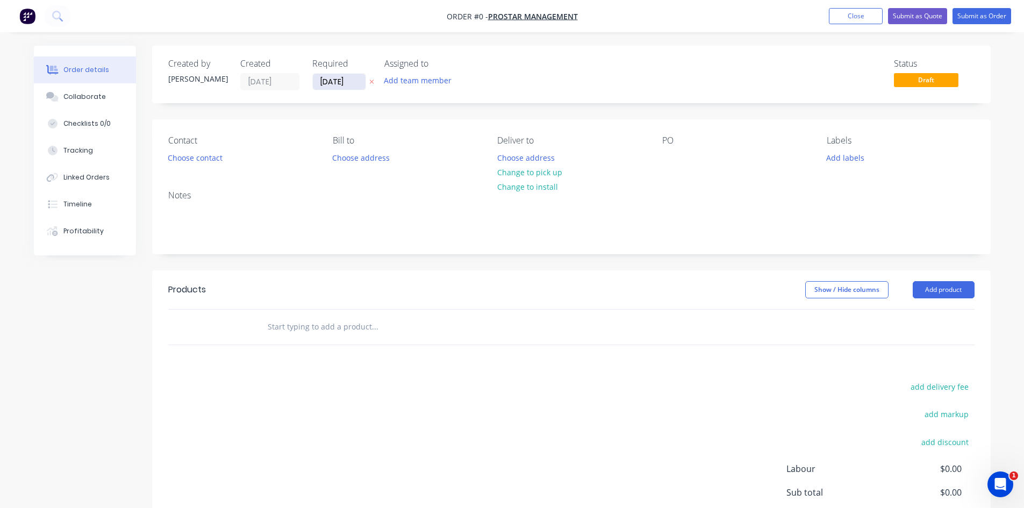
click at [334, 76] on input "[DATE]" at bounding box center [339, 82] width 53 height 16
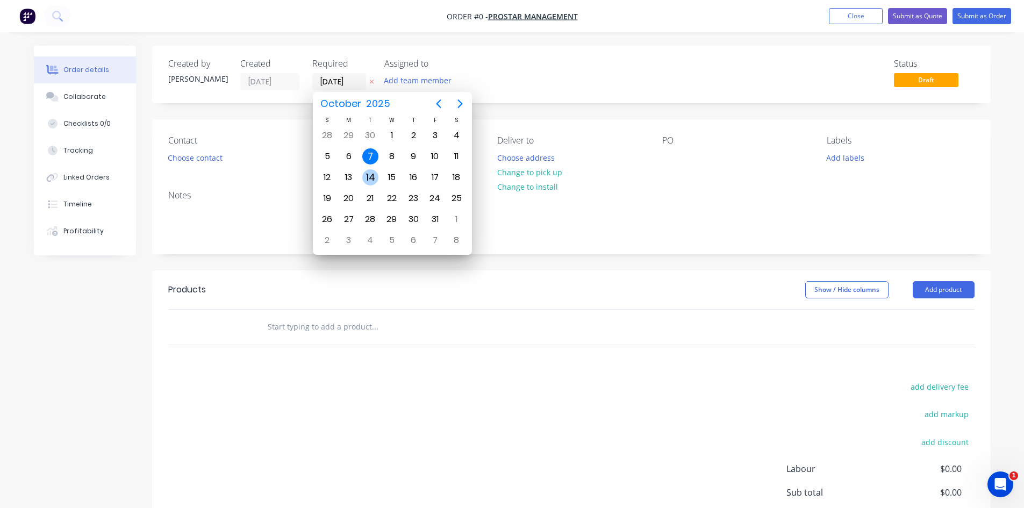
click at [365, 171] on div "14" at bounding box center [370, 177] width 16 height 16
type input "[DATE]"
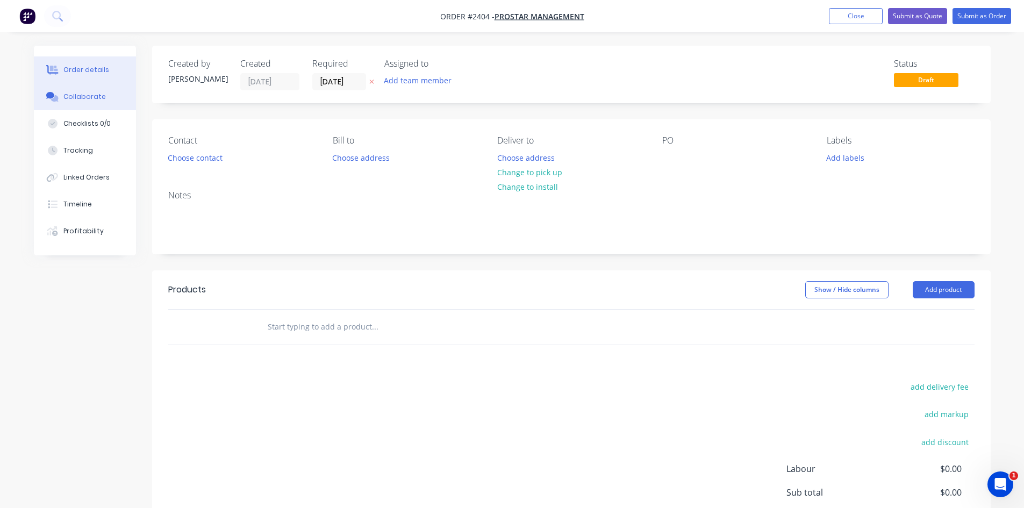
click at [116, 98] on button "Collaborate" at bounding box center [85, 96] width 102 height 27
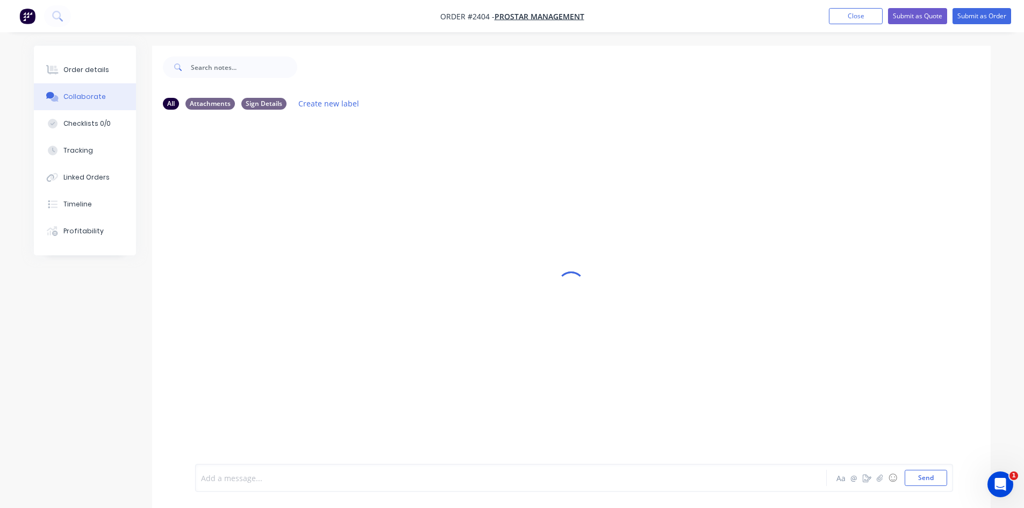
click at [286, 476] on div at bounding box center [481, 477] width 559 height 11
click at [911, 477] on button "Send" at bounding box center [925, 478] width 42 height 16
click at [876, 476] on icon "button" at bounding box center [879, 478] width 6 height 8
click at [917, 479] on button "Send" at bounding box center [925, 478] width 42 height 16
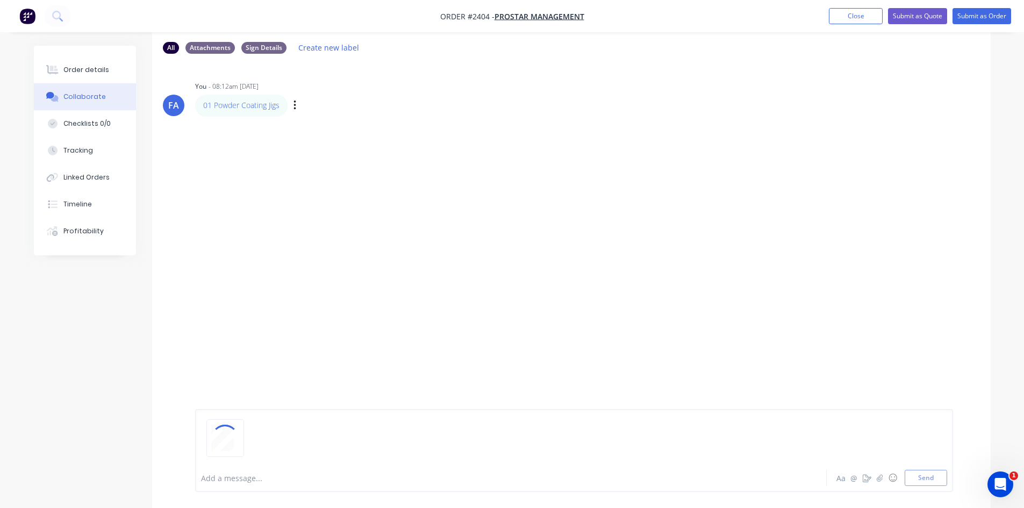
scroll to position [16, 0]
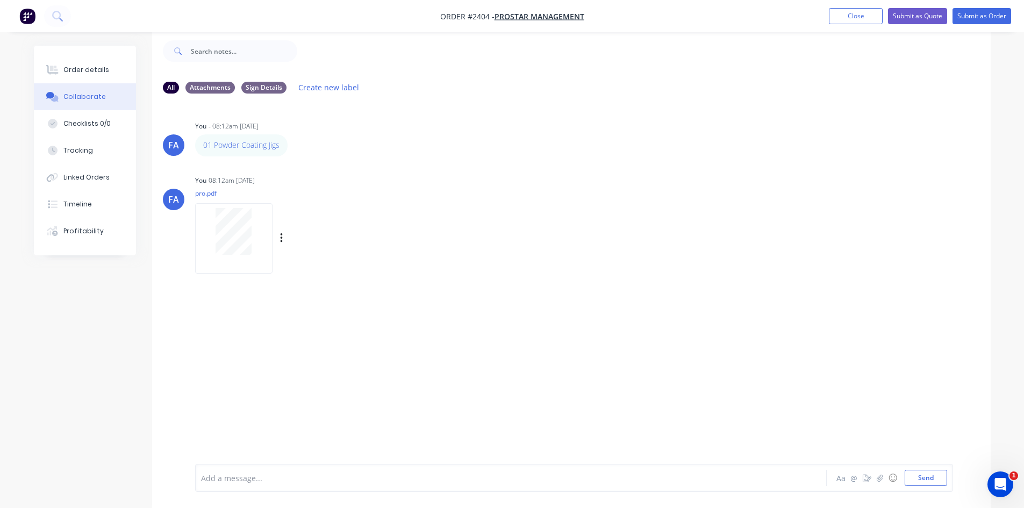
click at [211, 218] on div at bounding box center [234, 231] width 68 height 47
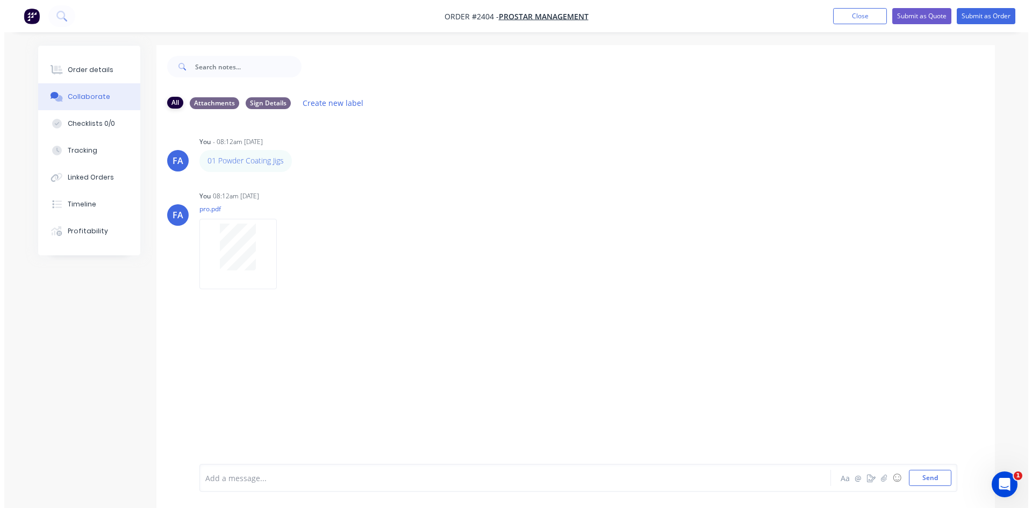
scroll to position [0, 0]
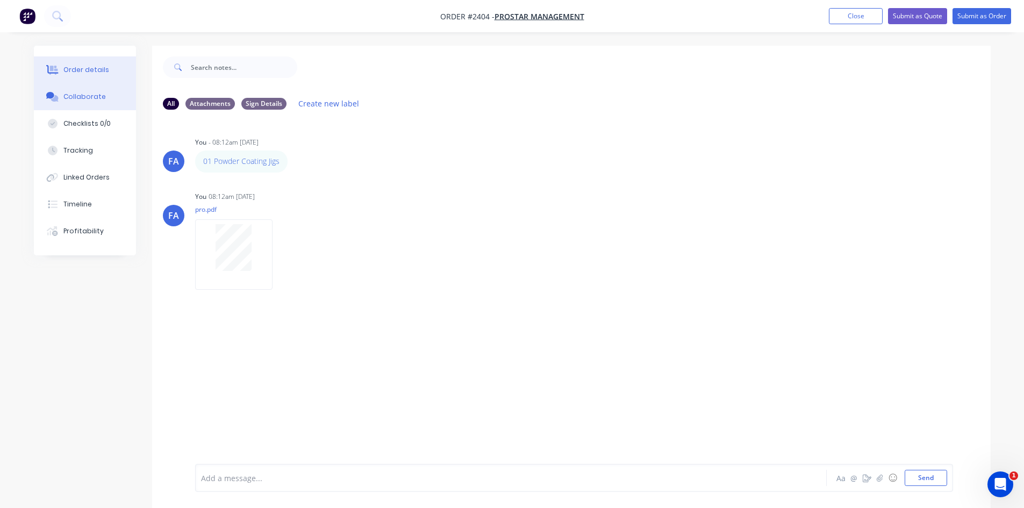
drag, startPoint x: 107, startPoint y: 63, endPoint x: 92, endPoint y: 75, distance: 19.1
click at [105, 63] on button "Order details" at bounding box center [85, 69] width 102 height 27
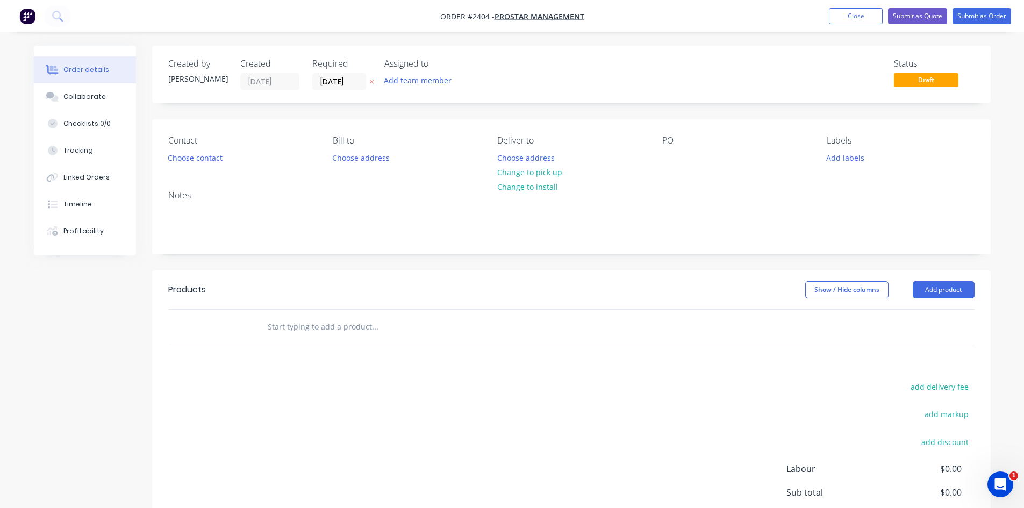
drag, startPoint x: 114, startPoint y: 101, endPoint x: 242, endPoint y: 146, distance: 135.6
click at [113, 101] on button "Collaborate" at bounding box center [85, 96] width 102 height 27
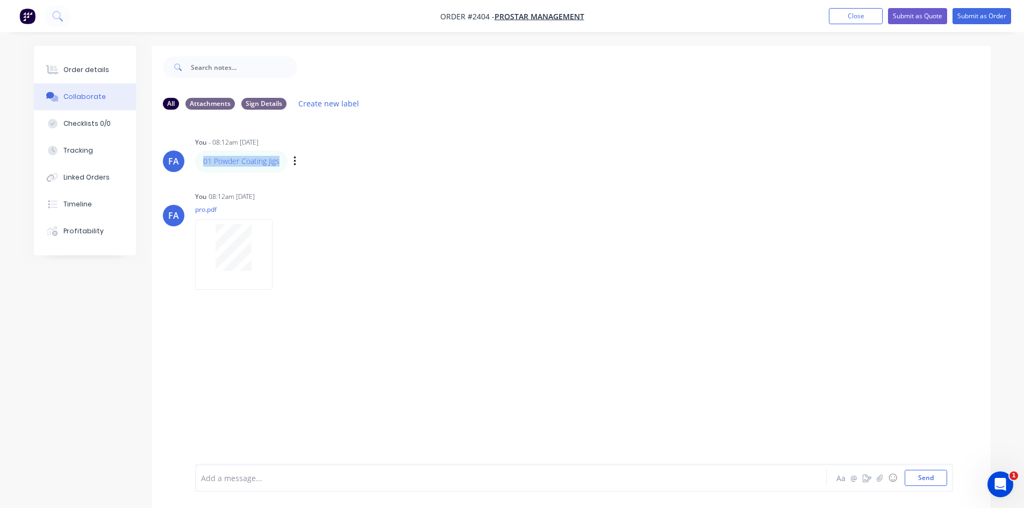
drag, startPoint x: 285, startPoint y: 160, endPoint x: 197, endPoint y: 160, distance: 88.1
click at [197, 160] on div "01 Powder Coating Jigs" at bounding box center [241, 160] width 92 height 21
copy link "01 Powder Coating Jigs"
click at [79, 69] on div "Order details" at bounding box center [86, 70] width 46 height 10
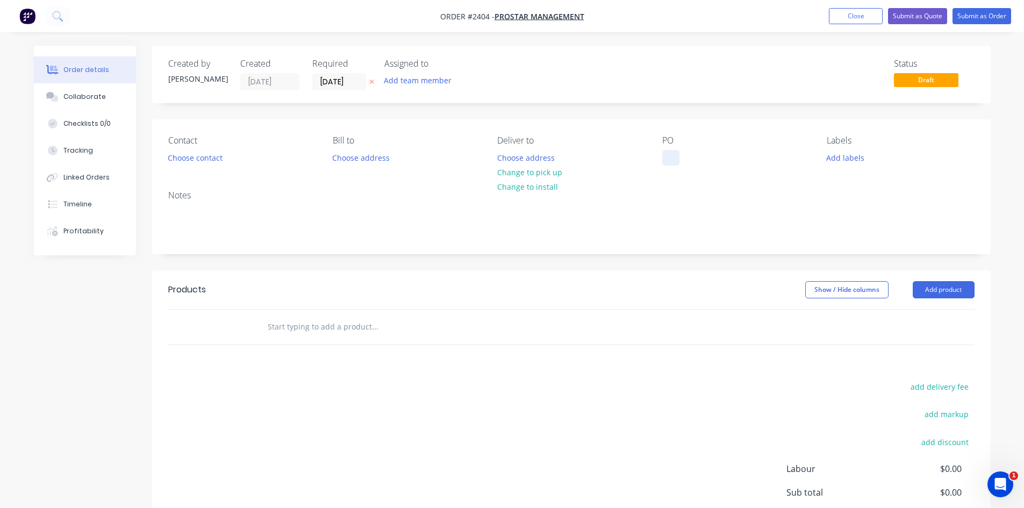
click at [662, 157] on div at bounding box center [670, 158] width 17 height 16
paste div
click at [669, 157] on div "01 Powder Coating Jigs" at bounding box center [711, 158] width 99 height 16
click at [684, 157] on div "01 Powder Coating Jigs" at bounding box center [711, 158] width 99 height 16
click at [682, 157] on div "01 Powder Coating Jigs" at bounding box center [711, 158] width 99 height 16
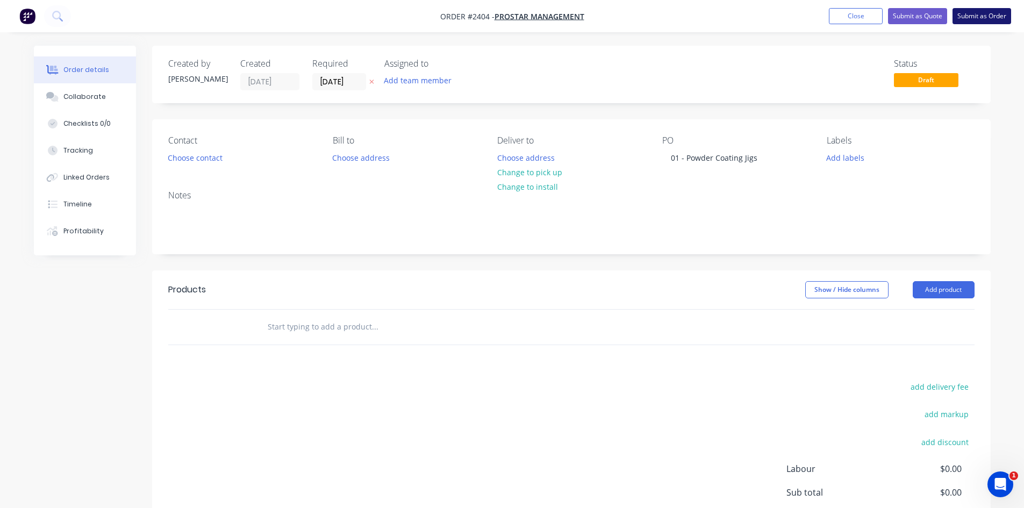
click at [978, 13] on button "Submit as Order" at bounding box center [981, 16] width 59 height 16
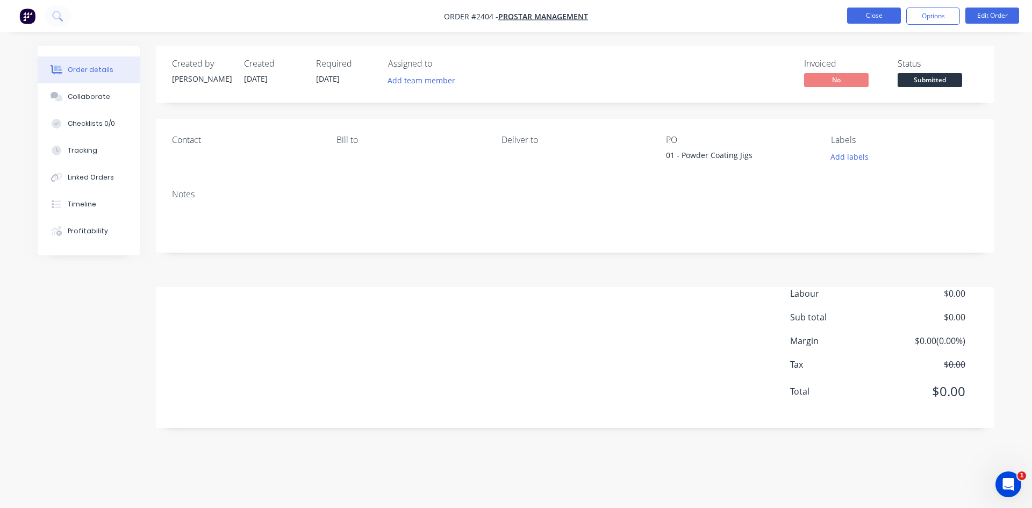
click at [874, 10] on button "Close" at bounding box center [874, 16] width 54 height 16
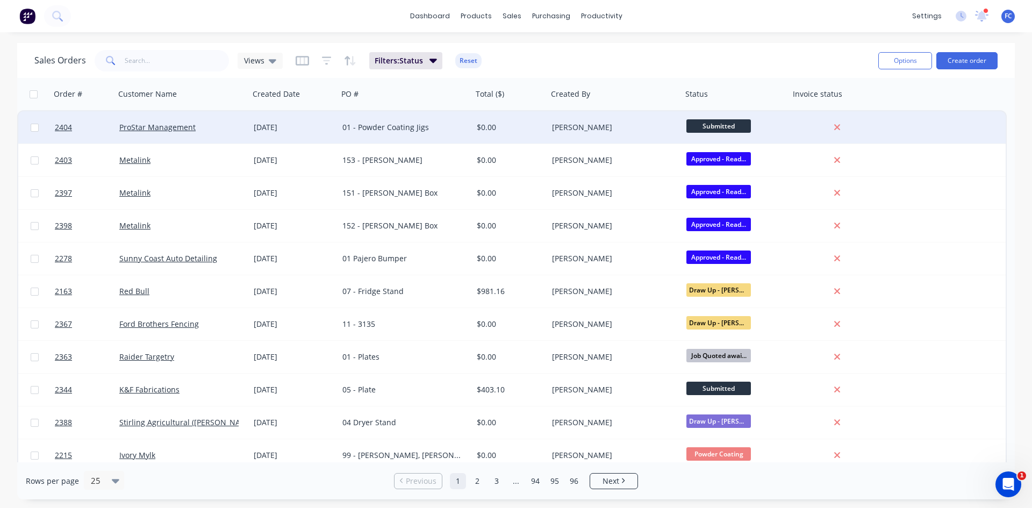
click at [376, 132] on div "01 - Powder Coating Jigs" at bounding box center [401, 127] width 119 height 11
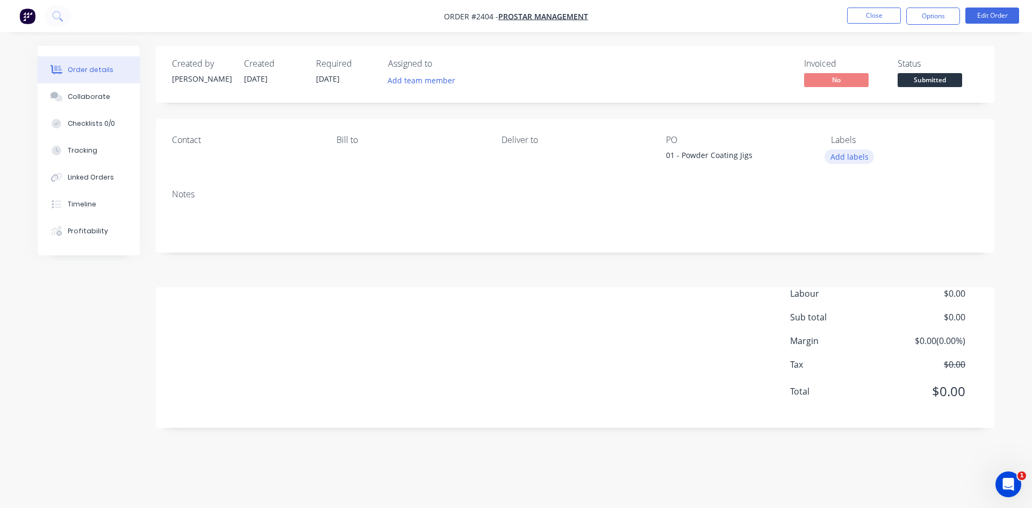
click at [845, 155] on button "Add labels" at bounding box center [848, 156] width 49 height 15
click at [988, 8] on button "Edit Order" at bounding box center [992, 16] width 54 height 16
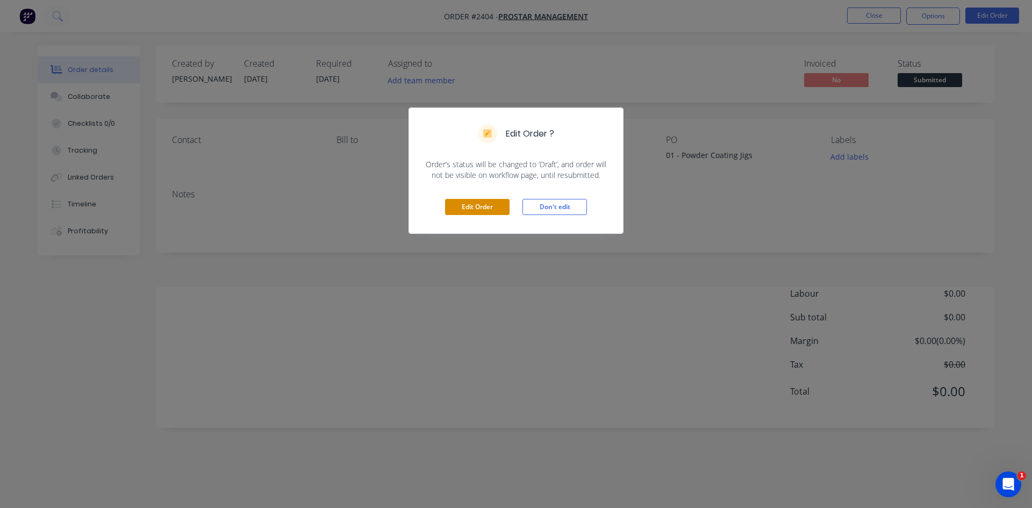
click at [471, 207] on button "Edit Order" at bounding box center [477, 207] width 64 height 16
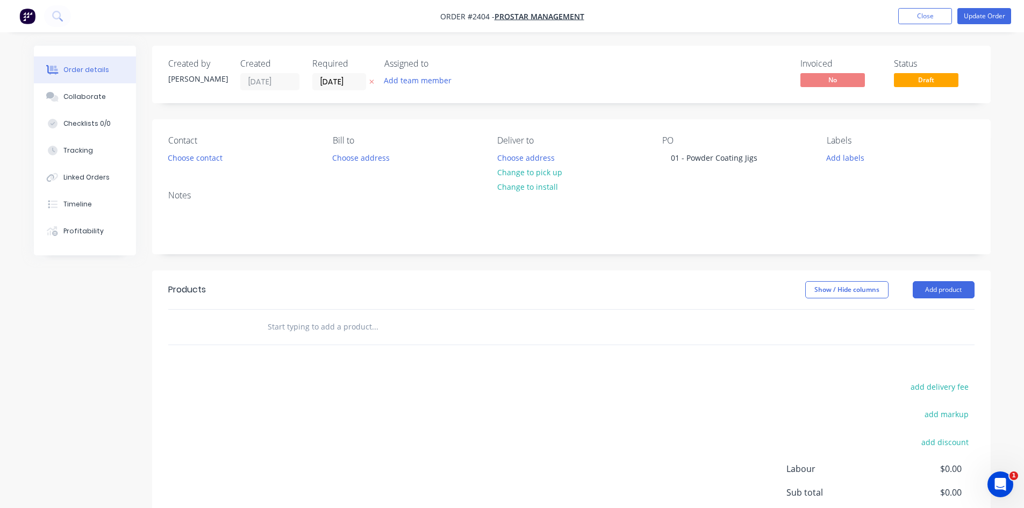
click at [859, 166] on div "Labels Add labels" at bounding box center [900, 150] width 147 height 30
click at [847, 158] on button "Add labels" at bounding box center [845, 157] width 49 height 15
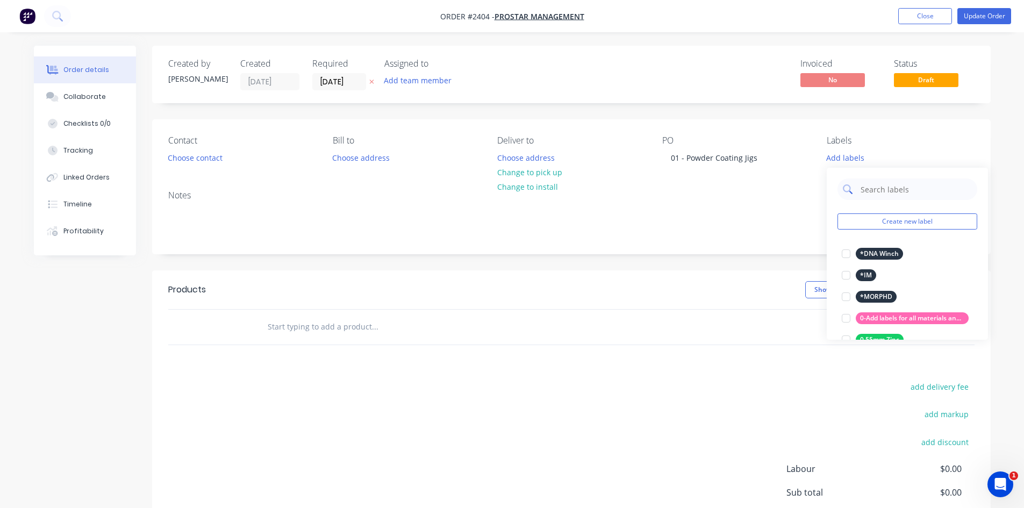
click at [874, 188] on input "text" at bounding box center [915, 188] width 112 height 21
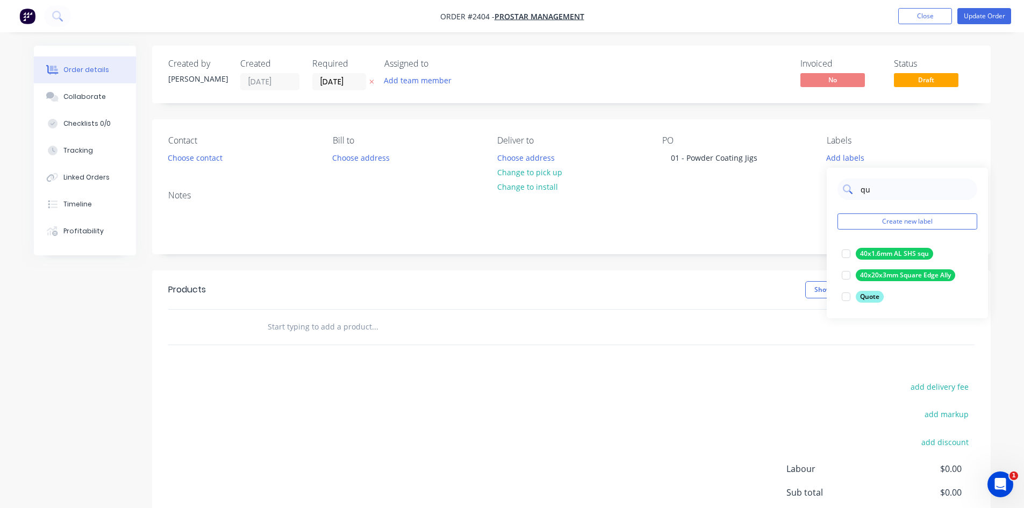
type input "quo"
click at [849, 252] on div at bounding box center [845, 253] width 21 height 21
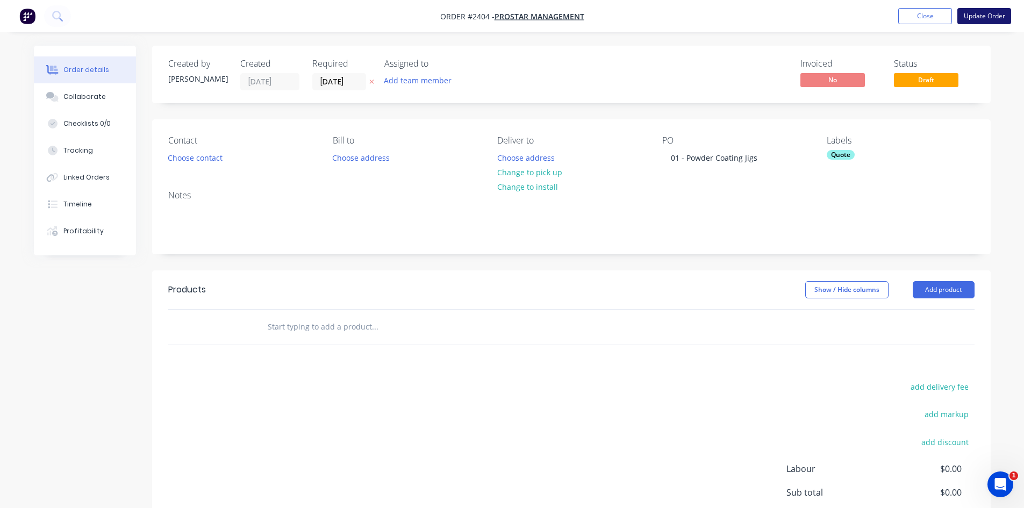
click at [980, 10] on button "Update Order" at bounding box center [984, 16] width 54 height 16
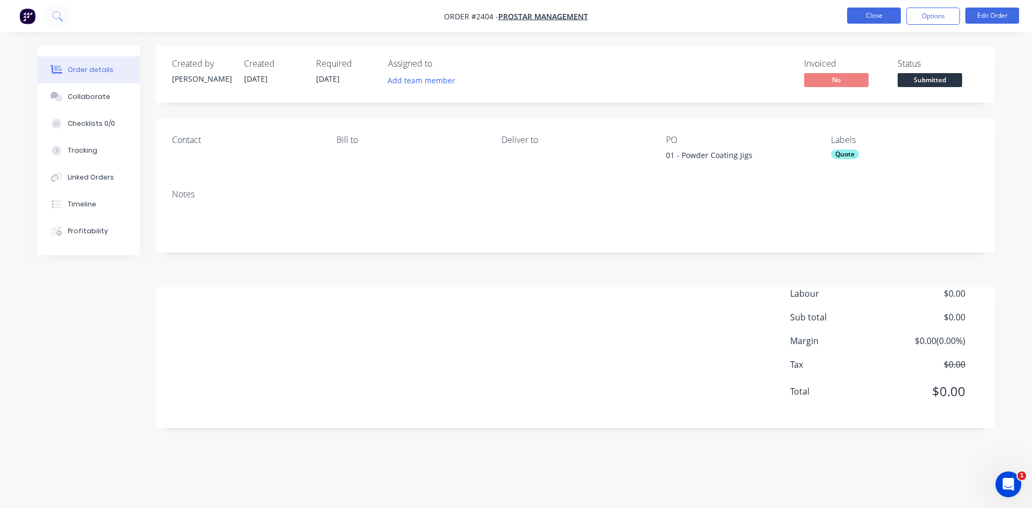
click at [873, 9] on button "Close" at bounding box center [874, 16] width 54 height 16
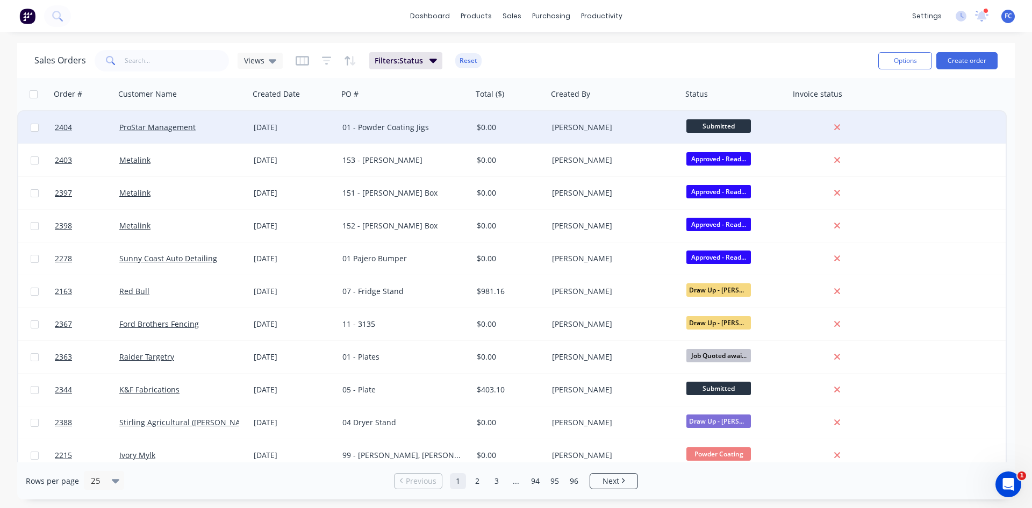
click at [486, 128] on div "$0.00" at bounding box center [508, 127] width 63 height 11
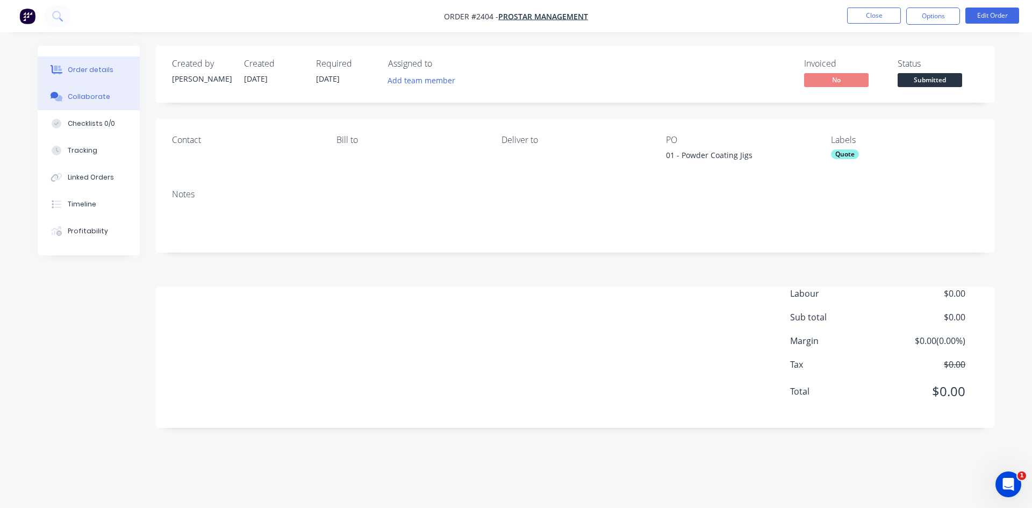
click at [99, 92] on div "Collaborate" at bounding box center [89, 97] width 42 height 10
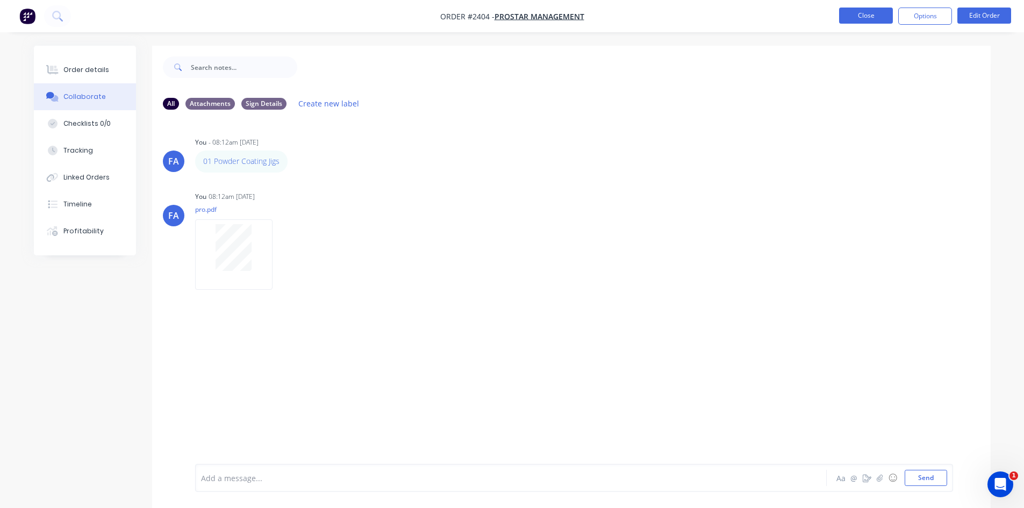
click at [851, 16] on button "Close" at bounding box center [866, 16] width 54 height 16
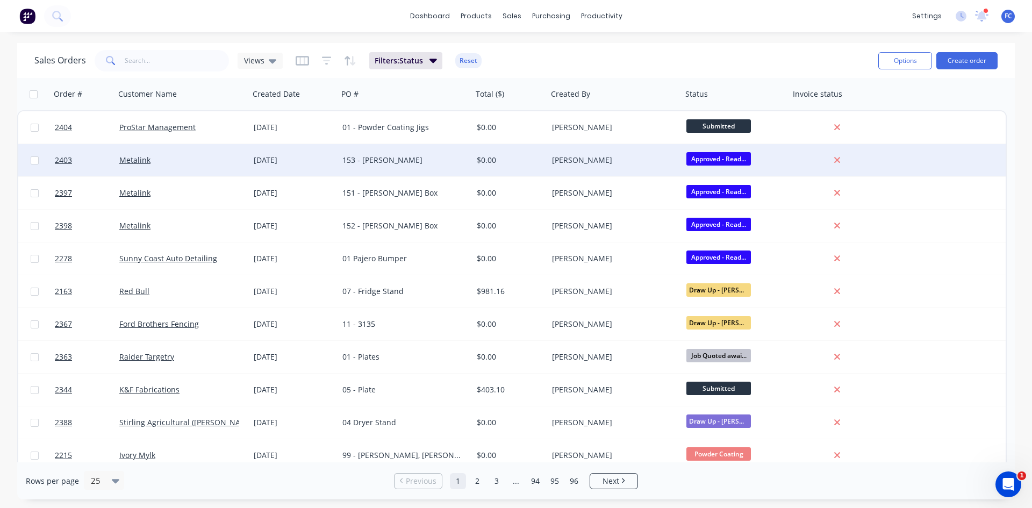
click at [209, 164] on div "Metalink" at bounding box center [178, 160] width 119 height 11
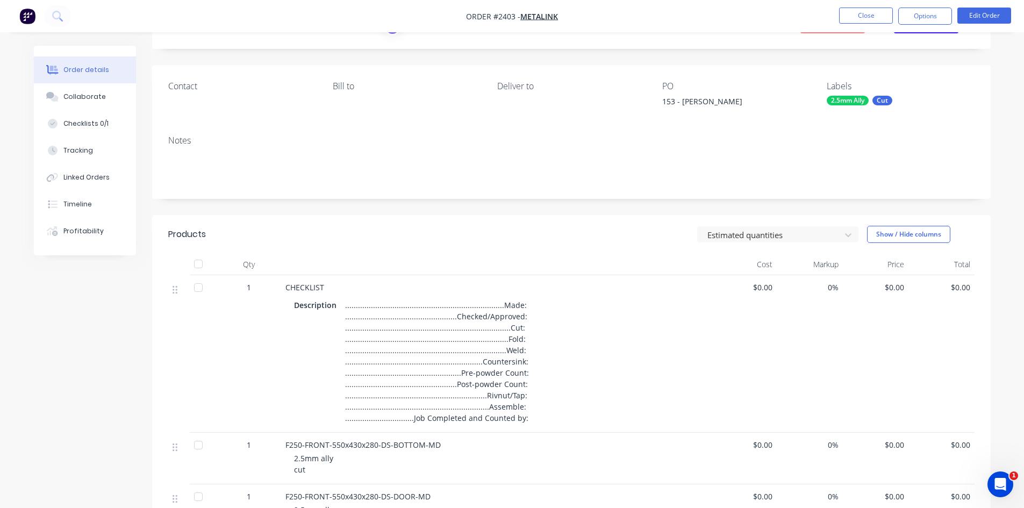
scroll to position [107, 0]
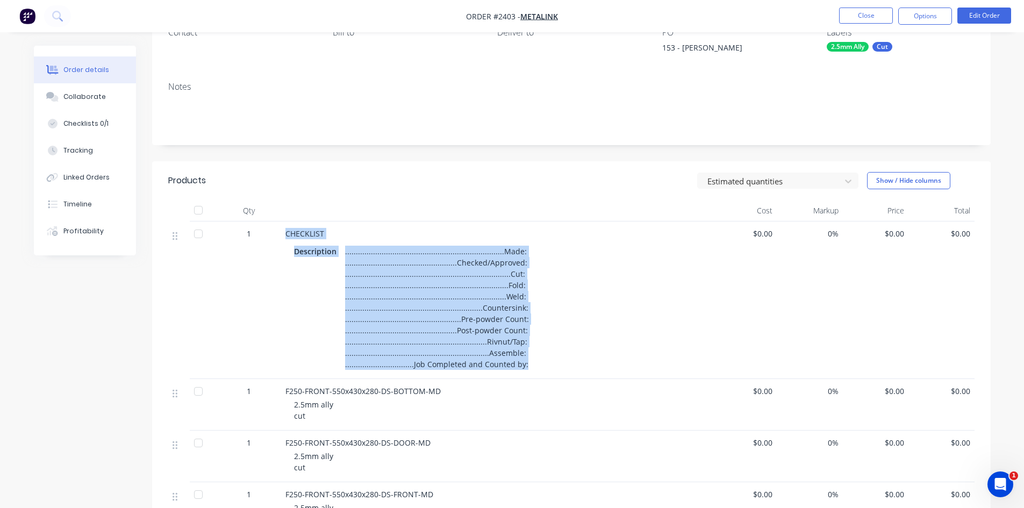
drag, startPoint x: 524, startPoint y: 363, endPoint x: 268, endPoint y: 229, distance: 288.7
click at [268, 229] on div "1 CHECKLIST Description .......................................................…" at bounding box center [571, 299] width 806 height 157
copy div "CHECKLIST Description .........................................................…"
click at [842, 18] on button "Close" at bounding box center [866, 16] width 54 height 16
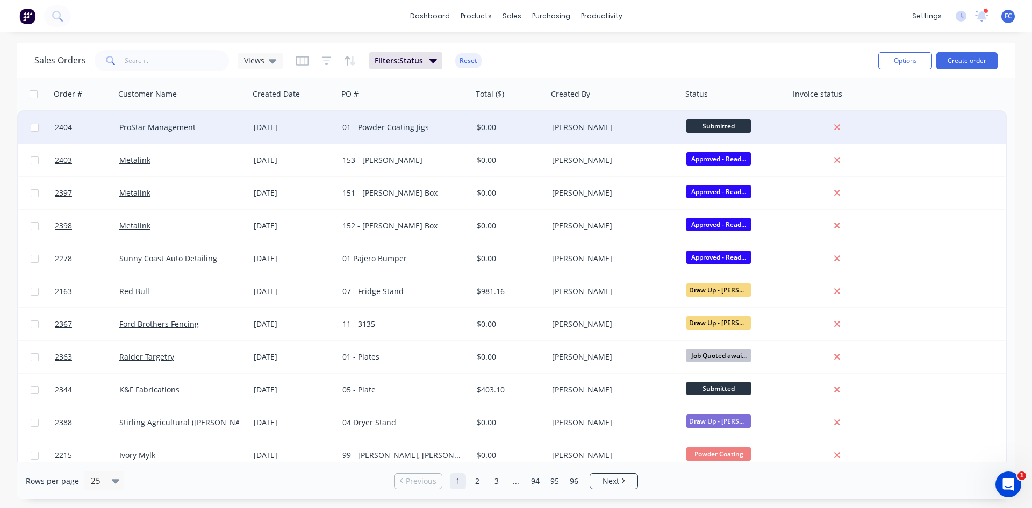
click at [290, 134] on div "[DATE]" at bounding box center [293, 127] width 89 height 32
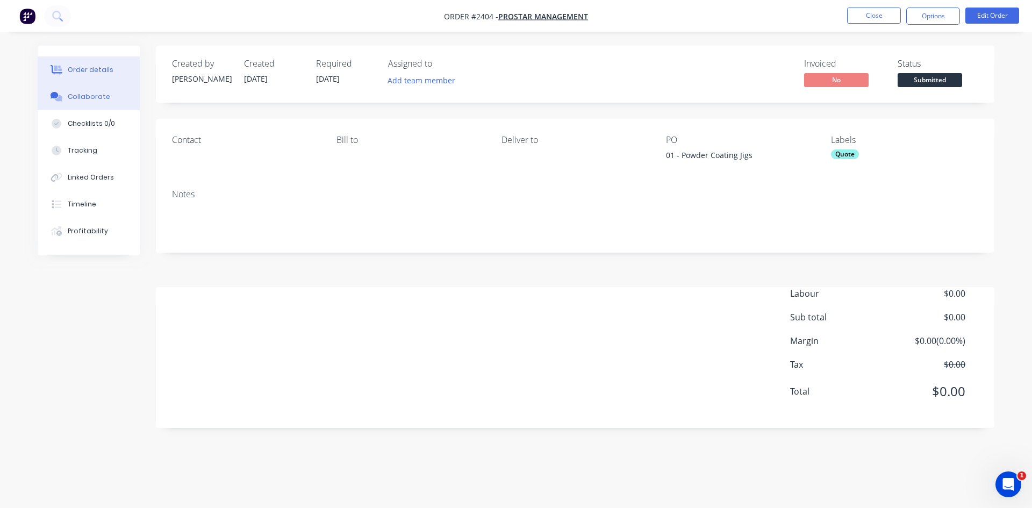
click at [90, 91] on button "Collaborate" at bounding box center [89, 96] width 102 height 27
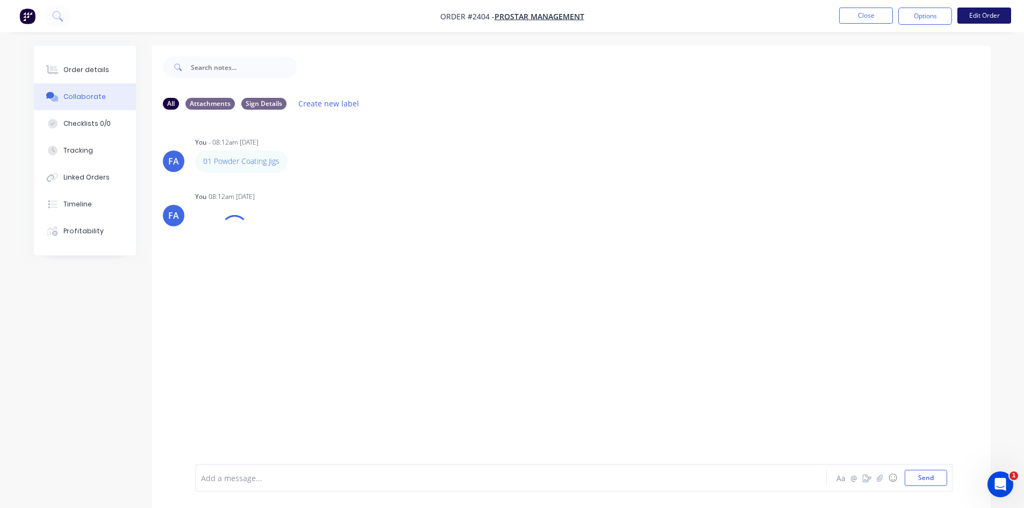
click at [984, 12] on button "Edit Order" at bounding box center [984, 16] width 54 height 16
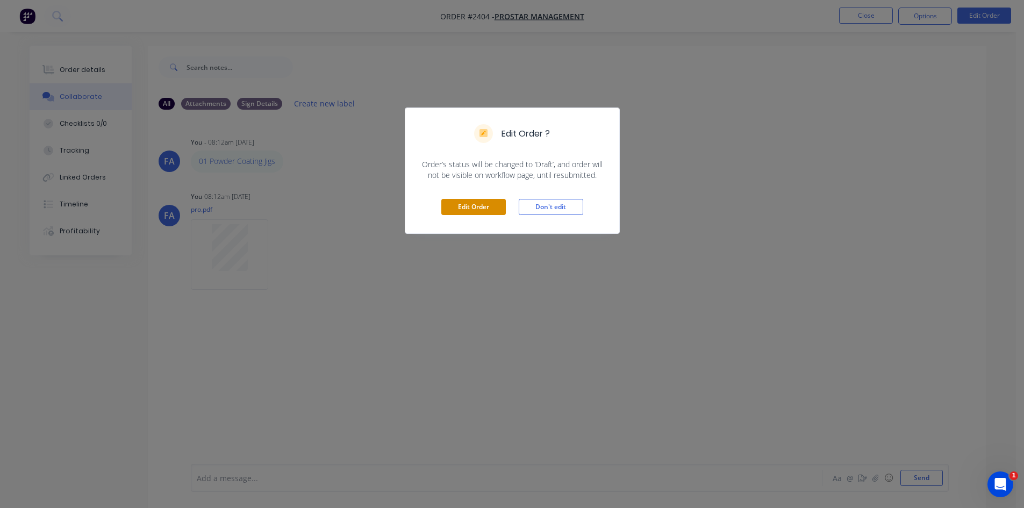
click at [482, 209] on button "Edit Order" at bounding box center [473, 207] width 64 height 16
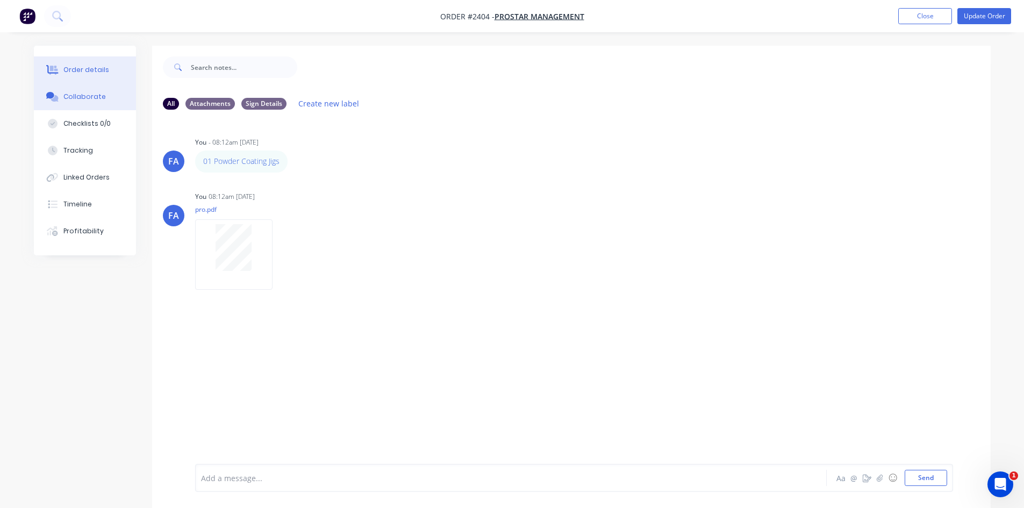
click at [84, 65] on div "Order details" at bounding box center [86, 70] width 46 height 10
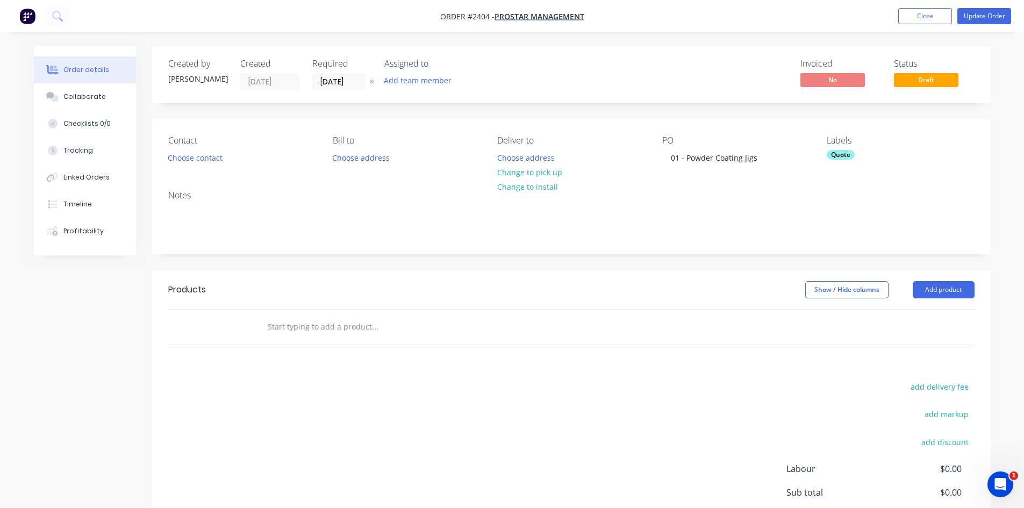
click at [277, 324] on input "text" at bounding box center [374, 326] width 215 height 21
type input "C"
type input "Checkist"
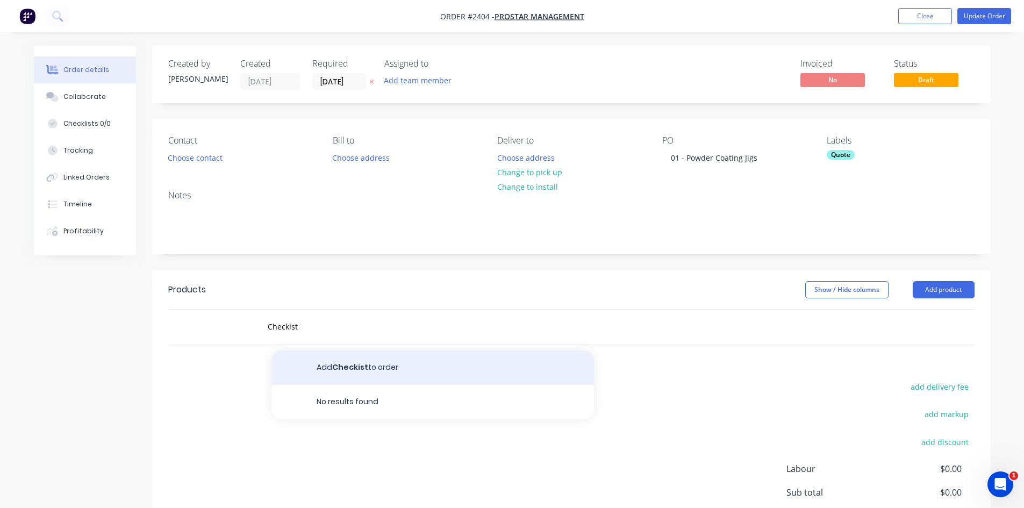
click at [342, 368] on button "Add Checkist to order" at bounding box center [432, 367] width 322 height 34
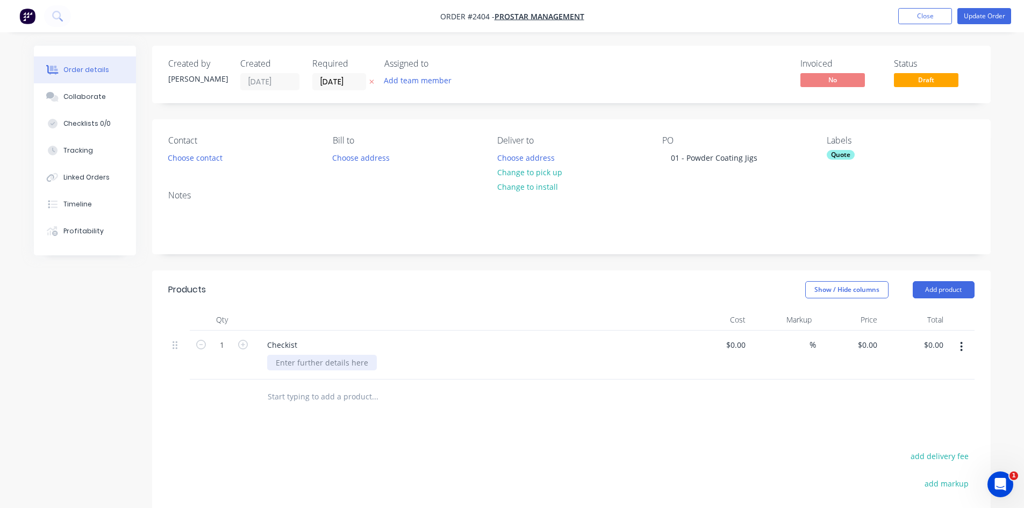
click at [313, 362] on div at bounding box center [322, 363] width 110 height 16
paste div
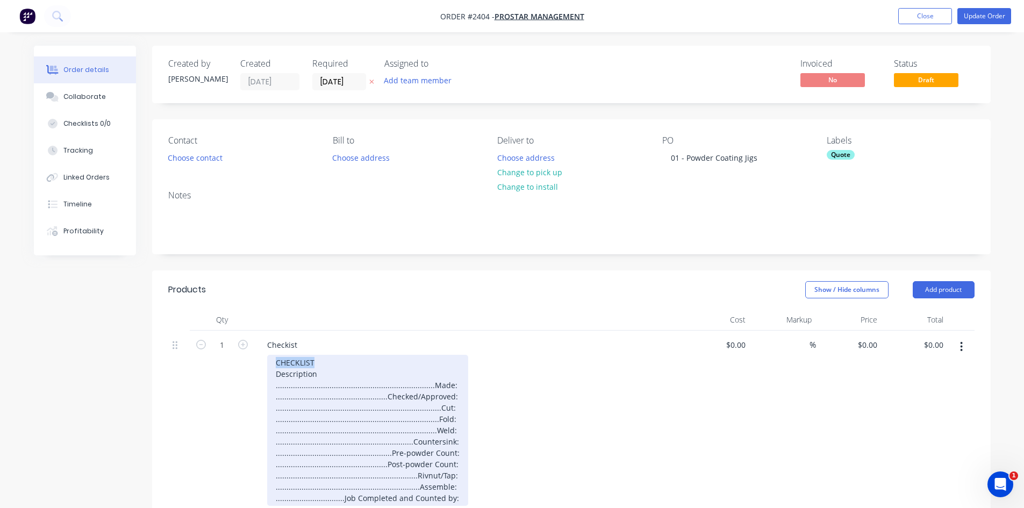
drag, startPoint x: 318, startPoint y: 365, endPoint x: 258, endPoint y: 361, distance: 59.8
click at [259, 361] on div "Checkist CHECKLIST Description ................................................…" at bounding box center [469, 422] width 430 height 184
click at [275, 372] on div "Description ...................................................................…" at bounding box center [367, 425] width 201 height 140
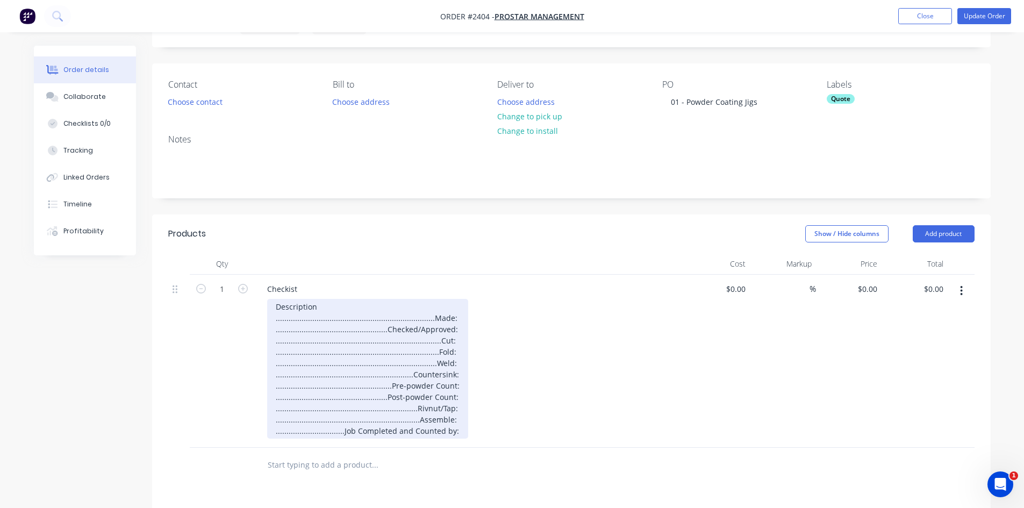
scroll to position [54, 0]
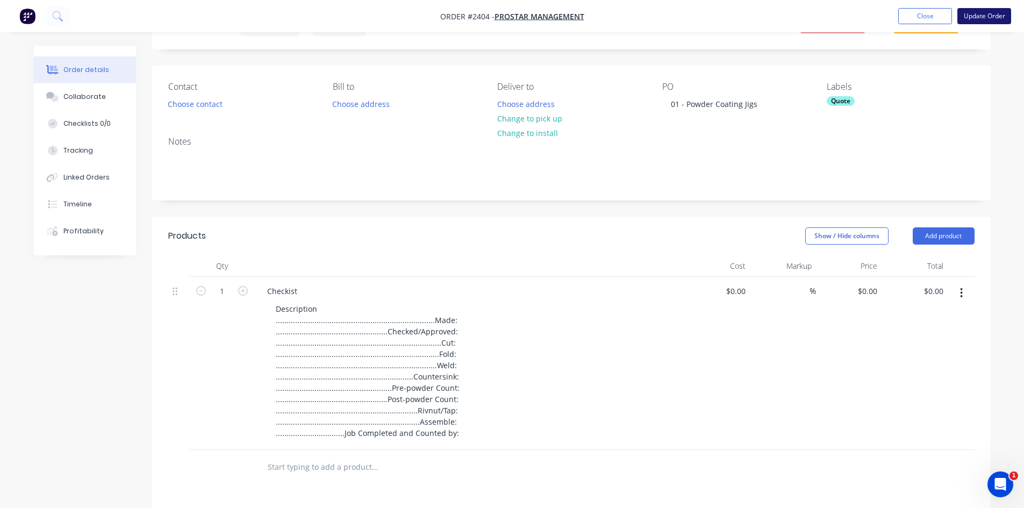
click at [972, 17] on button "Update Order" at bounding box center [984, 16] width 54 height 16
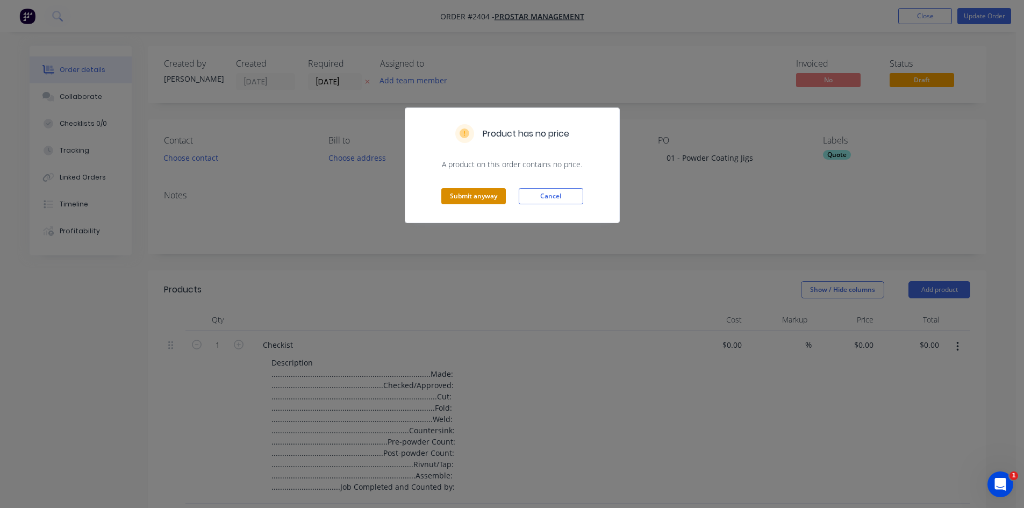
click at [465, 195] on button "Submit anyway" at bounding box center [473, 196] width 64 height 16
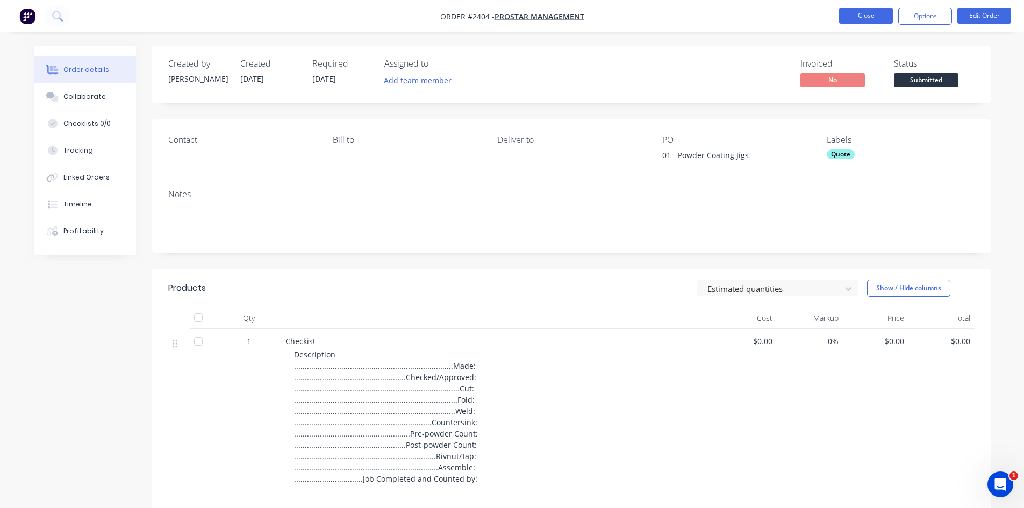
click at [869, 9] on button "Close" at bounding box center [866, 16] width 54 height 16
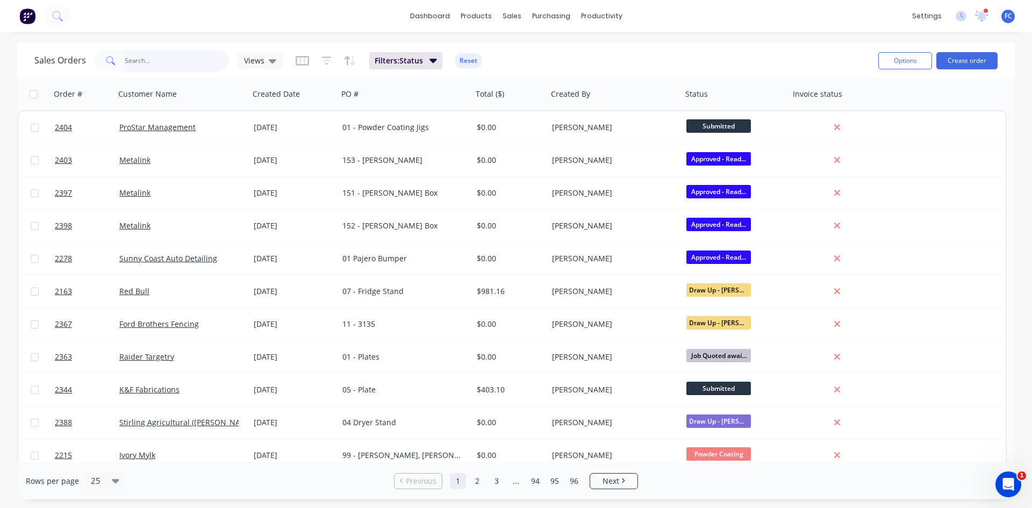
click at [145, 62] on input "text" at bounding box center [177, 60] width 105 height 21
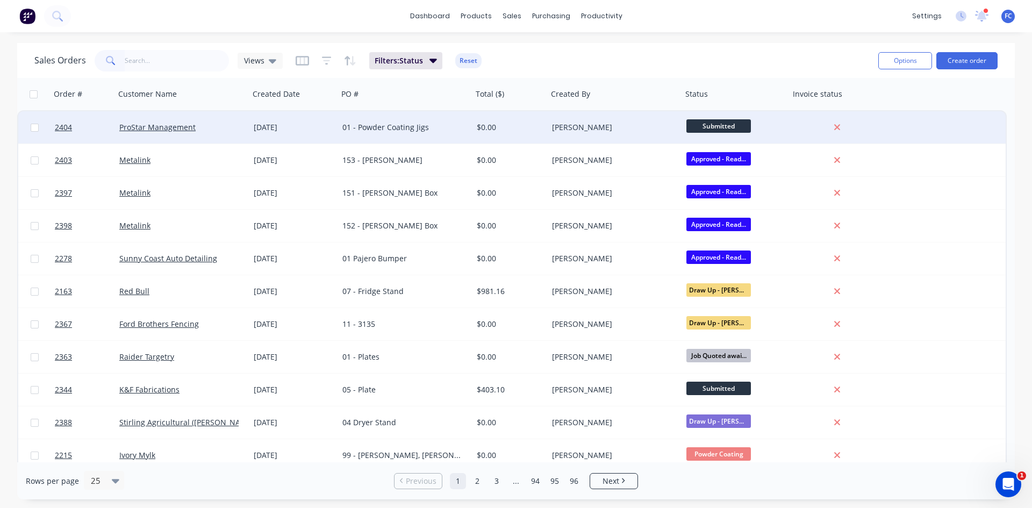
click at [272, 131] on div "[DATE]" at bounding box center [294, 127] width 80 height 11
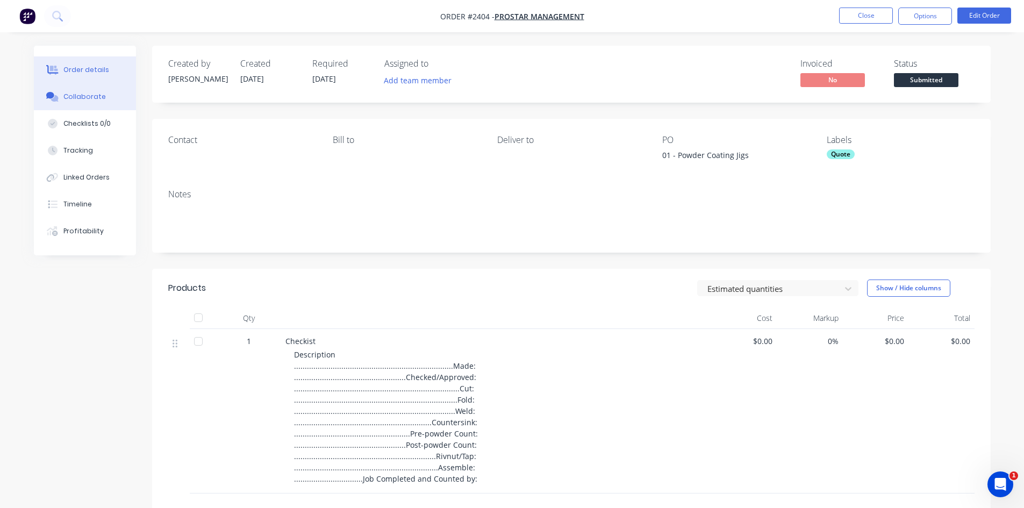
click at [114, 100] on button "Collaborate" at bounding box center [85, 96] width 102 height 27
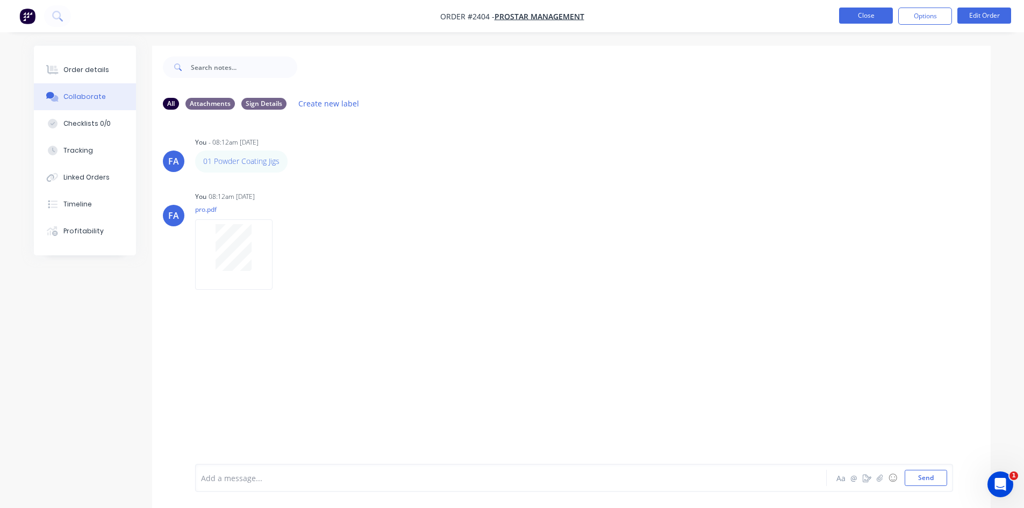
click at [862, 17] on button "Close" at bounding box center [866, 16] width 54 height 16
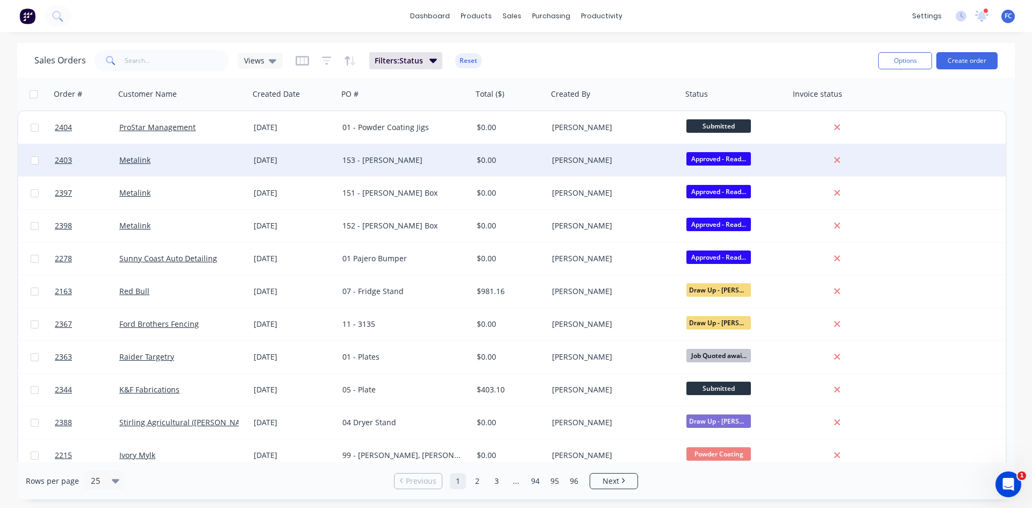
click at [201, 157] on div "Metalink" at bounding box center [178, 160] width 119 height 11
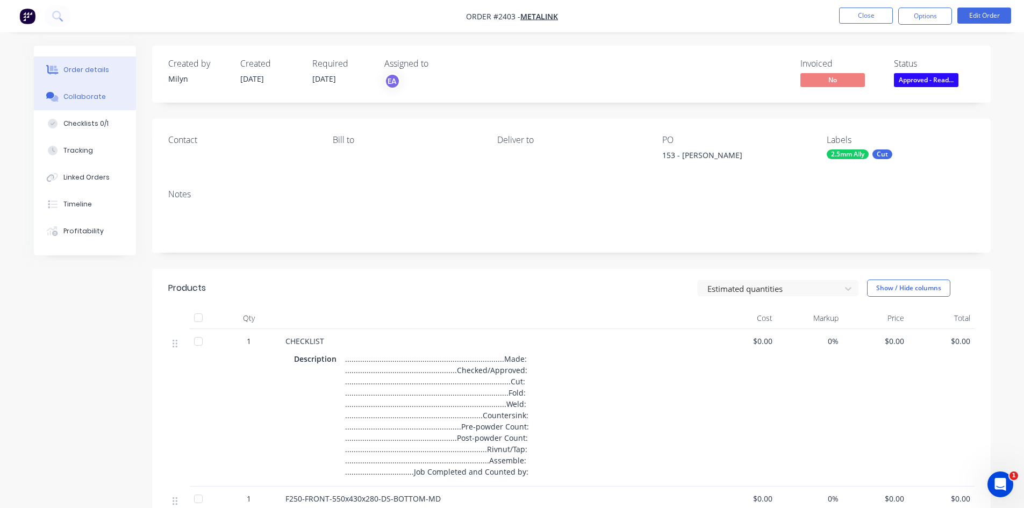
click at [88, 96] on div "Collaborate" at bounding box center [84, 97] width 42 height 10
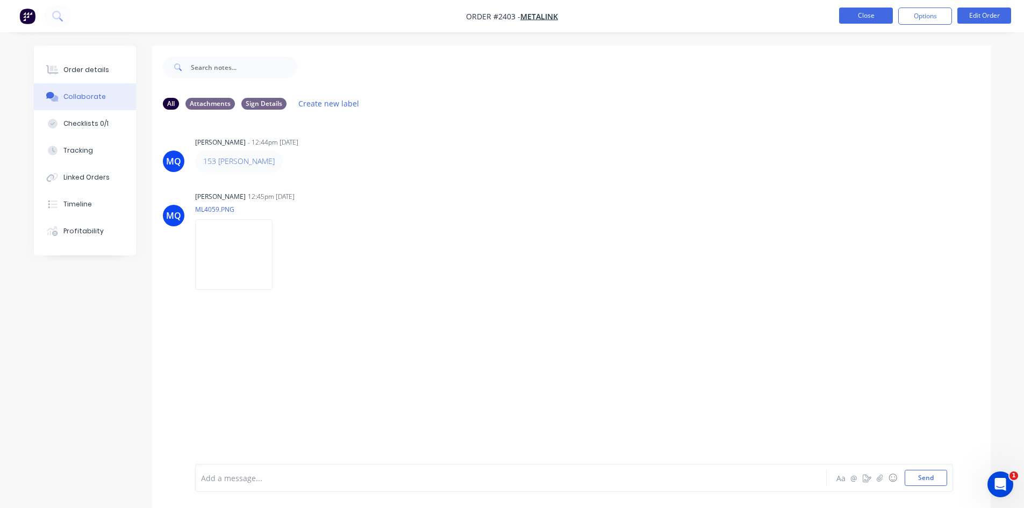
click at [850, 18] on button "Close" at bounding box center [866, 16] width 54 height 16
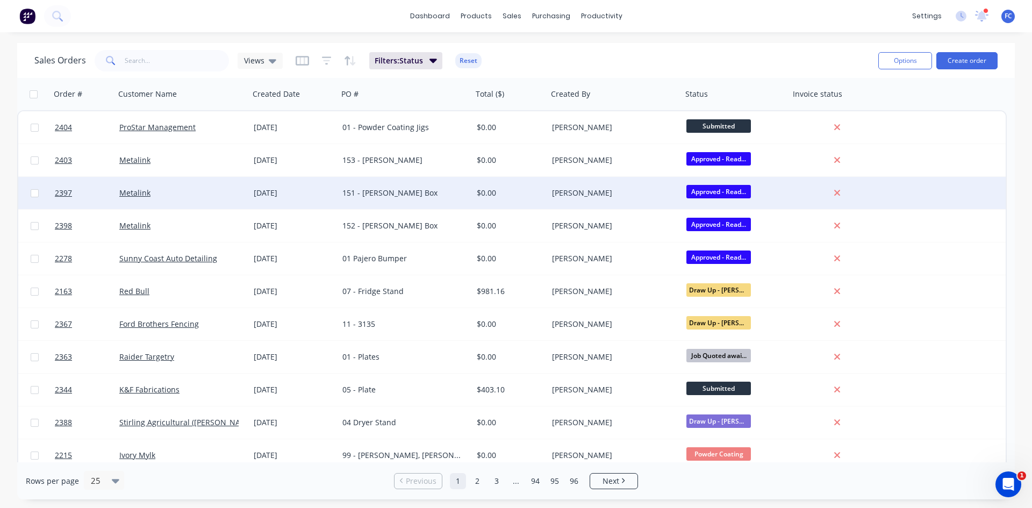
click at [345, 188] on div "151 - [PERSON_NAME] Box" at bounding box center [401, 193] width 119 height 11
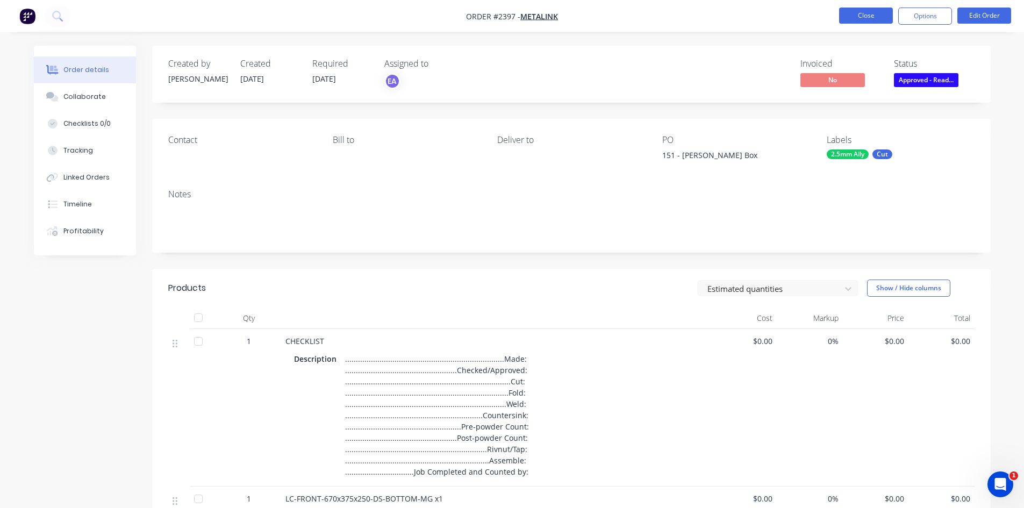
click at [873, 19] on button "Close" at bounding box center [866, 16] width 54 height 16
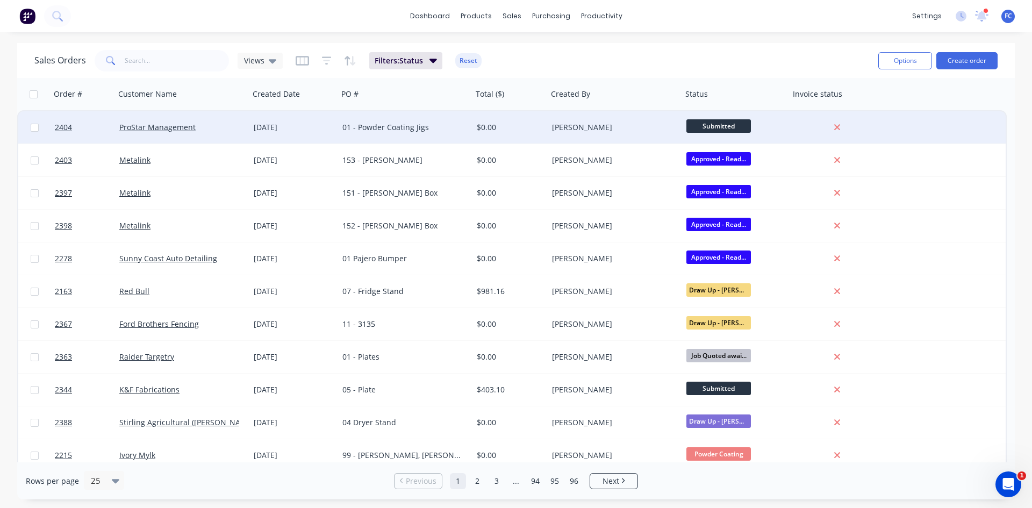
click at [289, 121] on div "[DATE]" at bounding box center [293, 127] width 89 height 32
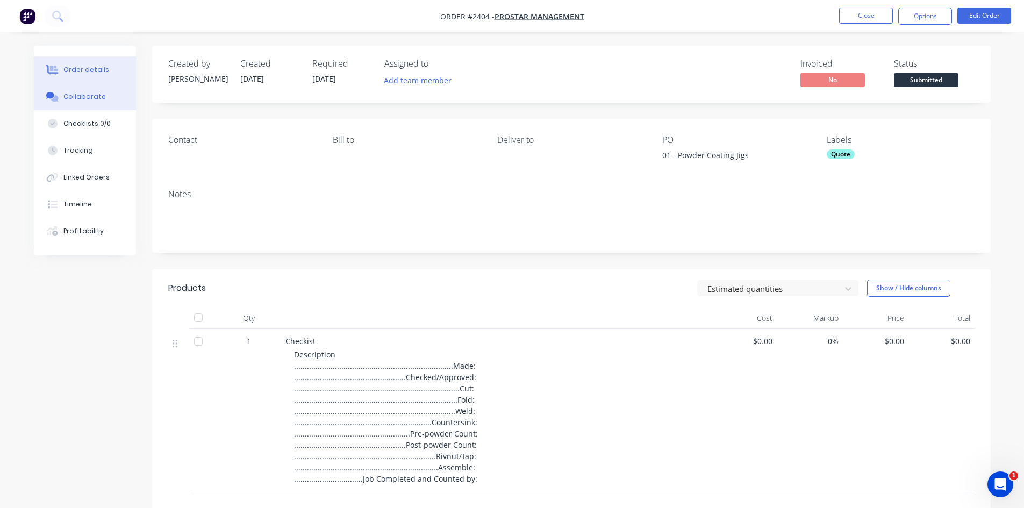
click at [94, 88] on button "Collaborate" at bounding box center [85, 96] width 102 height 27
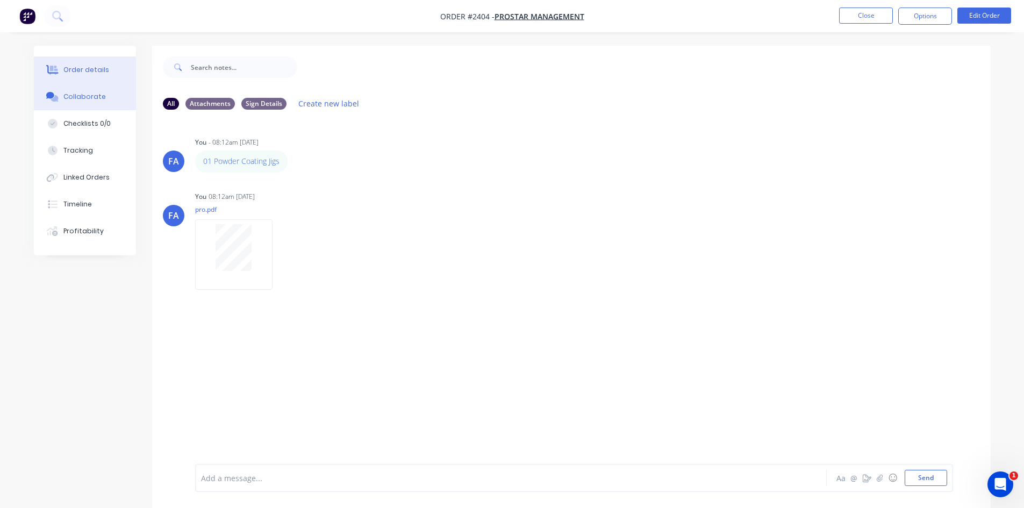
click at [82, 80] on button "Order details" at bounding box center [85, 69] width 102 height 27
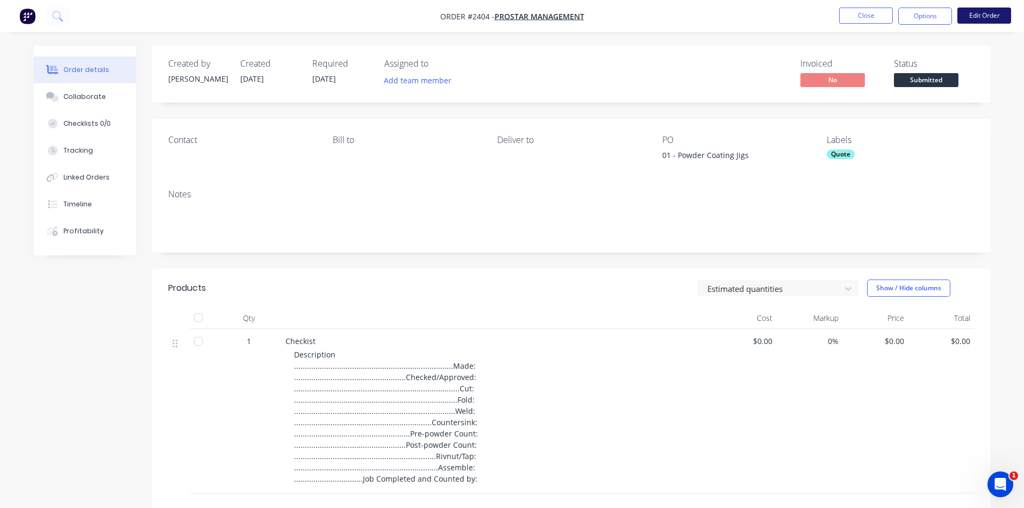
click at [985, 9] on button "Edit Order" at bounding box center [984, 16] width 54 height 16
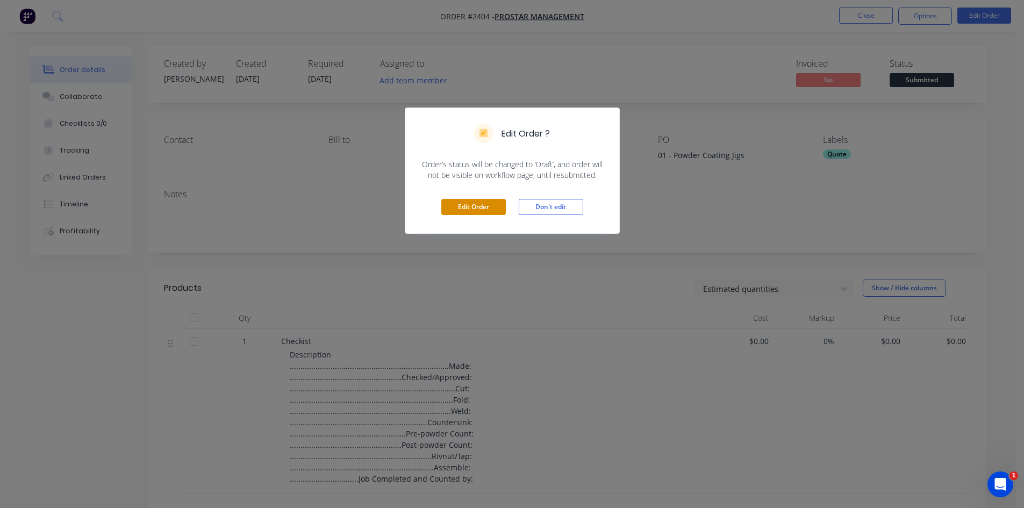
click at [468, 207] on button "Edit Order" at bounding box center [473, 207] width 64 height 16
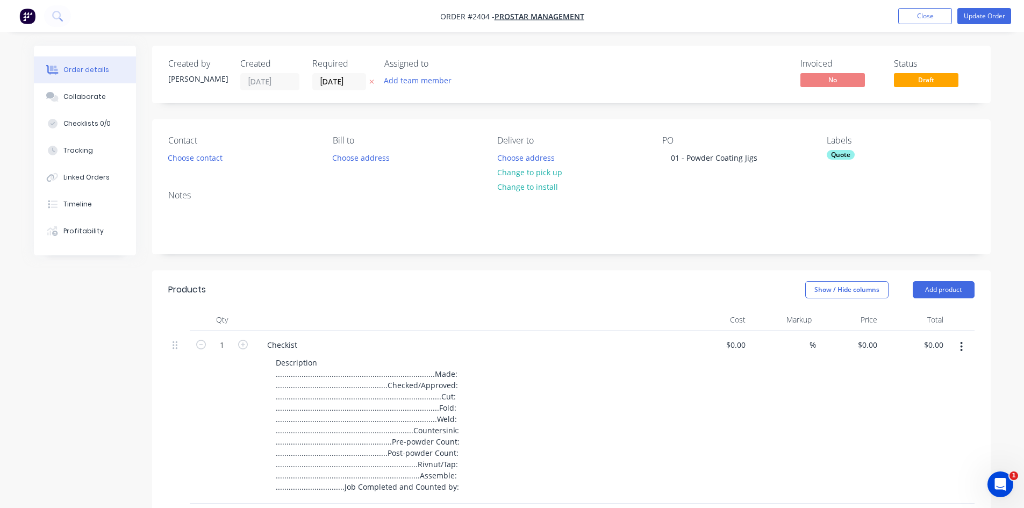
click at [838, 156] on div "Quote" at bounding box center [841, 155] width 28 height 10
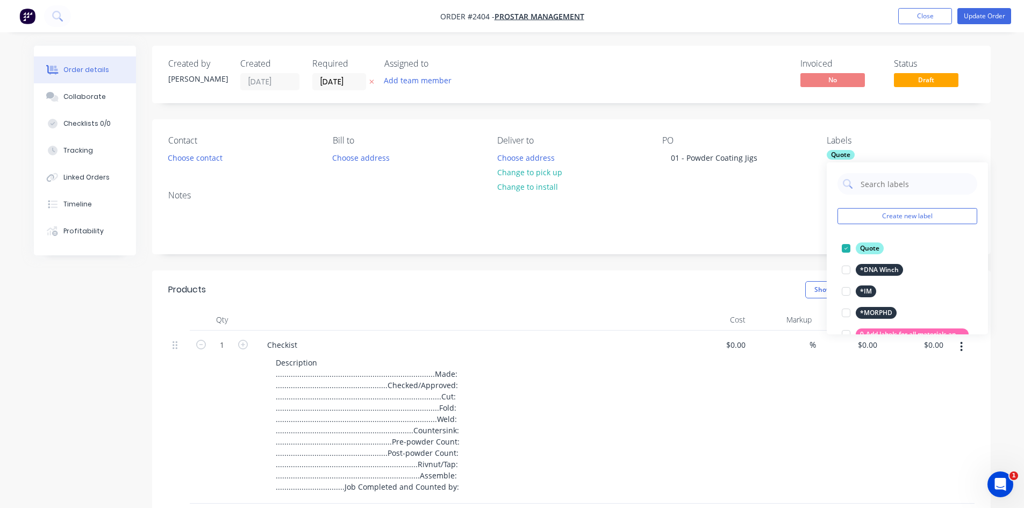
click at [872, 196] on div "Create new label Quote edit *DNA Winch edit *IM edit *MORPHD edit 0-Add labels …" at bounding box center [907, 248] width 161 height 172
click at [874, 193] on input "text" at bounding box center [915, 183] width 112 height 21
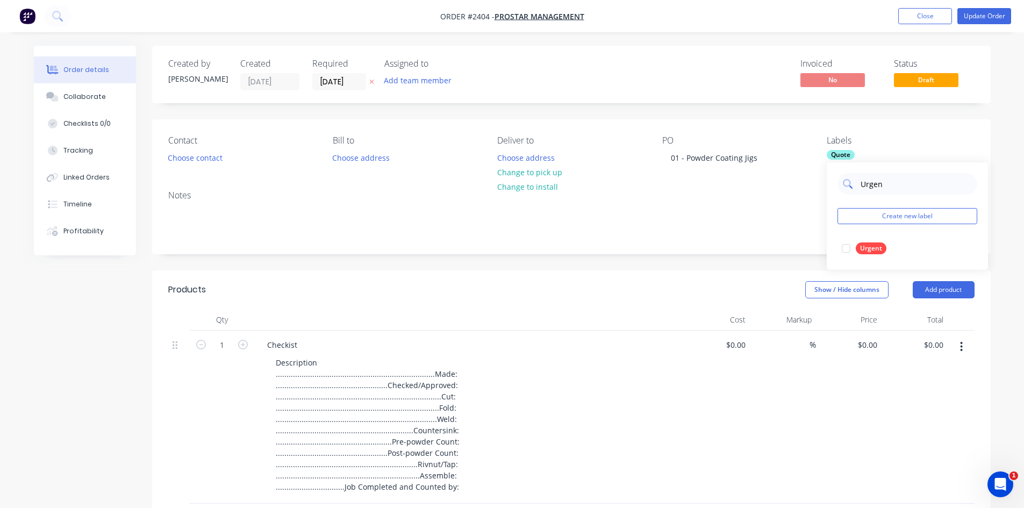
type input "Urgent"
click at [846, 246] on div at bounding box center [845, 248] width 21 height 21
click at [992, 11] on button "Update Order" at bounding box center [984, 16] width 54 height 16
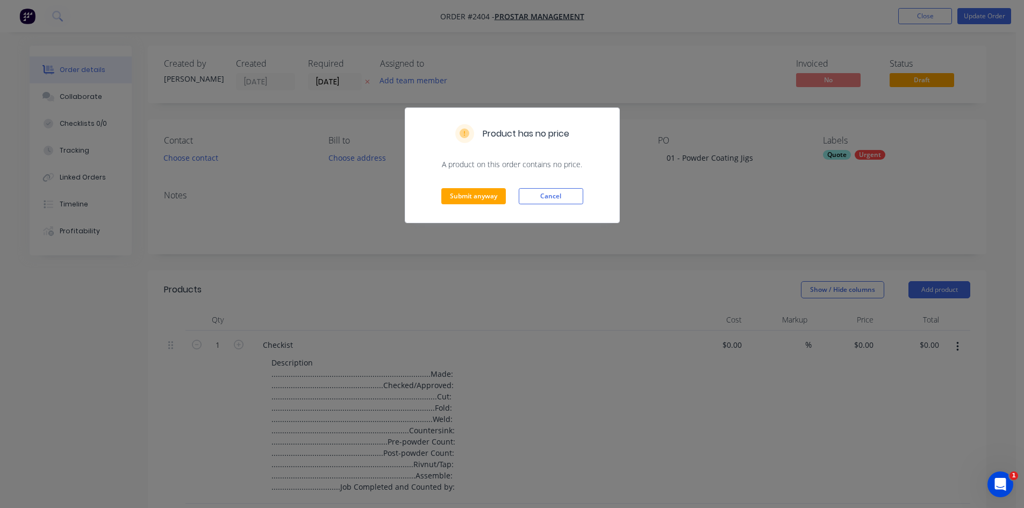
click at [455, 186] on div "Submit anyway Cancel" at bounding box center [512, 196] width 214 height 53
click at [464, 194] on button "Submit anyway" at bounding box center [473, 196] width 64 height 16
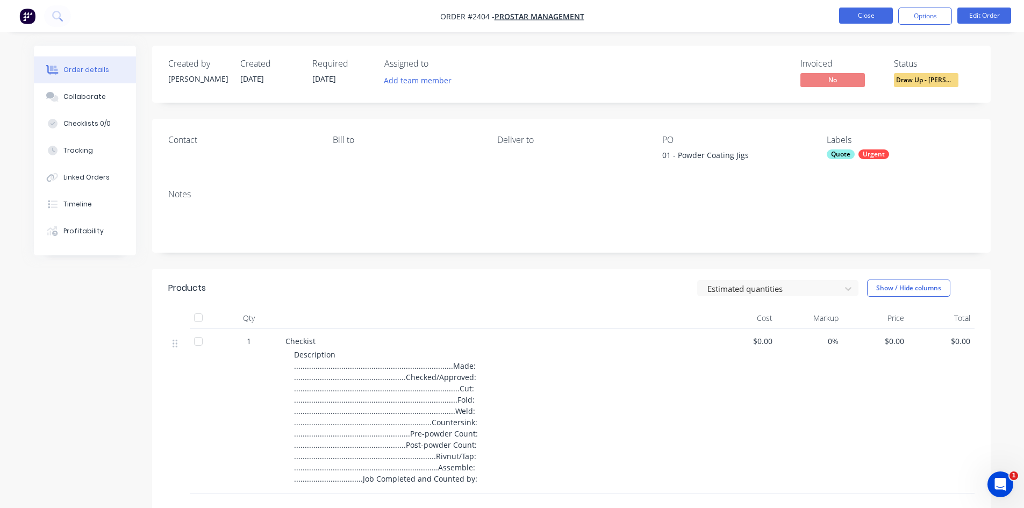
click at [852, 9] on button "Close" at bounding box center [866, 16] width 54 height 16
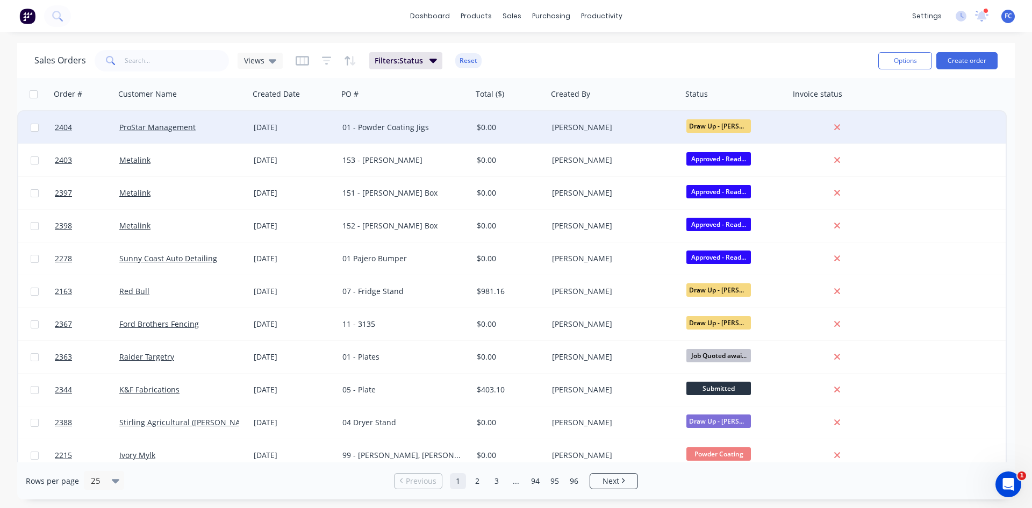
click at [444, 131] on div "01 - Powder Coating Jigs" at bounding box center [401, 127] width 119 height 11
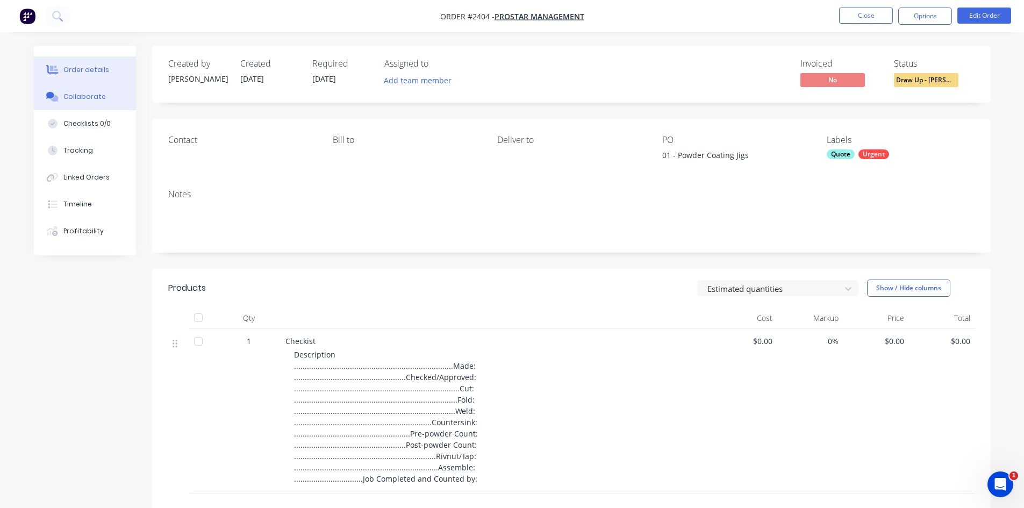
drag, startPoint x: 78, startPoint y: 93, endPoint x: 90, endPoint y: 95, distance: 12.0
click at [78, 94] on div "Collaborate" at bounding box center [84, 97] width 42 height 10
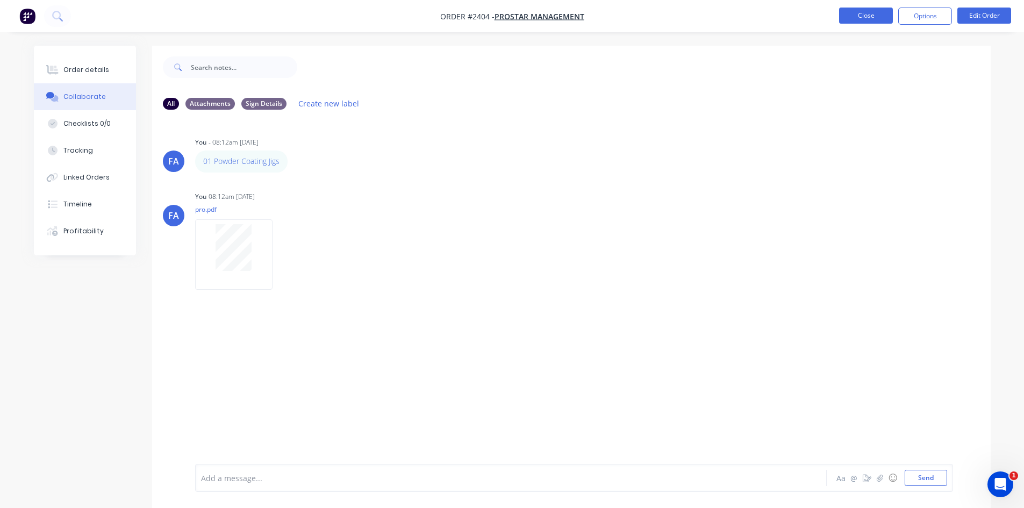
click at [853, 16] on button "Close" at bounding box center [866, 16] width 54 height 16
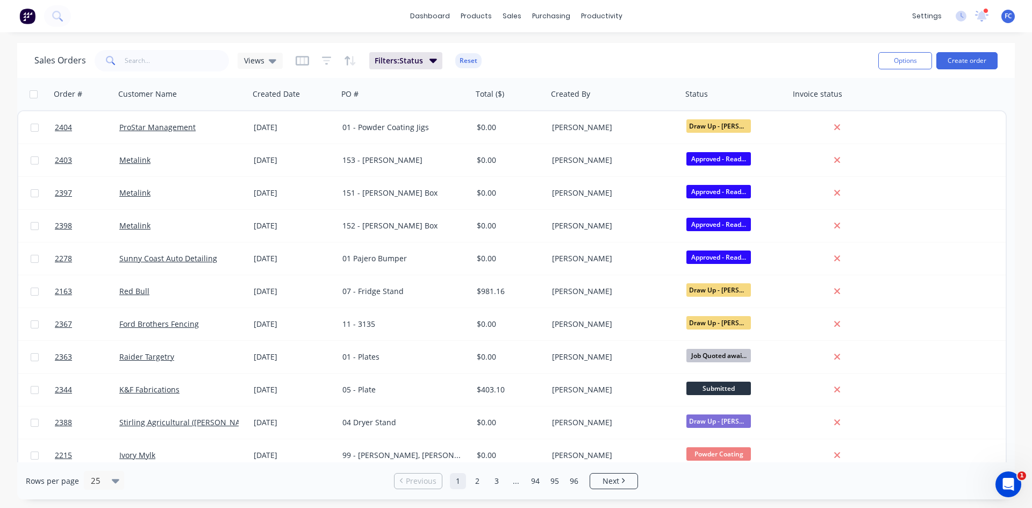
click at [983, 12] on div at bounding box center [985, 10] width 5 height 5
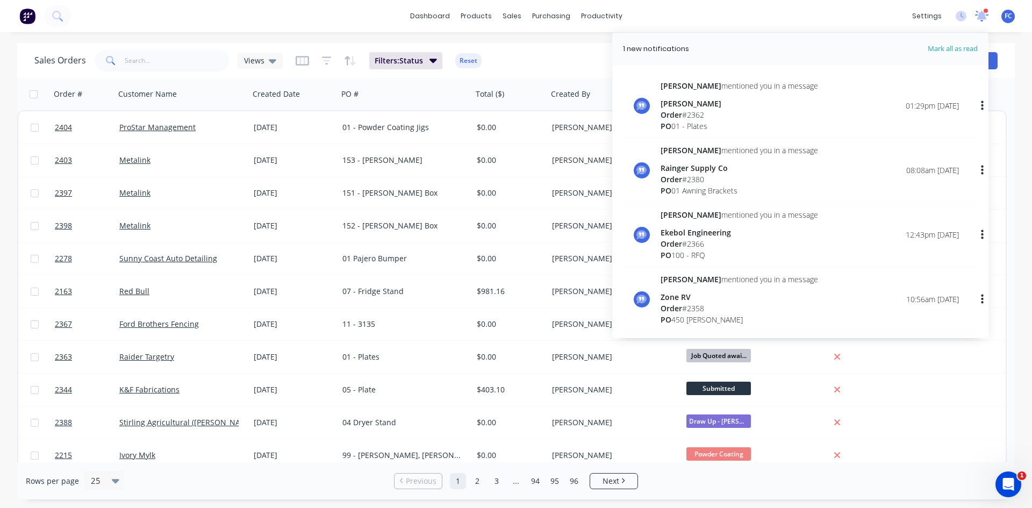
click at [981, 15] on icon at bounding box center [981, 15] width 11 height 10
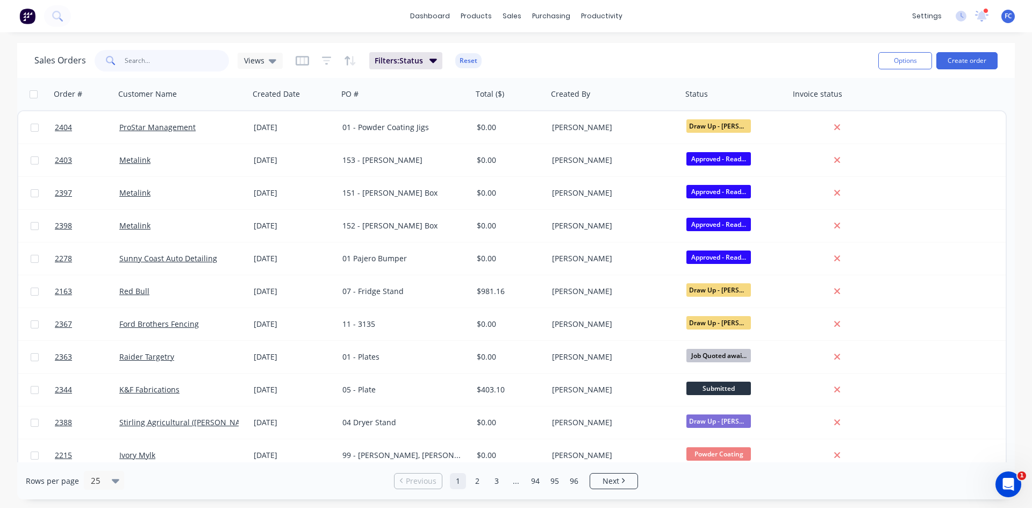
click at [142, 60] on input "text" at bounding box center [177, 60] width 105 height 21
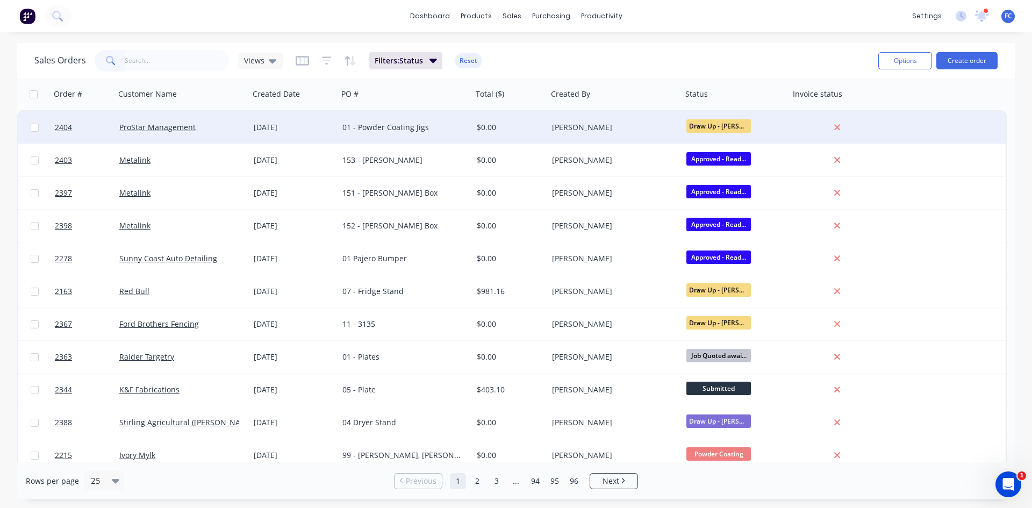
click at [283, 125] on div "[DATE]" at bounding box center [294, 127] width 80 height 11
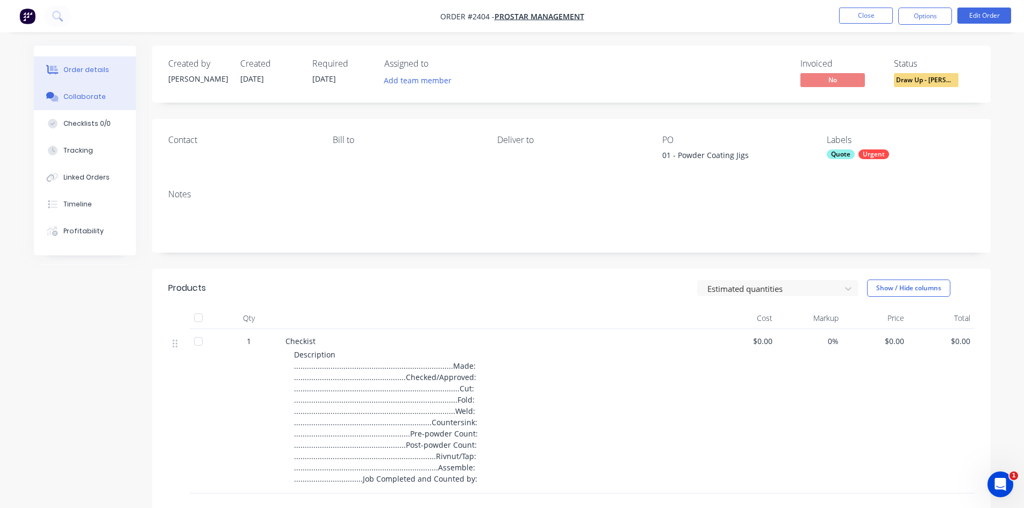
click at [90, 99] on div "Collaborate" at bounding box center [84, 97] width 42 height 10
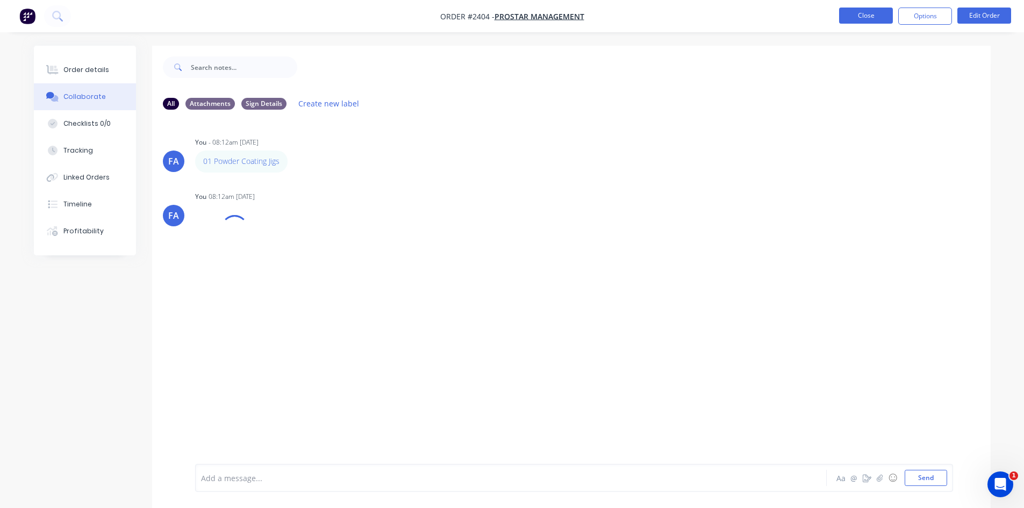
click at [860, 15] on button "Close" at bounding box center [866, 16] width 54 height 16
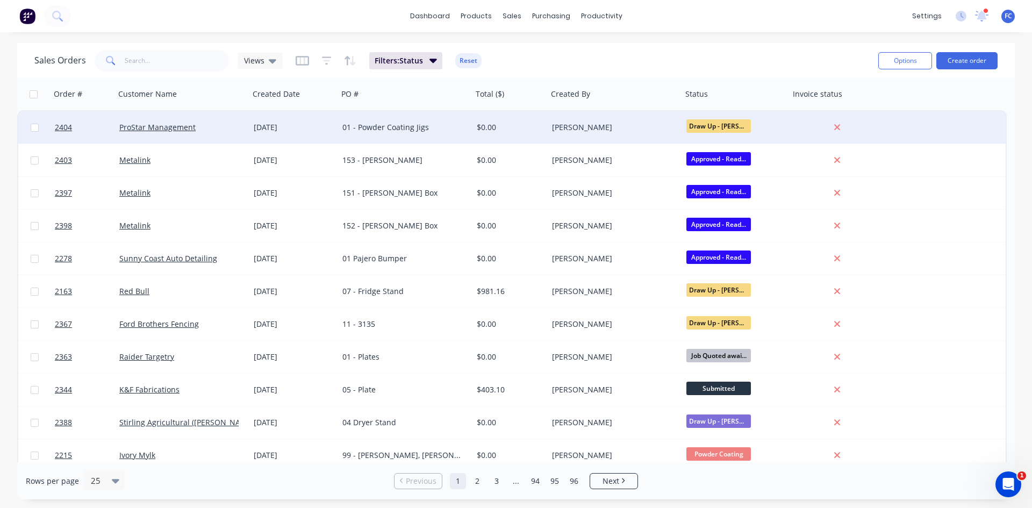
click at [320, 123] on div "[DATE]" at bounding box center [294, 127] width 80 height 11
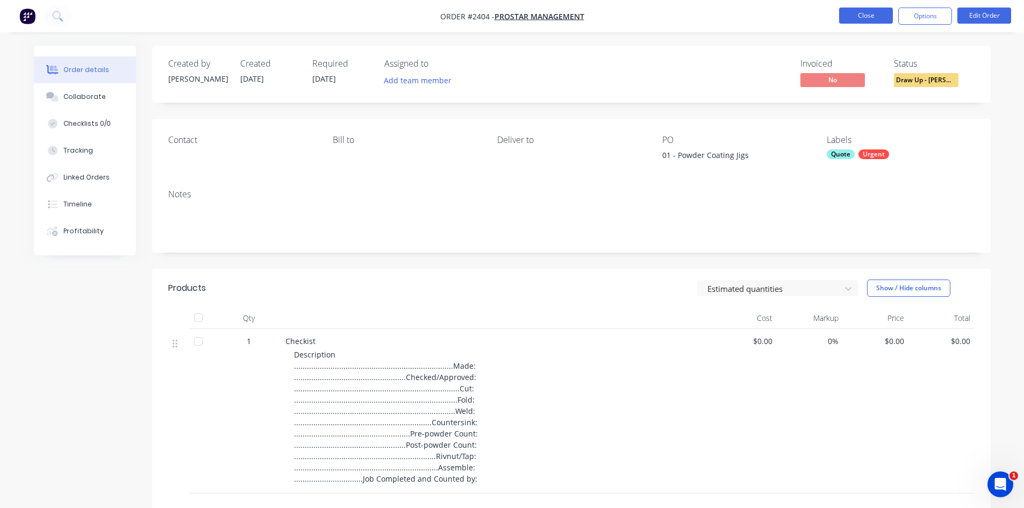
click at [846, 10] on button "Close" at bounding box center [866, 16] width 54 height 16
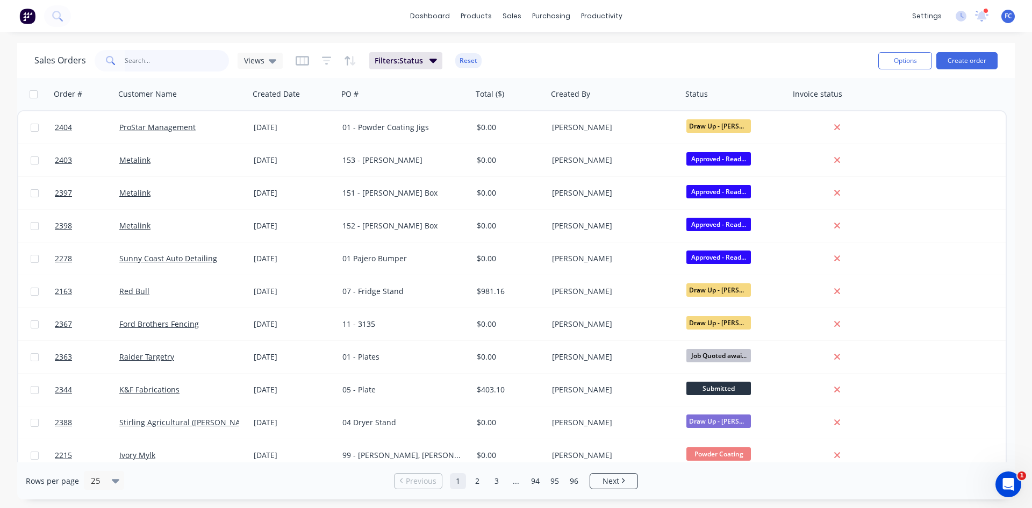
click at [177, 64] on input "text" at bounding box center [177, 60] width 105 height 21
drag, startPoint x: 531, startPoint y: 54, endPoint x: 455, endPoint y: 42, distance: 77.2
click at [531, 54] on div "Sales Orders" at bounding box center [551, 52] width 44 height 10
click at [139, 56] on input "text" at bounding box center [177, 60] width 105 height 21
type input "m"
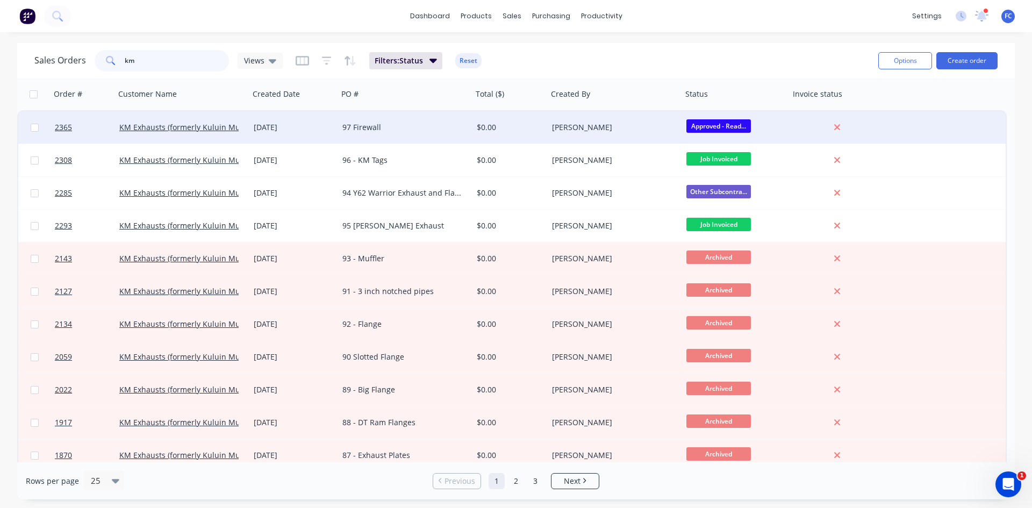
type input "km"
click at [281, 126] on div "[DATE]" at bounding box center [294, 127] width 80 height 11
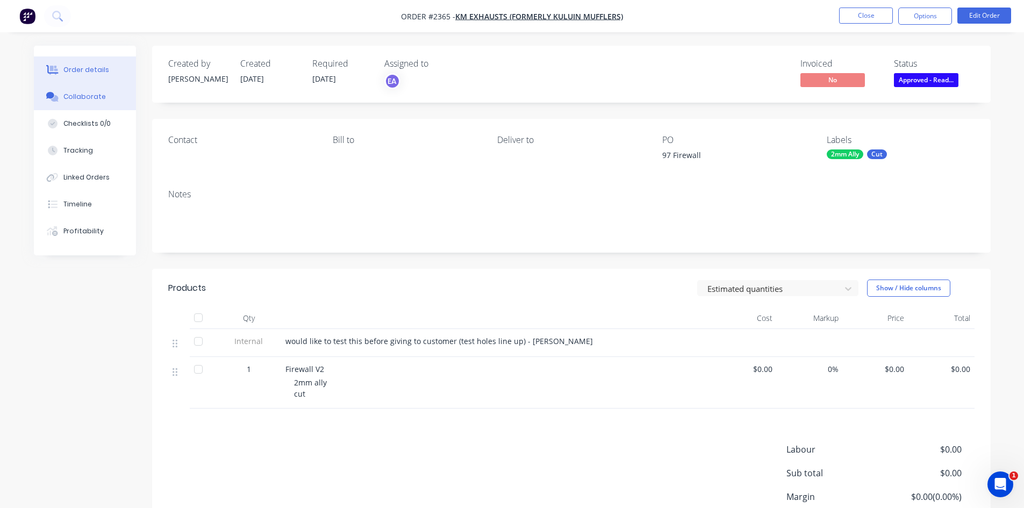
click at [86, 103] on button "Collaborate" at bounding box center [85, 96] width 102 height 27
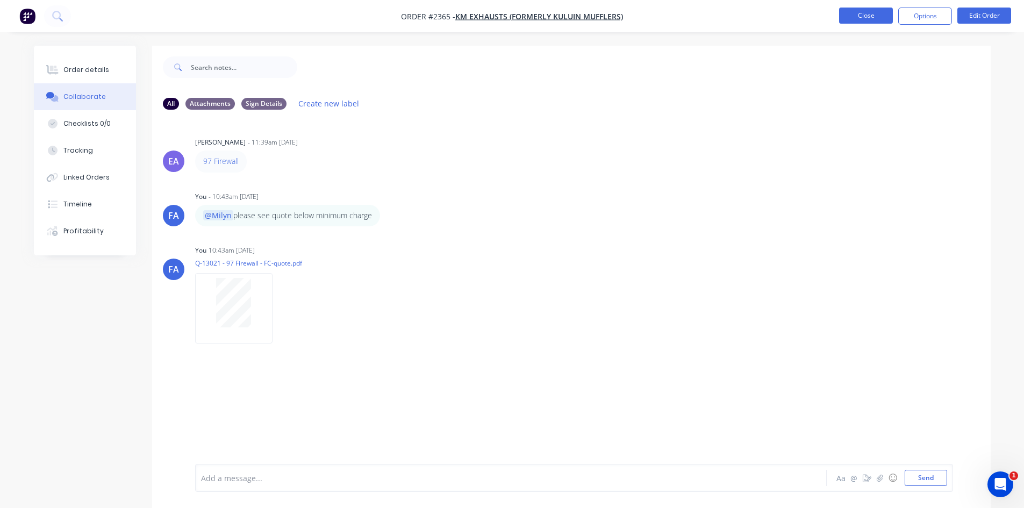
click at [844, 12] on button "Close" at bounding box center [866, 16] width 54 height 16
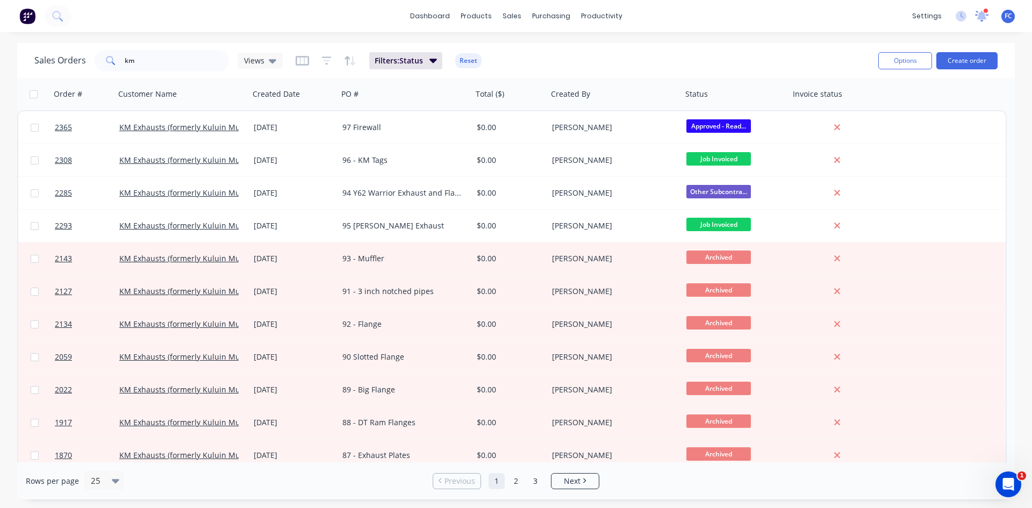
click at [982, 11] on icon at bounding box center [981, 15] width 13 height 11
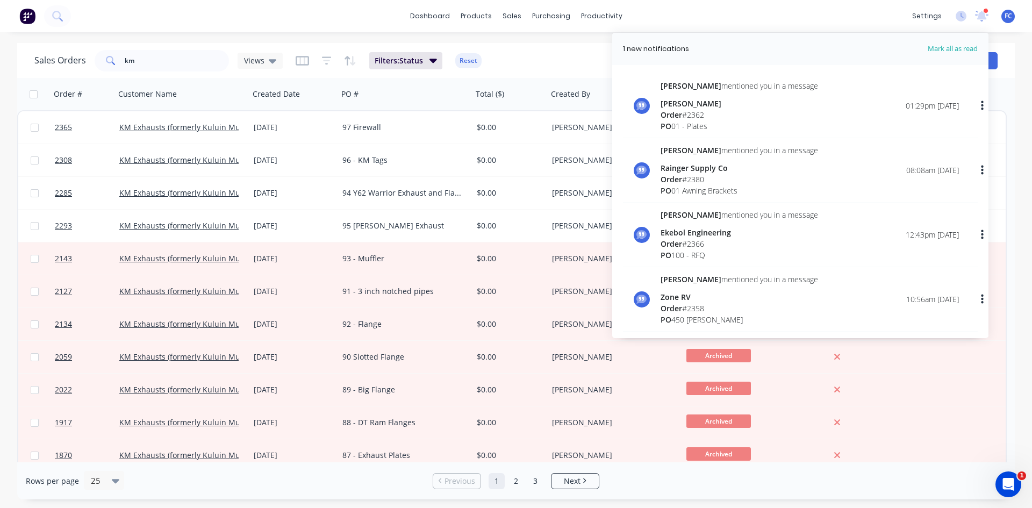
drag, startPoint x: 982, startPoint y: 11, endPoint x: 975, endPoint y: 48, distance: 37.8
click at [982, 12] on icon at bounding box center [981, 16] width 15 height 12
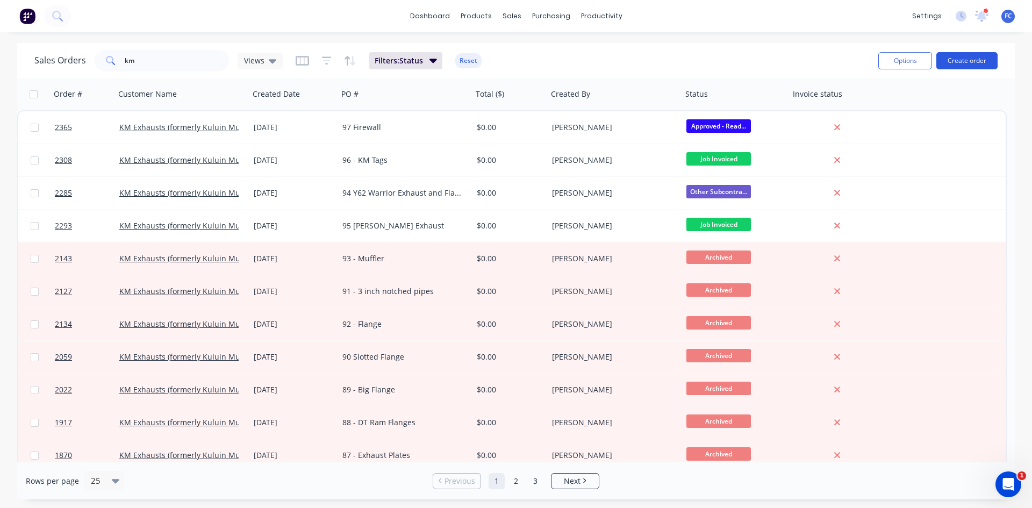
click at [972, 52] on button "Create order" at bounding box center [966, 60] width 61 height 17
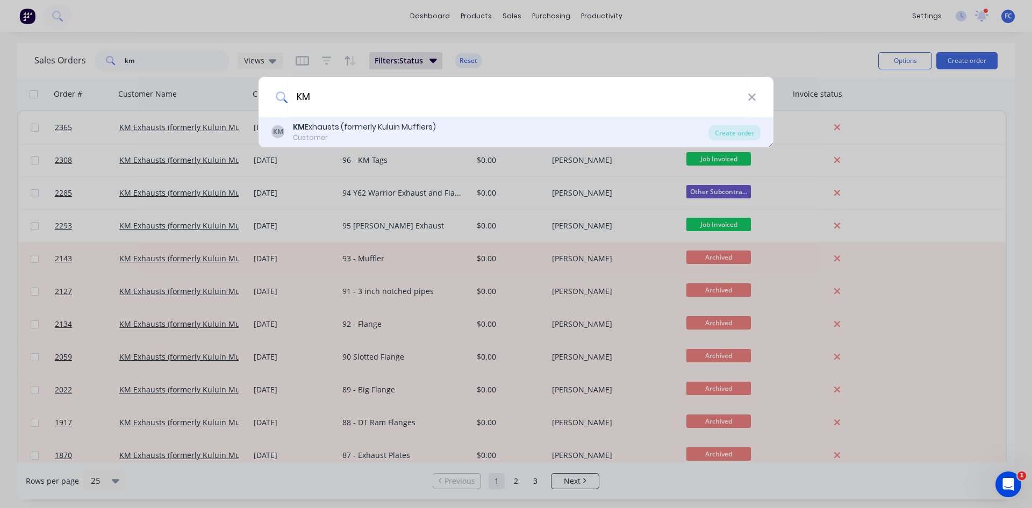
type input "KM"
click at [316, 128] on div "KM Exhausts (formerly Kuluin Mufflers)" at bounding box center [364, 126] width 143 height 11
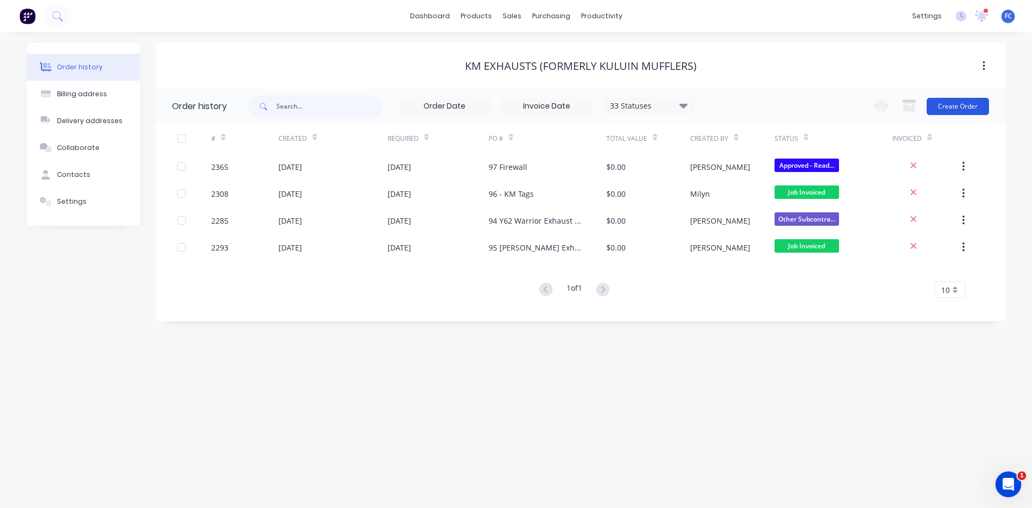
click at [963, 106] on button "Create Order" at bounding box center [957, 106] width 62 height 17
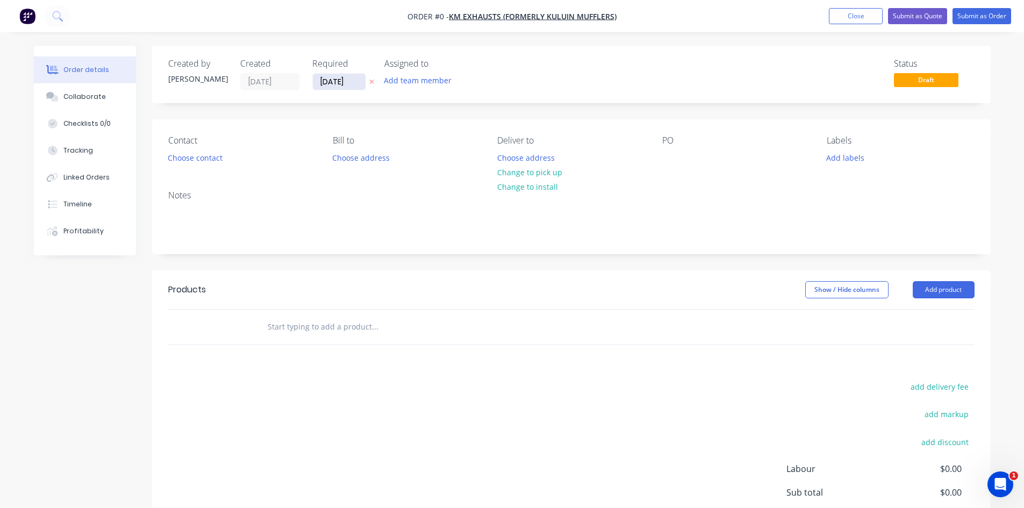
click at [343, 82] on input "[DATE]" at bounding box center [339, 82] width 53 height 16
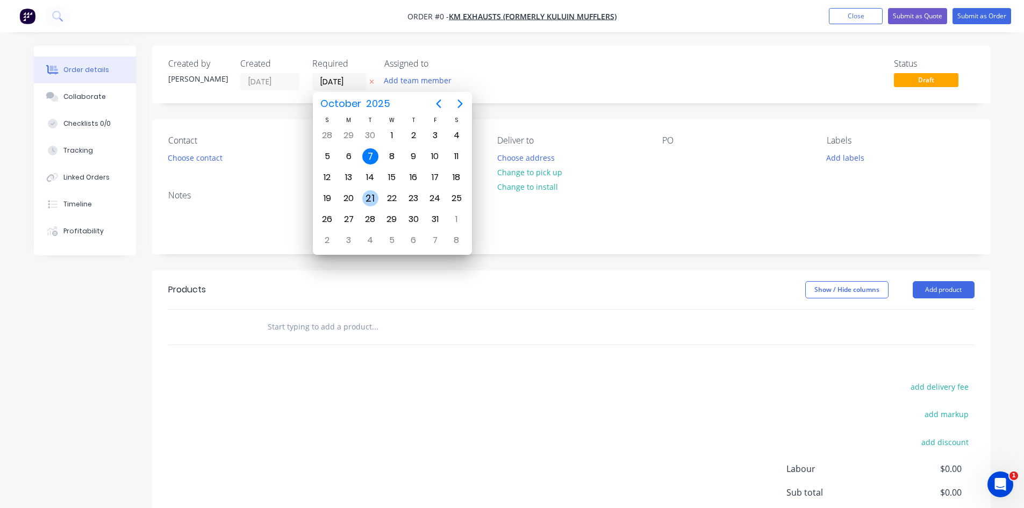
click at [370, 204] on div "21" at bounding box center [370, 198] width 16 height 16
type input "21/10/25"
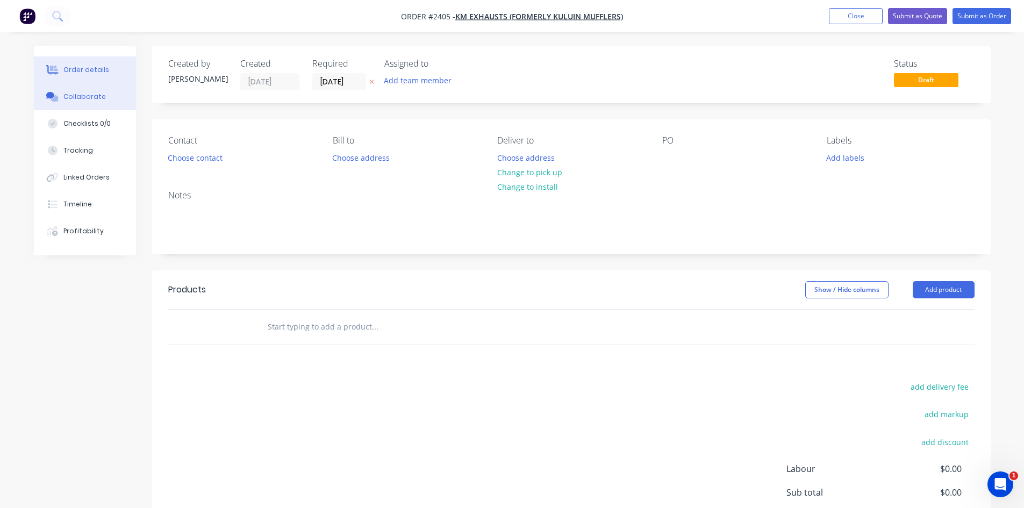
click at [89, 102] on button "Collaborate" at bounding box center [85, 96] width 102 height 27
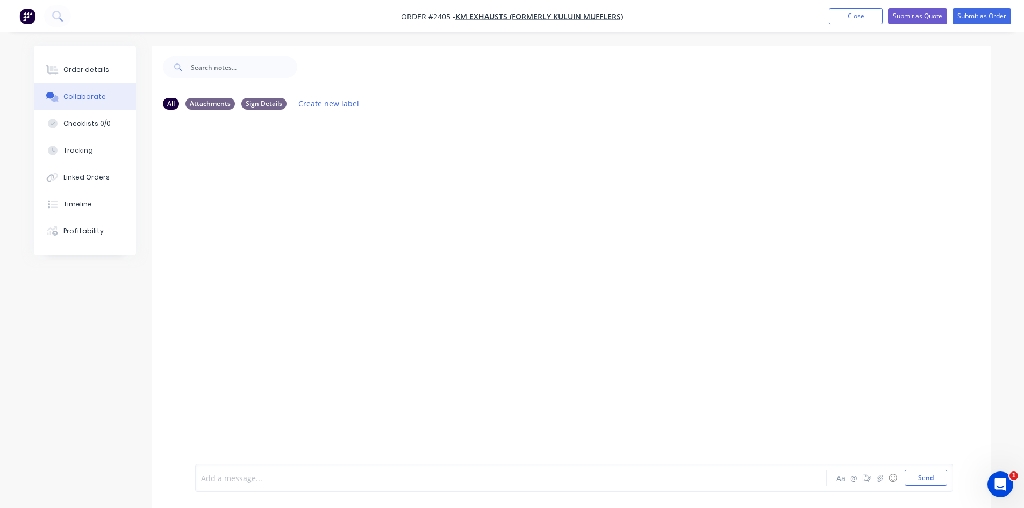
drag, startPoint x: 209, startPoint y: 475, endPoint x: 215, endPoint y: 475, distance: 6.5
click at [209, 475] on div at bounding box center [481, 477] width 559 height 11
click at [258, 475] on div at bounding box center [481, 477] width 559 height 11
click at [224, 480] on div at bounding box center [481, 477] width 559 height 11
click at [914, 476] on button "Send" at bounding box center [925, 478] width 42 height 16
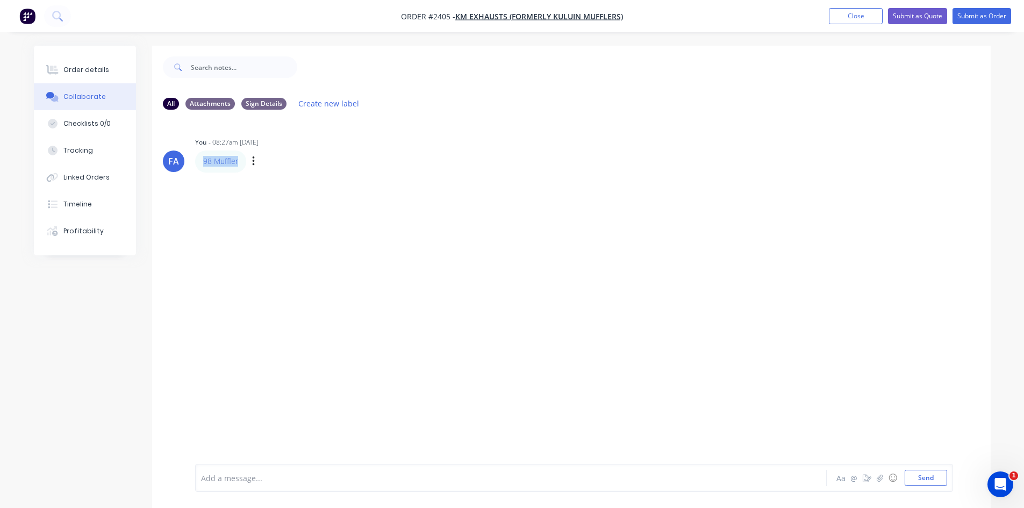
drag, startPoint x: 240, startPoint y: 163, endPoint x: 196, endPoint y: 164, distance: 44.6
click at [197, 165] on div "98 Muffler" at bounding box center [220, 160] width 51 height 21
copy link "98 Muffler"
click at [81, 65] on div "Order details" at bounding box center [86, 70] width 46 height 10
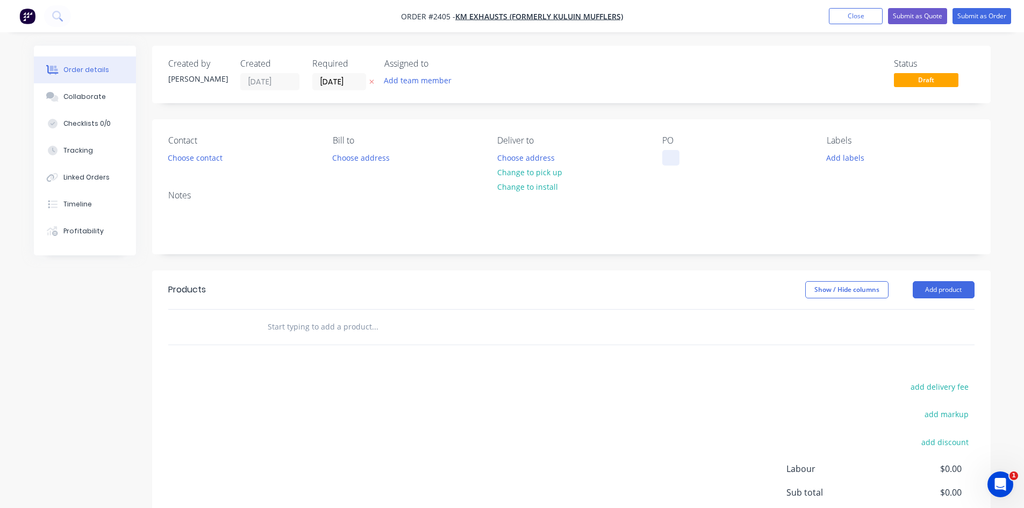
click at [664, 162] on div at bounding box center [670, 158] width 17 height 16
paste div
click at [672, 157] on div "98 Muffler" at bounding box center [689, 158] width 54 height 16
click at [684, 157] on div "98 Muffler" at bounding box center [689, 158] width 54 height 16
click at [87, 95] on div "Collaborate" at bounding box center [84, 97] width 42 height 10
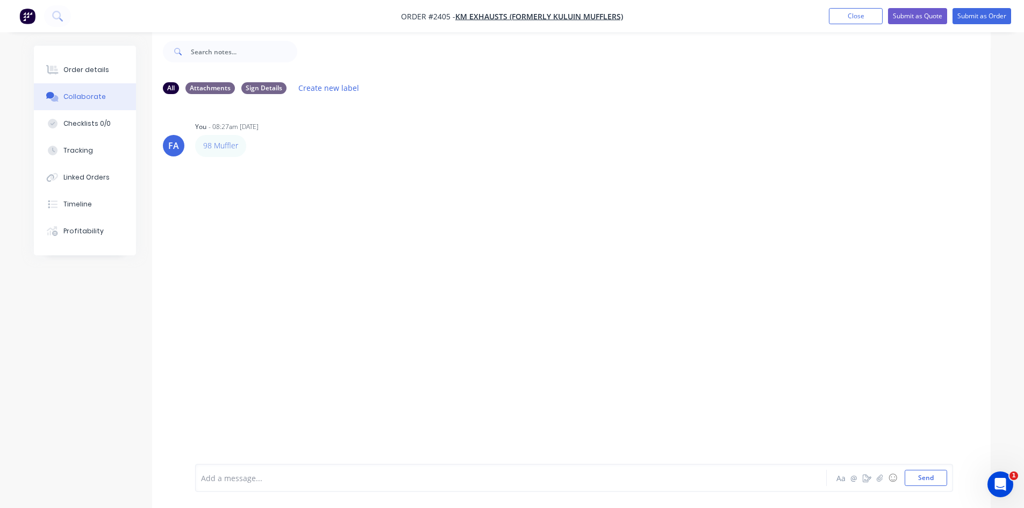
scroll to position [16, 0]
click at [66, 121] on div "Checklists 0/0" at bounding box center [86, 124] width 47 height 10
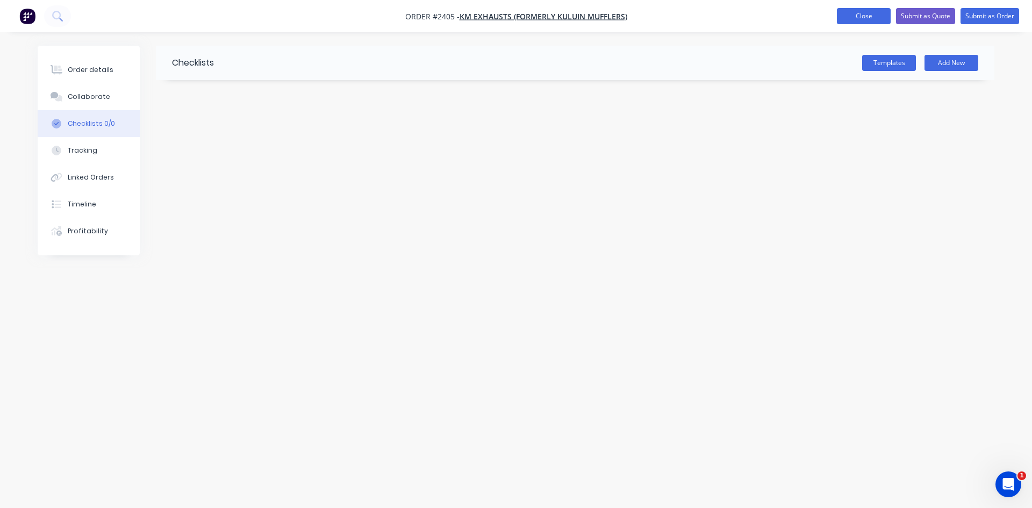
click at [844, 18] on button "Close" at bounding box center [864, 16] width 54 height 16
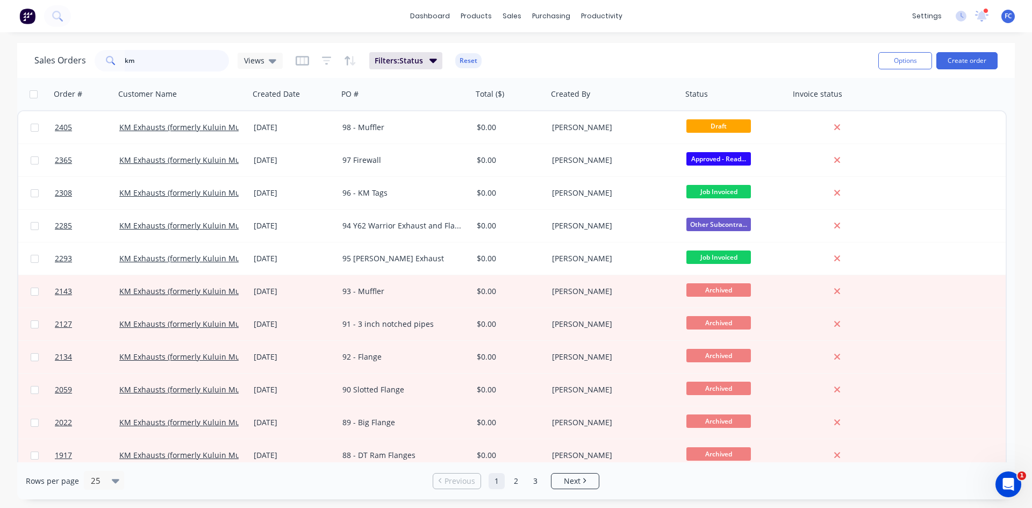
drag, startPoint x: 149, startPoint y: 61, endPoint x: 21, endPoint y: 62, distance: 127.4
click at [31, 62] on div "Sales Orders km Views Filters: Status Reset Options Create order" at bounding box center [515, 60] width 997 height 35
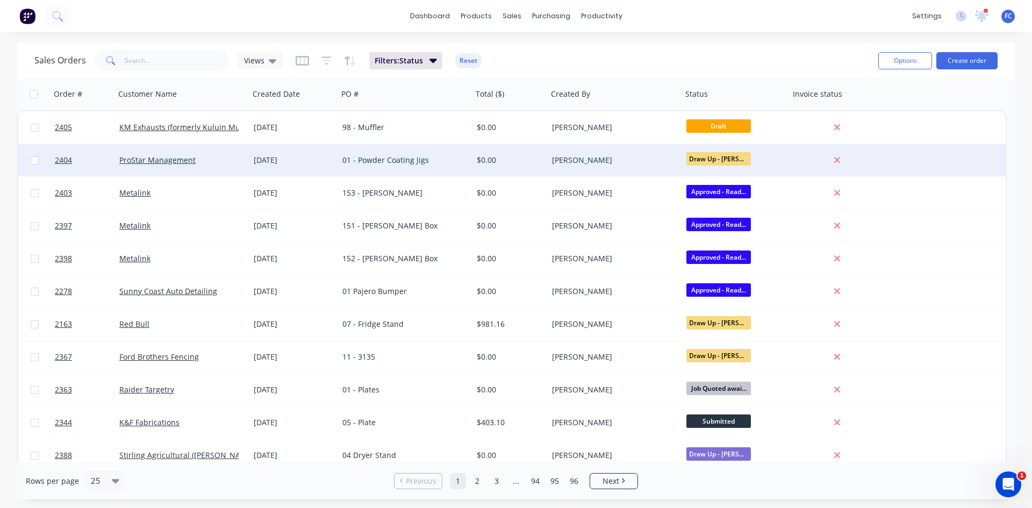
click at [300, 163] on div "[DATE]" at bounding box center [294, 160] width 80 height 11
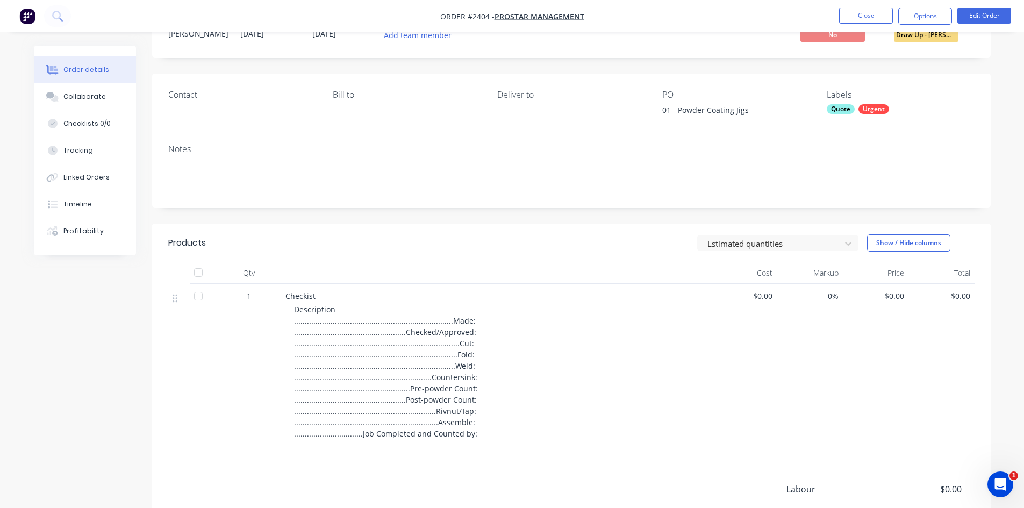
scroll to position [107, 0]
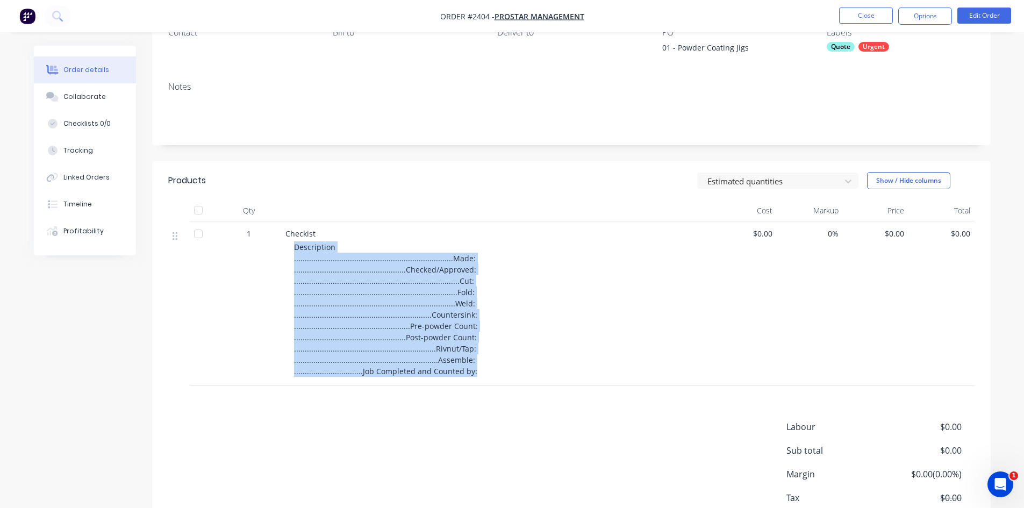
drag, startPoint x: 318, startPoint y: 263, endPoint x: 479, endPoint y: 358, distance: 186.4
click at [475, 375] on div "Checkist Description ..........................................................…" at bounding box center [496, 303] width 430 height 164
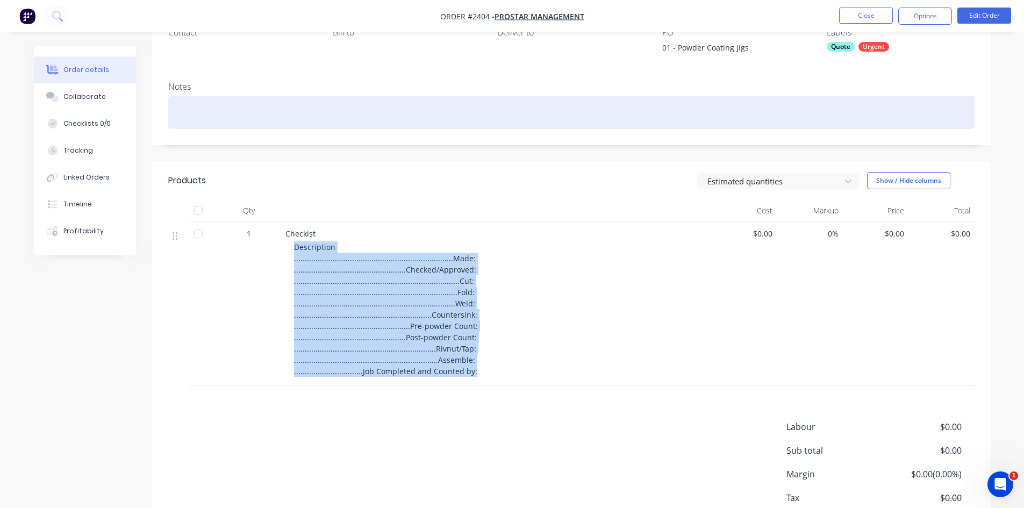
copy span "Description ...................................................................…"
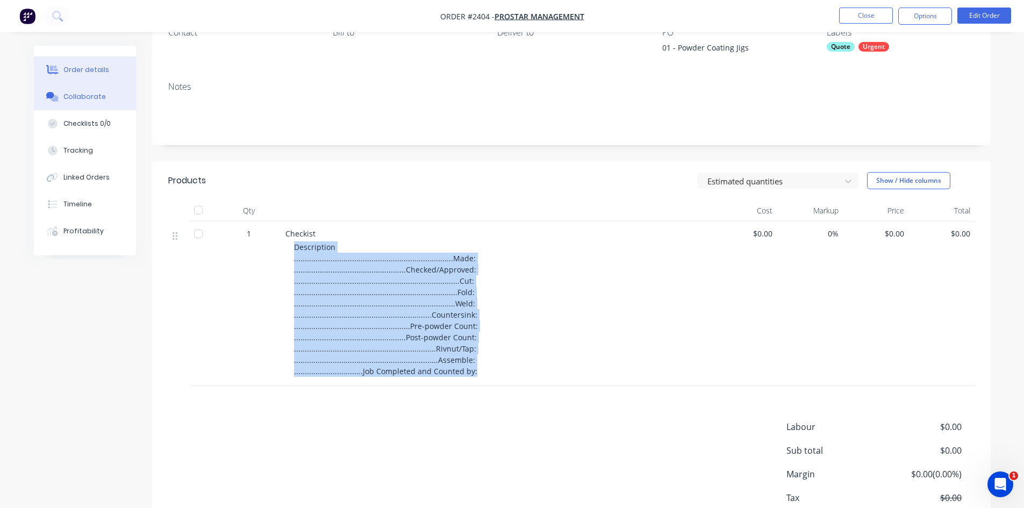
click at [85, 95] on div "Collaborate" at bounding box center [84, 97] width 42 height 10
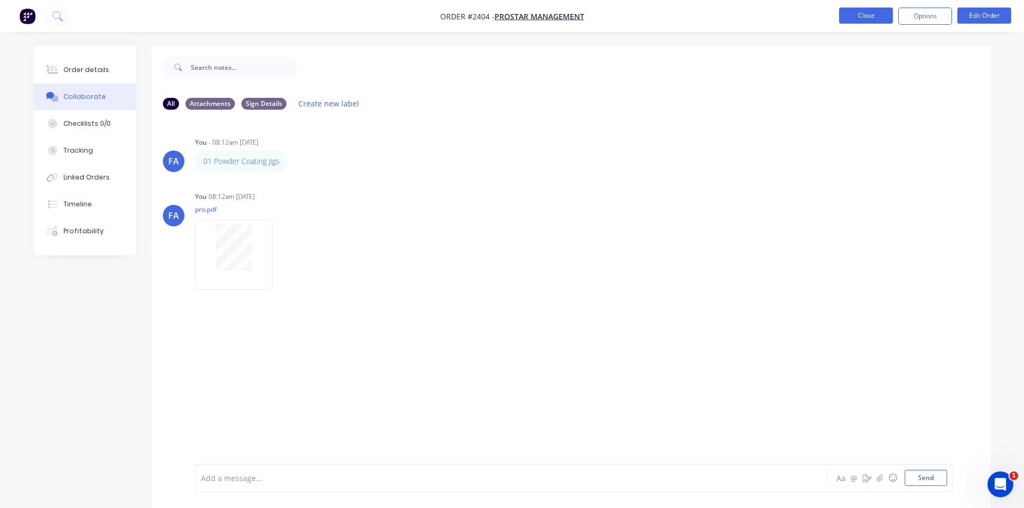
click at [874, 11] on button "Close" at bounding box center [866, 16] width 54 height 16
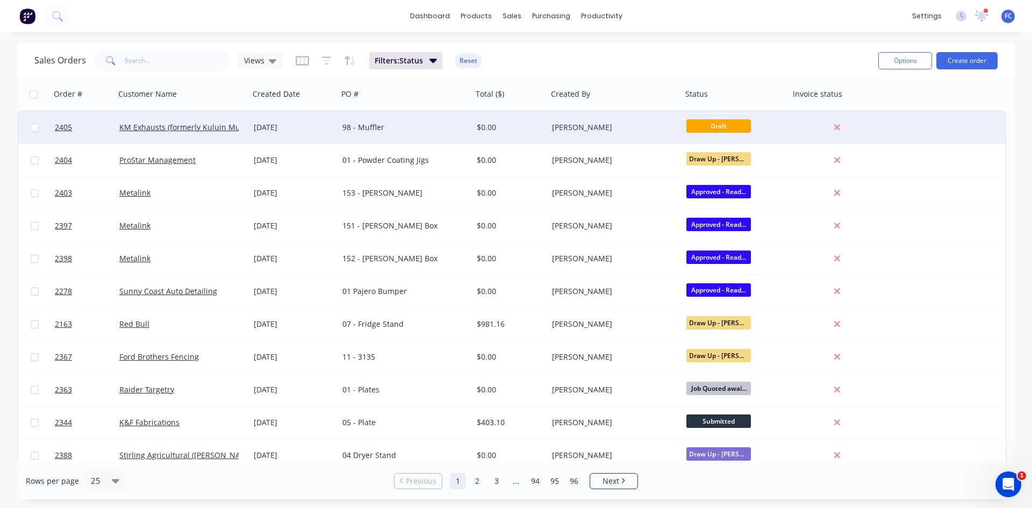
click at [376, 128] on div "98 - Muffler" at bounding box center [401, 127] width 119 height 11
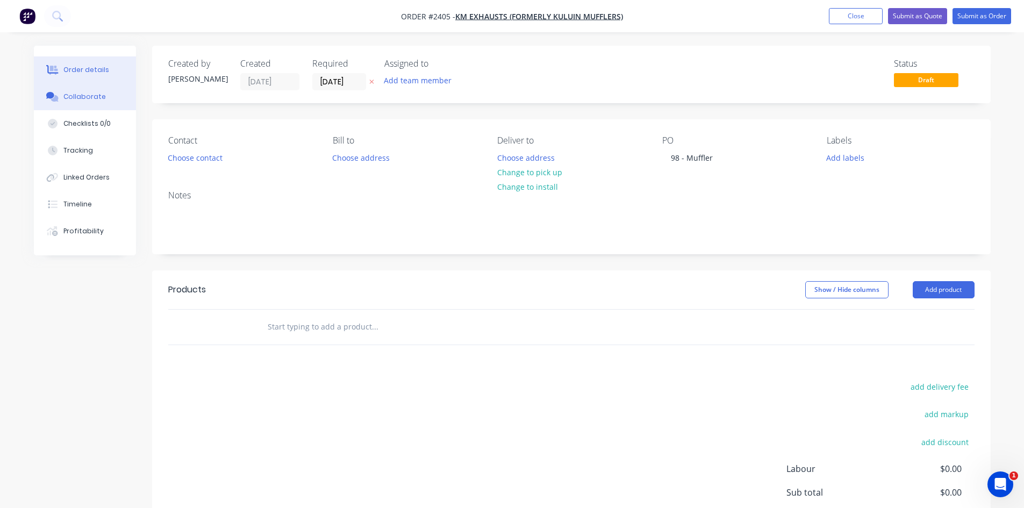
click at [87, 92] on div "Collaborate" at bounding box center [84, 97] width 42 height 10
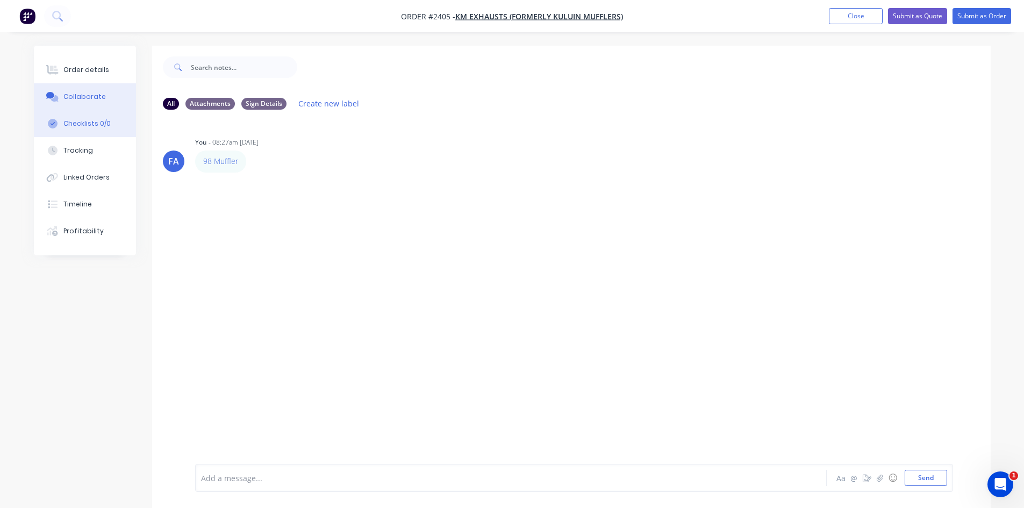
click at [104, 124] on div "Checklists 0/0" at bounding box center [86, 124] width 47 height 10
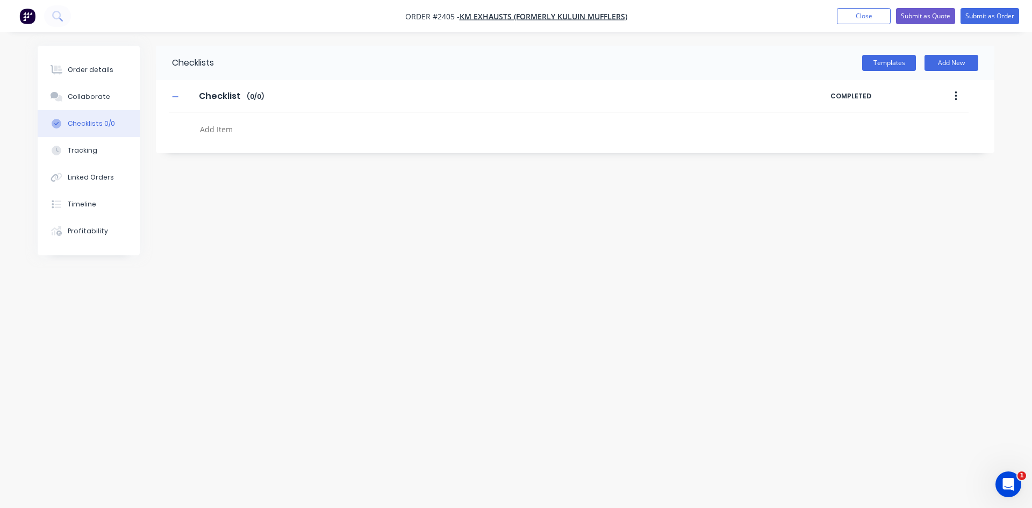
click at [220, 128] on textarea at bounding box center [454, 129] width 517 height 16
type textarea "x"
click at [90, 72] on div "Order details" at bounding box center [91, 70] width 46 height 10
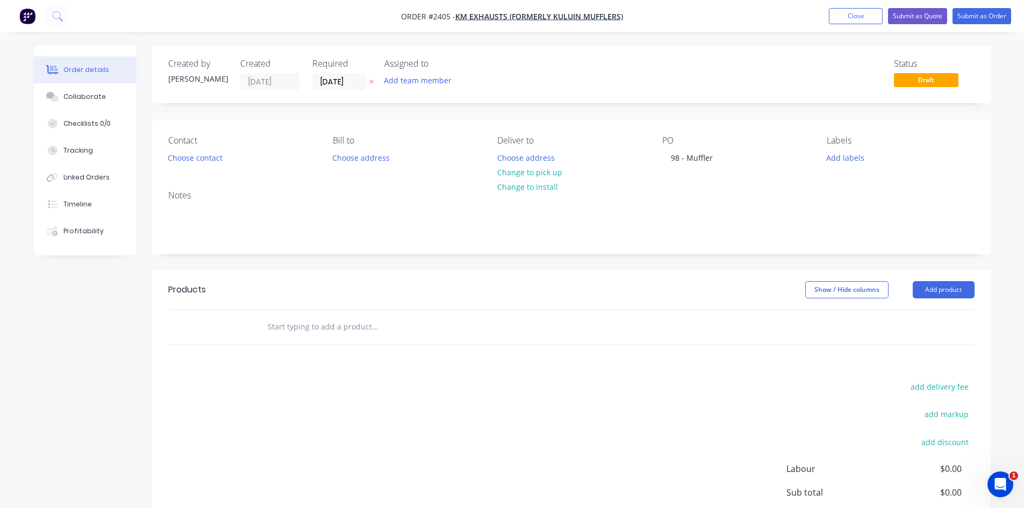
click at [325, 329] on input "text" at bounding box center [374, 326] width 215 height 21
type input "c"
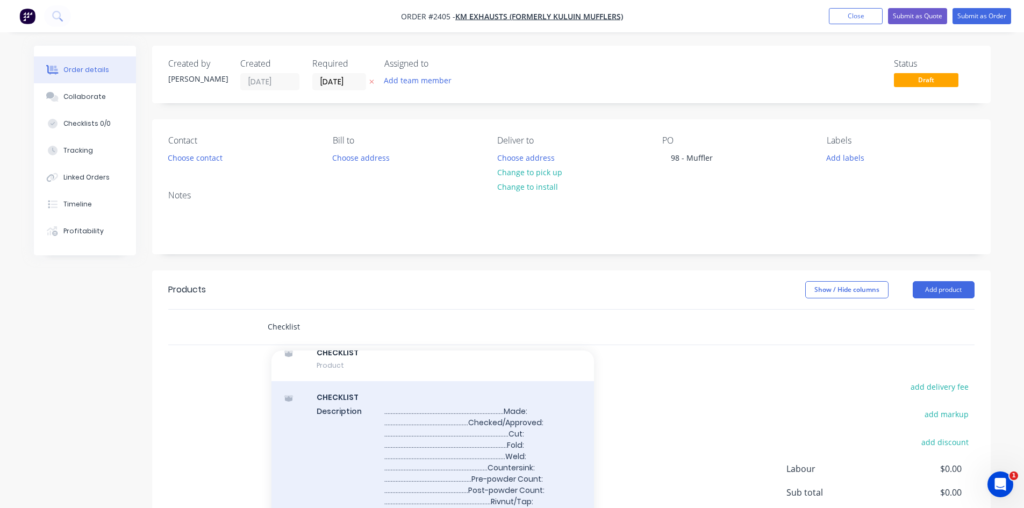
scroll to position [52, 0]
type input "Checklist"
click at [392, 407] on div "CHECKLIST Description .........................................................…" at bounding box center [432, 463] width 322 height 172
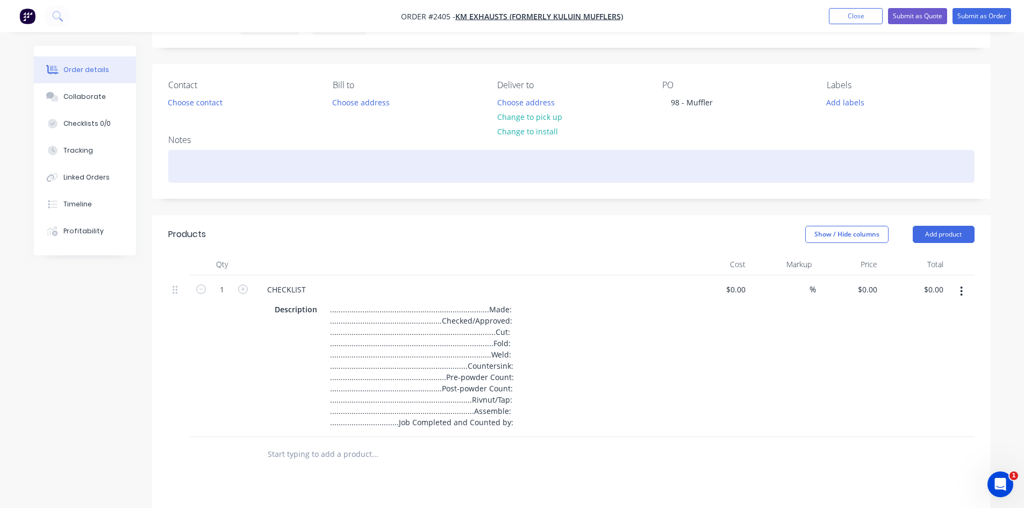
scroll to position [54, 0]
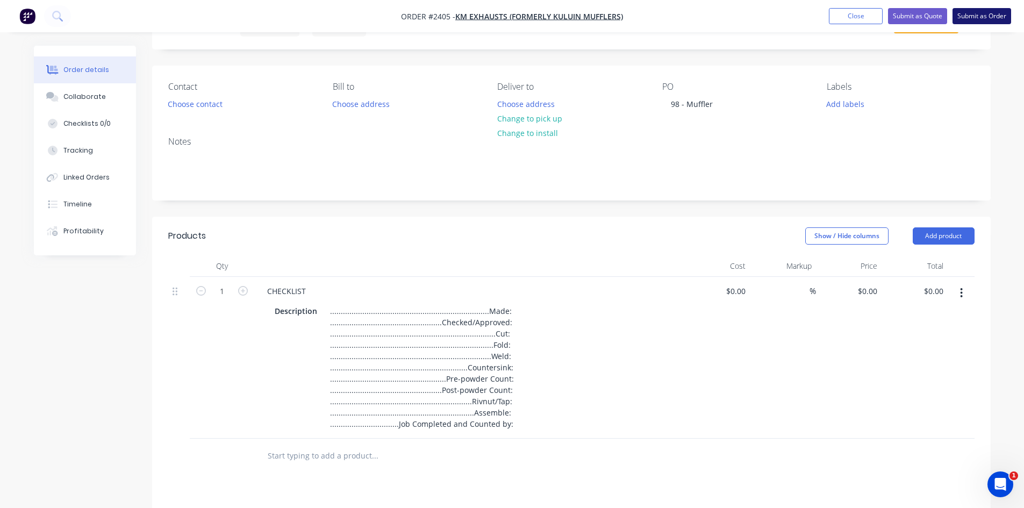
click at [978, 16] on button "Submit as Order" at bounding box center [981, 16] width 59 height 16
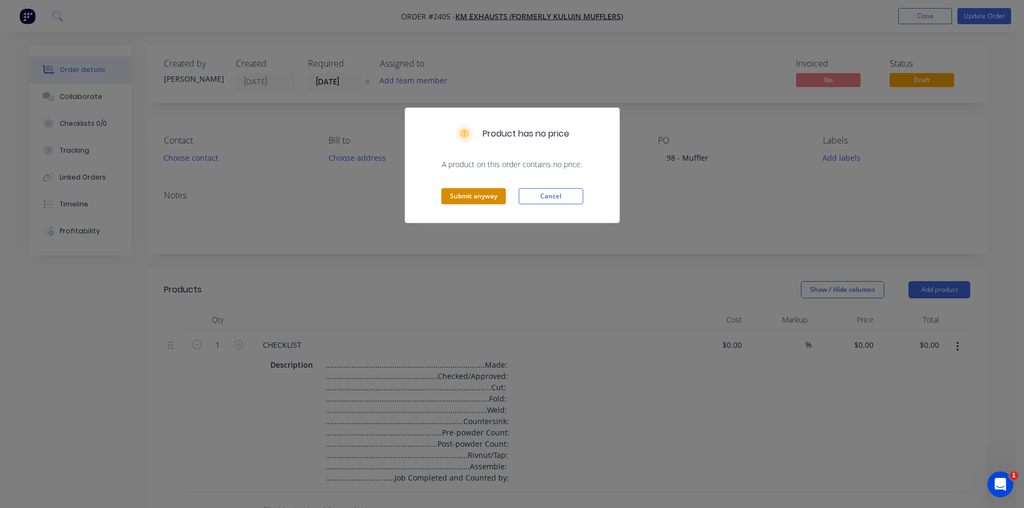
click at [472, 189] on button "Submit anyway" at bounding box center [473, 196] width 64 height 16
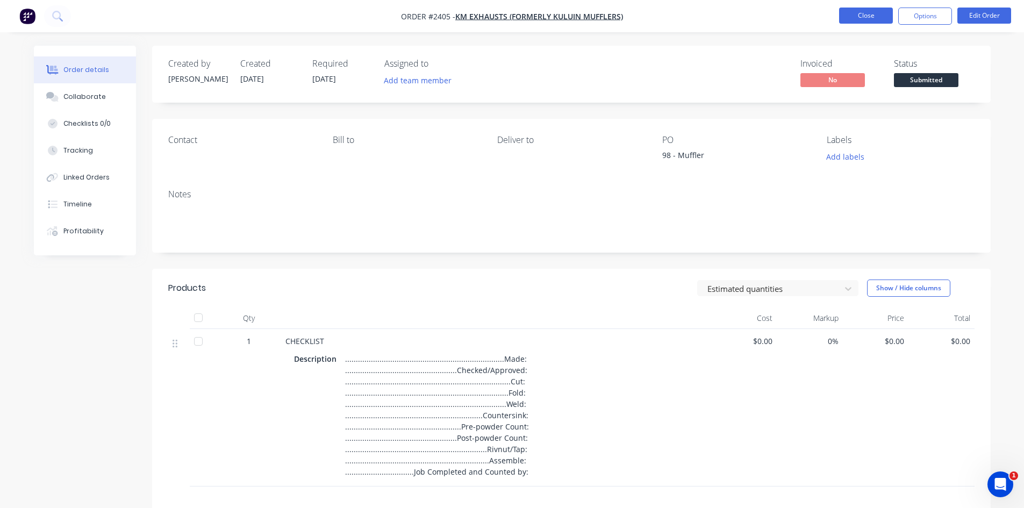
click at [860, 15] on button "Close" at bounding box center [866, 16] width 54 height 16
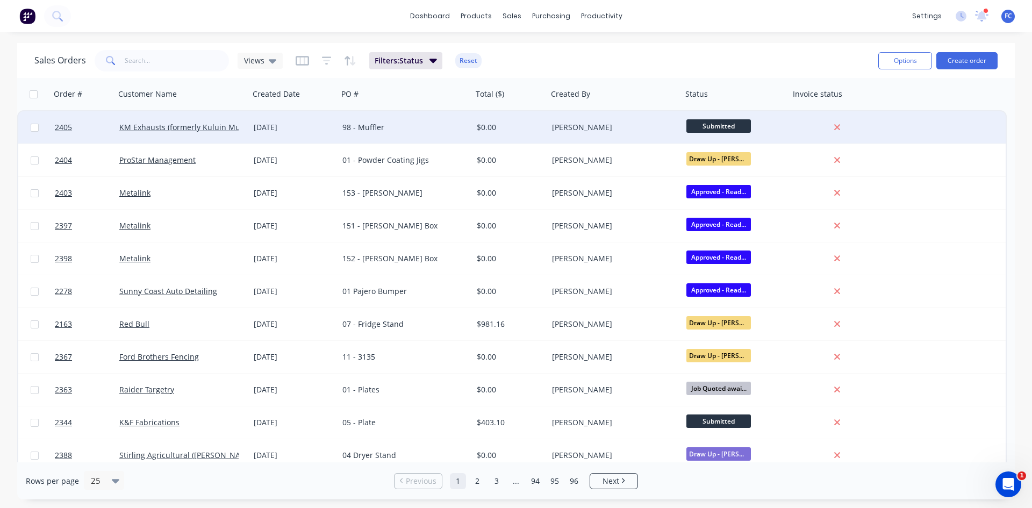
click at [332, 139] on div "[DATE]" at bounding box center [293, 127] width 89 height 32
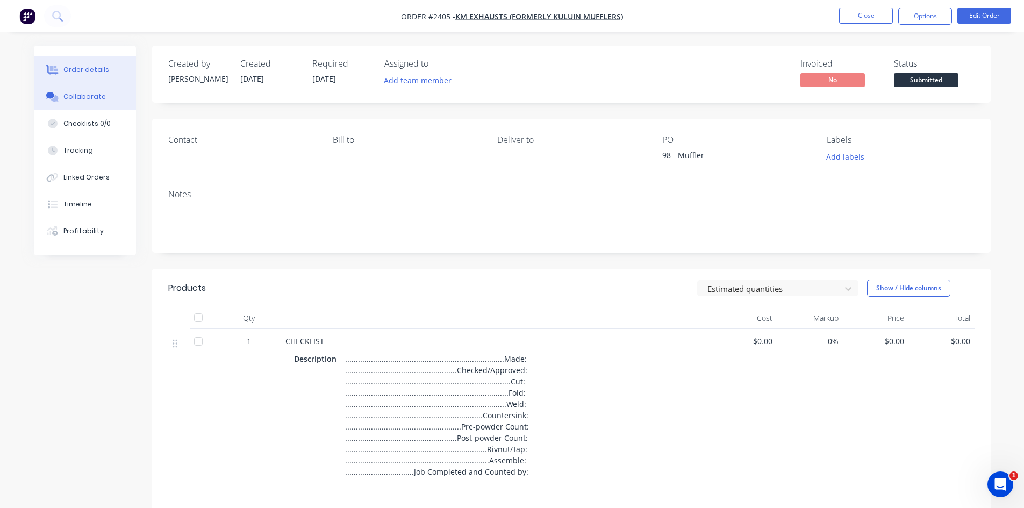
click at [83, 84] on button "Collaborate" at bounding box center [85, 96] width 102 height 27
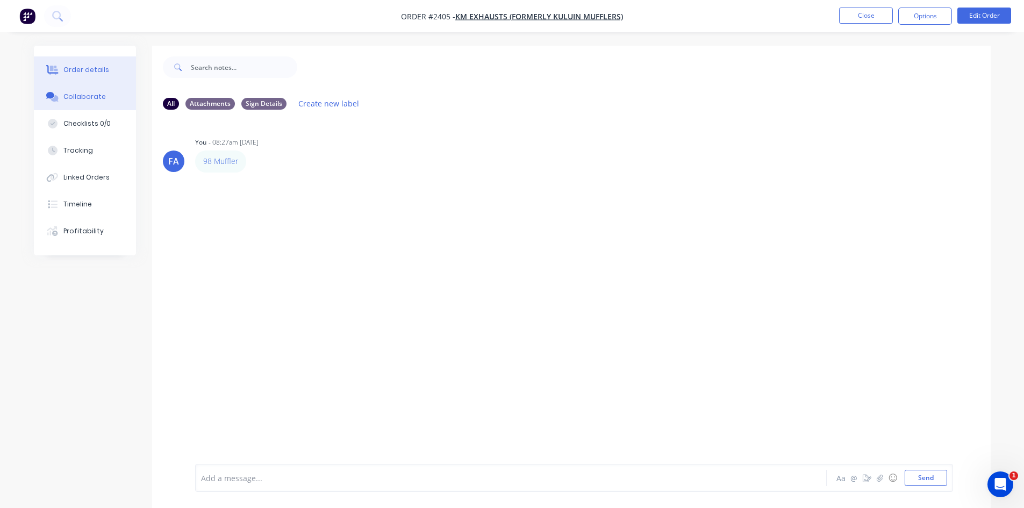
click at [55, 74] on icon at bounding box center [53, 70] width 9 height 9
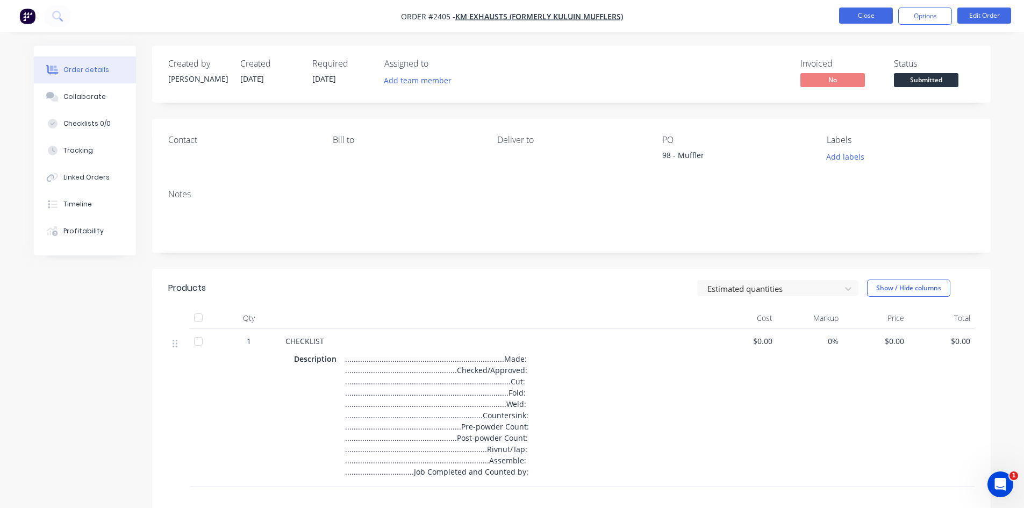
click at [852, 12] on button "Close" at bounding box center [866, 16] width 54 height 16
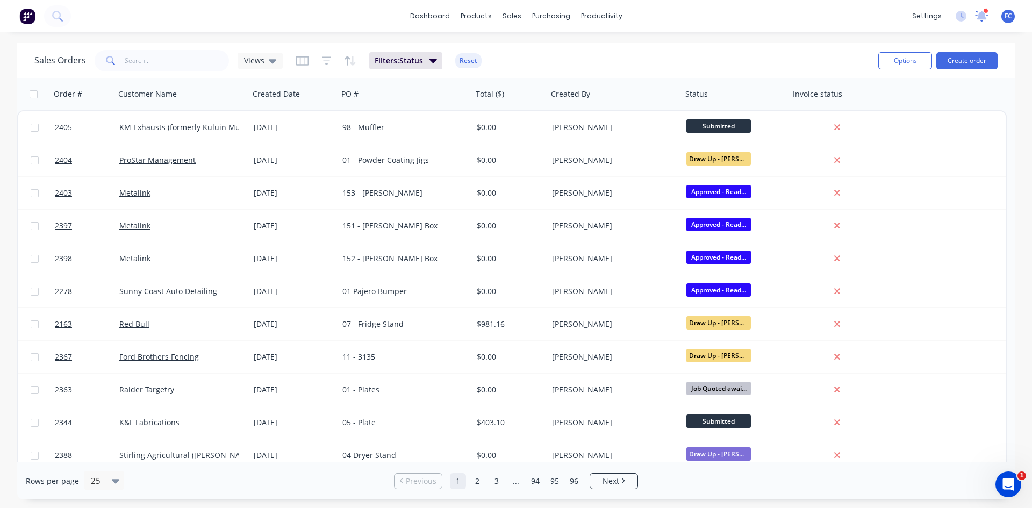
click at [983, 13] on icon at bounding box center [982, 15] width 10 height 9
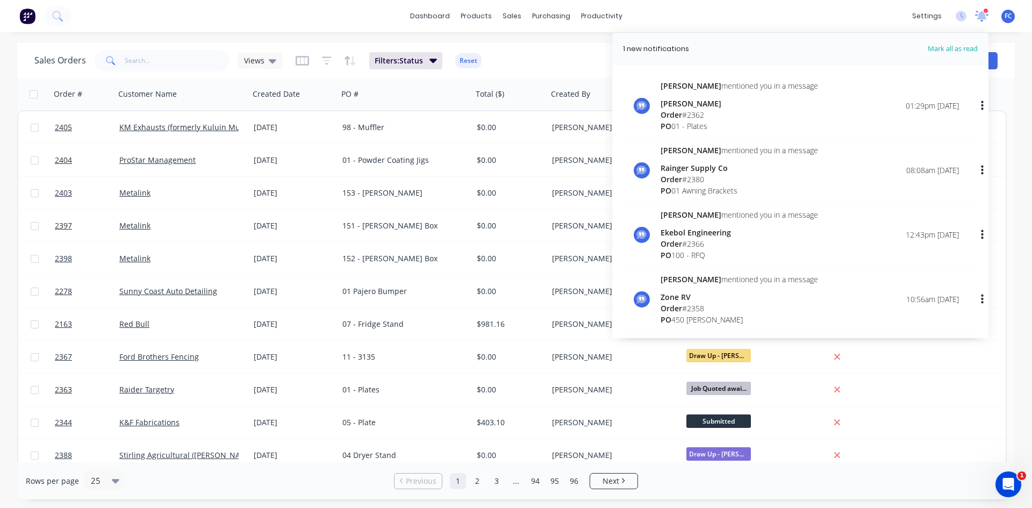
click at [981, 12] on icon at bounding box center [981, 15] width 10 height 10
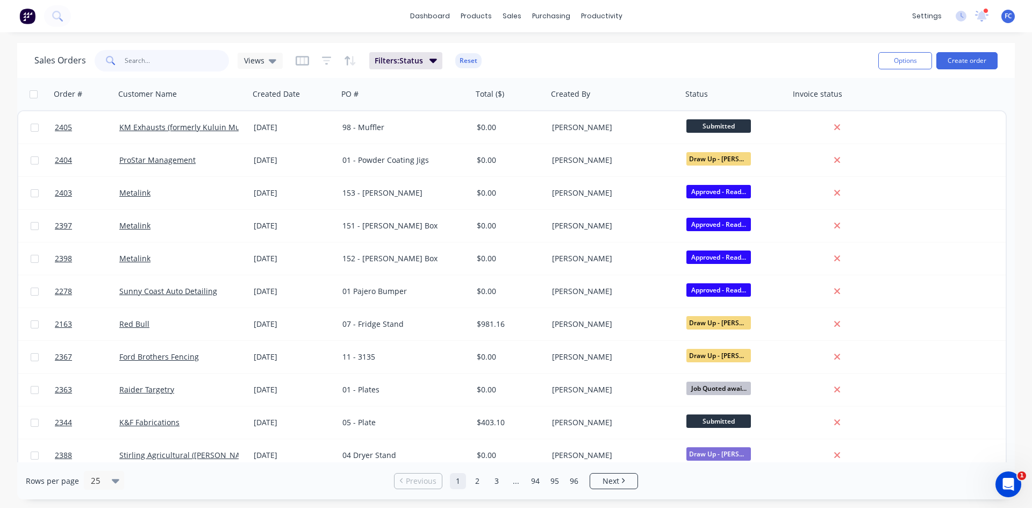
click at [163, 68] on input "text" at bounding box center [177, 60] width 105 height 21
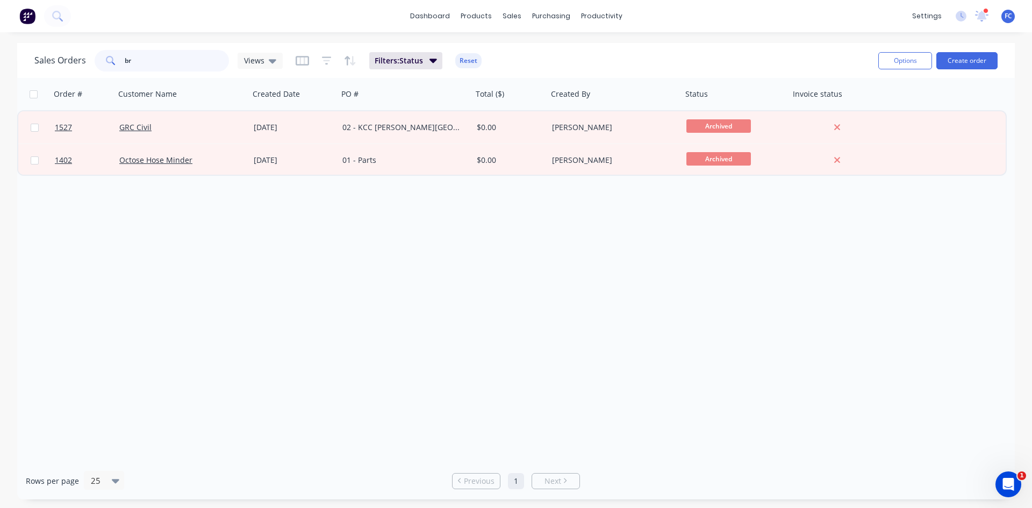
type input "b"
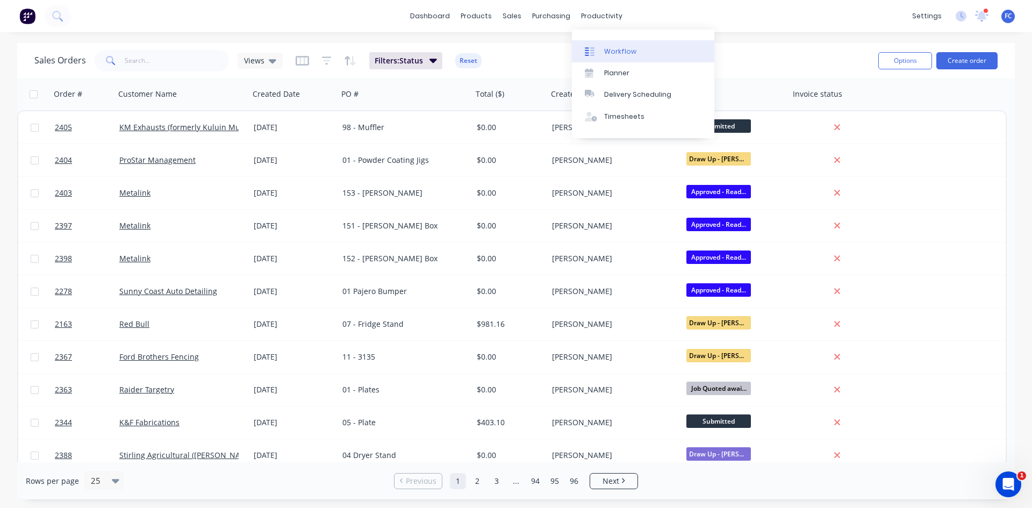
click at [609, 44] on link "Workflow" at bounding box center [643, 50] width 142 height 21
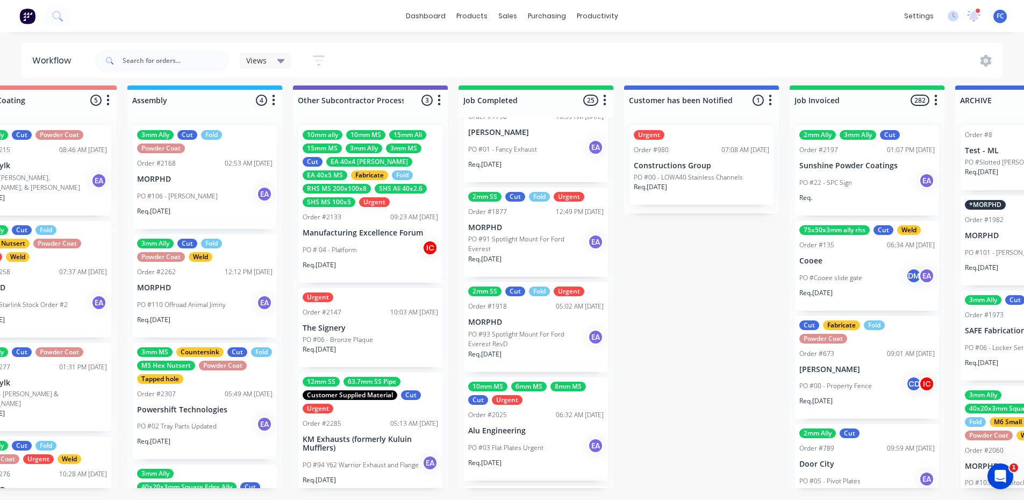
scroll to position [0, 3206]
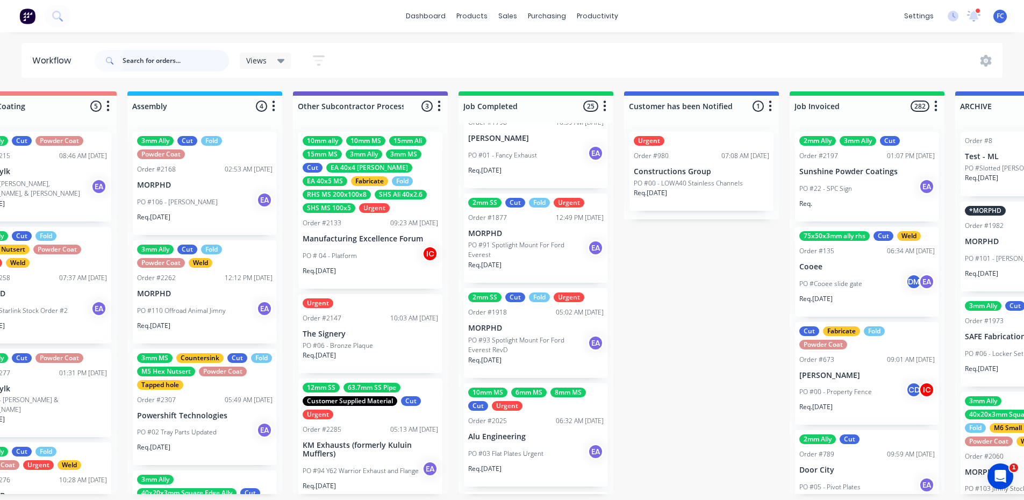
click at [137, 59] on input "text" at bounding box center [176, 60] width 106 height 21
type input "andrew"
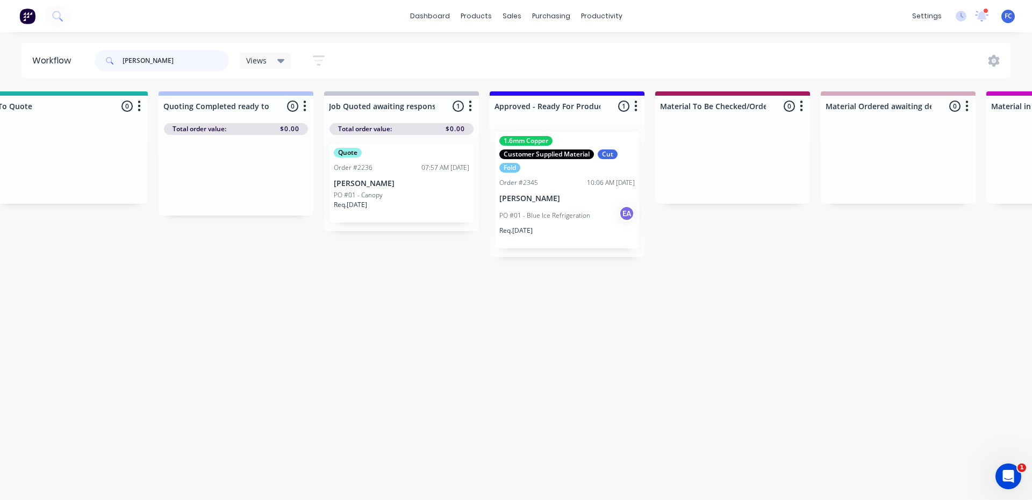
scroll to position [0, 1025]
click at [544, 201] on p "Andrew Nichols" at bounding box center [564, 198] width 135 height 9
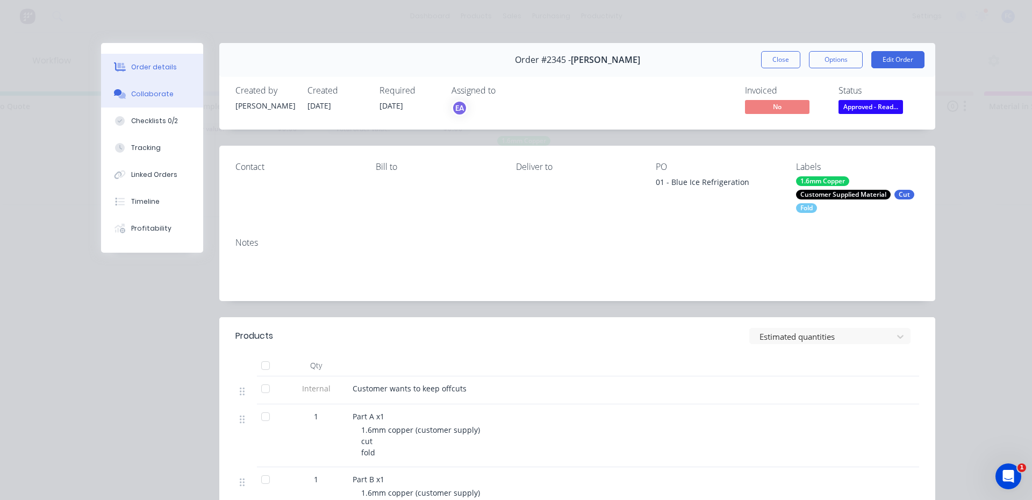
click at [140, 93] on div "Collaborate" at bounding box center [152, 94] width 42 height 10
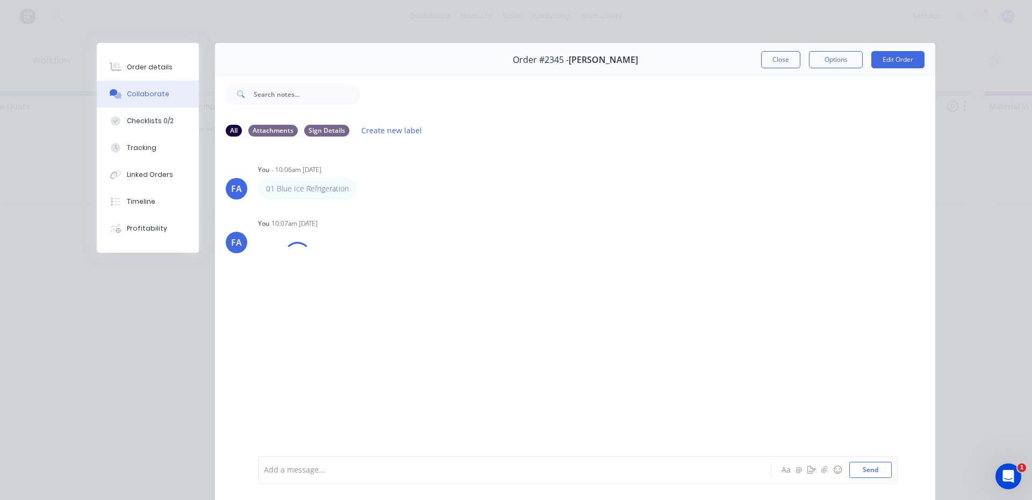
click at [147, 70] on div "Order details" at bounding box center [150, 67] width 46 height 10
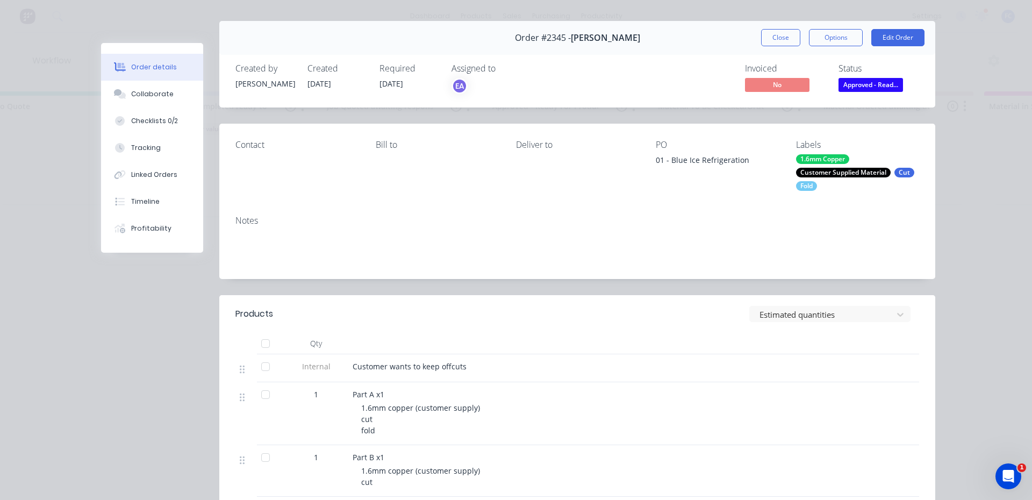
scroll to position [0, 0]
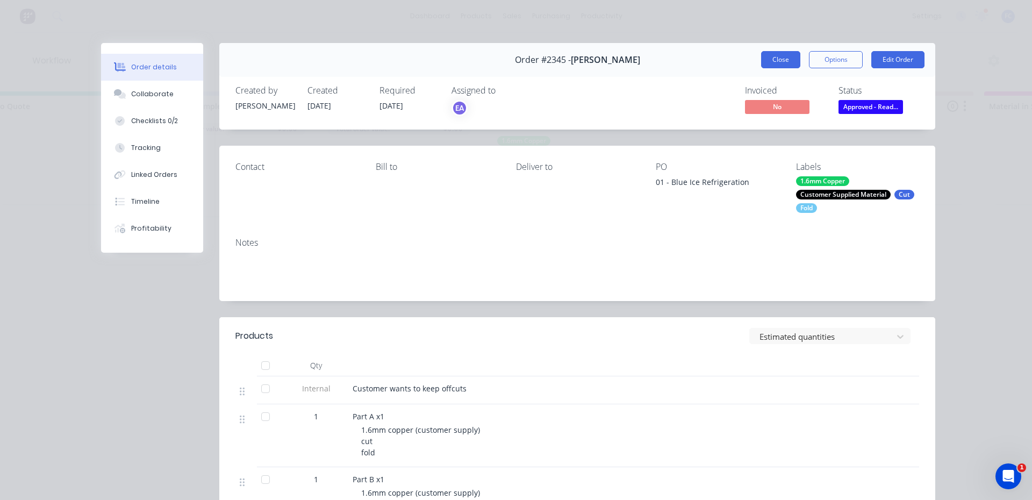
click at [774, 60] on button "Close" at bounding box center [780, 59] width 39 height 17
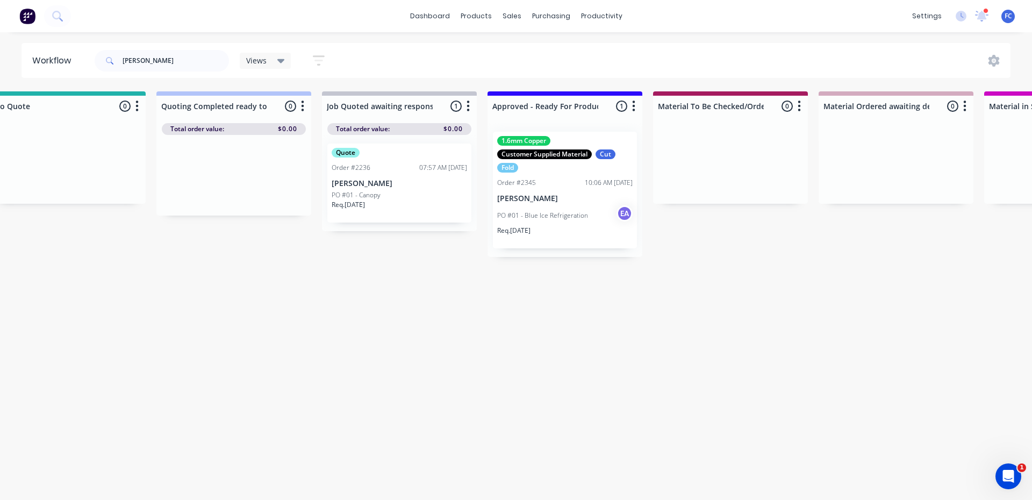
click at [564, 186] on div "Order #2345 10:06 AM 23/09/25" at bounding box center [564, 183] width 135 height 10
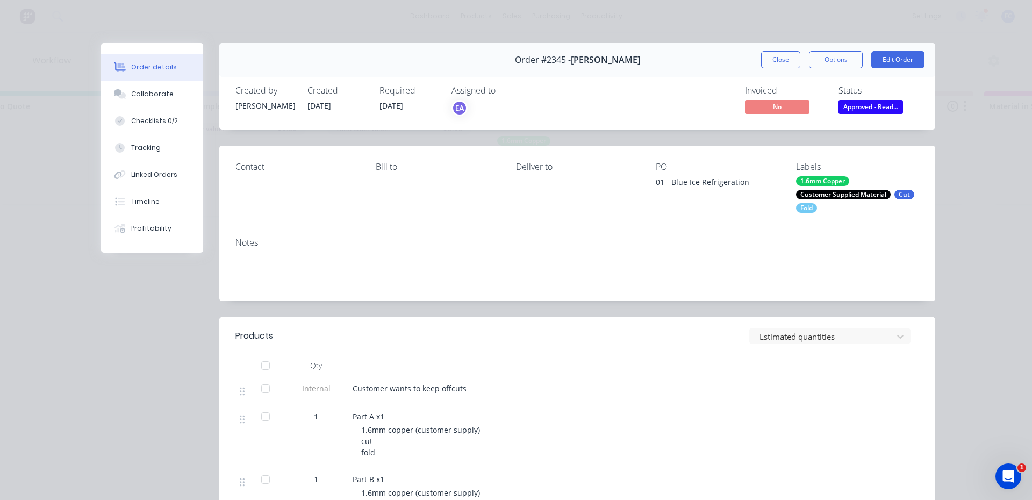
click at [117, 80] on button "Order details" at bounding box center [152, 67] width 102 height 27
click at [133, 96] on div "Collaborate" at bounding box center [152, 94] width 42 height 10
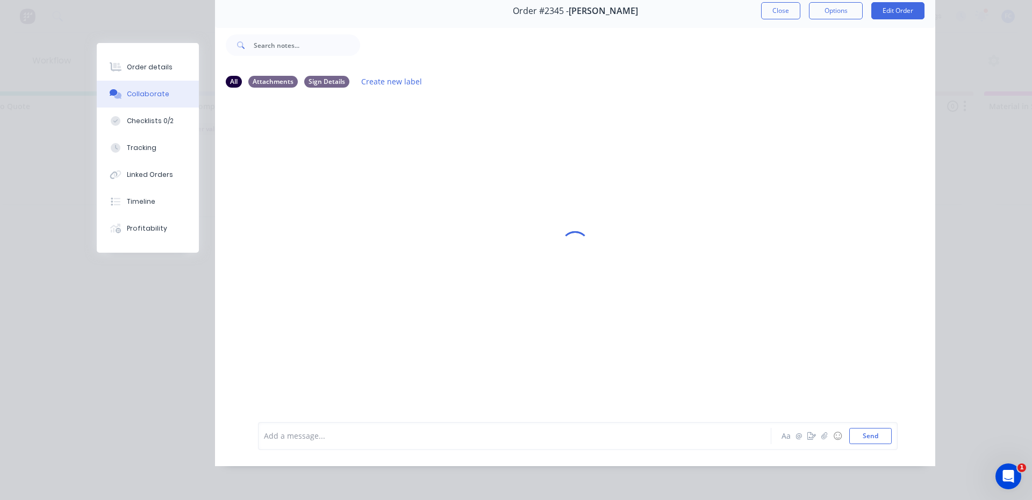
scroll to position [54, 0]
click at [293, 213] on img at bounding box center [296, 232] width 77 height 70
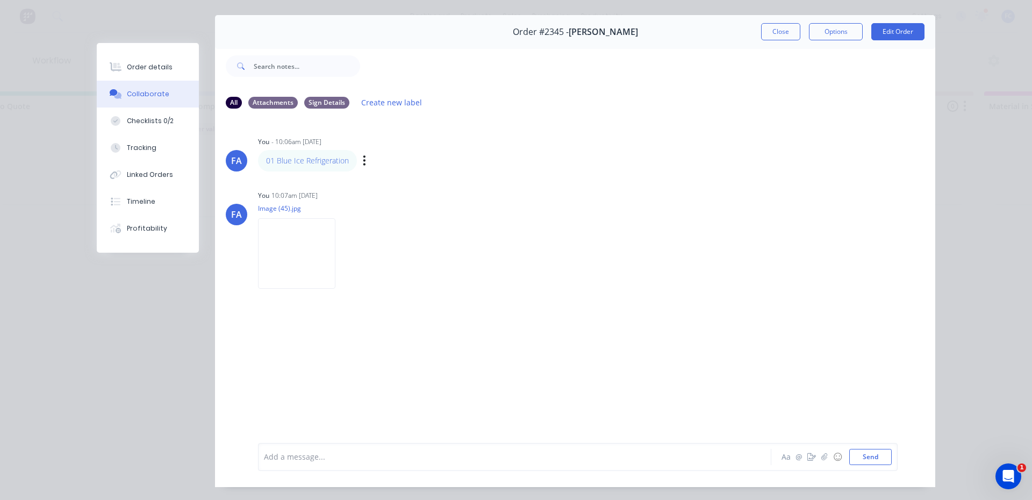
scroll to position [0, 0]
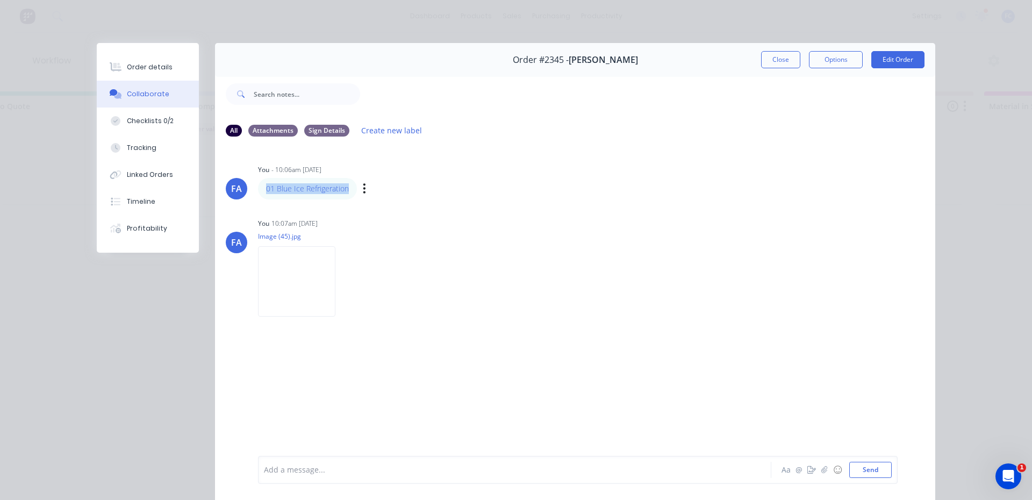
drag, startPoint x: 348, startPoint y: 185, endPoint x: 261, endPoint y: 188, distance: 86.5
click at [261, 188] on div "01 Blue Ice Refrigeration" at bounding box center [307, 188] width 99 height 21
copy link "01 Blue Ice Refrigeration"
click at [499, 214] on div "FA You - 10:06am 23/09/25 01 Blue Ice Refrigeration Labels Edit Delete FA You 1…" at bounding box center [575, 300] width 720 height 309
click at [126, 58] on button "Order details" at bounding box center [148, 67] width 102 height 27
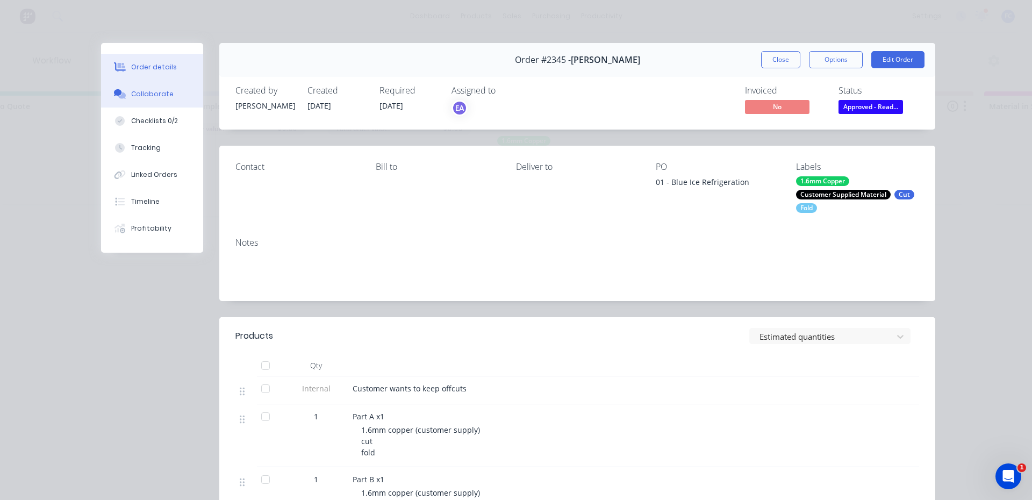
click at [142, 90] on div "Collaborate" at bounding box center [152, 94] width 42 height 10
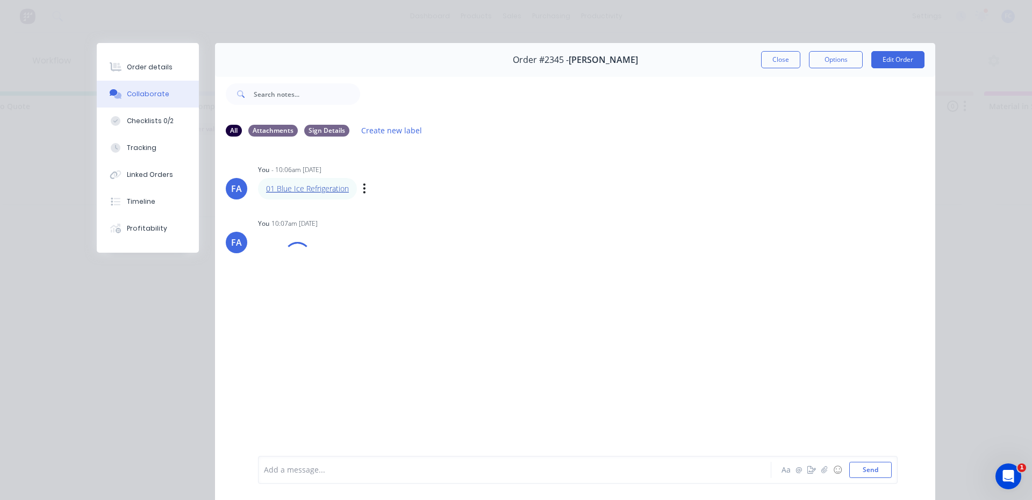
drag, startPoint x: 282, startPoint y: 196, endPoint x: 280, endPoint y: 189, distance: 7.7
click at [144, 71] on div "Order details" at bounding box center [150, 67] width 46 height 10
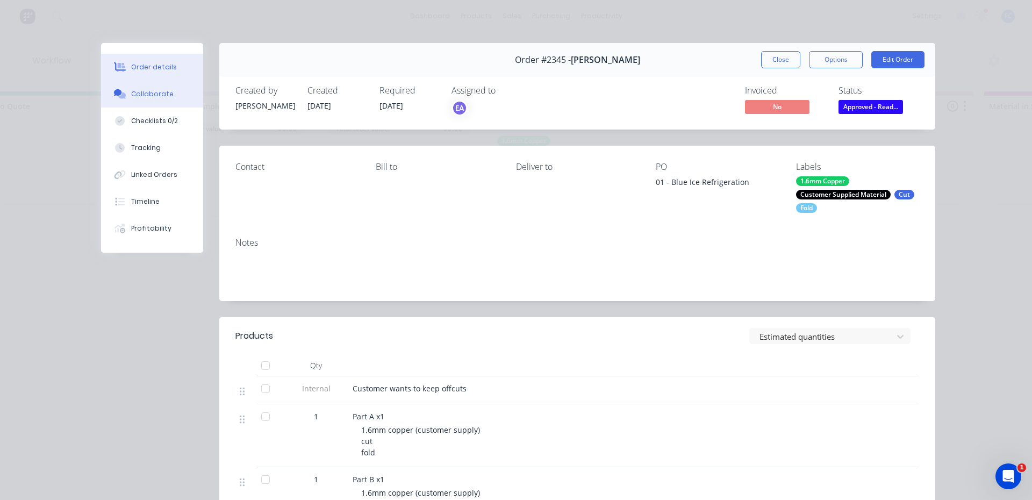
click at [147, 99] on button "Collaborate" at bounding box center [152, 94] width 102 height 27
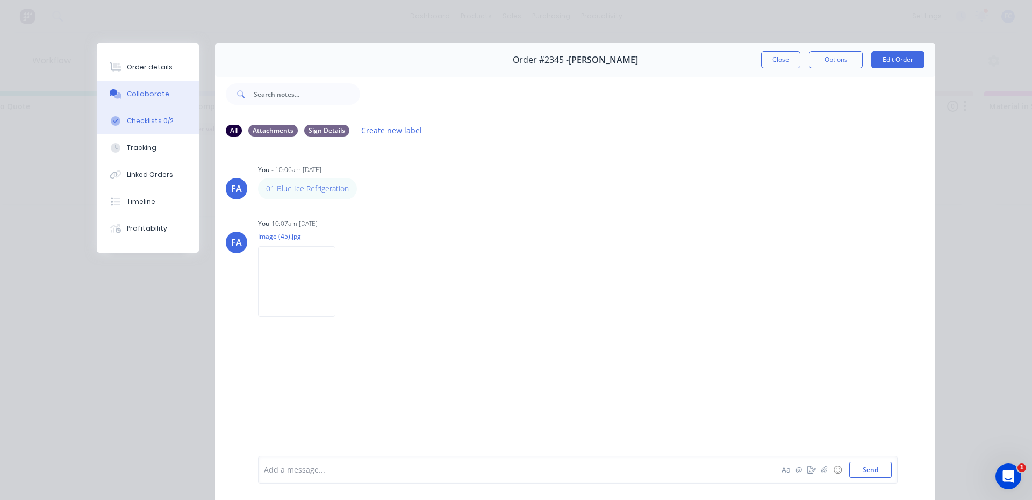
drag, startPoint x: 148, startPoint y: 68, endPoint x: 191, endPoint y: 125, distance: 70.6
click at [148, 68] on div "Order details" at bounding box center [150, 67] width 46 height 10
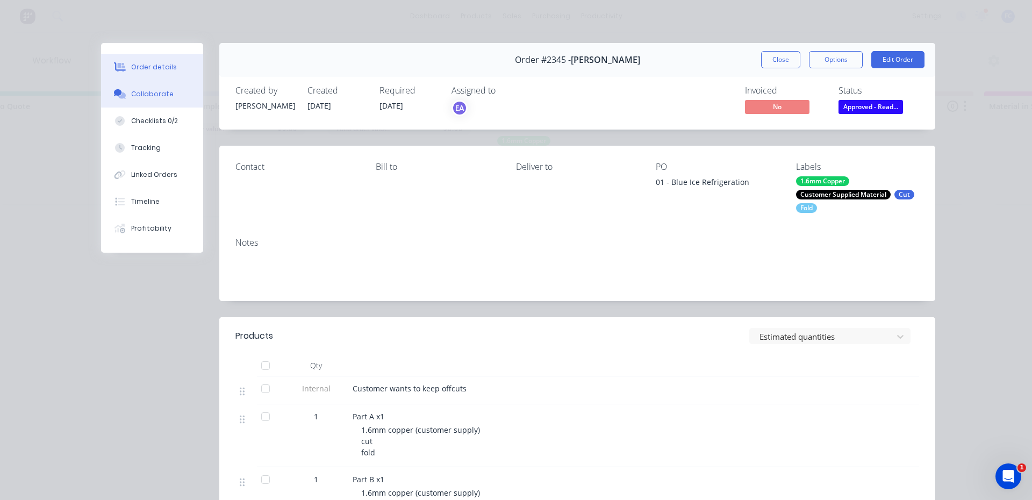
click at [158, 92] on div "Collaborate" at bounding box center [152, 94] width 42 height 10
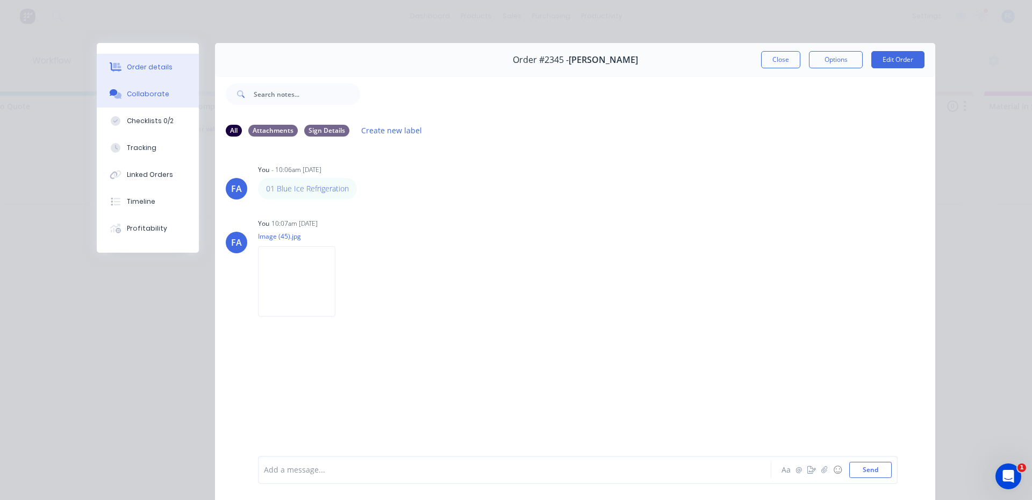
click at [128, 66] on div "Order details" at bounding box center [150, 67] width 46 height 10
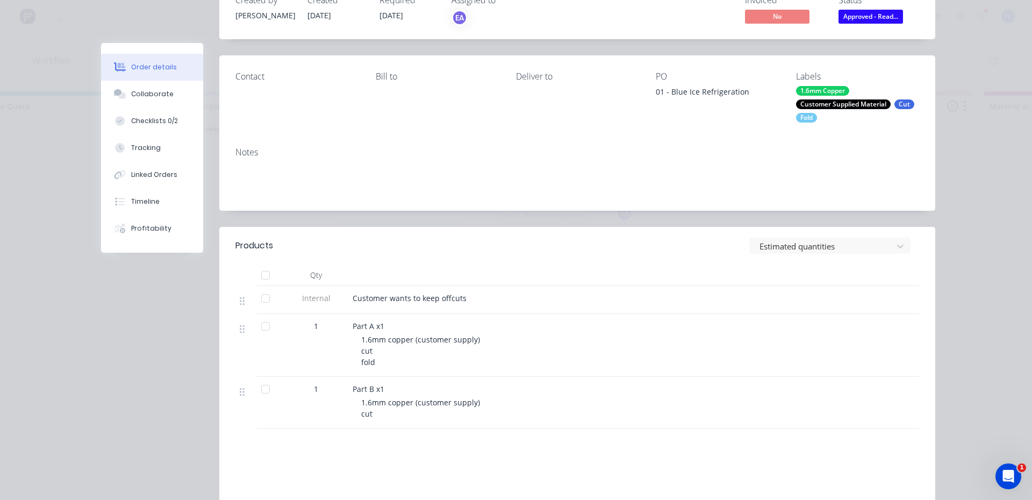
scroll to position [107, 0]
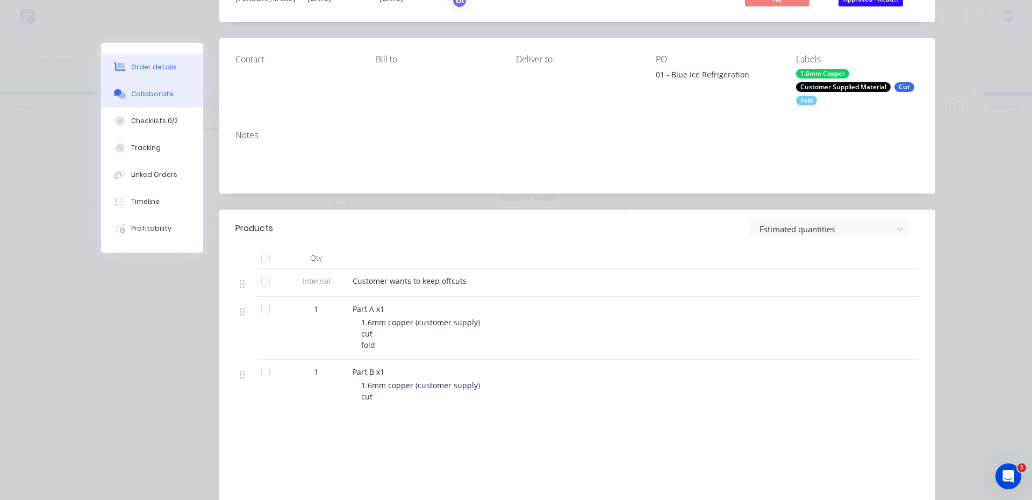
click at [133, 95] on div "Collaborate" at bounding box center [152, 94] width 42 height 10
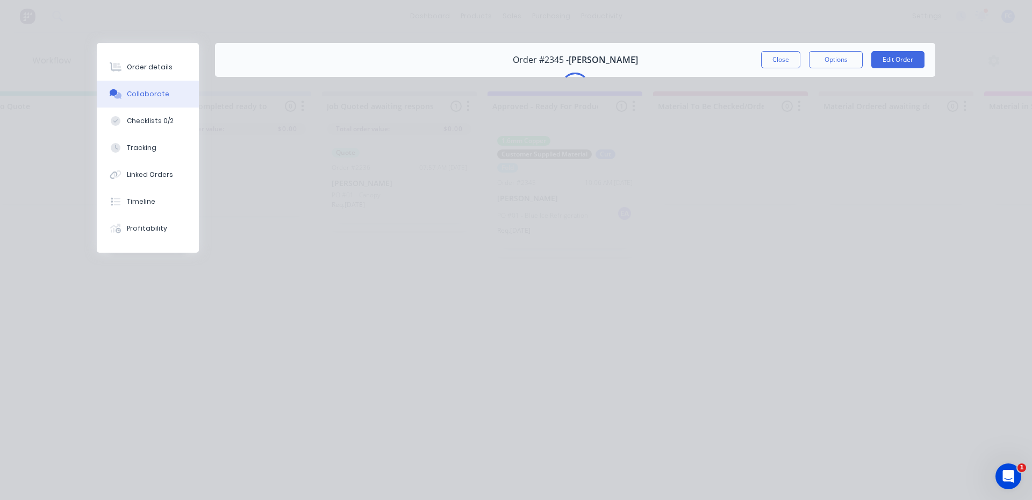
drag, startPoint x: 771, startPoint y: 53, endPoint x: 715, endPoint y: 73, distance: 59.6
click at [770, 54] on button "Close" at bounding box center [780, 59] width 39 height 17
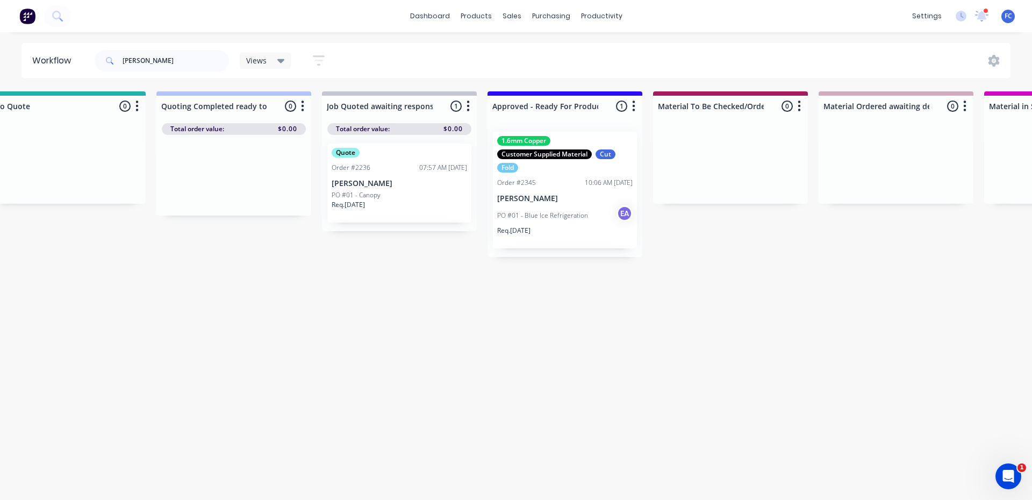
click at [544, 195] on p "Andrew Nichols" at bounding box center [564, 198] width 135 height 9
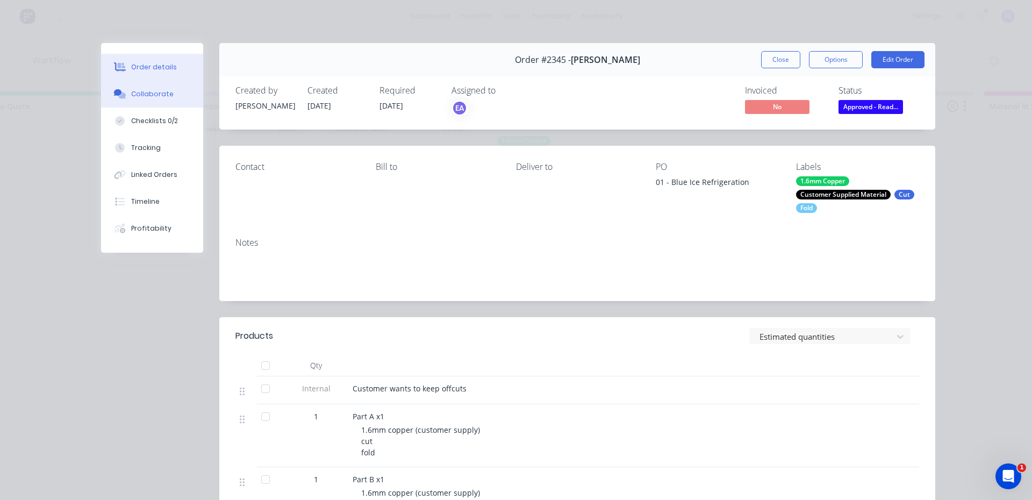
click at [174, 97] on button "Collaborate" at bounding box center [152, 94] width 102 height 27
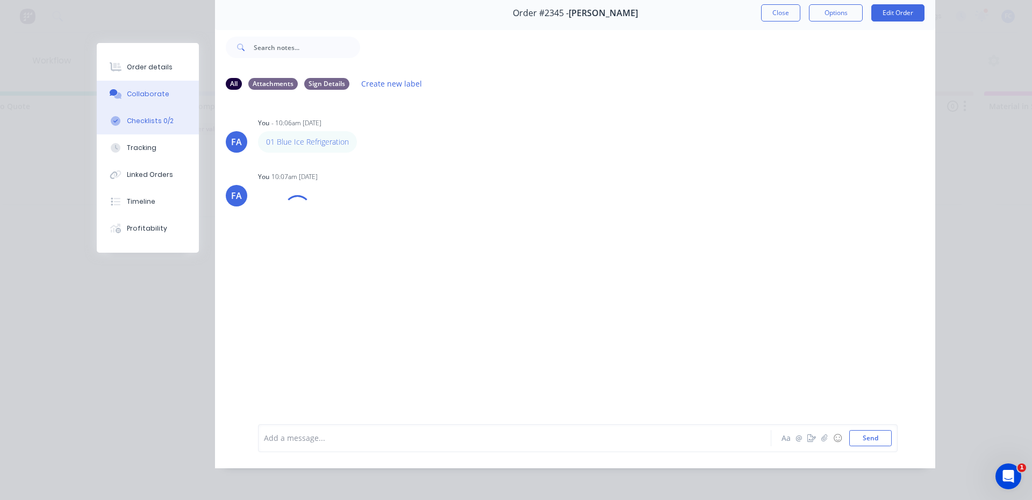
scroll to position [57, 0]
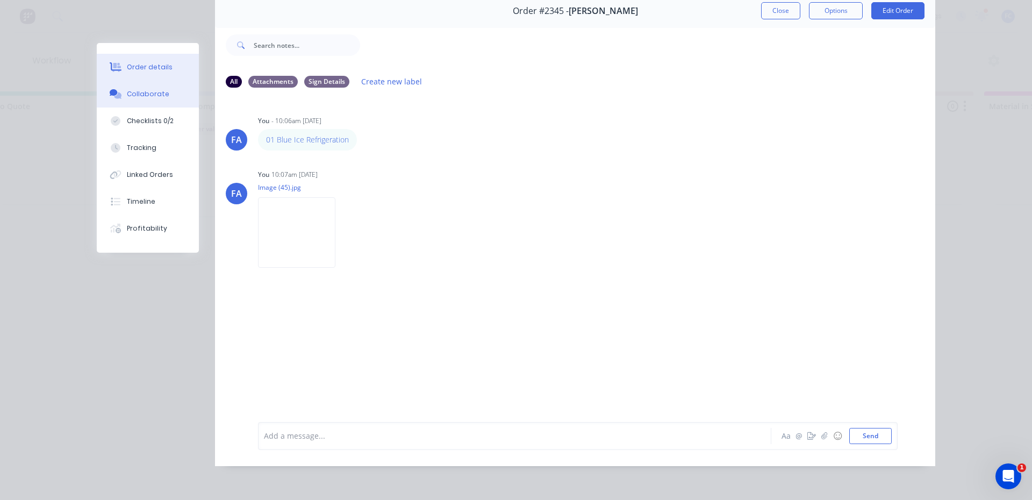
drag, startPoint x: 153, startPoint y: 67, endPoint x: 159, endPoint y: 70, distance: 6.3
click at [154, 67] on div "Order details" at bounding box center [150, 67] width 46 height 10
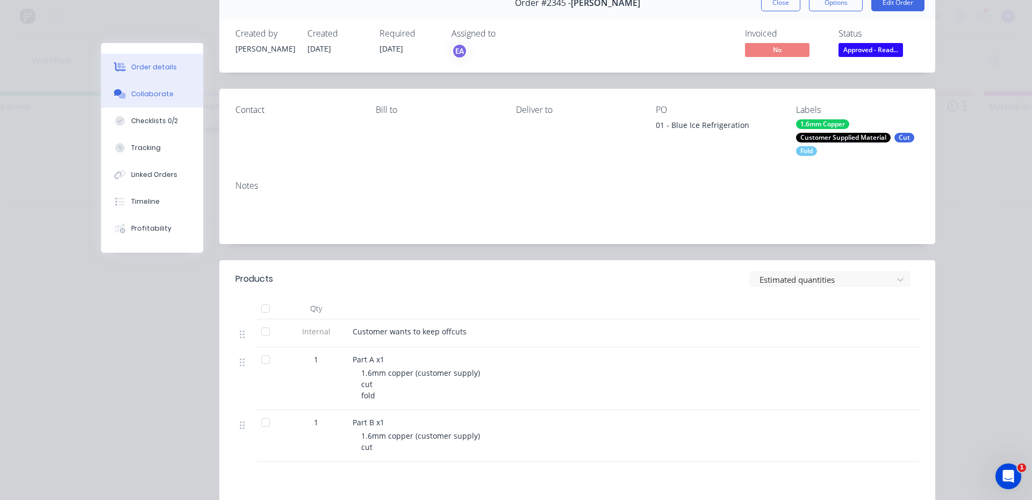
click at [152, 91] on div "Collaborate" at bounding box center [152, 94] width 42 height 10
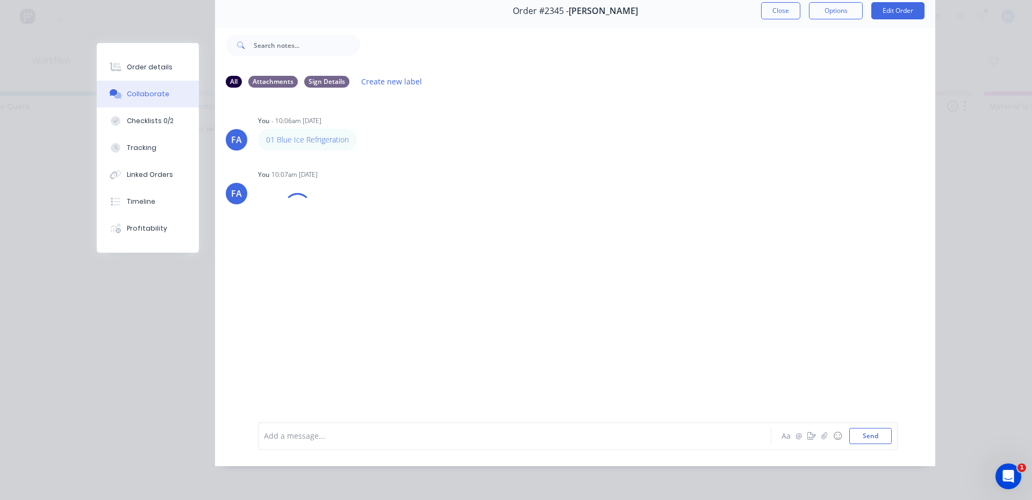
click at [316, 444] on div "Add a message... Aa @ ☺ Send" at bounding box center [577, 436] width 639 height 28
click at [320, 437] on div at bounding box center [499, 435] width 470 height 11
click at [154, 69] on div "Order details" at bounding box center [150, 67] width 46 height 10
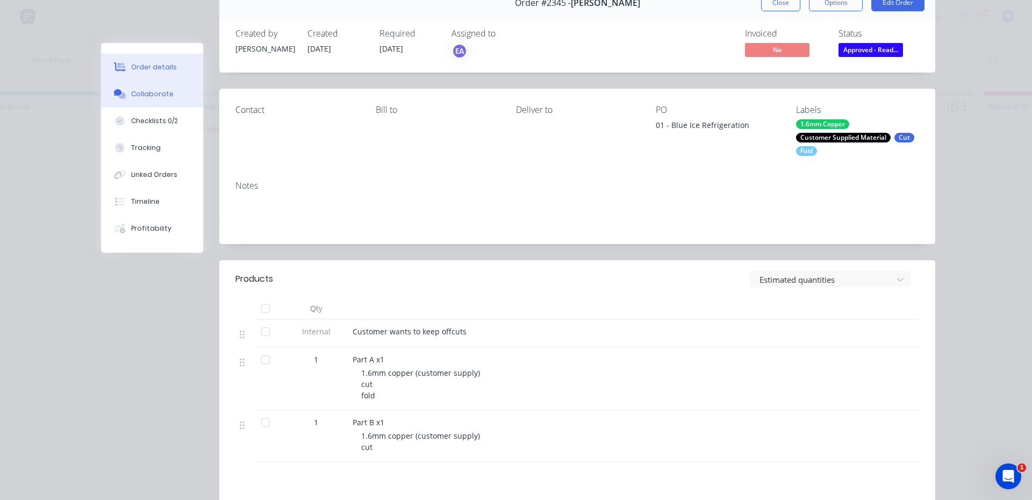
click at [146, 102] on button "Collaborate" at bounding box center [152, 94] width 102 height 27
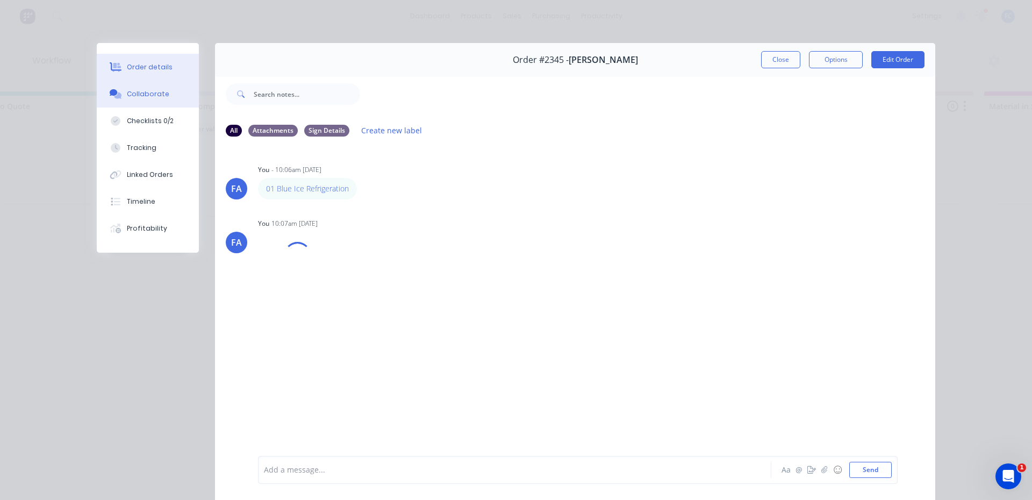
click at [148, 56] on button "Order details" at bounding box center [148, 67] width 102 height 27
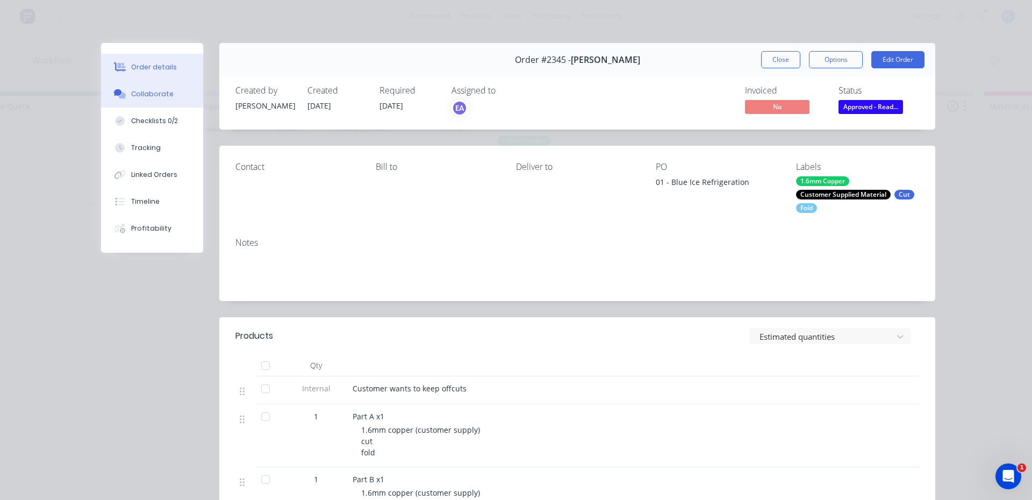
click at [147, 90] on div "Collaborate" at bounding box center [152, 94] width 42 height 10
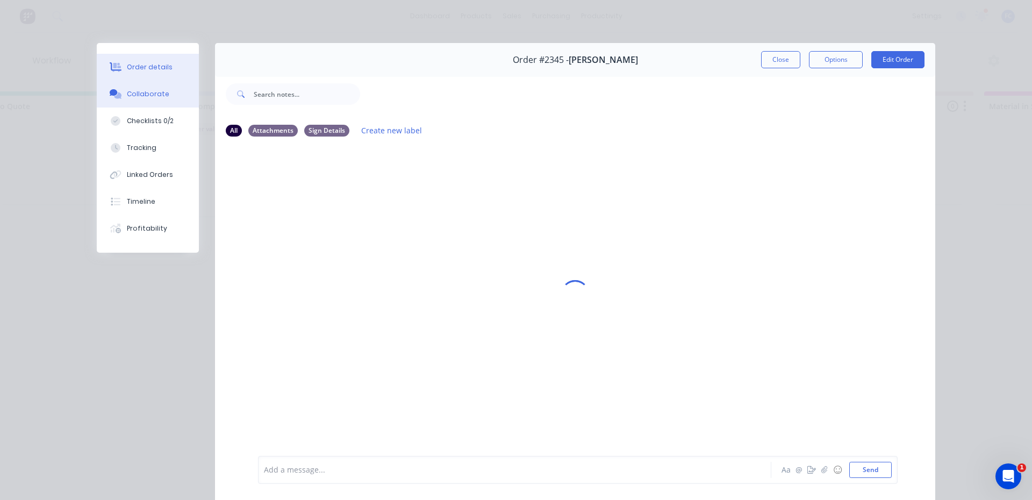
click at [143, 64] on div "Order details" at bounding box center [150, 67] width 46 height 10
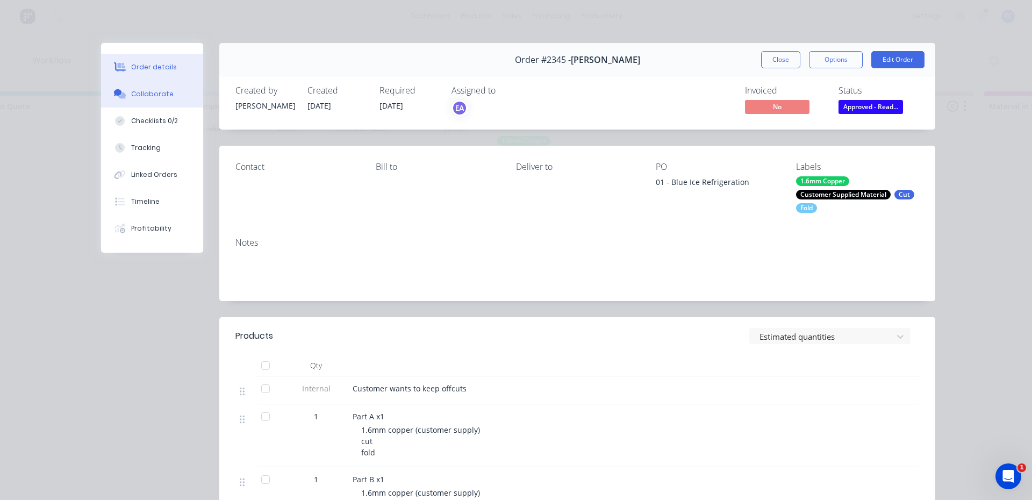
click at [140, 82] on button "Collaborate" at bounding box center [152, 94] width 102 height 27
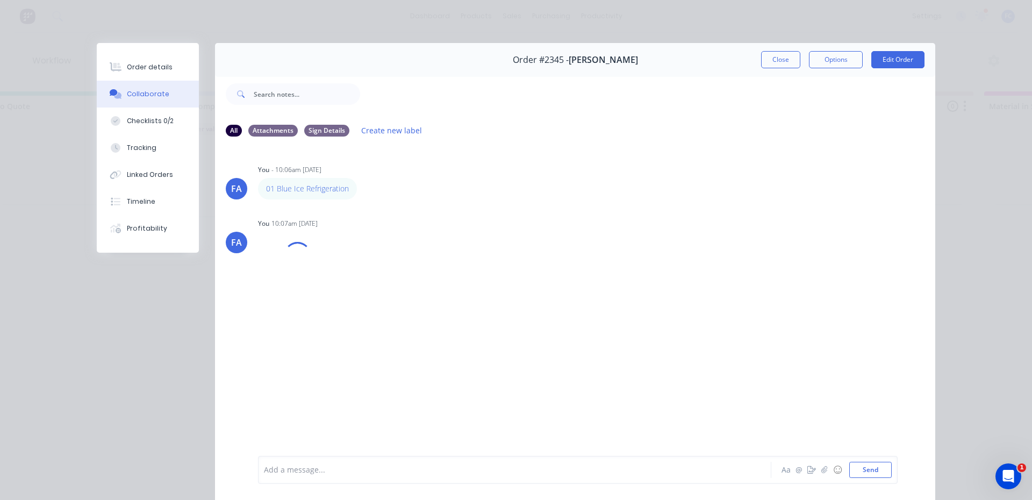
click at [301, 470] on div at bounding box center [499, 469] width 470 height 11
click at [821, 473] on button "button" at bounding box center [824, 469] width 13 height 13
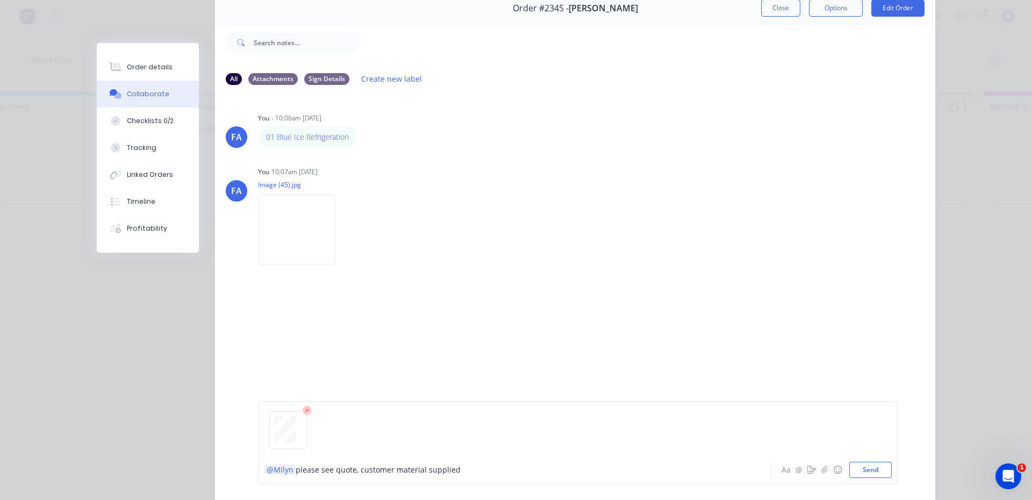
scroll to position [112, 0]
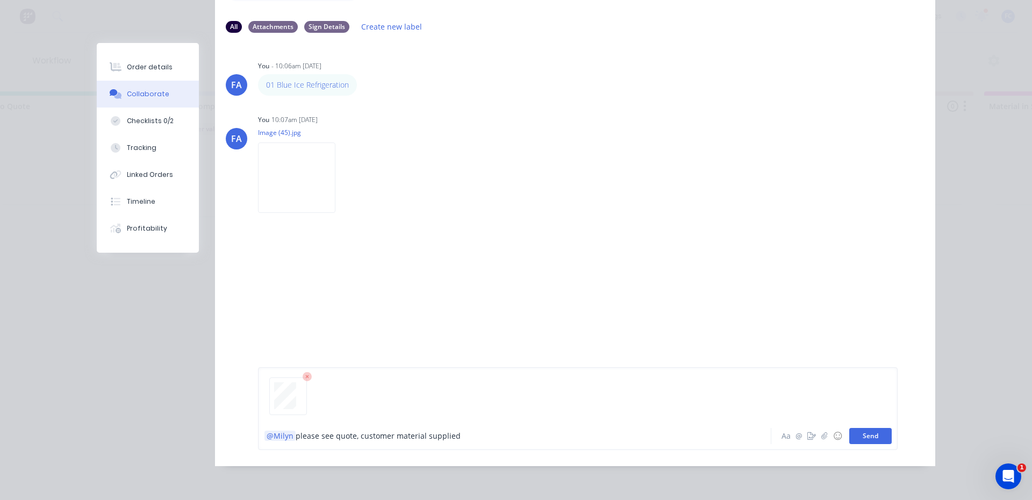
click at [878, 428] on button "Send" at bounding box center [870, 436] width 42 height 16
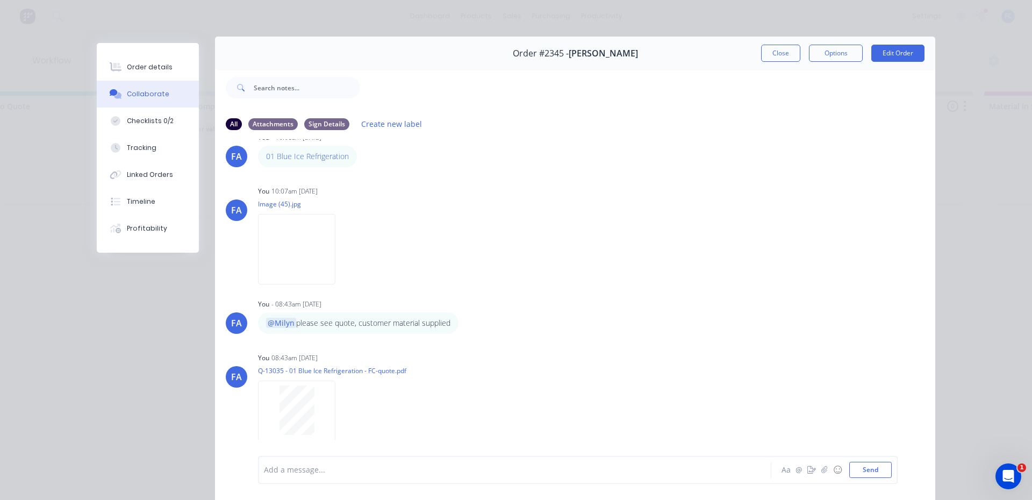
scroll to position [0, 0]
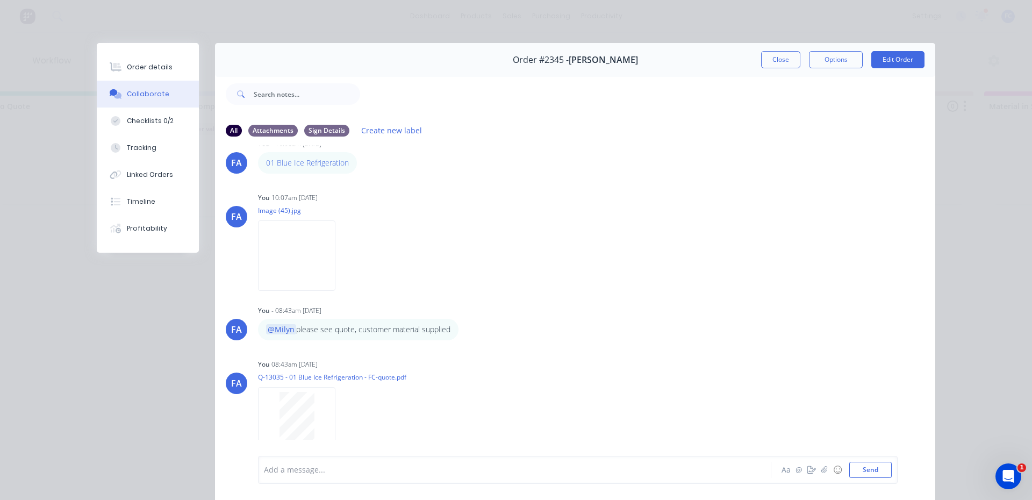
click at [778, 60] on button "Close" at bounding box center [780, 59] width 39 height 17
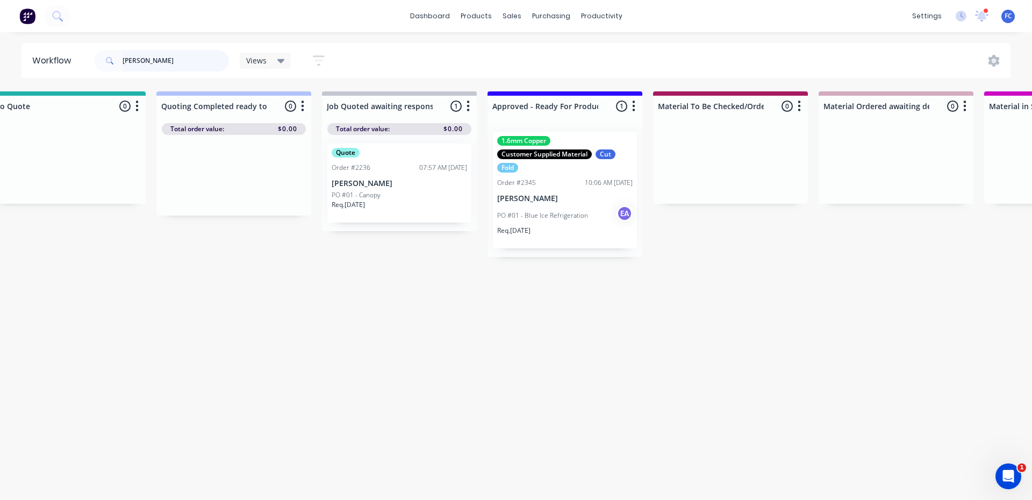
drag, startPoint x: 156, startPoint y: 57, endPoint x: 94, endPoint y: 55, distance: 62.4
click at [99, 57] on div "andrew" at bounding box center [162, 60] width 134 height 21
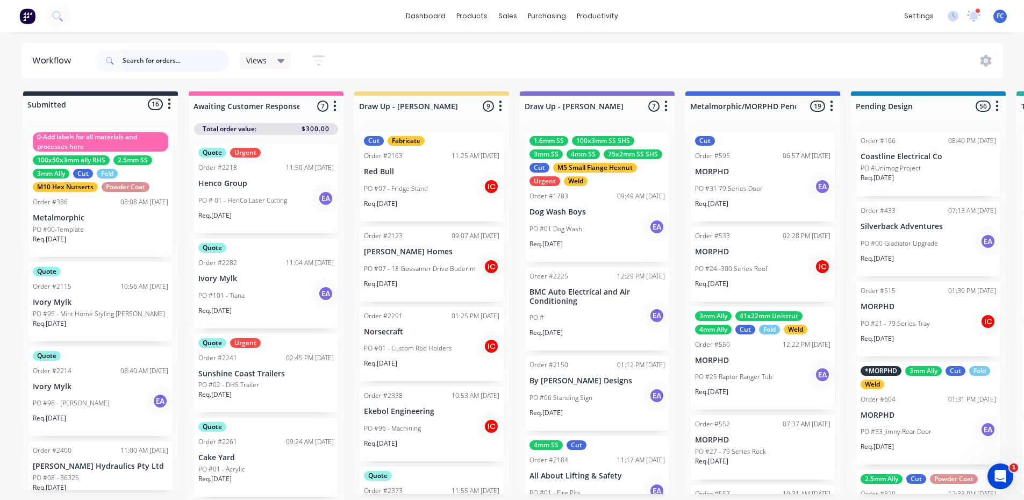
click at [180, 64] on input "text" at bounding box center [176, 60] width 106 height 21
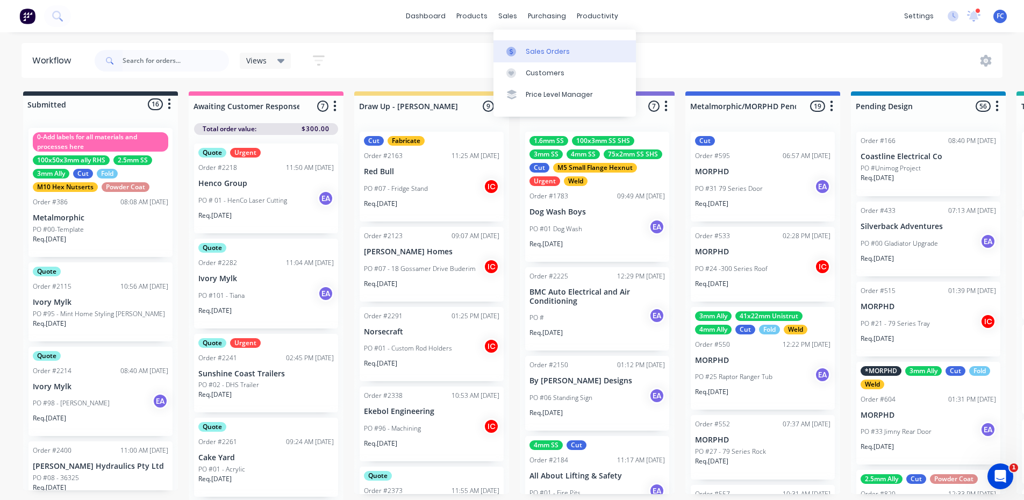
click at [521, 45] on link "Sales Orders" at bounding box center [564, 50] width 142 height 21
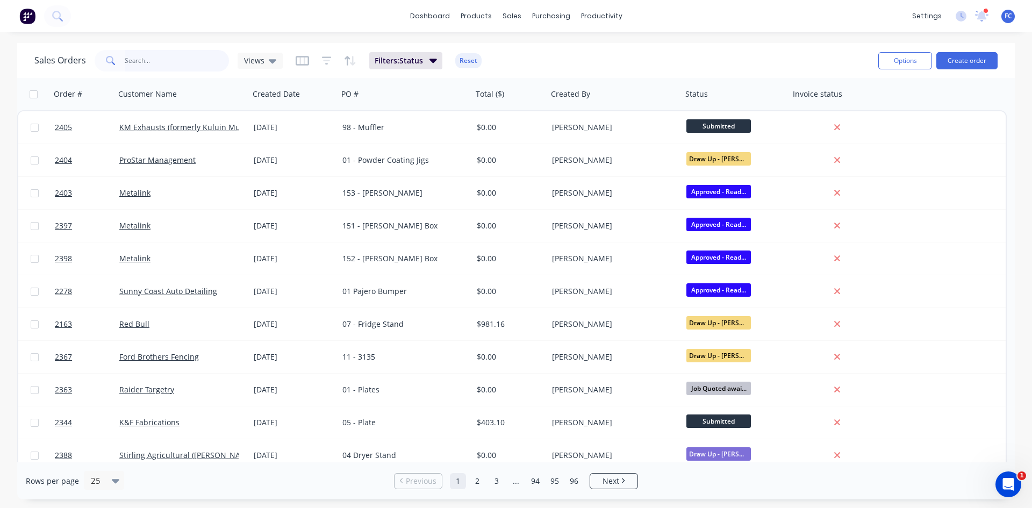
click at [161, 69] on input "text" at bounding box center [177, 60] width 105 height 21
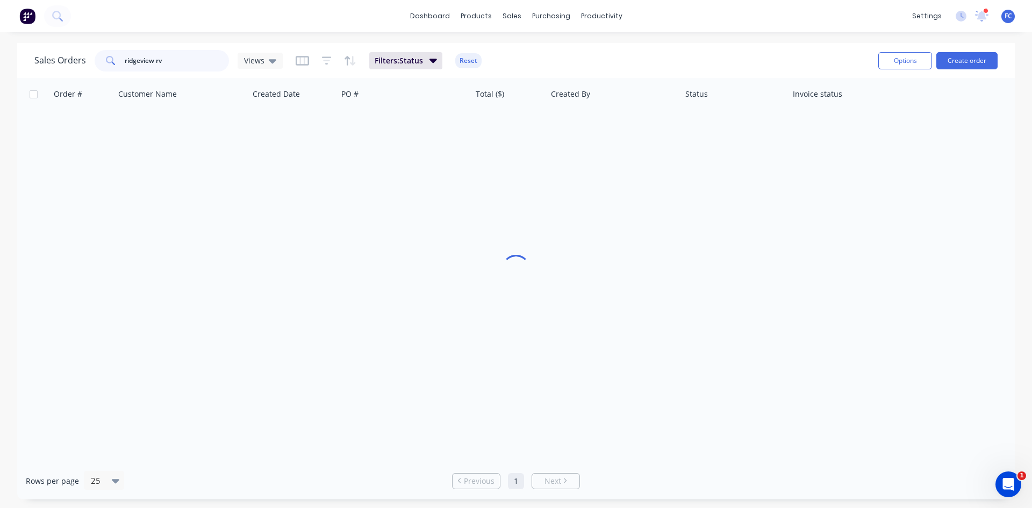
click at [174, 62] on input "ridgeview rv" at bounding box center [177, 60] width 105 height 21
type input "ridgeview"
drag, startPoint x: 171, startPoint y: 64, endPoint x: 69, endPoint y: 52, distance: 102.3
click at [69, 52] on div "Sales Orders ridgeview Views" at bounding box center [158, 60] width 248 height 21
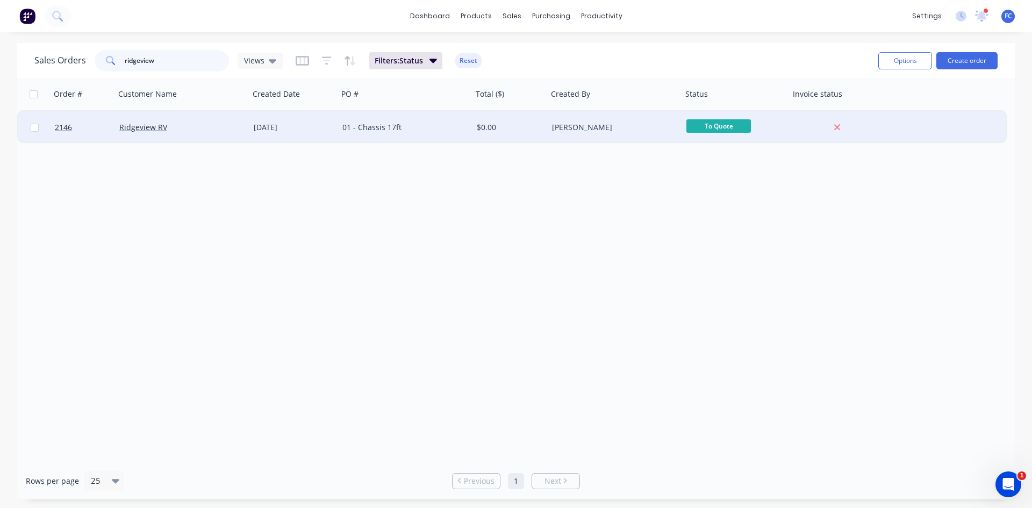
type input "ridgeview"
click at [253, 133] on div "[DATE]" at bounding box center [293, 127] width 89 height 32
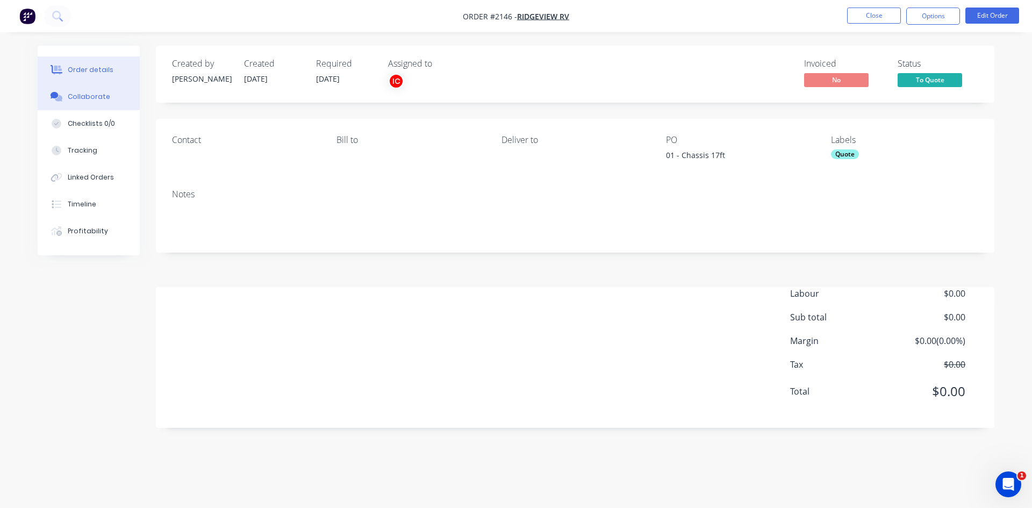
click at [100, 94] on div "Collaborate" at bounding box center [89, 97] width 42 height 10
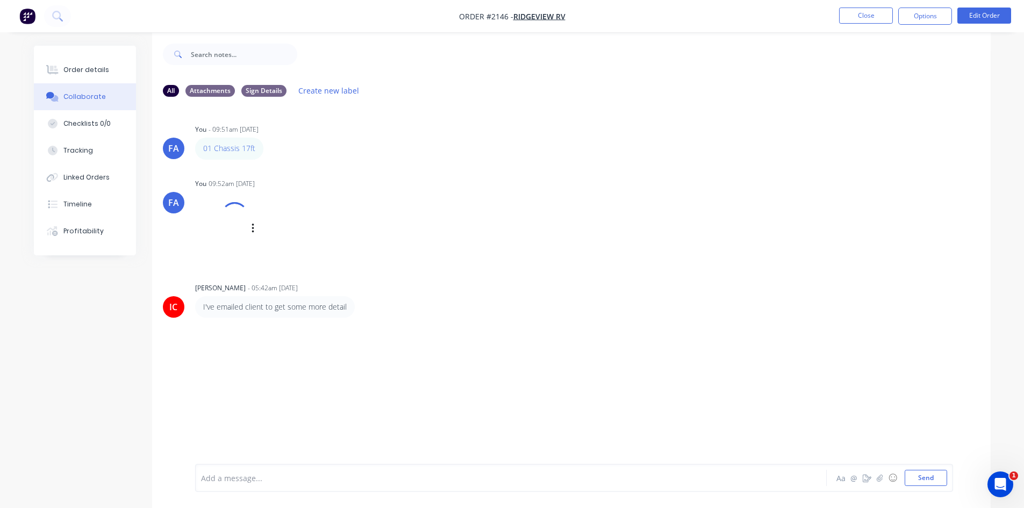
scroll to position [16, 0]
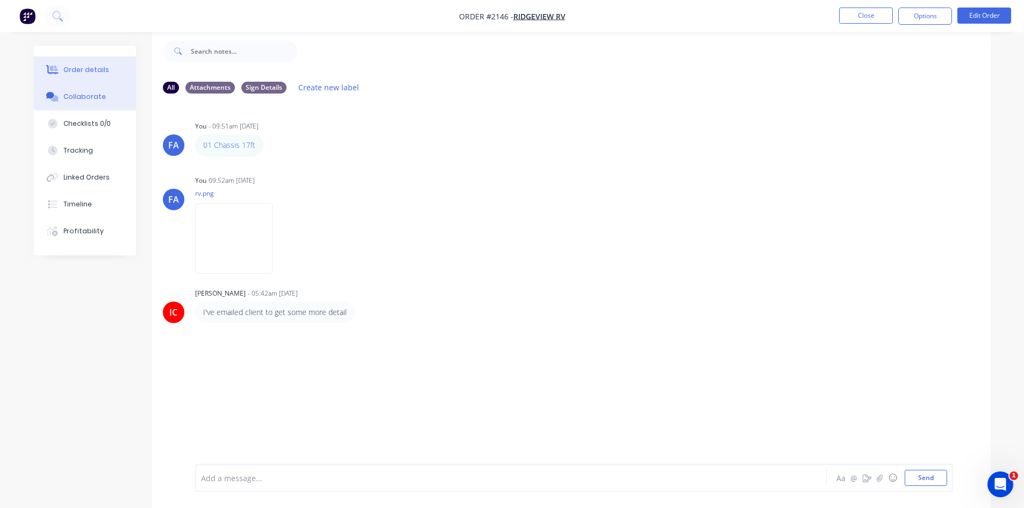
click at [94, 70] on div "Order details" at bounding box center [86, 70] width 46 height 10
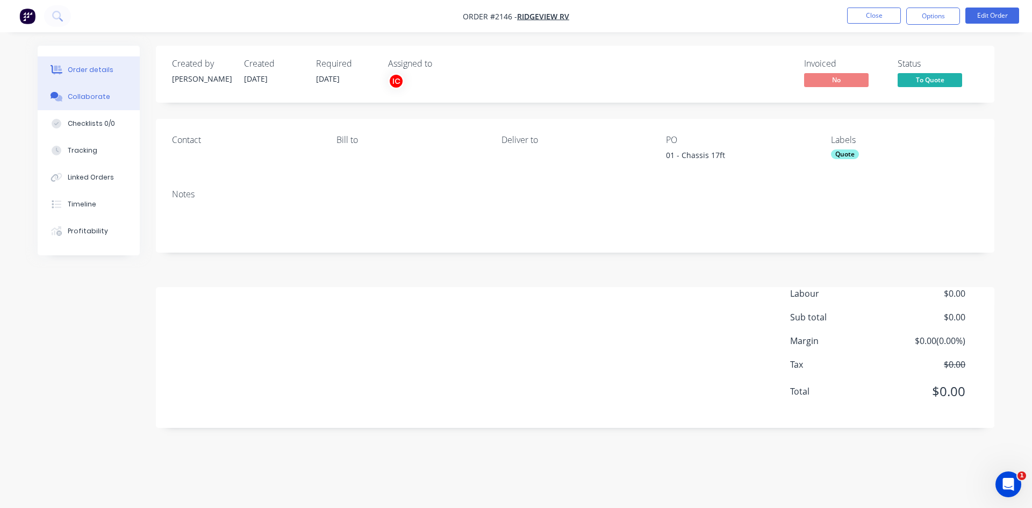
click at [58, 94] on icon at bounding box center [55, 95] width 8 height 6
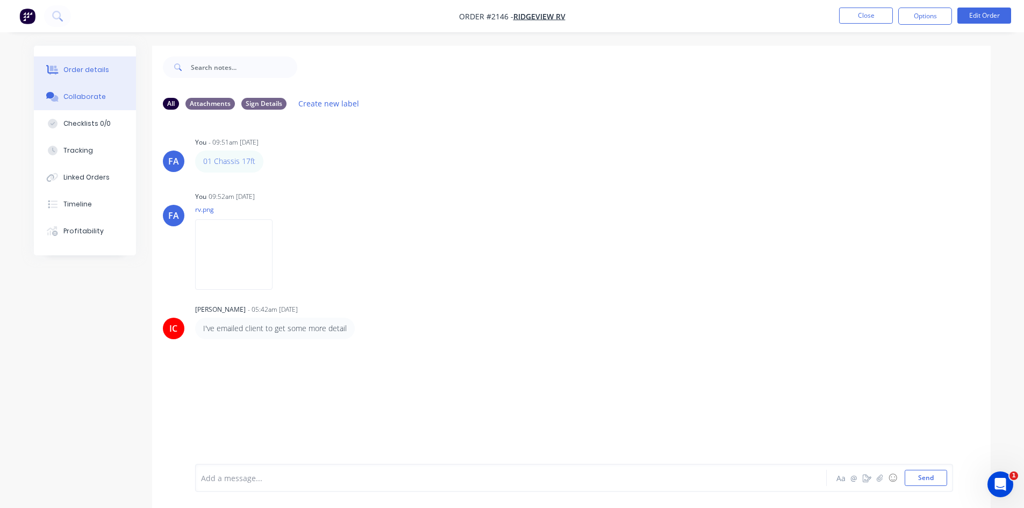
drag, startPoint x: 81, startPoint y: 59, endPoint x: 83, endPoint y: 66, distance: 7.3
click at [81, 60] on button "Order details" at bounding box center [85, 69] width 102 height 27
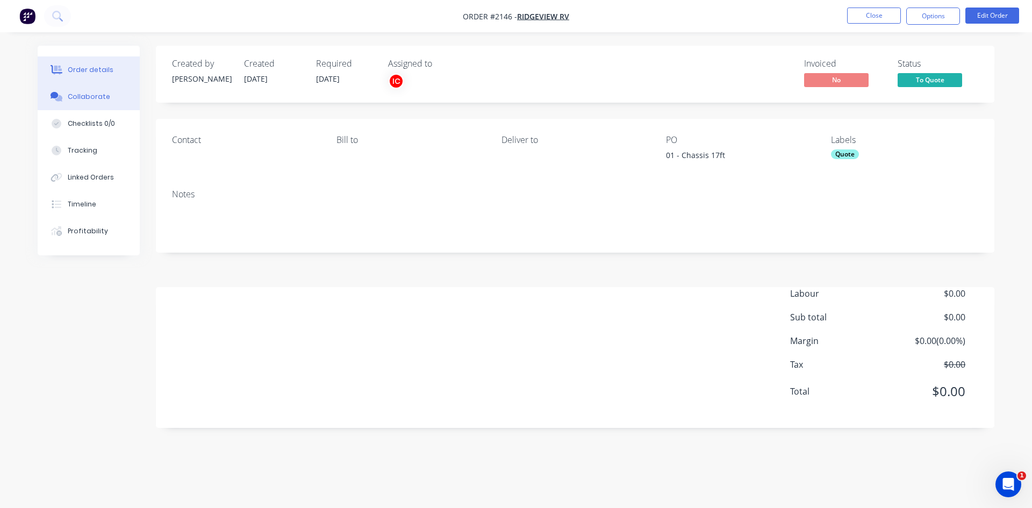
click at [71, 86] on button "Collaborate" at bounding box center [89, 96] width 102 height 27
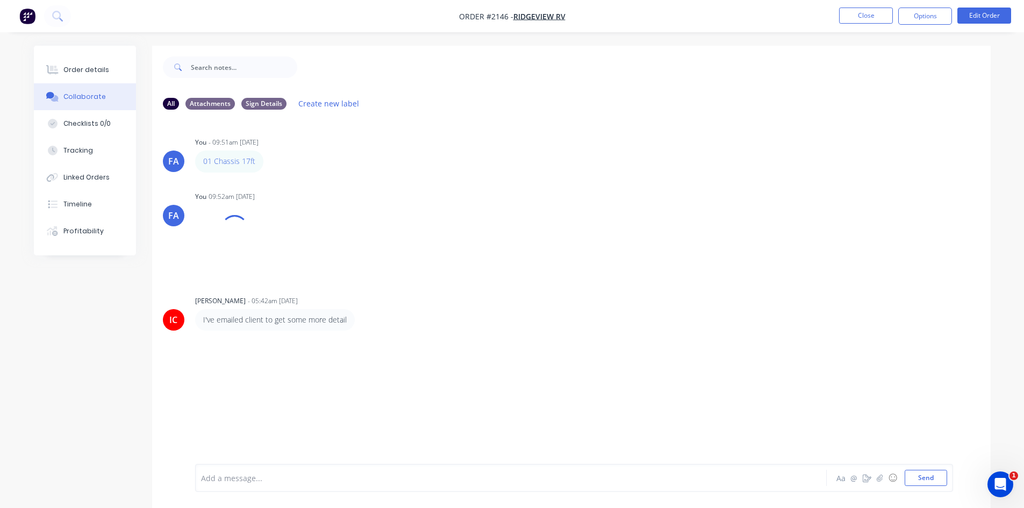
scroll to position [16, 0]
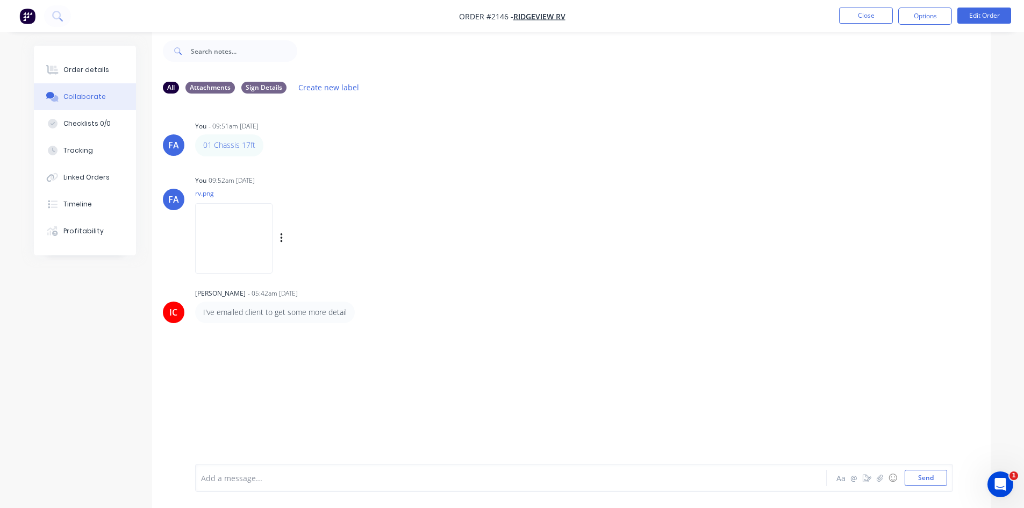
drag, startPoint x: 218, startPoint y: 150, endPoint x: 204, endPoint y: 225, distance: 76.1
click at [192, 224] on div "FA You 09:52am 21/08/25 rv.png Labels Download Delete" at bounding box center [571, 221] width 838 height 97
click at [212, 225] on img at bounding box center [233, 238] width 77 height 70
click at [868, 24] on li "Close" at bounding box center [866, 16] width 54 height 17
click at [867, 19] on button "Close" at bounding box center [866, 16] width 54 height 16
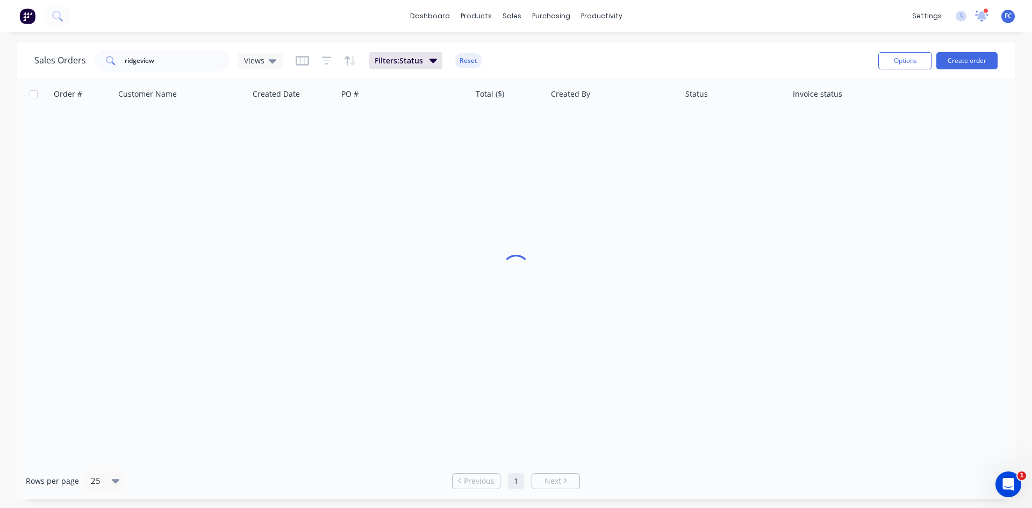
click at [981, 15] on icon at bounding box center [981, 15] width 11 height 10
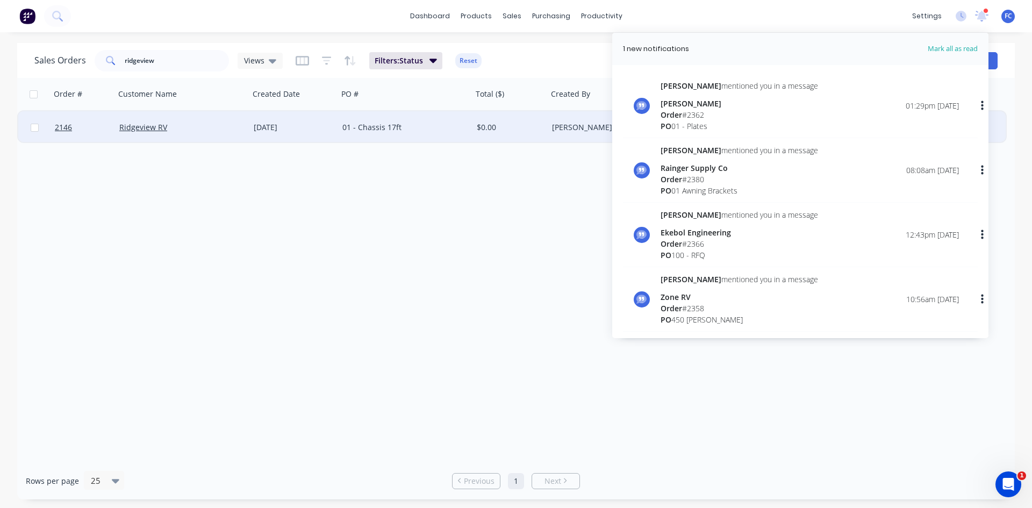
click at [213, 120] on div "Ridgeview RV" at bounding box center [182, 127] width 134 height 32
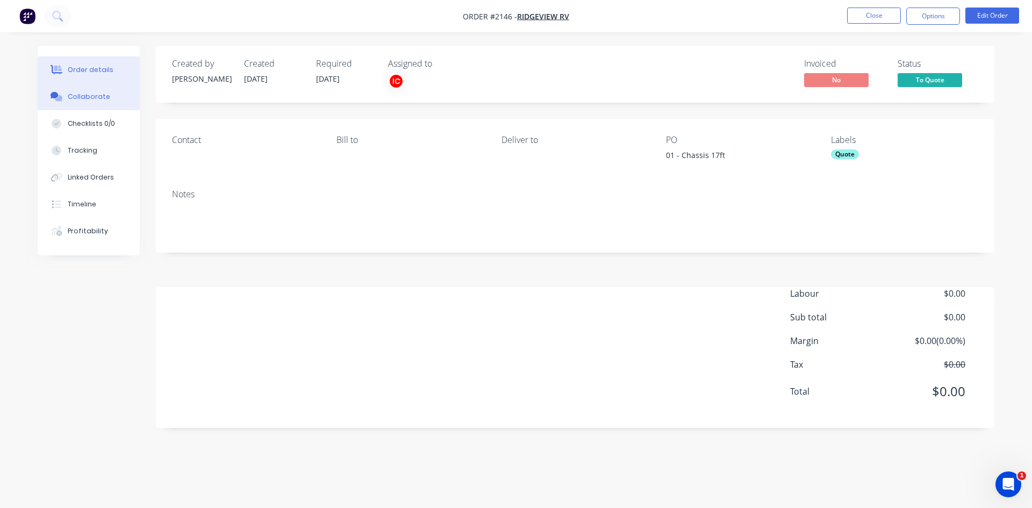
click at [86, 94] on div "Collaborate" at bounding box center [89, 97] width 42 height 10
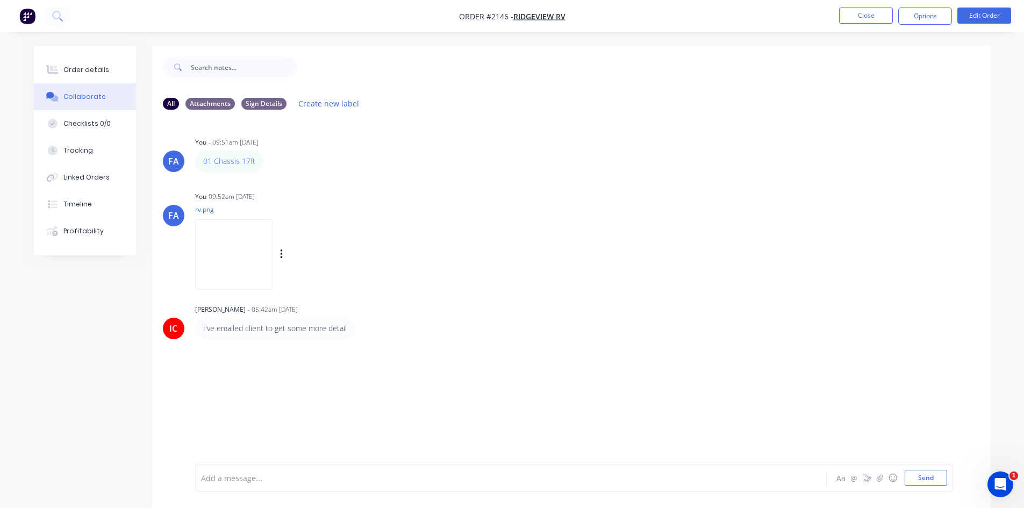
click at [267, 241] on img at bounding box center [233, 254] width 77 height 70
click at [272, 234] on img at bounding box center [233, 254] width 77 height 70
click at [235, 261] on img at bounding box center [233, 254] width 77 height 70
click at [272, 249] on img at bounding box center [233, 254] width 77 height 70
click at [863, 18] on button "Close" at bounding box center [866, 16] width 54 height 16
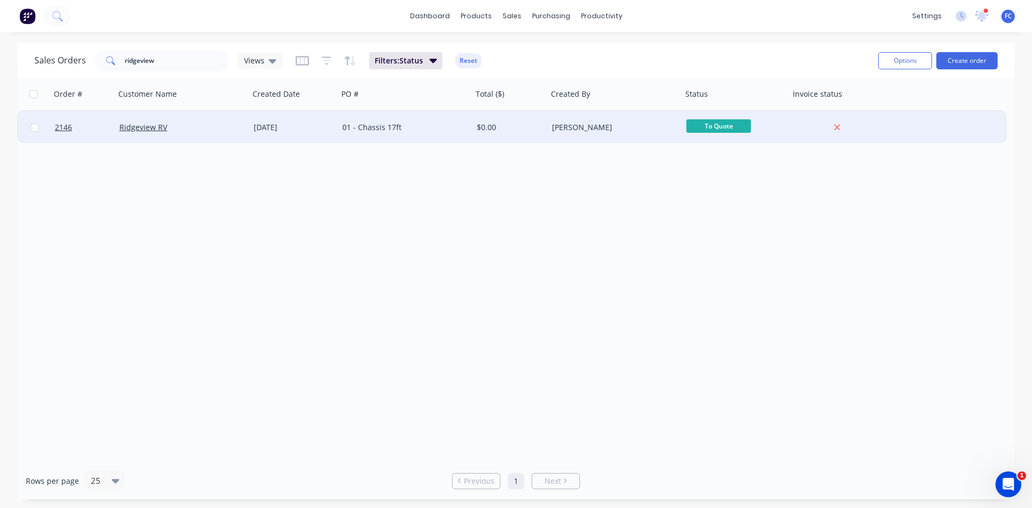
click at [217, 136] on div "Ridgeview RV" at bounding box center [182, 127] width 134 height 32
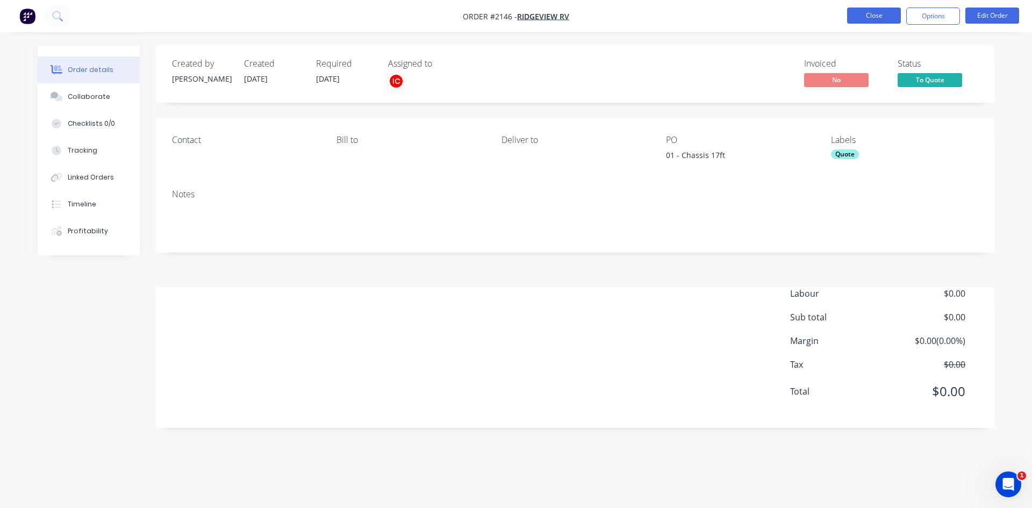
click at [867, 19] on button "Close" at bounding box center [874, 16] width 54 height 16
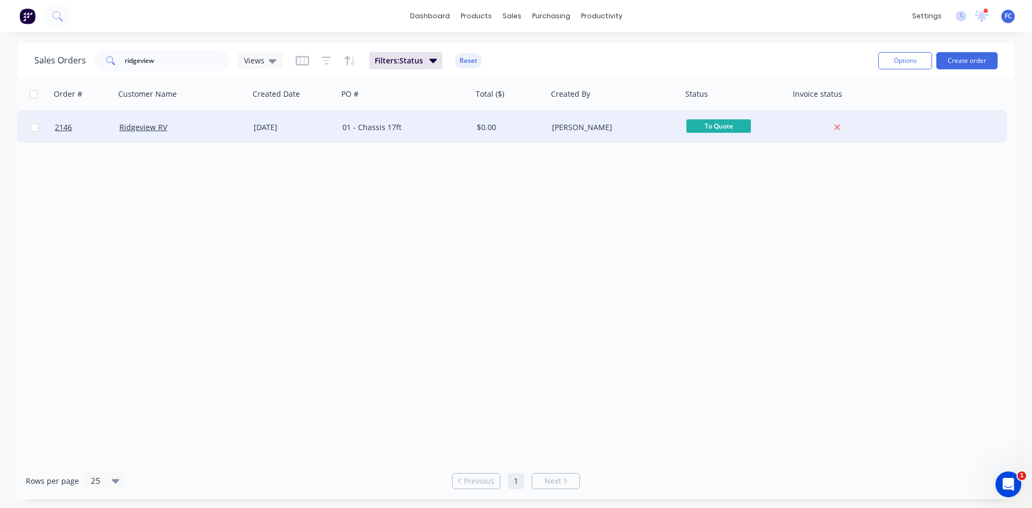
click at [245, 121] on div "Ridgeview RV" at bounding box center [182, 127] width 134 height 32
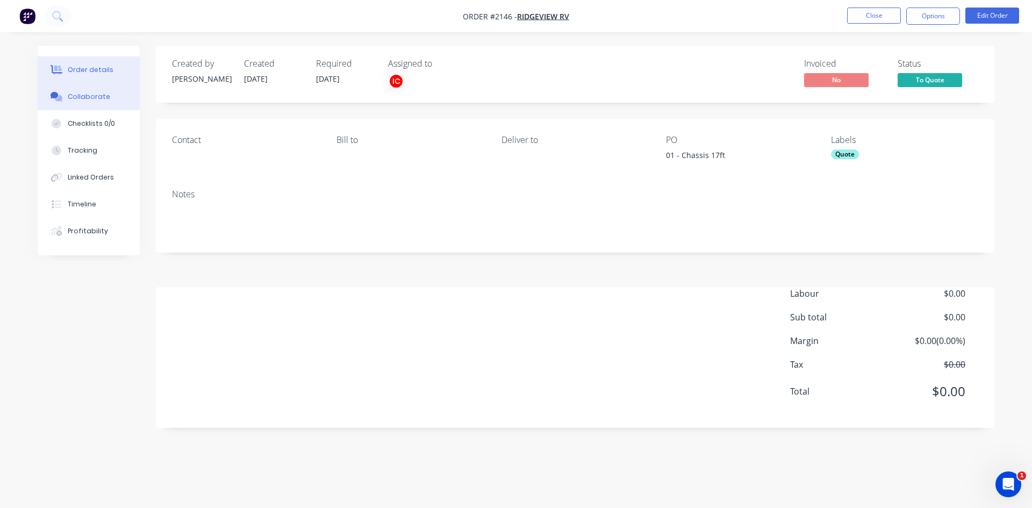
click at [82, 93] on div "Collaborate" at bounding box center [89, 97] width 42 height 10
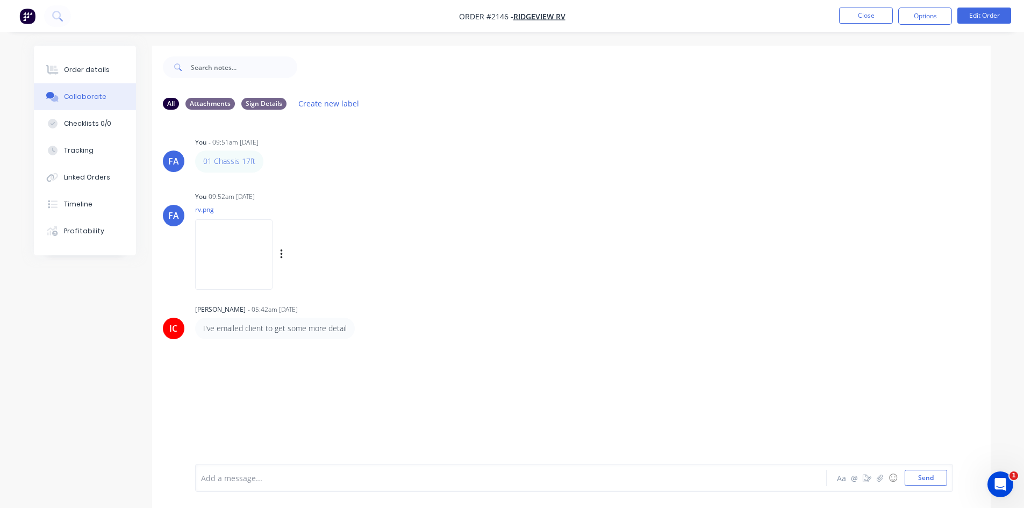
click at [243, 244] on img at bounding box center [233, 254] width 77 height 70
click at [251, 281] on img at bounding box center [233, 254] width 77 height 70
drag, startPoint x: 234, startPoint y: 157, endPoint x: 231, endPoint y: 165, distance: 8.9
drag, startPoint x: 260, startPoint y: 162, endPoint x: 207, endPoint y: 164, distance: 53.2
click at [203, 165] on div "01 Chassis 17ft" at bounding box center [229, 160] width 68 height 21
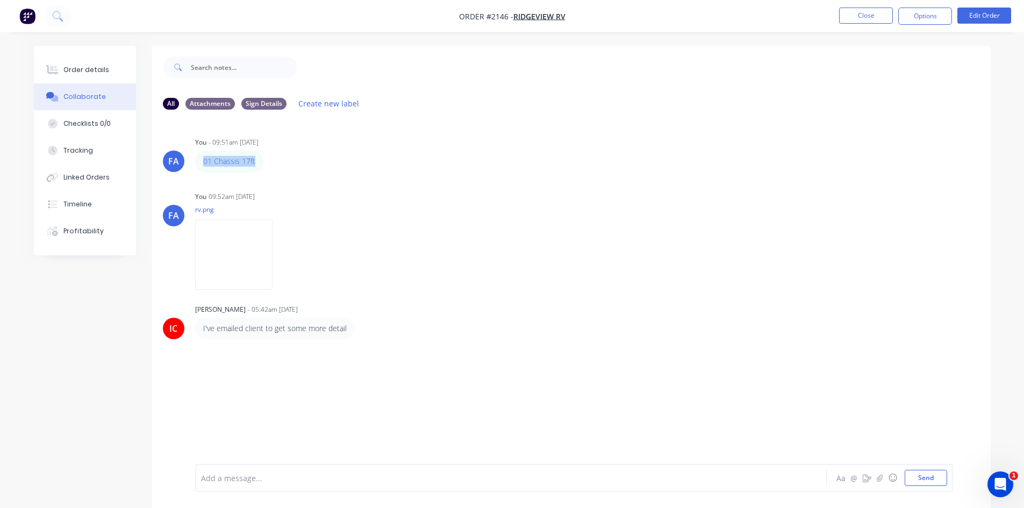
copy link "01 Chassis 17ft"
click at [856, 17] on button "Close" at bounding box center [866, 16] width 54 height 16
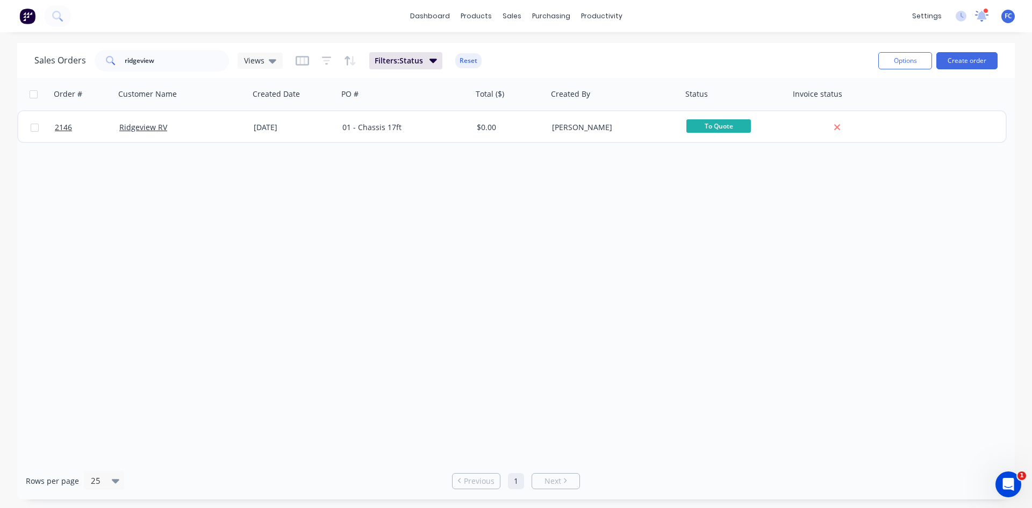
click at [978, 15] on icon at bounding box center [981, 16] width 15 height 12
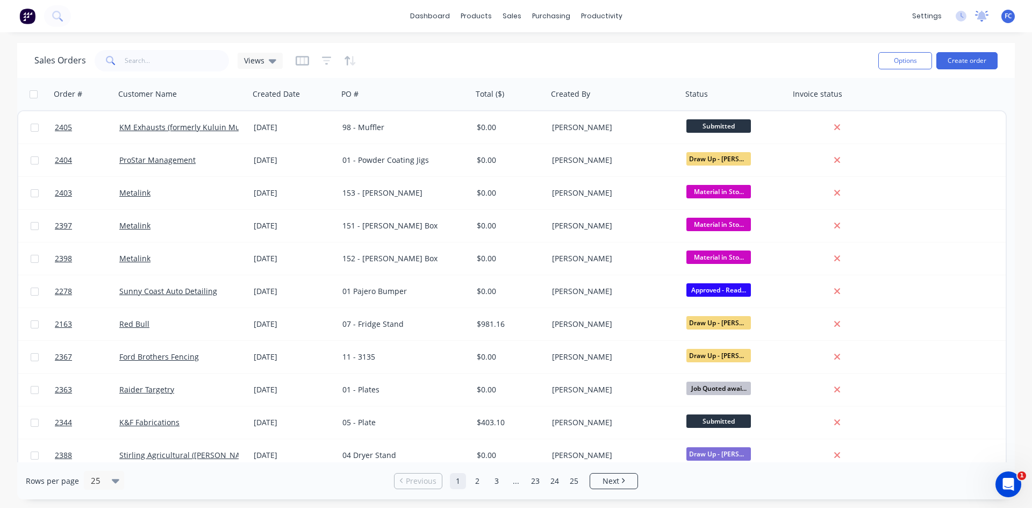
click at [983, 17] on icon at bounding box center [982, 15] width 10 height 9
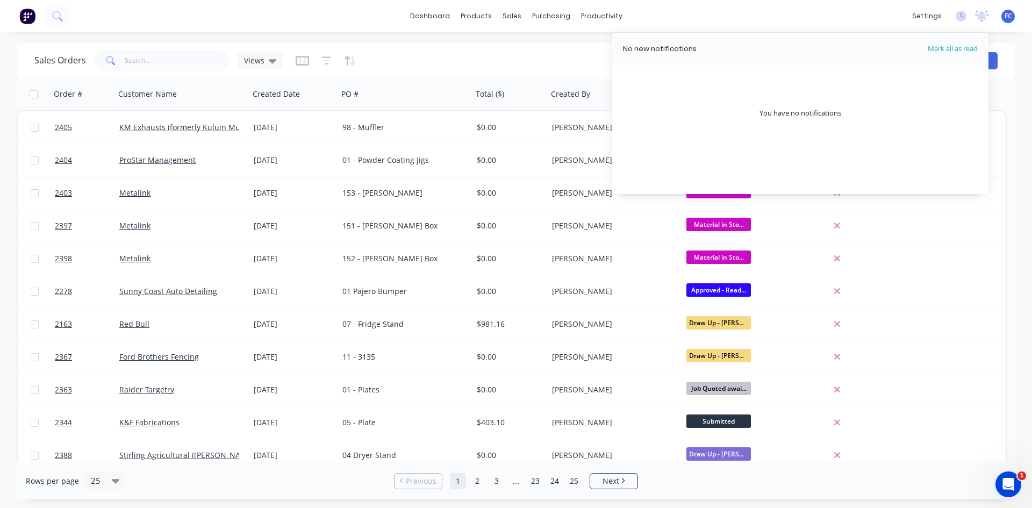
click at [768, 10] on div "dashboard products sales purchasing productivity dashboard products Product Cat…" at bounding box center [516, 16] width 1032 height 32
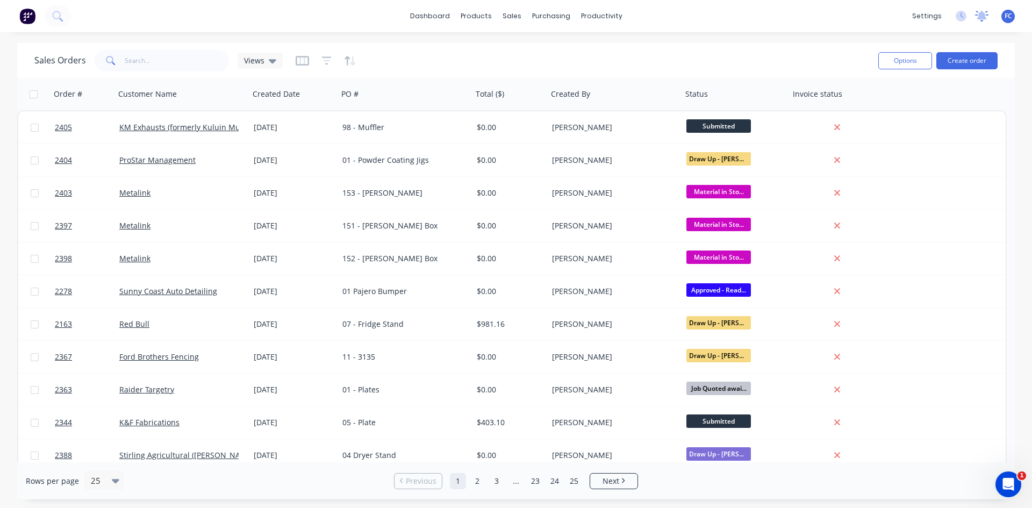
click at [980, 21] on icon at bounding box center [981, 16] width 13 height 11
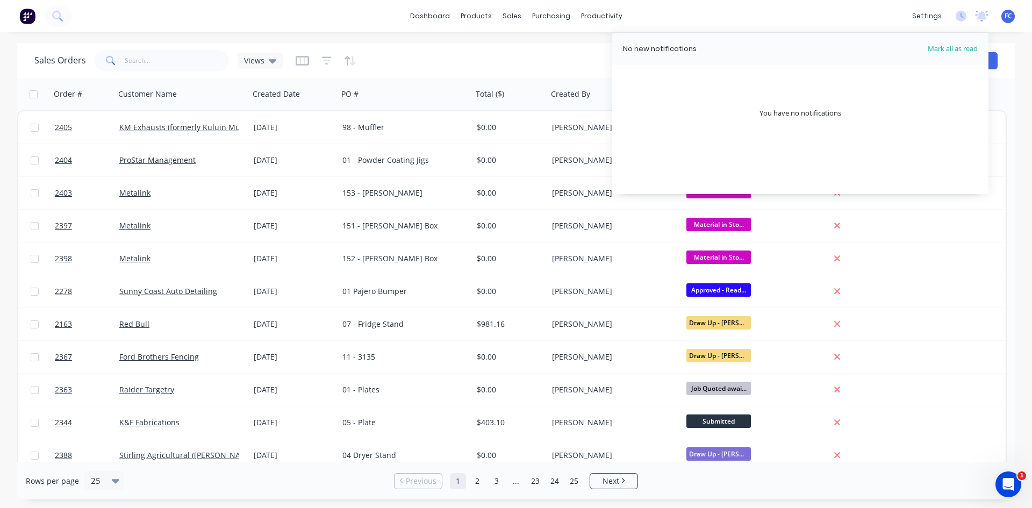
click at [713, 8] on div "dashboard products sales purchasing productivity dashboard products Product Cat…" at bounding box center [516, 16] width 1032 height 32
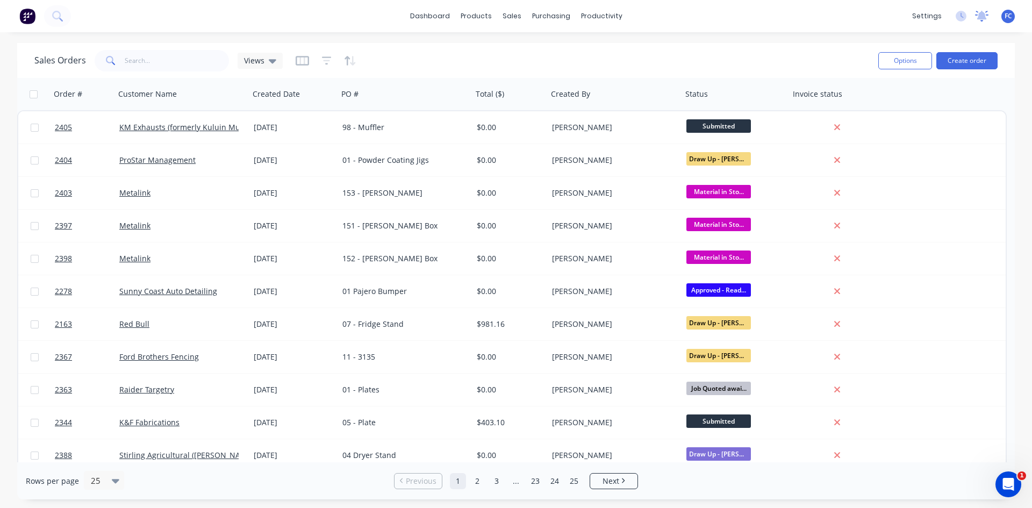
click at [984, 11] on icon at bounding box center [981, 16] width 13 height 11
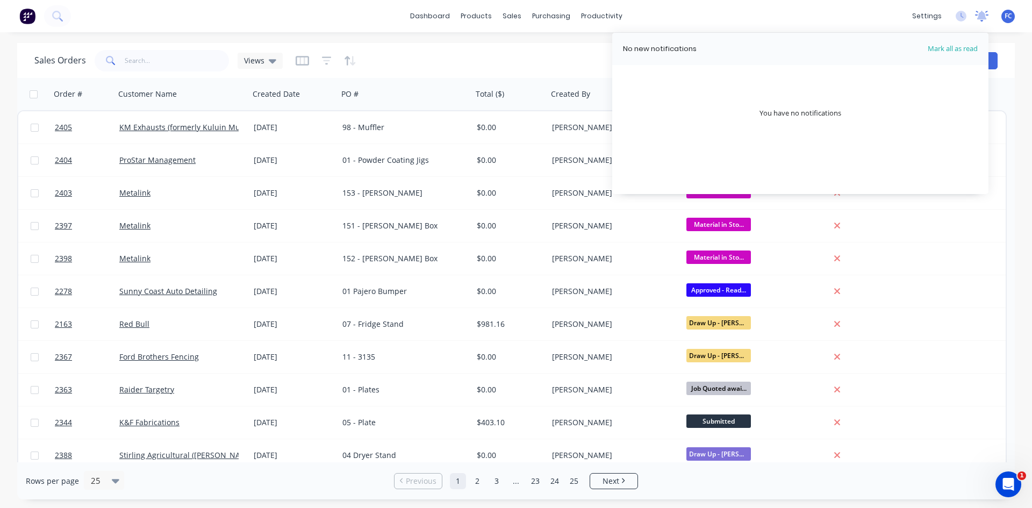
click at [984, 11] on icon at bounding box center [981, 16] width 13 height 11
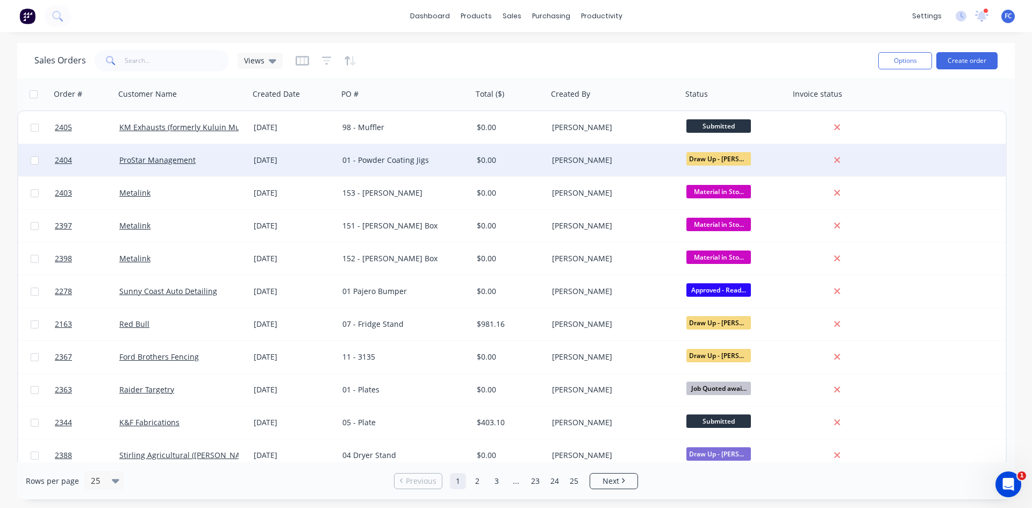
click at [312, 154] on div "[DATE]" at bounding box center [293, 160] width 89 height 32
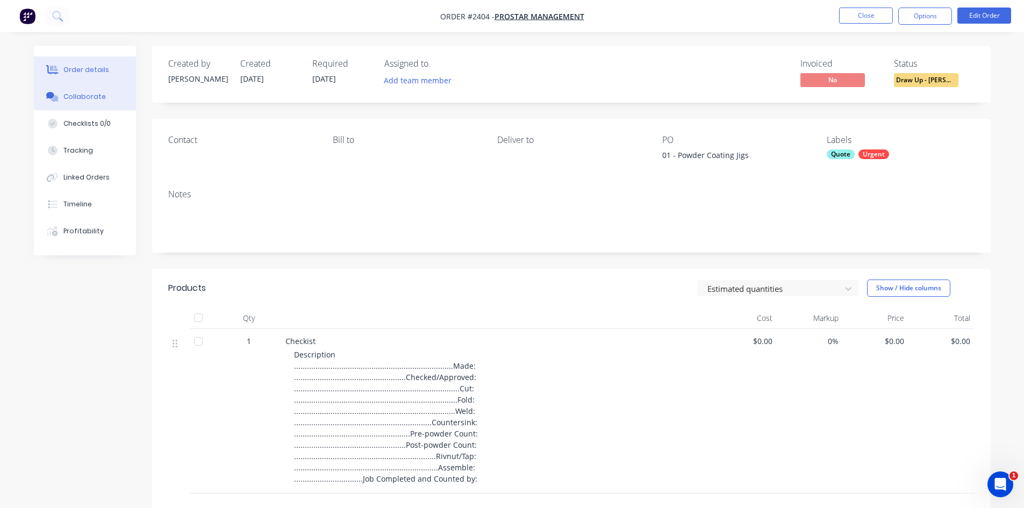
click at [87, 98] on div "Collaborate" at bounding box center [84, 97] width 42 height 10
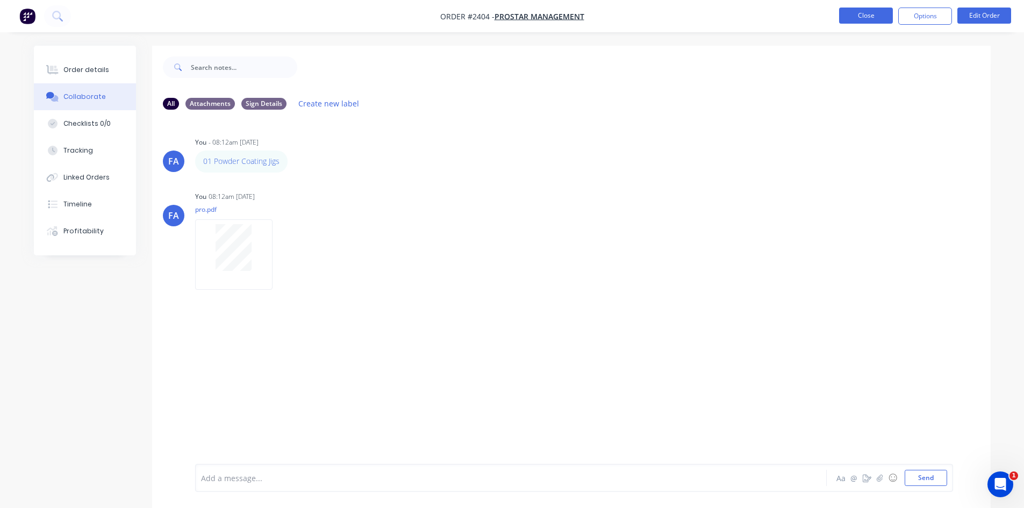
click at [854, 15] on button "Close" at bounding box center [866, 16] width 54 height 16
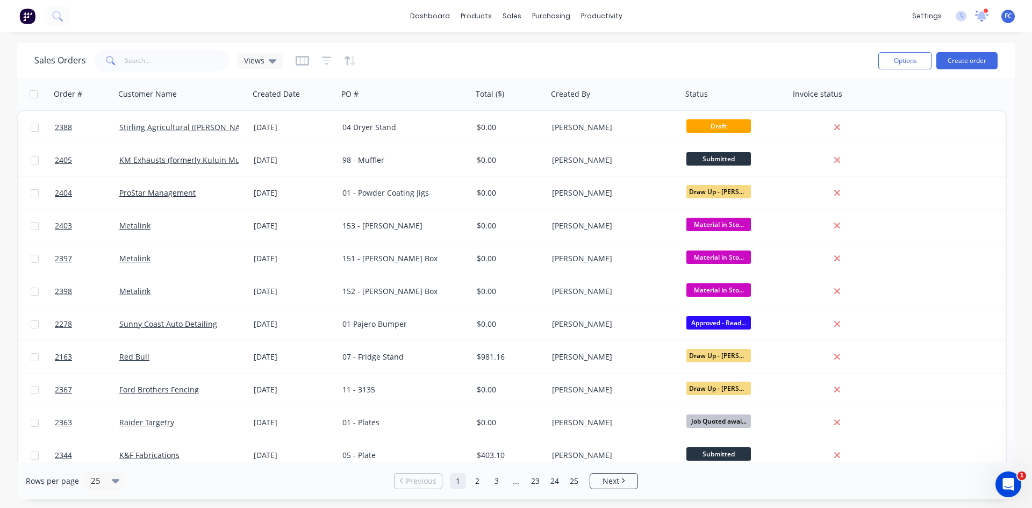
click at [982, 11] on icon at bounding box center [981, 16] width 15 height 12
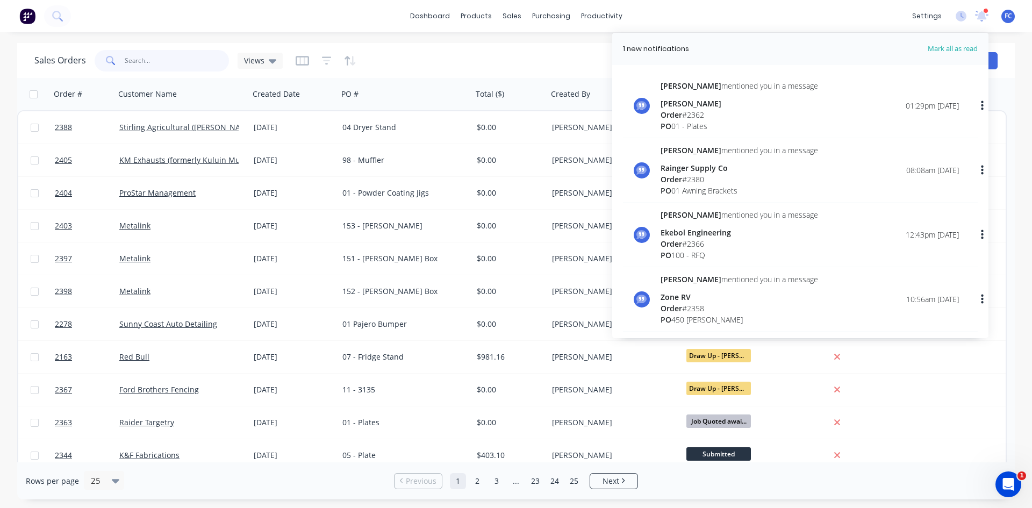
click at [156, 54] on input "text" at bounding box center [177, 60] width 105 height 21
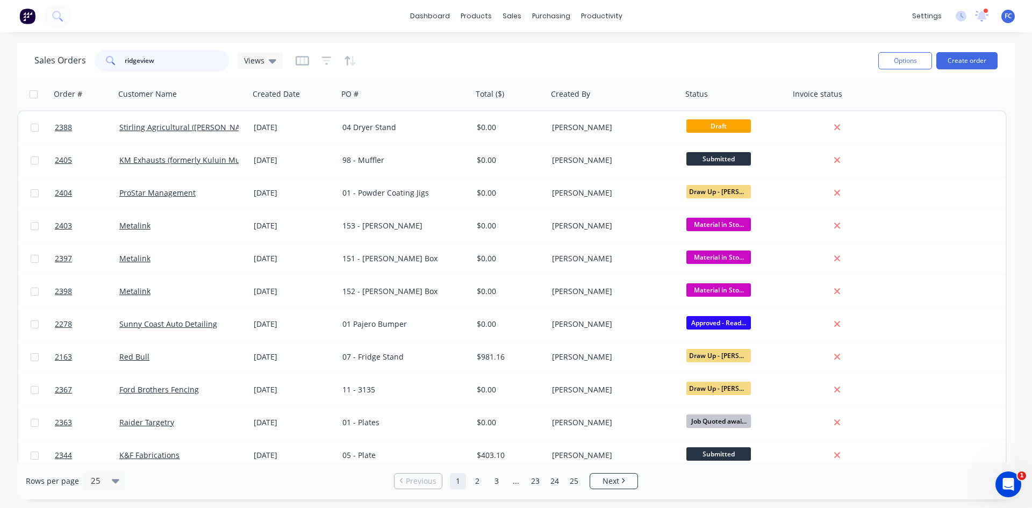
type input "ridgeview"
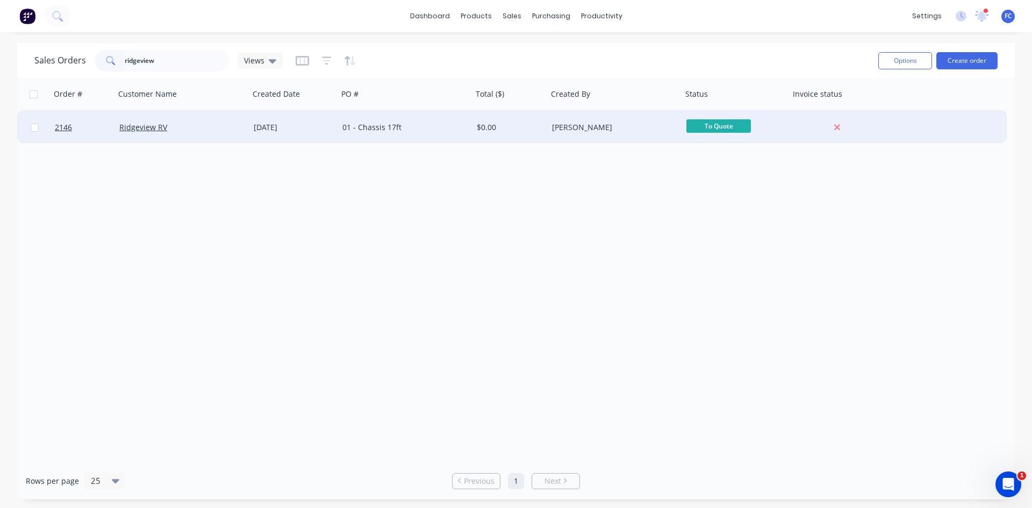
click at [214, 129] on div "Ridgeview RV" at bounding box center [178, 127] width 119 height 11
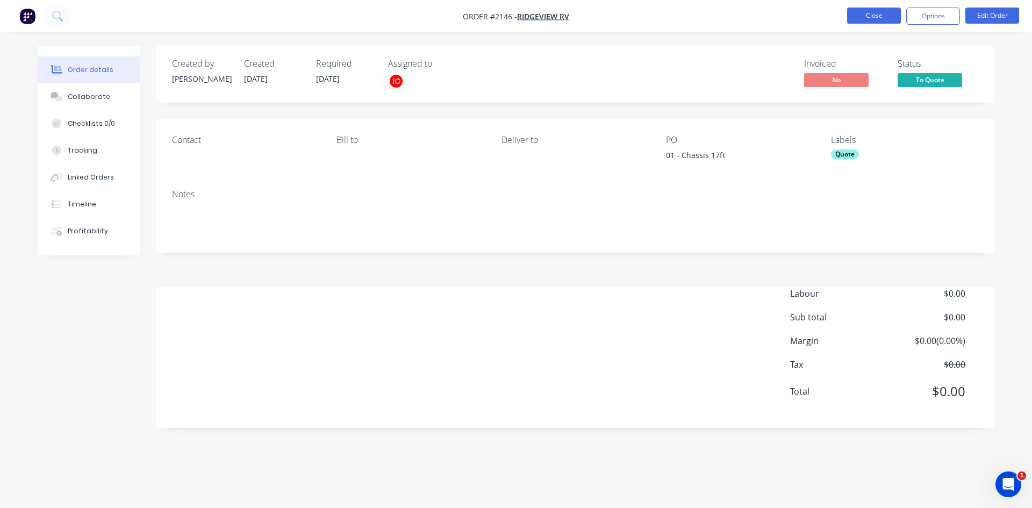
click at [885, 19] on button "Close" at bounding box center [874, 16] width 54 height 16
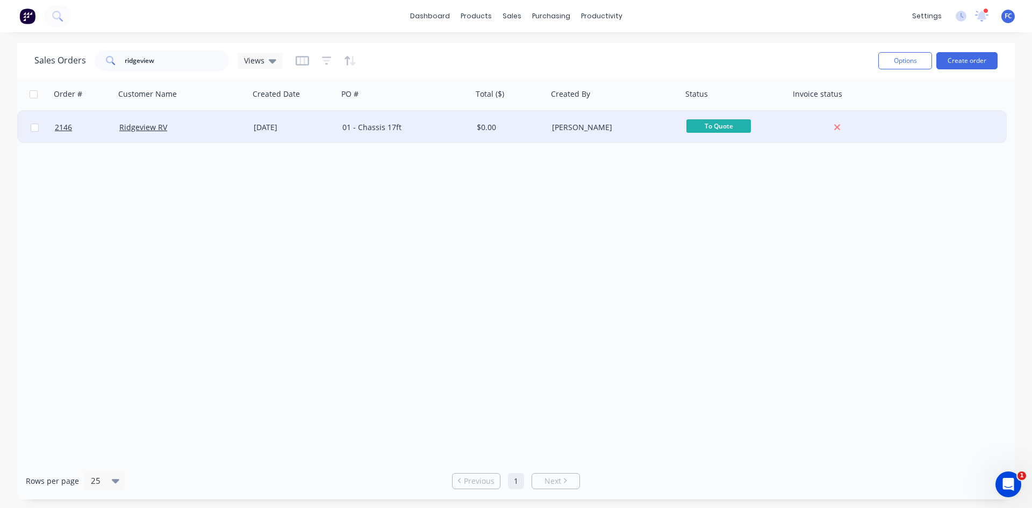
click at [399, 130] on div "01 - Chassis 17ft" at bounding box center [401, 127] width 119 height 11
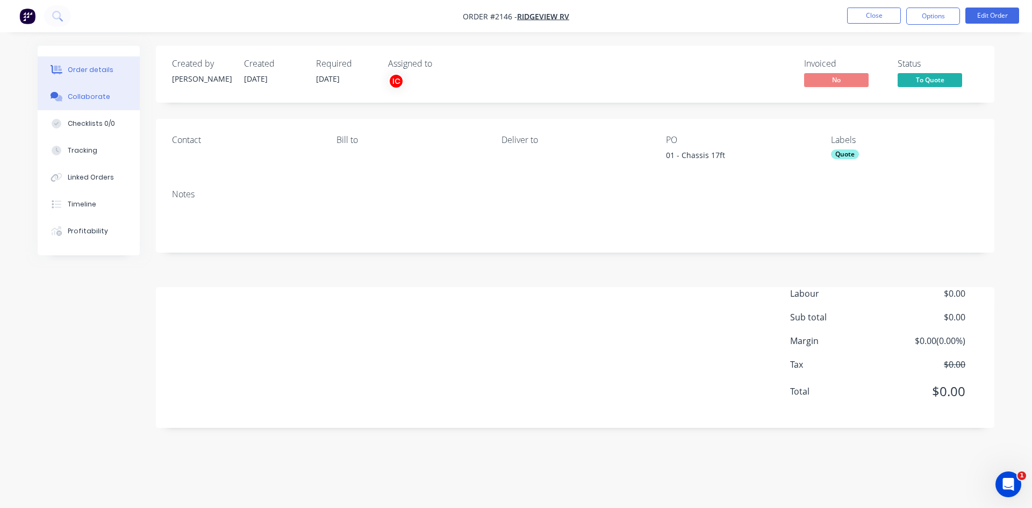
click at [91, 91] on button "Collaborate" at bounding box center [89, 96] width 102 height 27
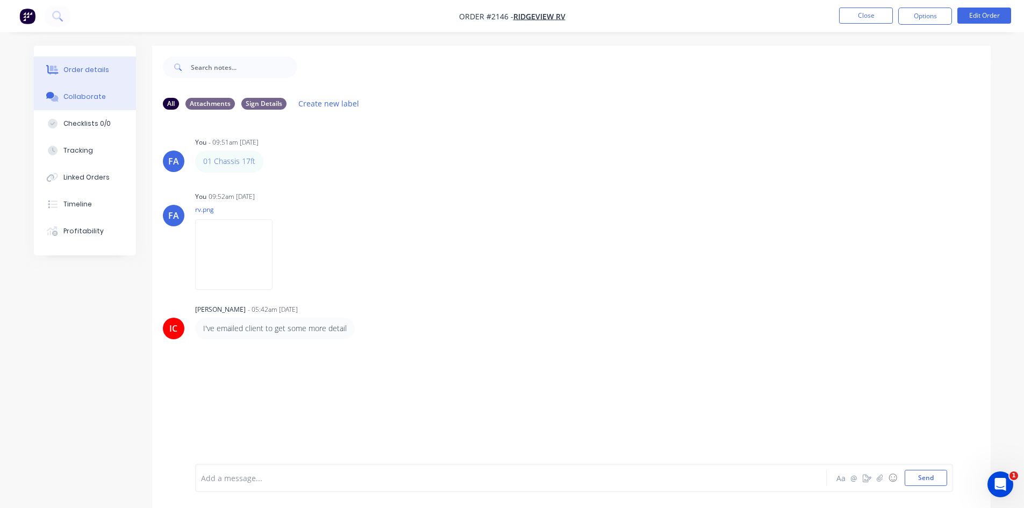
click at [102, 69] on div "Order details" at bounding box center [86, 70] width 46 height 10
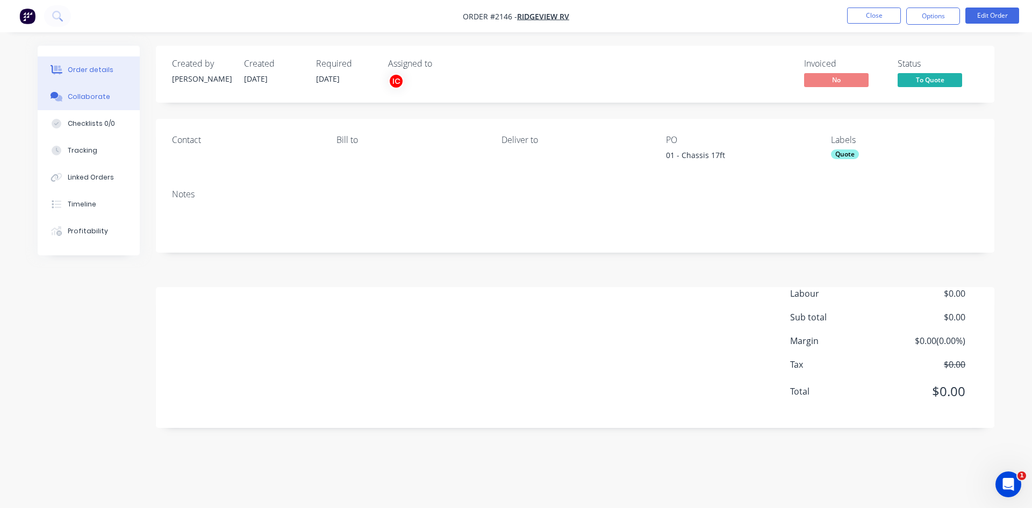
click at [91, 92] on div "Collaborate" at bounding box center [89, 97] width 42 height 10
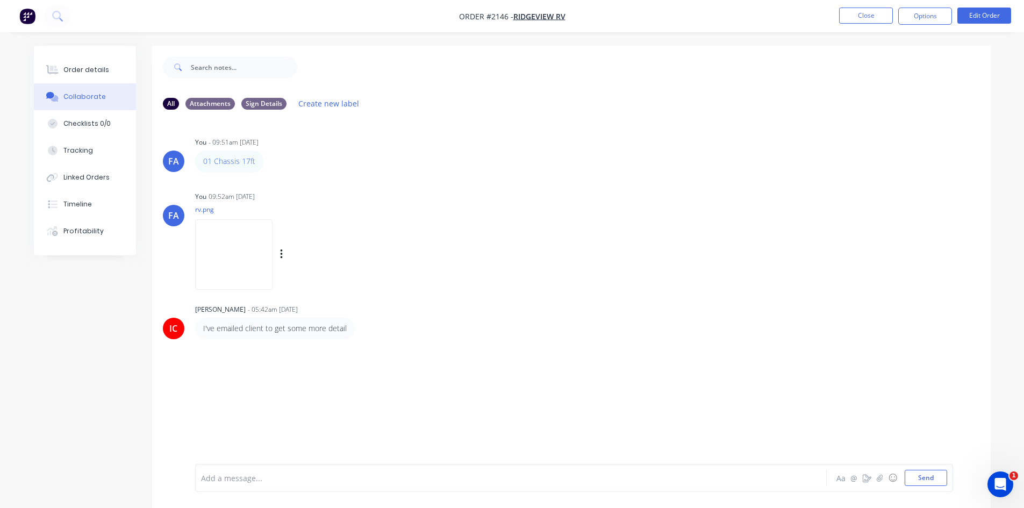
click at [246, 246] on img at bounding box center [233, 254] width 77 height 70
click at [852, 19] on button "Close" at bounding box center [866, 16] width 54 height 16
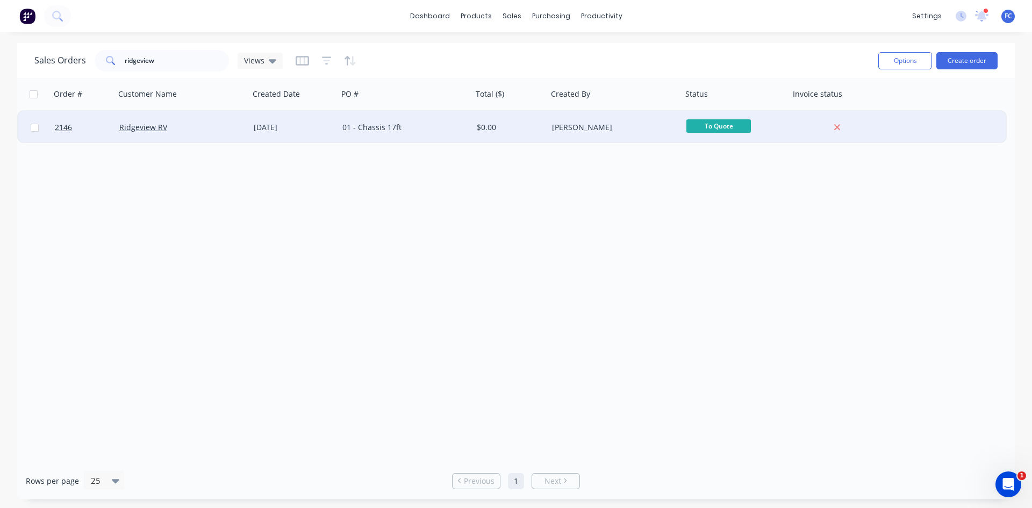
click at [253, 134] on div "[DATE]" at bounding box center [293, 127] width 89 height 32
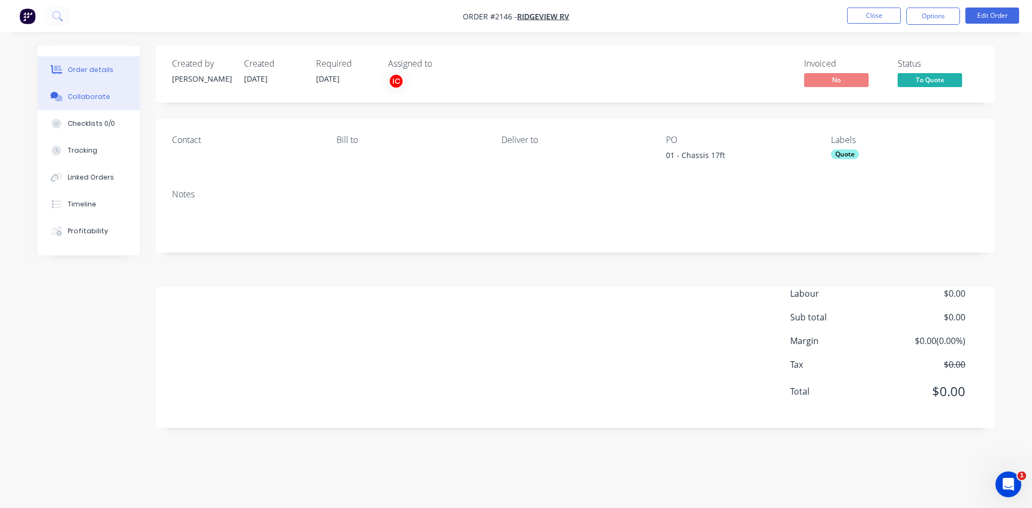
click at [94, 95] on div "Collaborate" at bounding box center [89, 97] width 42 height 10
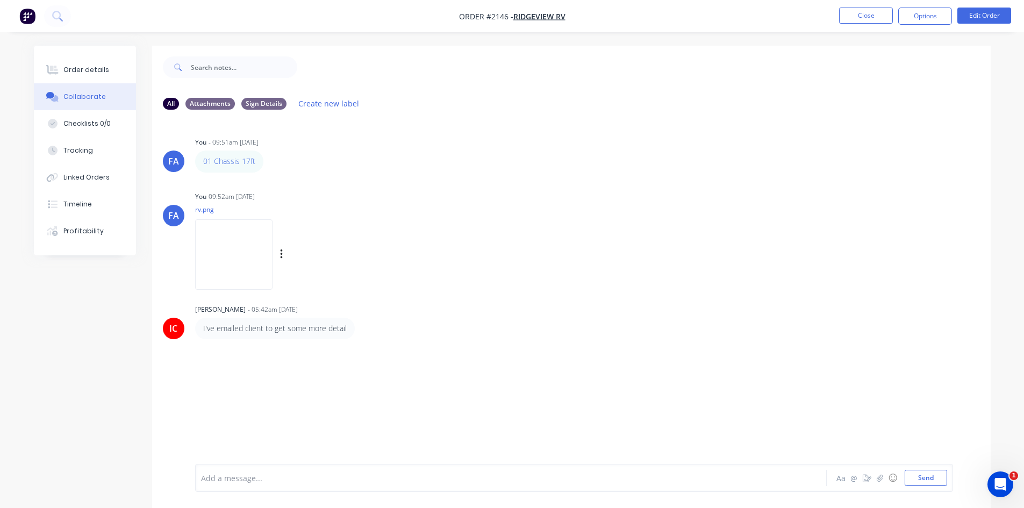
click at [245, 256] on img at bounding box center [233, 254] width 77 height 70
